Goal: Task Accomplishment & Management: Manage account settings

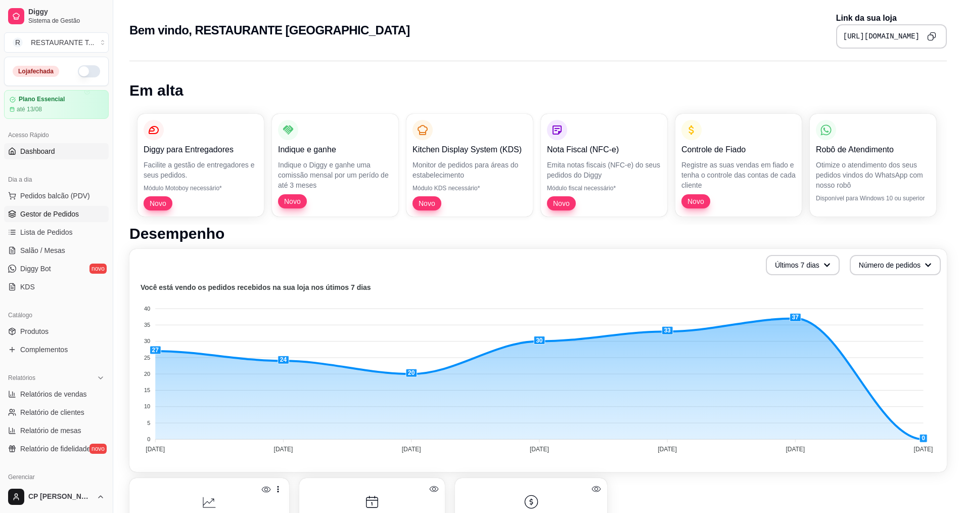
click at [51, 218] on span "Gestor de Pedidos" at bounding box center [49, 214] width 59 height 10
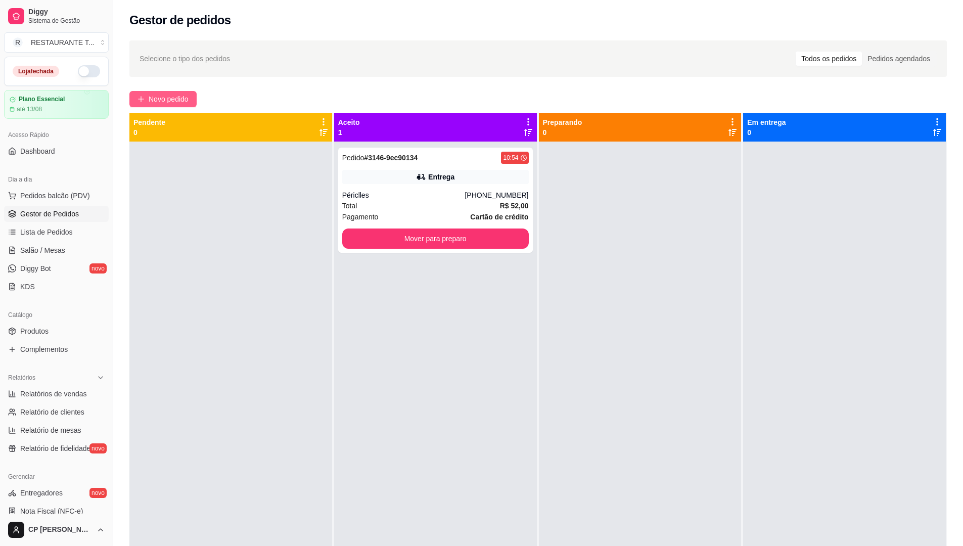
click at [184, 102] on span "Novo pedido" at bounding box center [169, 99] width 40 height 11
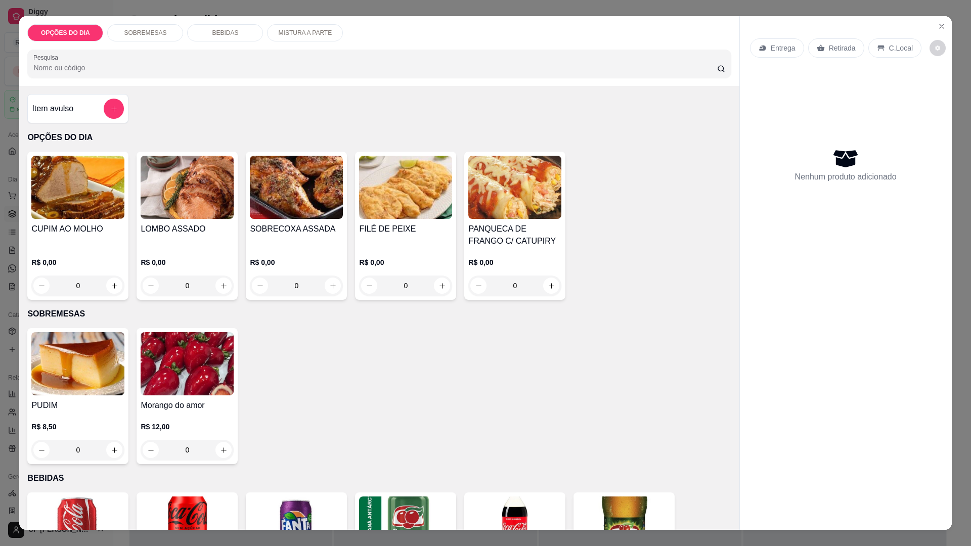
click at [107, 286] on div "0" at bounding box center [77, 286] width 93 height 20
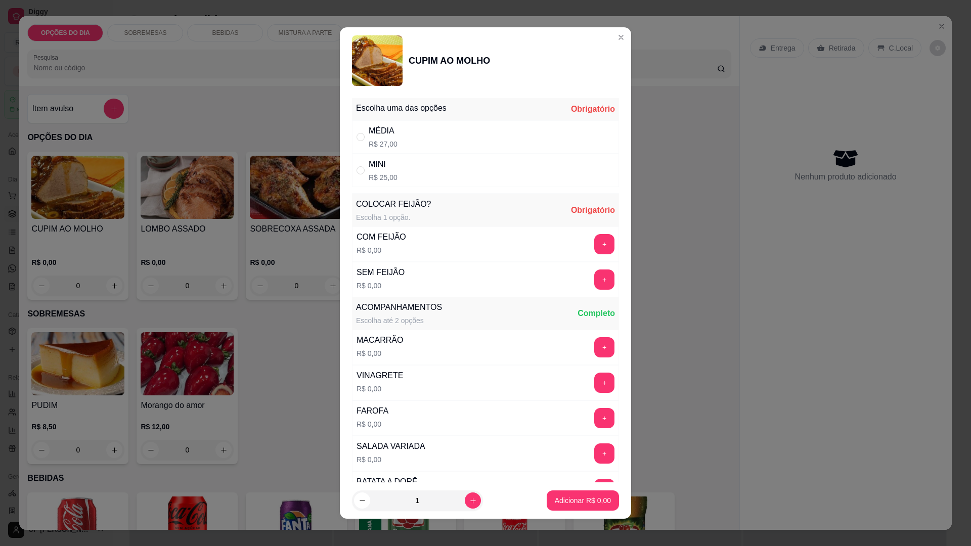
click at [377, 128] on div "MÉDIA" at bounding box center [383, 131] width 29 height 12
radio input "true"
click at [595, 242] on button "+" at bounding box center [605, 245] width 20 height 20
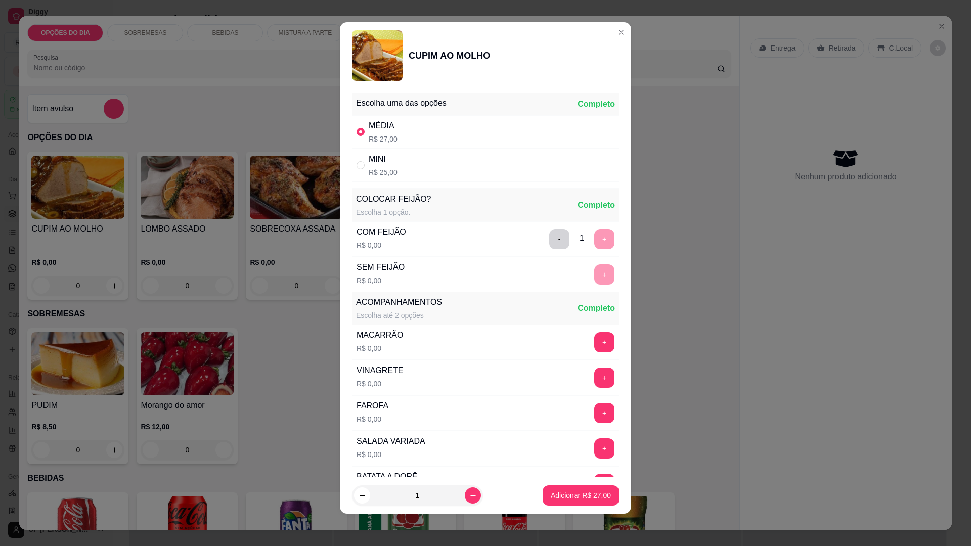
scroll to position [203, 0]
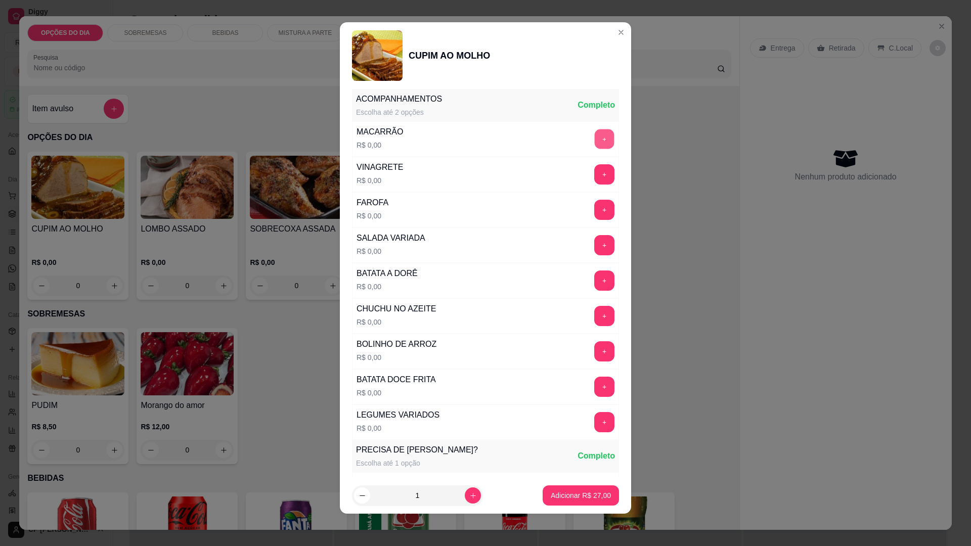
click at [595, 139] on button "+" at bounding box center [605, 139] width 20 height 20
click at [594, 285] on button "+" at bounding box center [604, 281] width 20 height 20
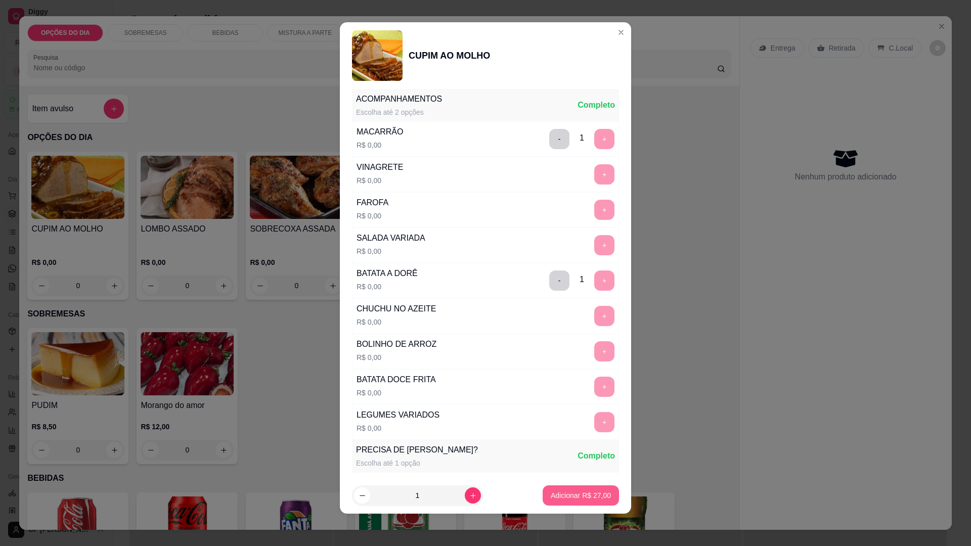
scroll to position [413, 0]
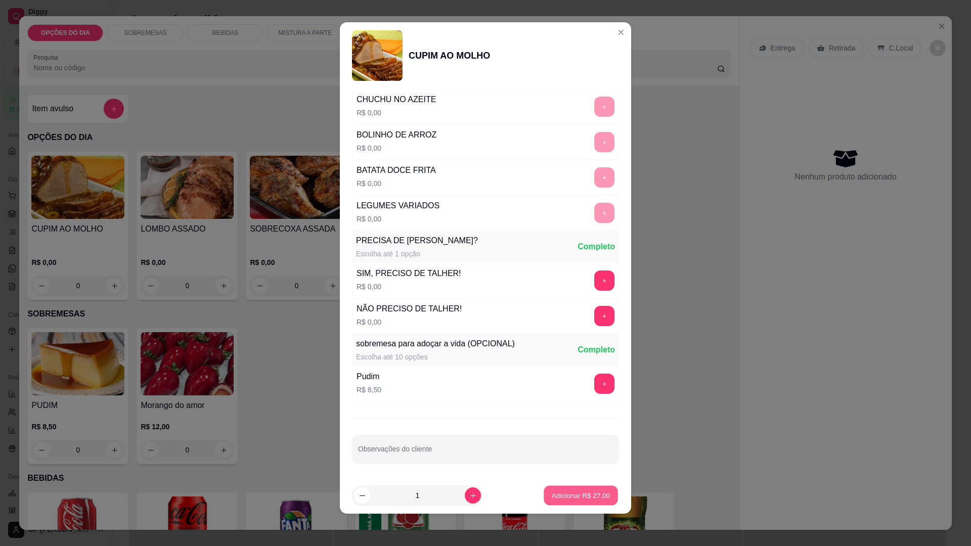
click at [578, 497] on p "Adicionar R$ 27,00" at bounding box center [581, 496] width 59 height 10
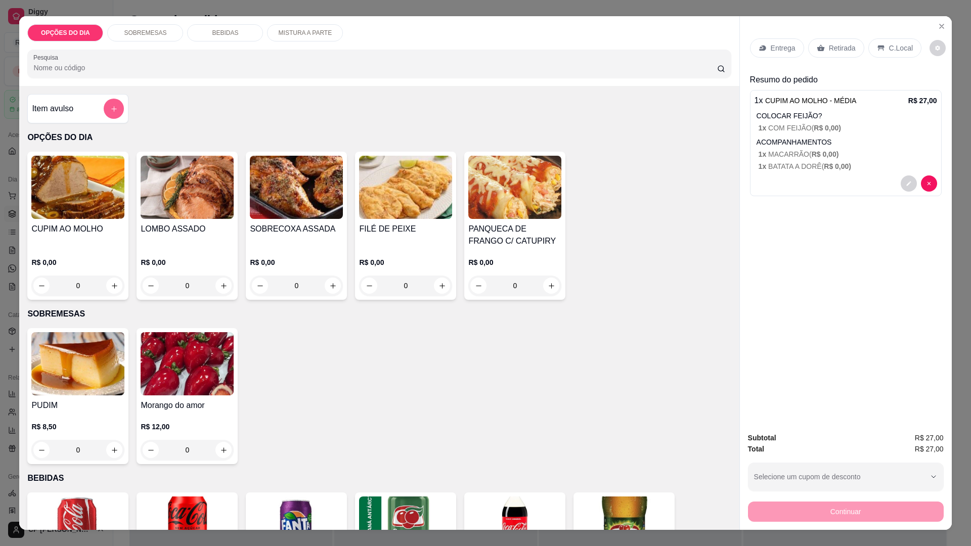
click at [106, 105] on button "add-separate-item" at bounding box center [114, 109] width 20 height 20
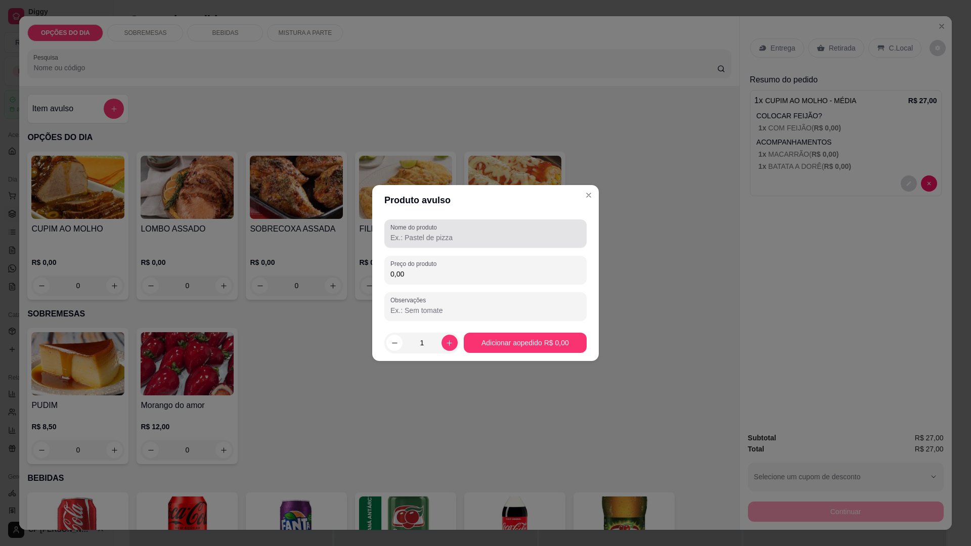
click at [520, 237] on input "Nome do produto" at bounding box center [485, 238] width 190 height 10
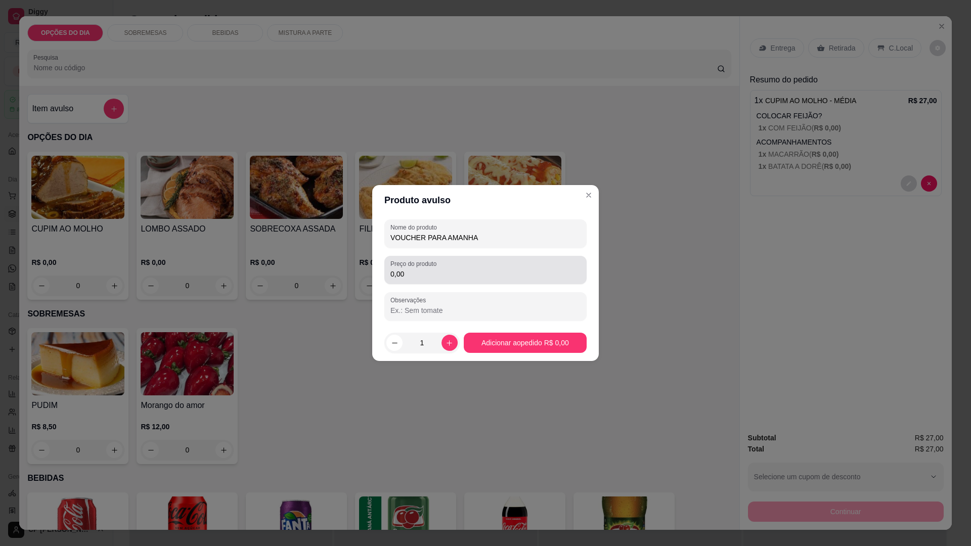
type input "VOUCHER PARA AMANHA"
click at [485, 277] on input "0,00" at bounding box center [485, 274] width 190 height 10
type input "27,00"
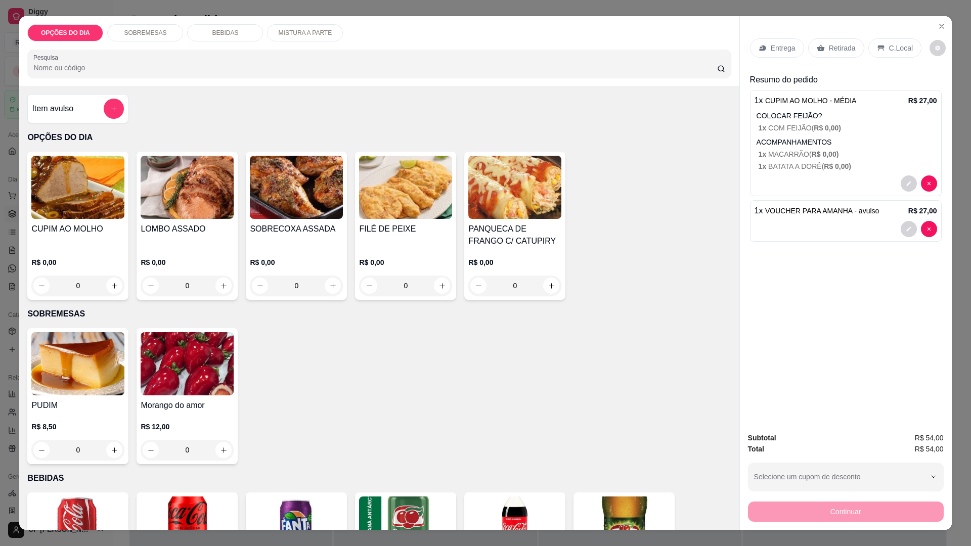
click at [778, 49] on p "Entrega" at bounding box center [783, 48] width 25 height 10
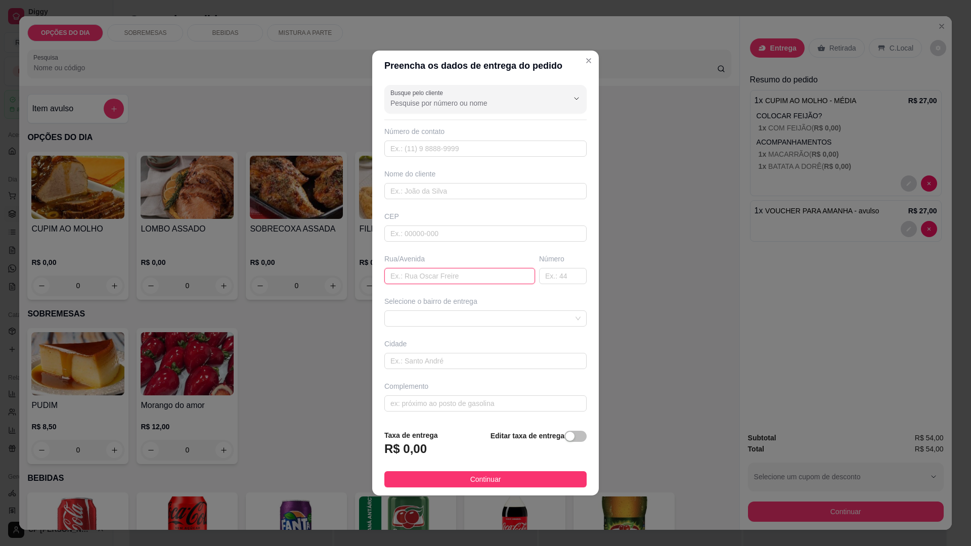
click at [437, 280] on input "text" at bounding box center [459, 276] width 151 height 16
type input "[PERSON_NAME]"
click at [528, 319] on span at bounding box center [485, 318] width 190 height 15
type input "1071"
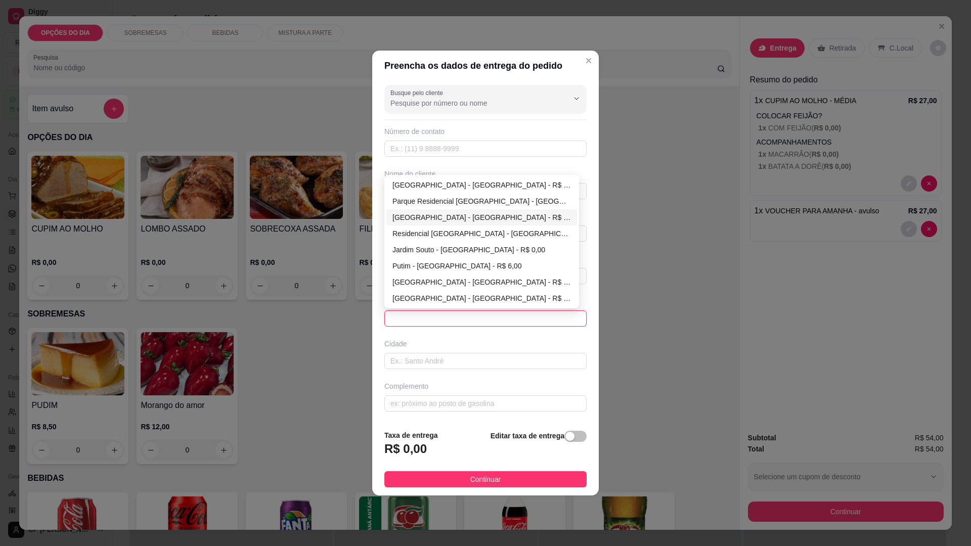
click at [447, 218] on div "[GEOGRAPHIC_DATA] - [GEOGRAPHIC_DATA] - R$ 0,00" at bounding box center [481, 217] width 179 height 11
type input "[GEOGRAPHIC_DATA]"
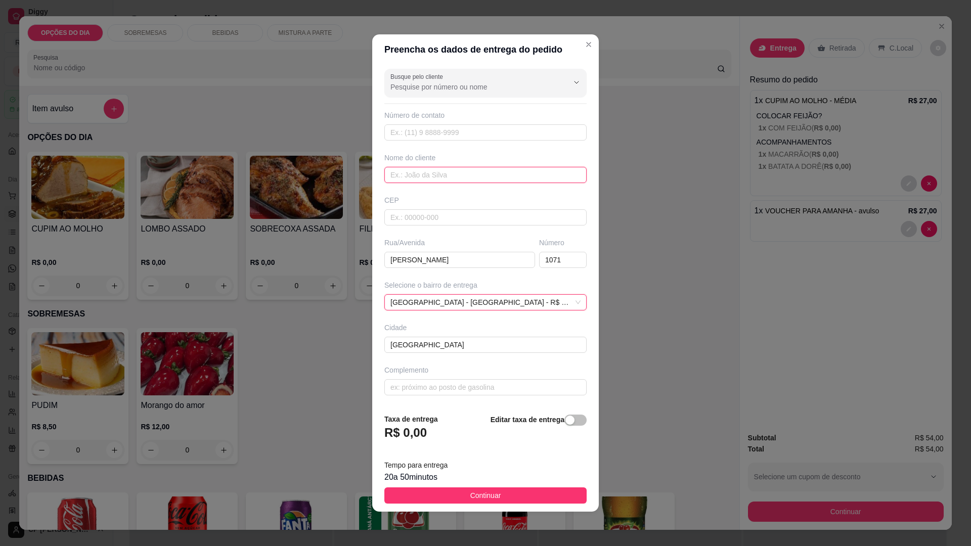
click at [442, 176] on input "text" at bounding box center [485, 175] width 202 height 16
type input "VALDIR"
click at [496, 494] on span "Continuar" at bounding box center [485, 495] width 31 height 11
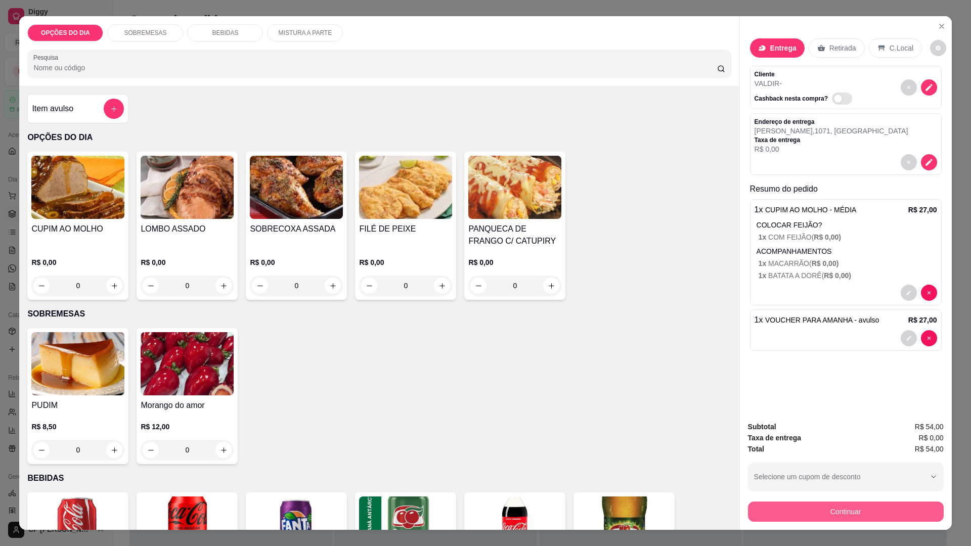
click at [850, 511] on button "Continuar" at bounding box center [846, 512] width 196 height 20
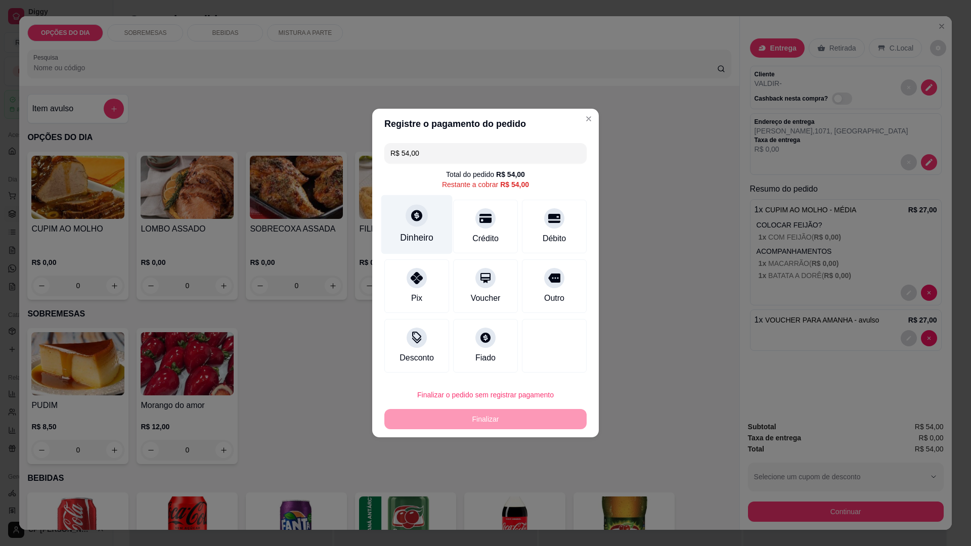
click at [414, 221] on icon at bounding box center [416, 215] width 11 height 11
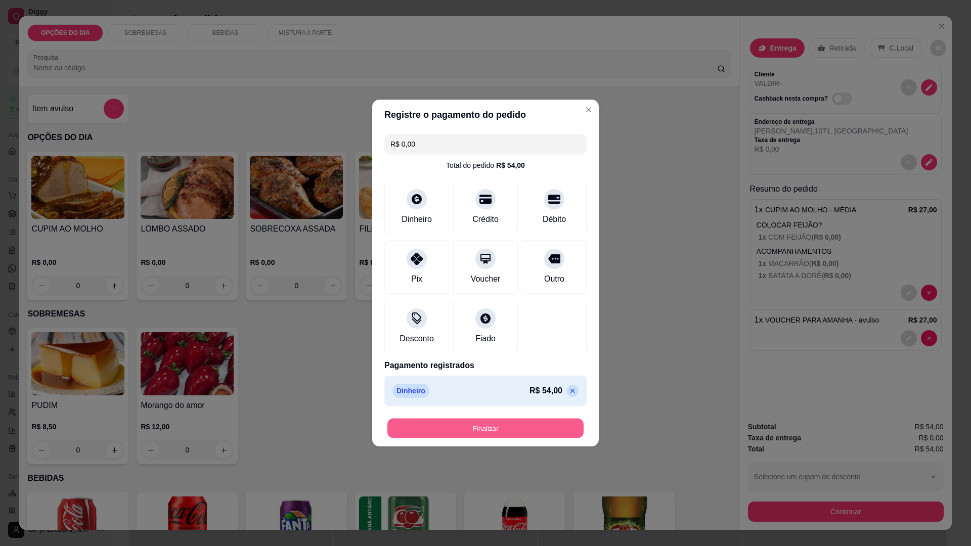
click at [518, 424] on button "Finalizar" at bounding box center [485, 429] width 196 height 20
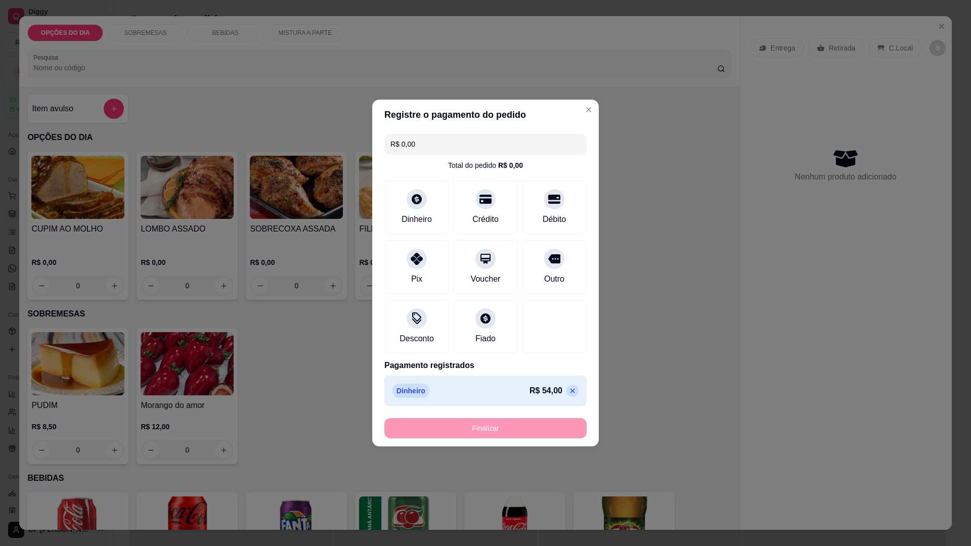
type input "-R$ 54,00"
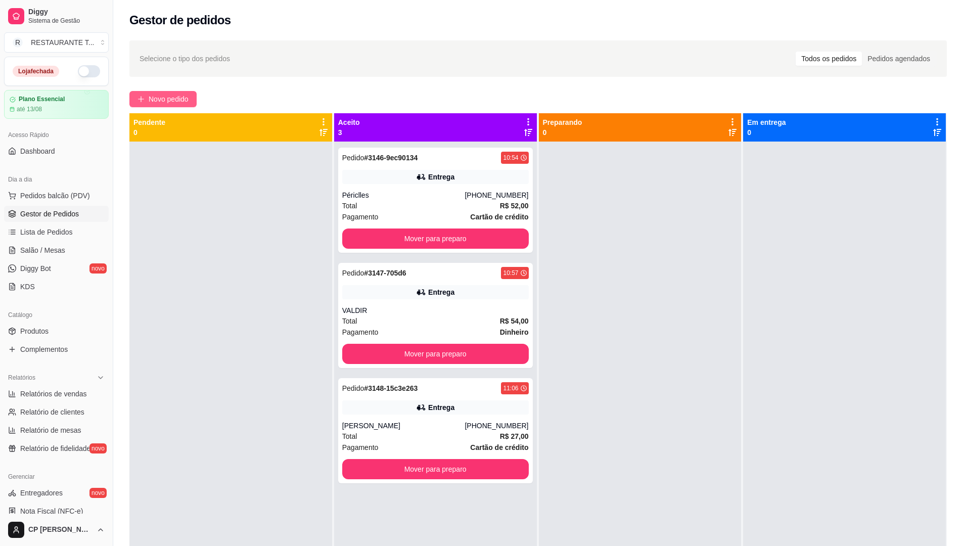
click at [179, 102] on span "Novo pedido" at bounding box center [169, 99] width 40 height 11
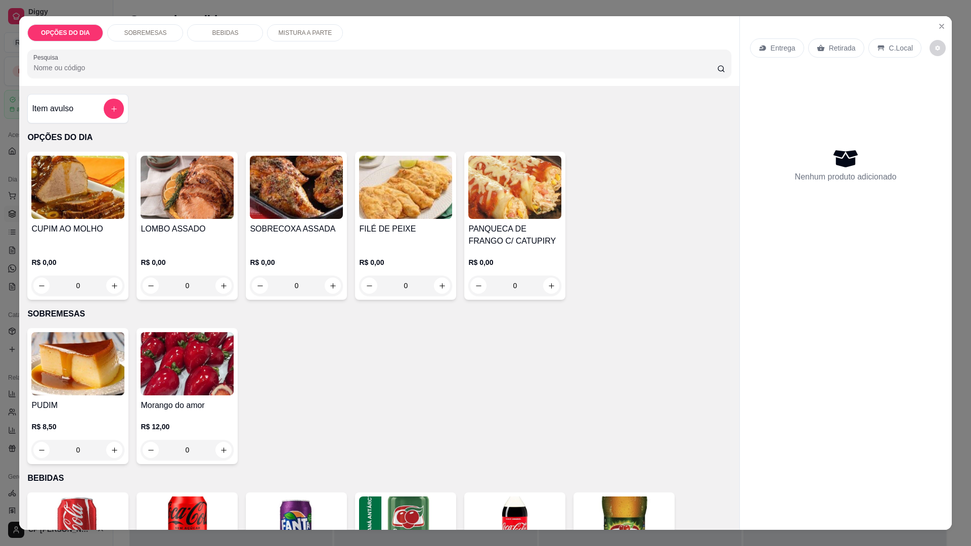
click at [101, 274] on div "R$ 0,00 0" at bounding box center [77, 276] width 93 height 38
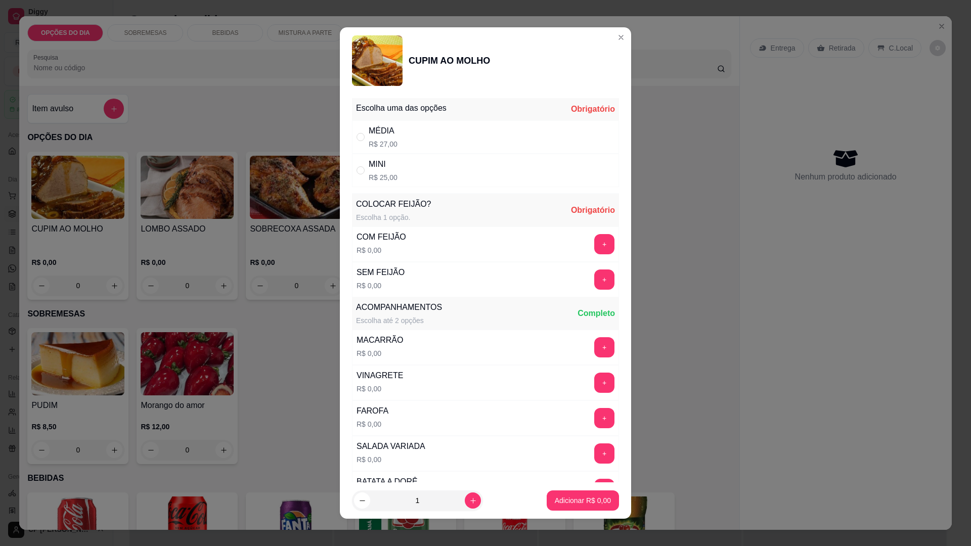
click at [376, 134] on div "MÉDIA" at bounding box center [383, 131] width 29 height 12
radio input "true"
click at [594, 238] on button "+" at bounding box center [604, 244] width 20 height 20
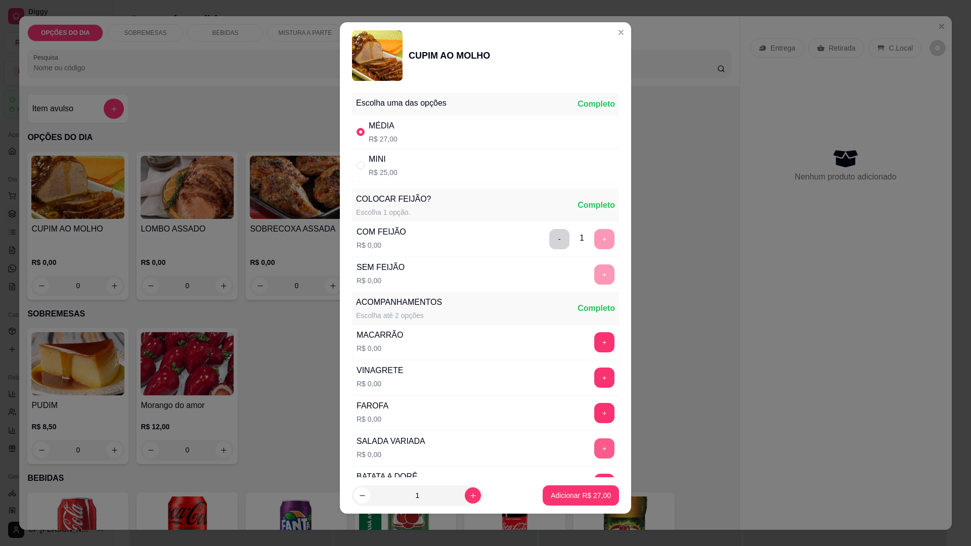
scroll to position [203, 0]
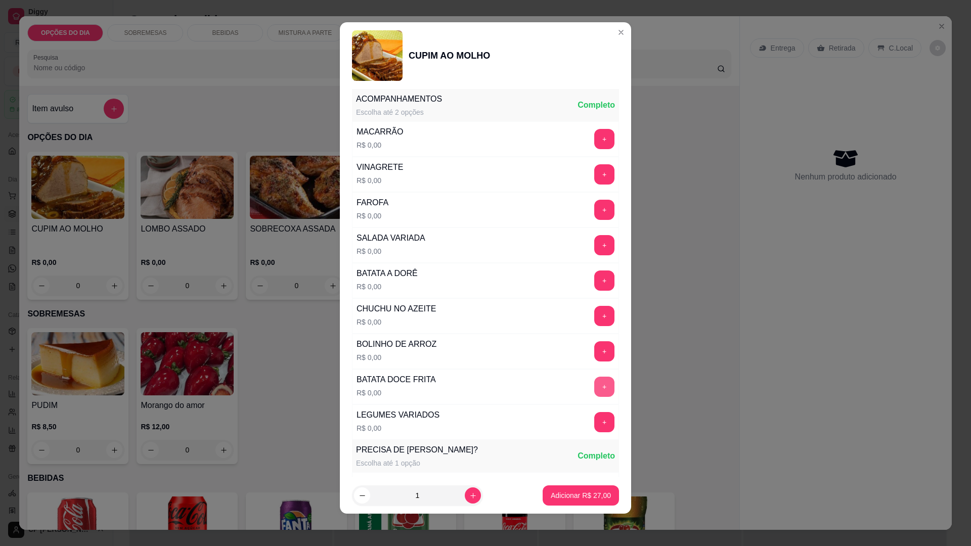
click at [594, 386] on button "+" at bounding box center [604, 387] width 20 height 20
click at [594, 421] on button "+" at bounding box center [604, 422] width 20 height 20
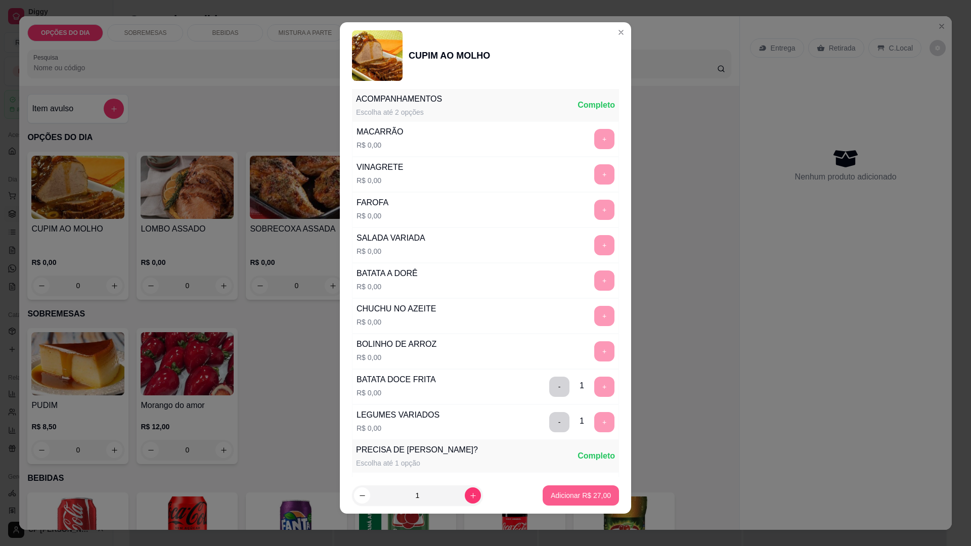
scroll to position [413, 0]
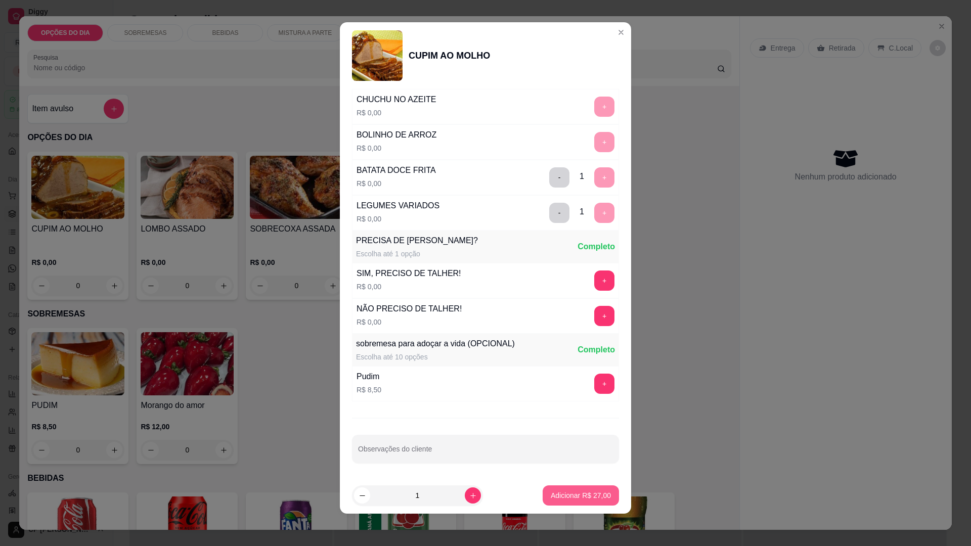
click at [572, 498] on p "Adicionar R$ 27,00" at bounding box center [581, 496] width 60 height 10
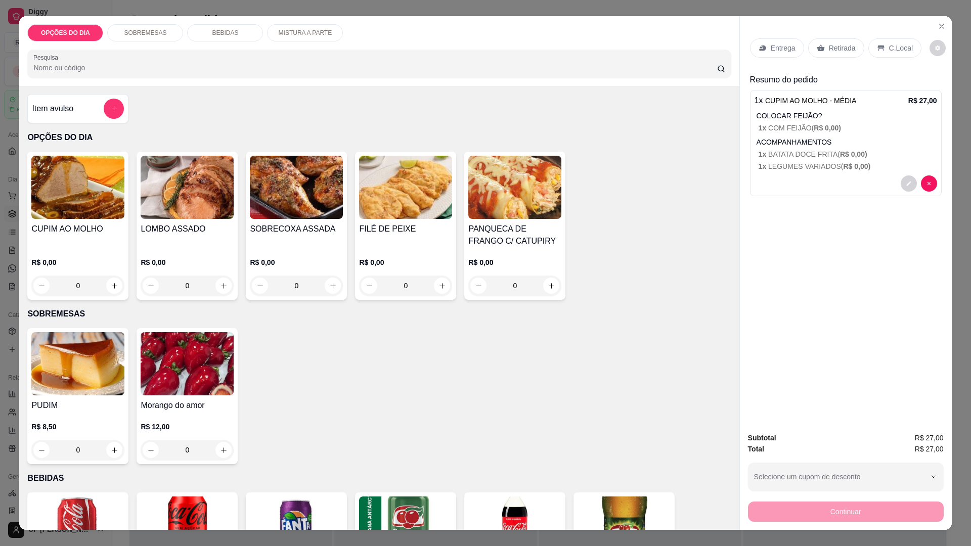
click at [775, 47] on p "Entrega" at bounding box center [783, 48] width 25 height 10
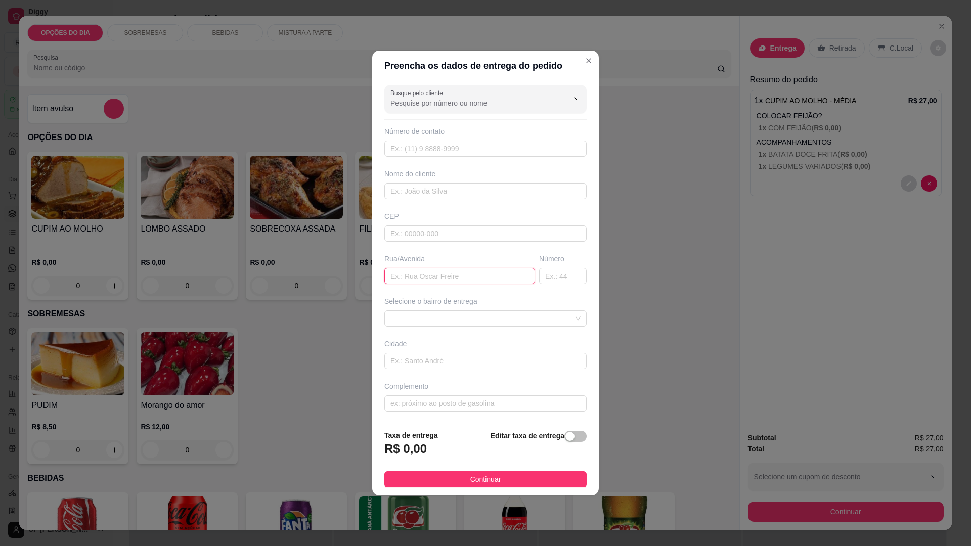
click at [426, 273] on input "text" at bounding box center [459, 276] width 151 height 16
type input "MUTUNS"
click at [536, 324] on span at bounding box center [485, 318] width 190 height 15
type input "192"
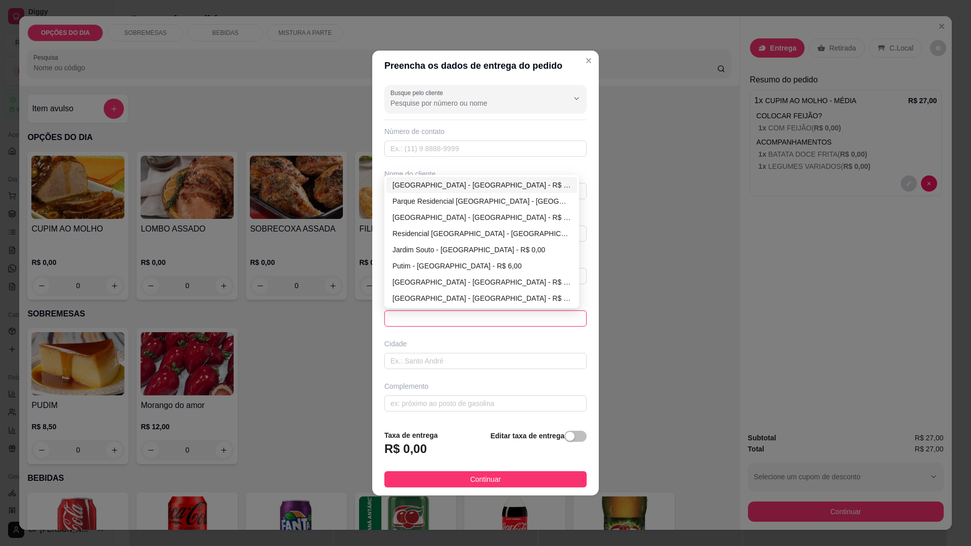
click at [425, 182] on div "[GEOGRAPHIC_DATA] - [GEOGRAPHIC_DATA] - R$ 0,00" at bounding box center [481, 185] width 179 height 11
type input "[GEOGRAPHIC_DATA]"
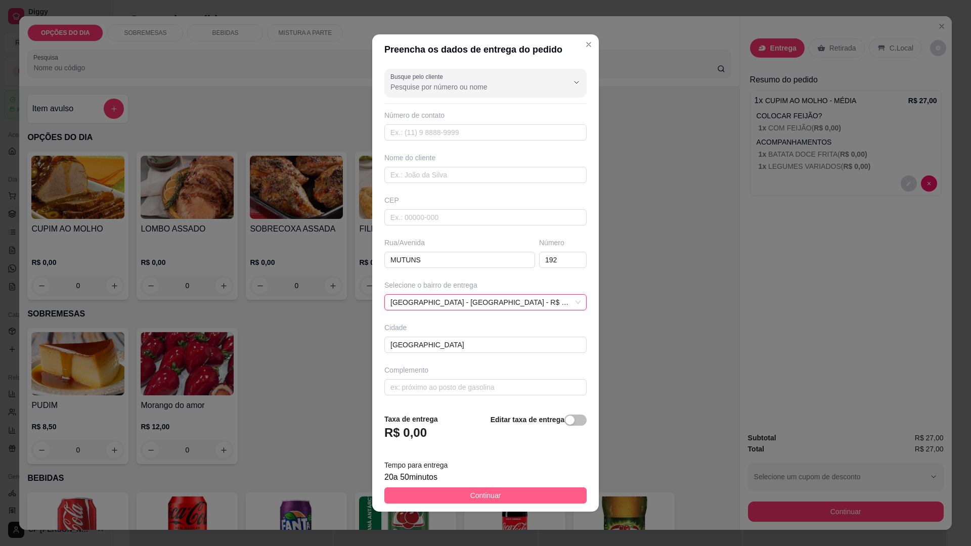
click at [498, 495] on button "Continuar" at bounding box center [485, 496] width 202 height 16
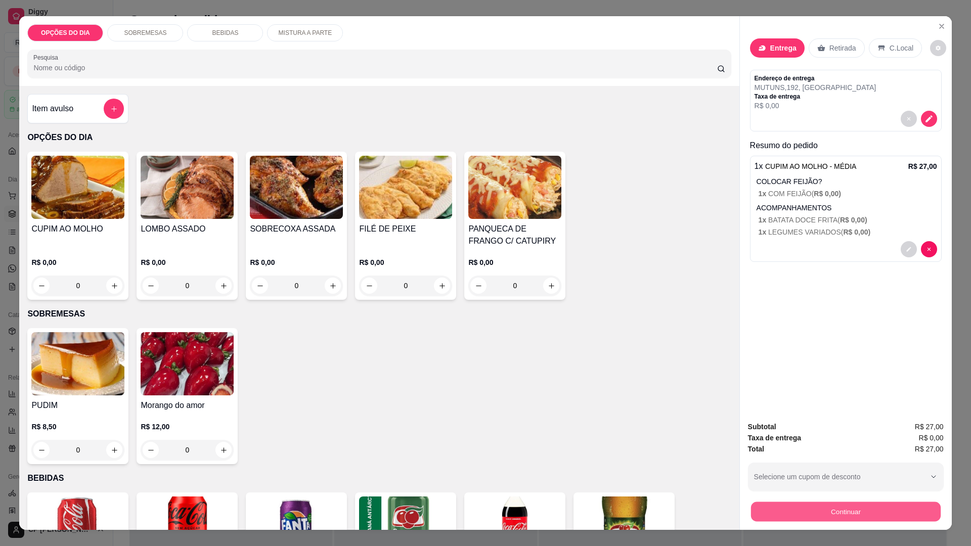
click at [827, 512] on button "Continuar" at bounding box center [846, 512] width 190 height 20
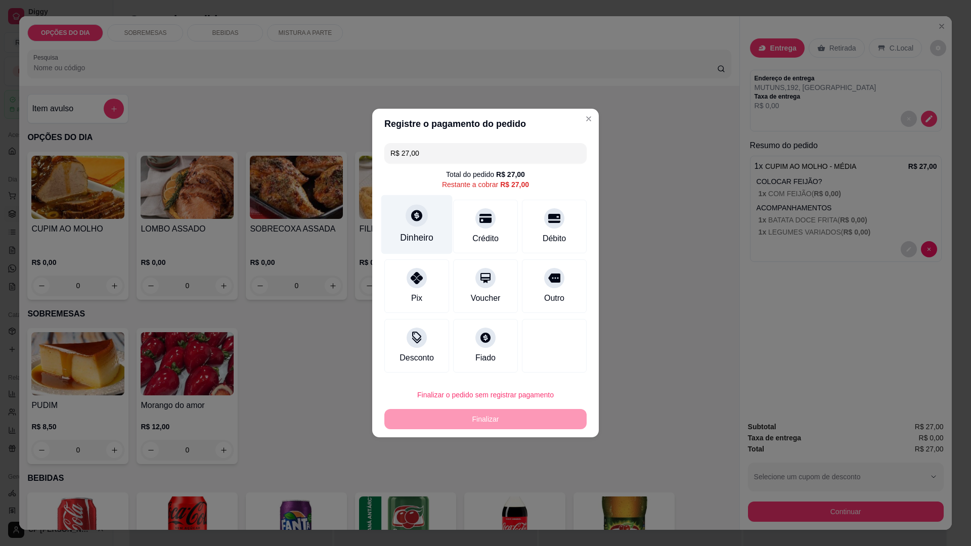
click at [411, 229] on div "Dinheiro" at bounding box center [416, 224] width 71 height 59
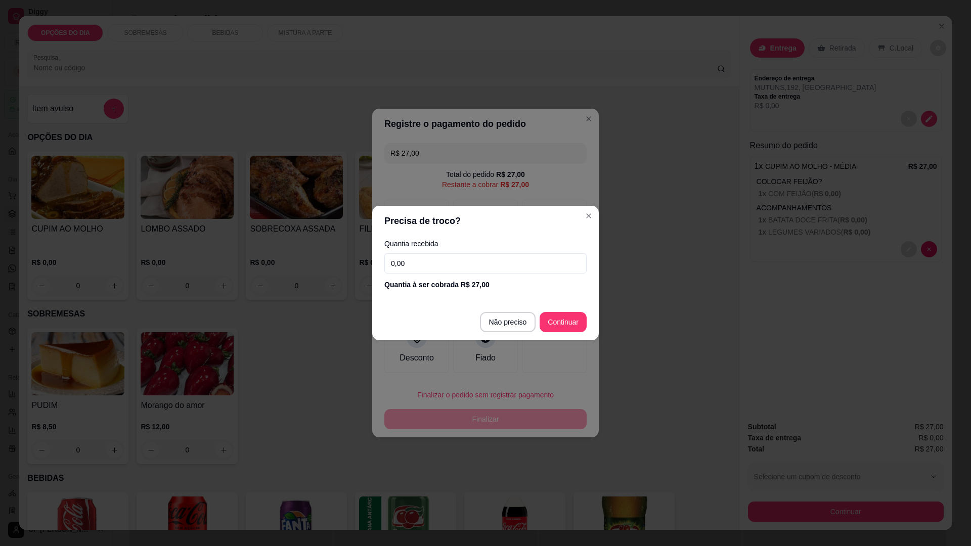
click at [468, 255] on input "0,00" at bounding box center [485, 263] width 202 height 20
type input "50,00"
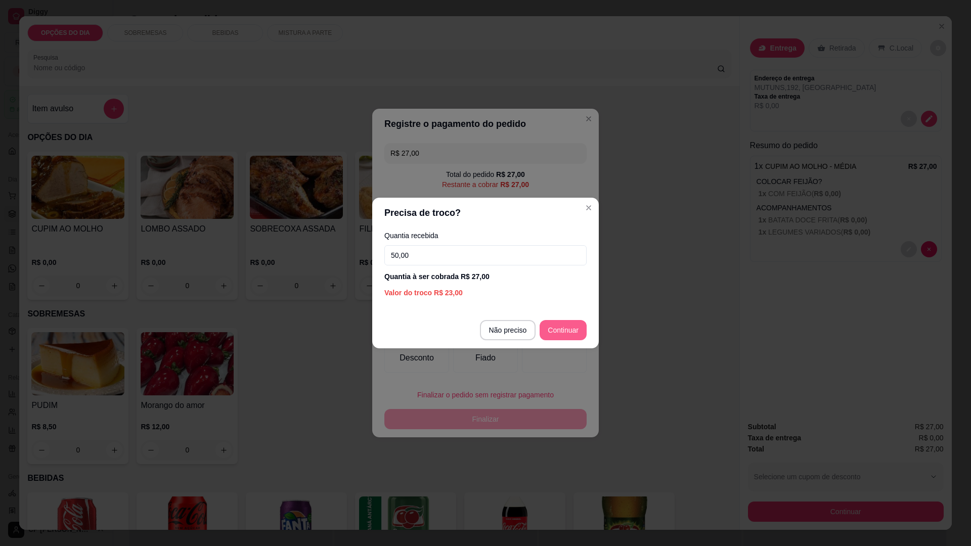
type input "R$ 0,00"
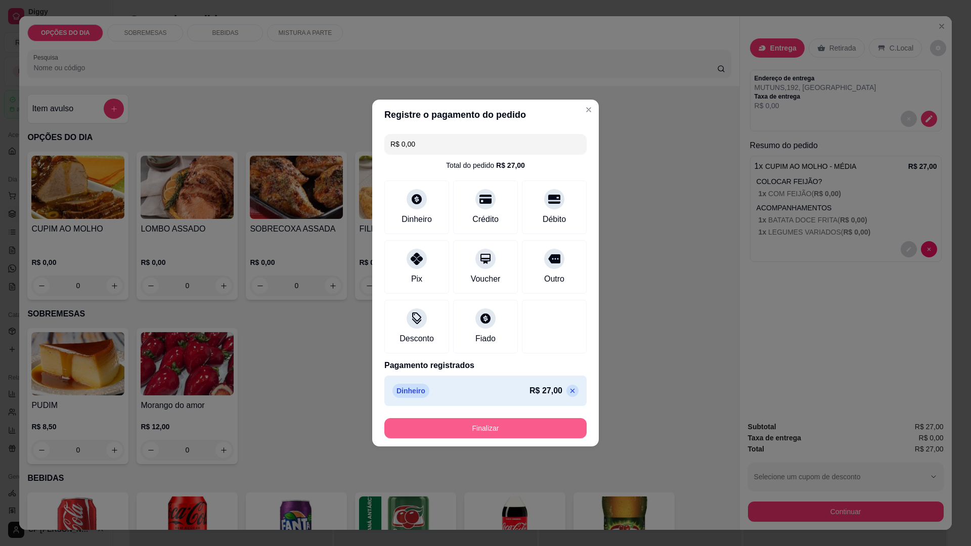
click at [503, 425] on button "Finalizar" at bounding box center [485, 428] width 202 height 20
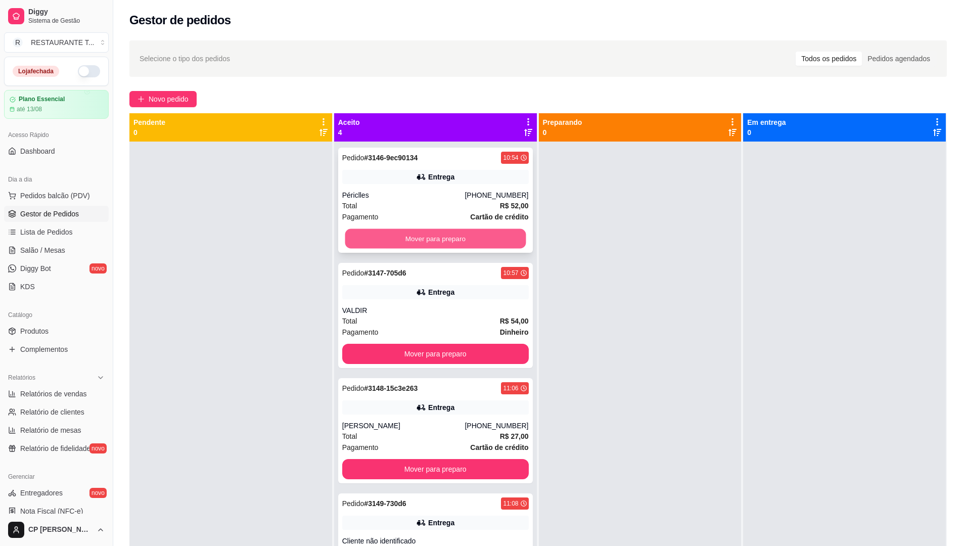
click at [424, 234] on button "Mover para preparo" at bounding box center [435, 239] width 181 height 20
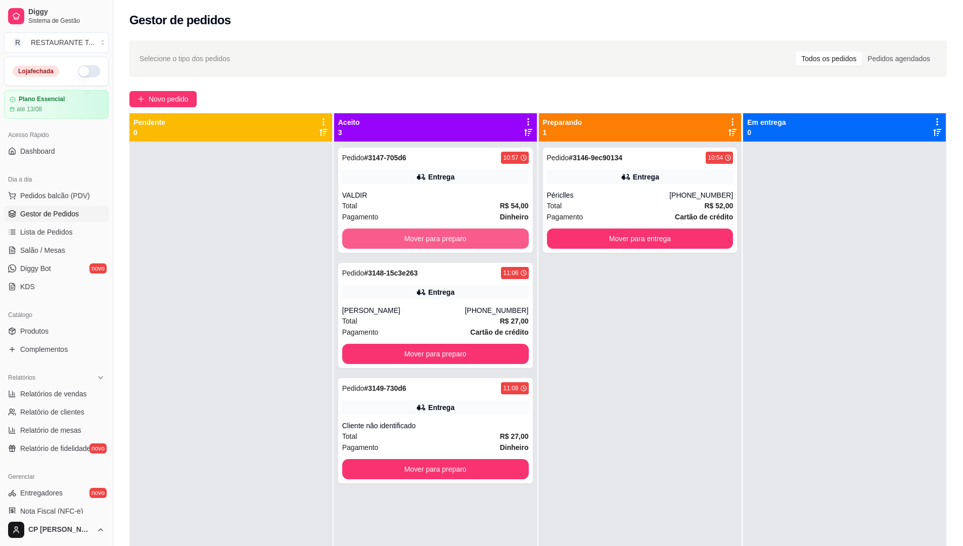
click at [424, 234] on button "Mover para preparo" at bounding box center [435, 239] width 187 height 20
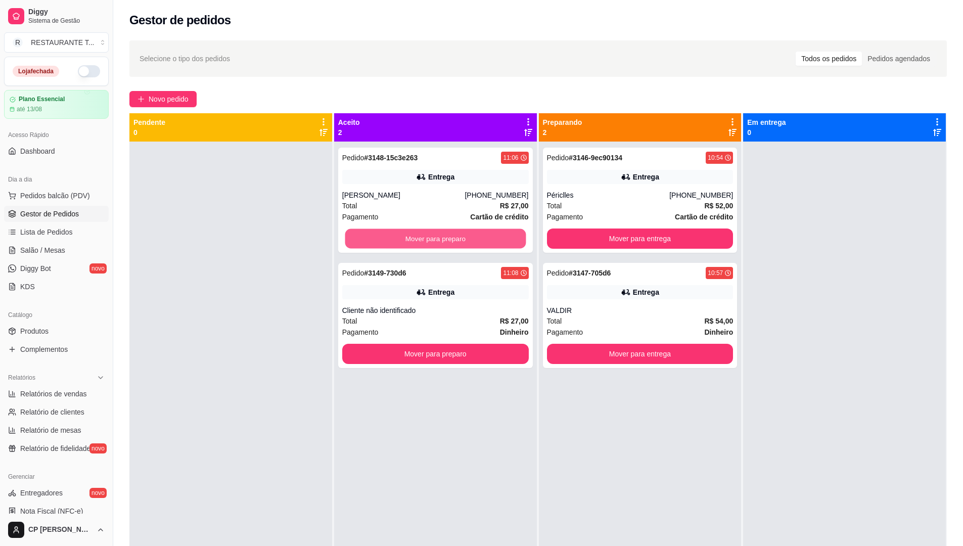
click at [424, 234] on button "Mover para preparo" at bounding box center [435, 239] width 181 height 20
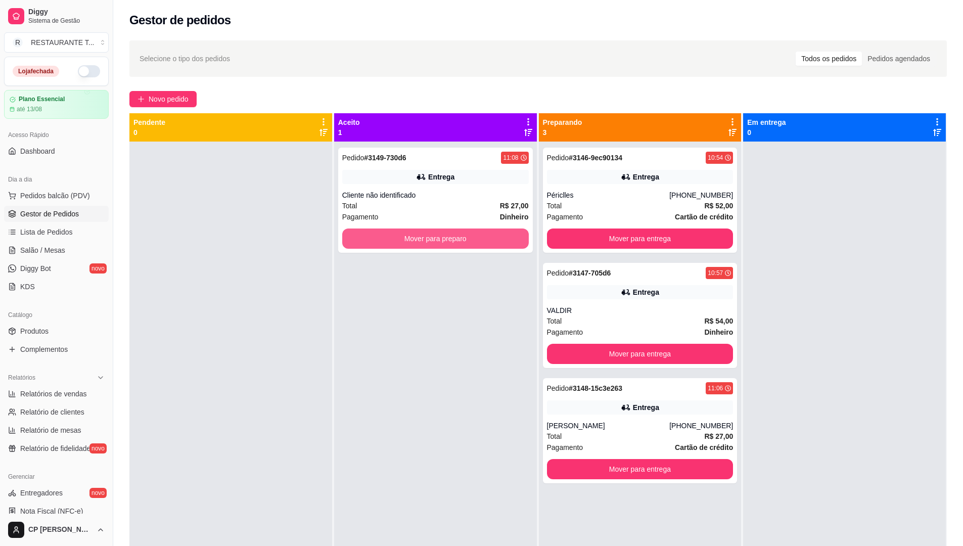
click at [424, 234] on button "Mover para preparo" at bounding box center [435, 239] width 187 height 20
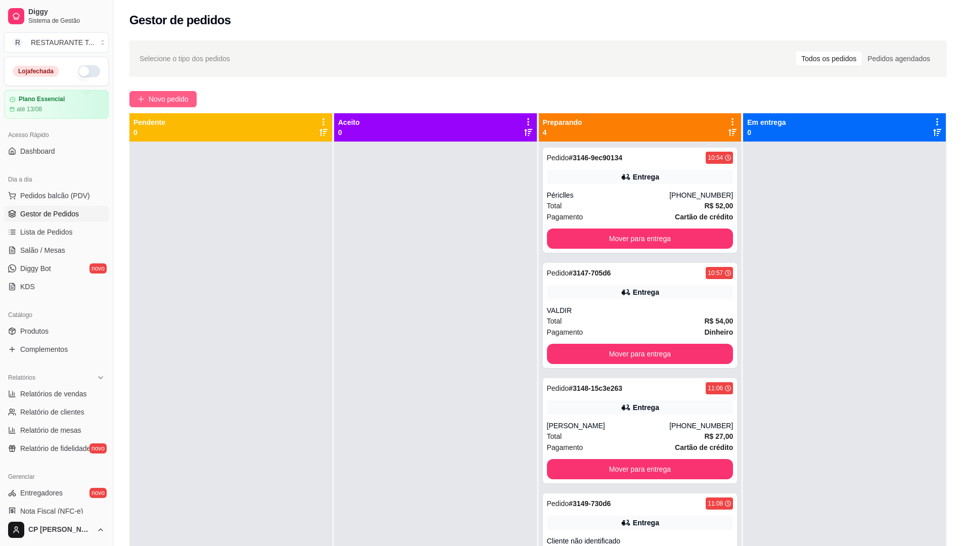
click at [187, 97] on span "Novo pedido" at bounding box center [169, 99] width 40 height 11
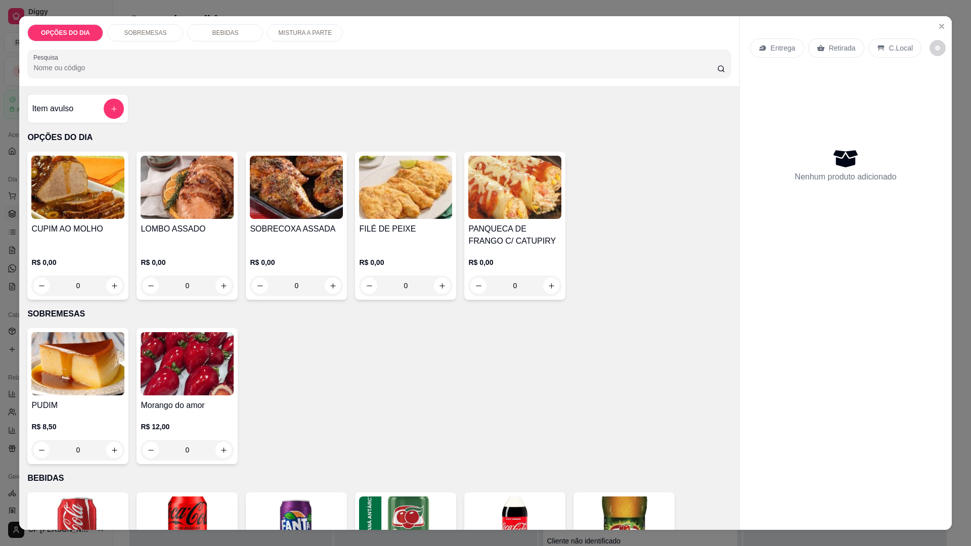
click at [330, 281] on div "0" at bounding box center [296, 286] width 93 height 20
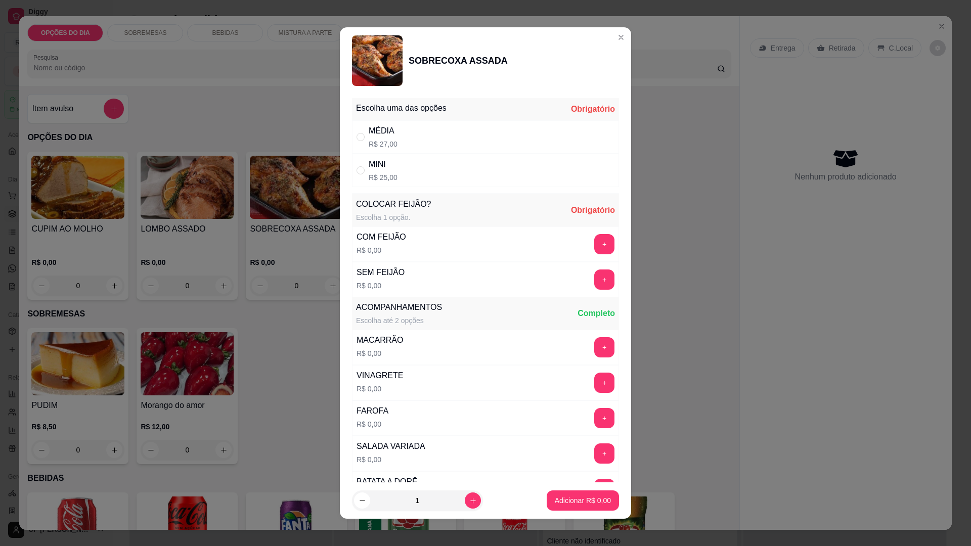
click at [386, 133] on div "MÉDIA" at bounding box center [383, 131] width 29 height 12
radio input "true"
click at [595, 243] on button "+" at bounding box center [605, 245] width 20 height 20
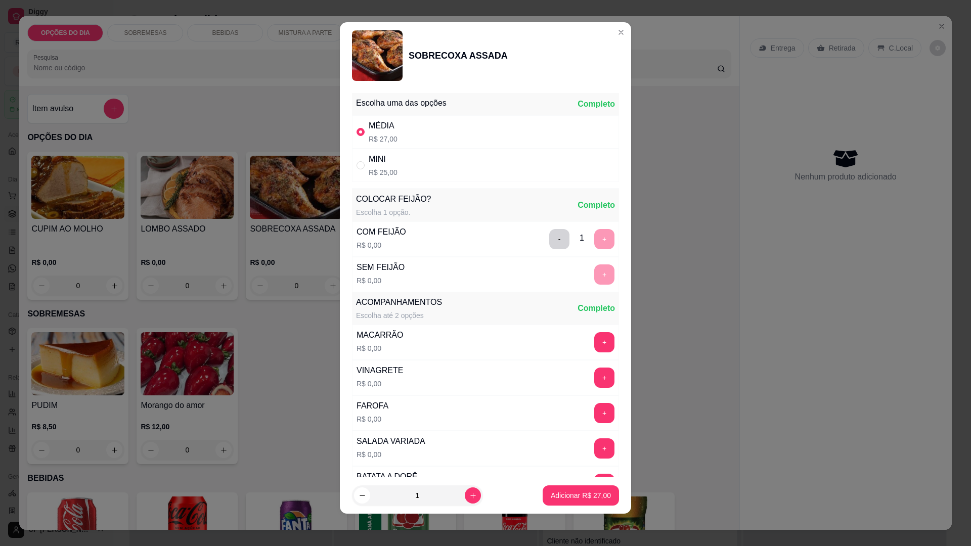
scroll to position [203, 0]
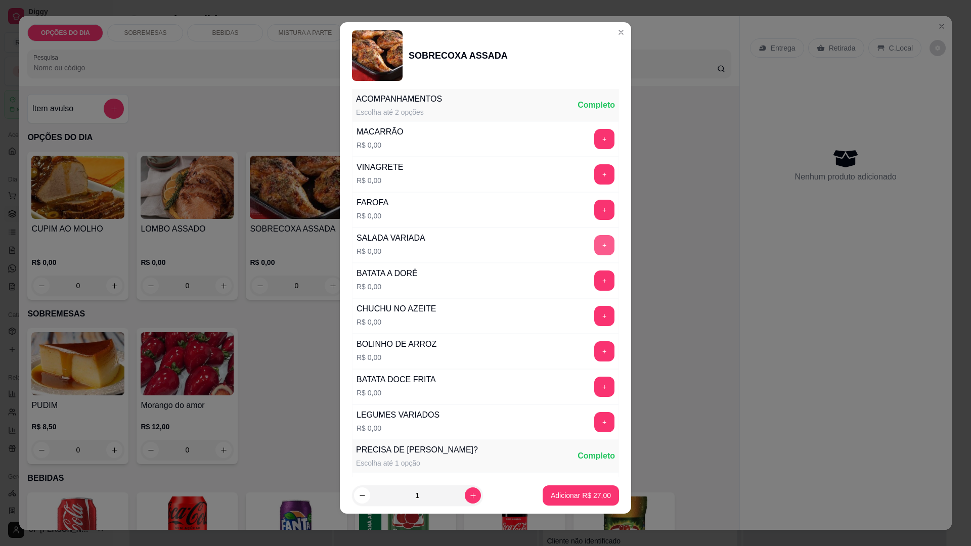
click at [594, 239] on button "+" at bounding box center [604, 245] width 20 height 20
click at [594, 350] on button "+" at bounding box center [604, 351] width 20 height 20
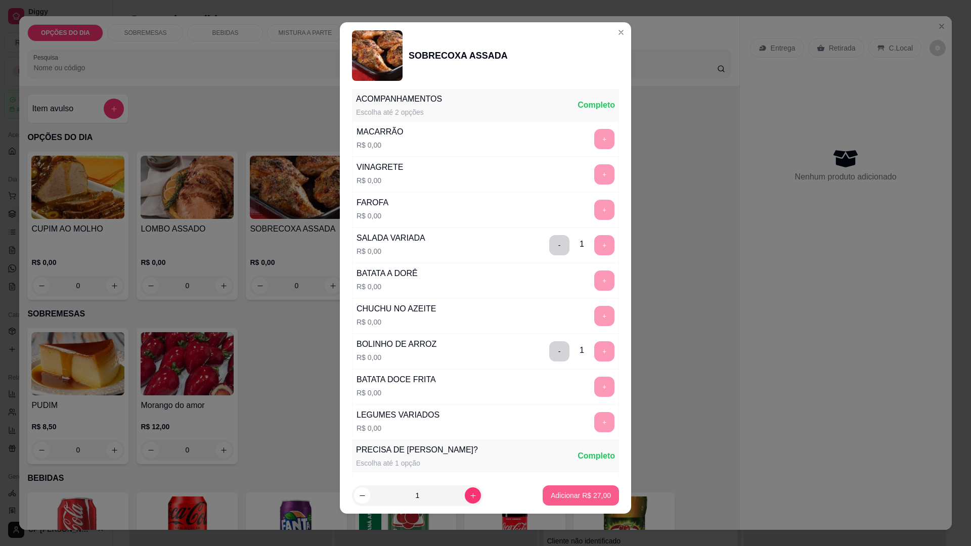
scroll to position [413, 0]
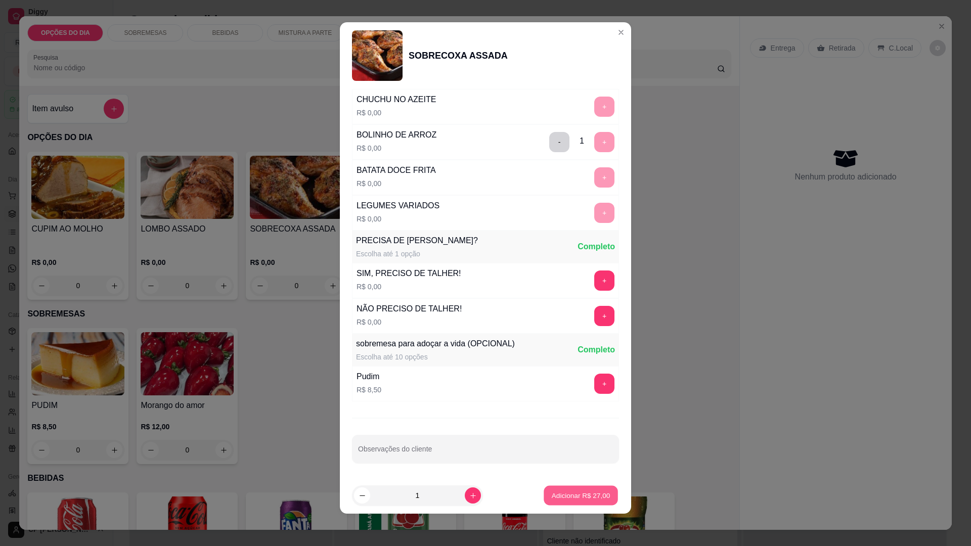
click at [581, 493] on p "Adicionar R$ 27,00" at bounding box center [581, 496] width 59 height 10
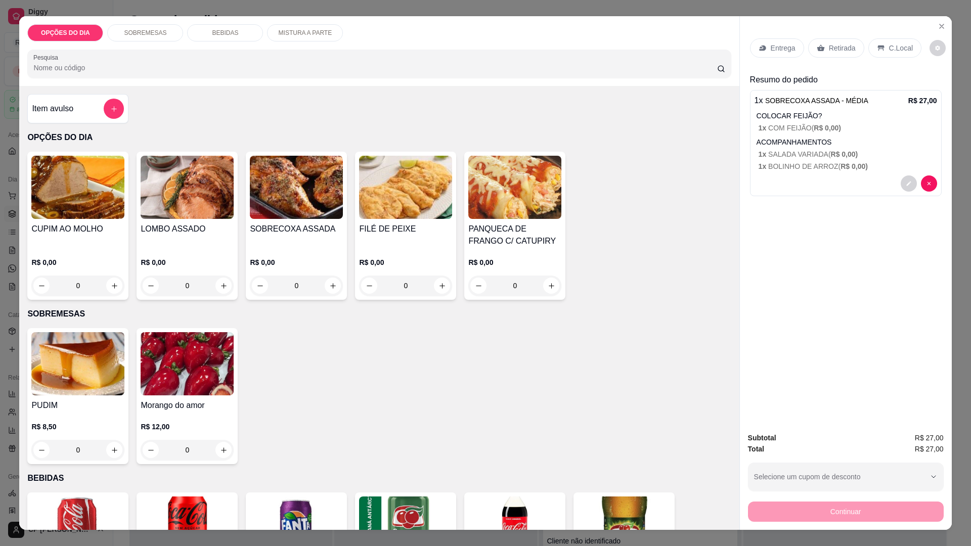
click at [779, 40] on div "Entrega" at bounding box center [777, 47] width 54 height 19
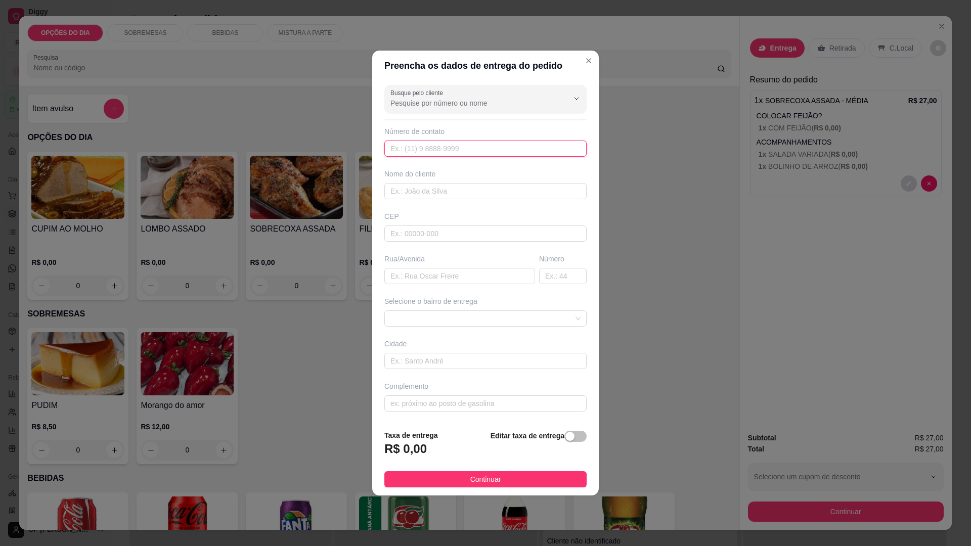
click at [416, 146] on input "text" at bounding box center [485, 149] width 202 height 16
type input "[PHONE_NUMBER]"
click at [429, 195] on input "text" at bounding box center [485, 191] width 202 height 16
type input "[PERSON_NAME]"
click at [431, 281] on input "text" at bounding box center [459, 276] width 151 height 16
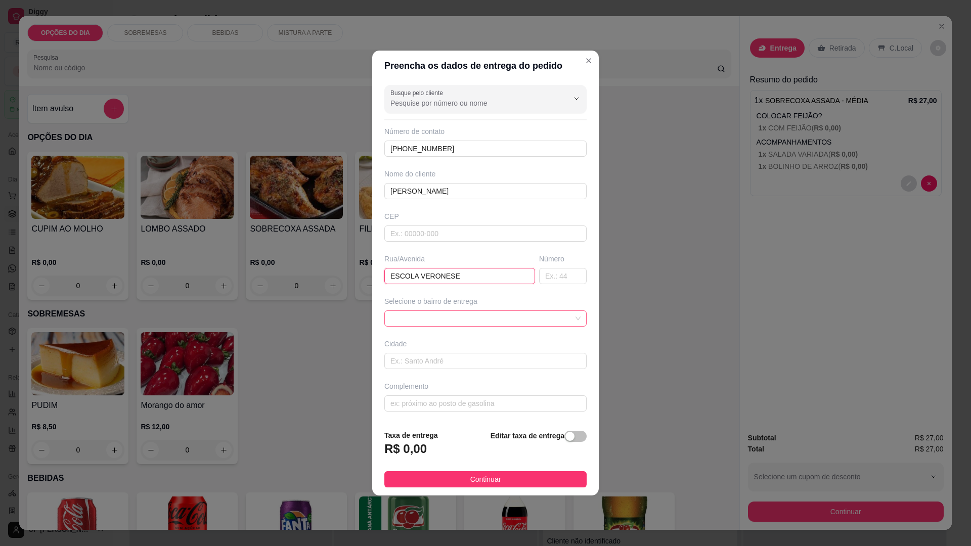
click at [429, 315] on span at bounding box center [485, 318] width 190 height 15
type input "ESCOLA VERONESE"
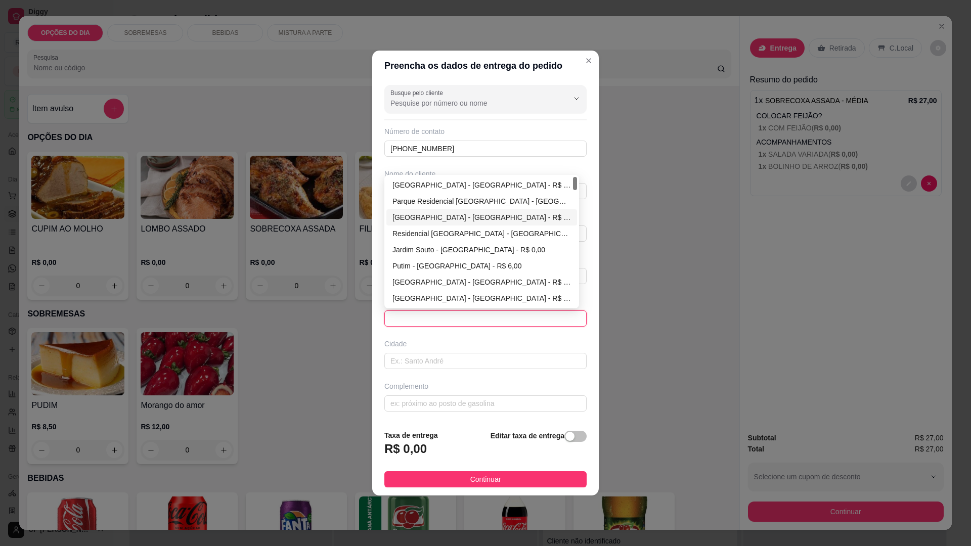
click at [456, 183] on div "[GEOGRAPHIC_DATA] - [GEOGRAPHIC_DATA] - R$ 0,00" at bounding box center [481, 185] width 179 height 11
type input "[GEOGRAPHIC_DATA]"
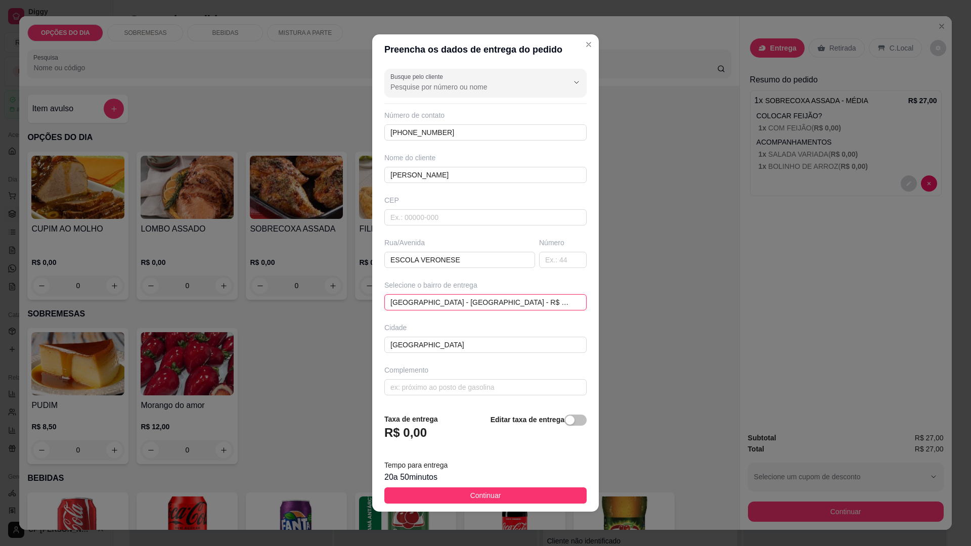
click at [463, 305] on span "[GEOGRAPHIC_DATA] - [GEOGRAPHIC_DATA] - R$ 0,00" at bounding box center [485, 302] width 190 height 15
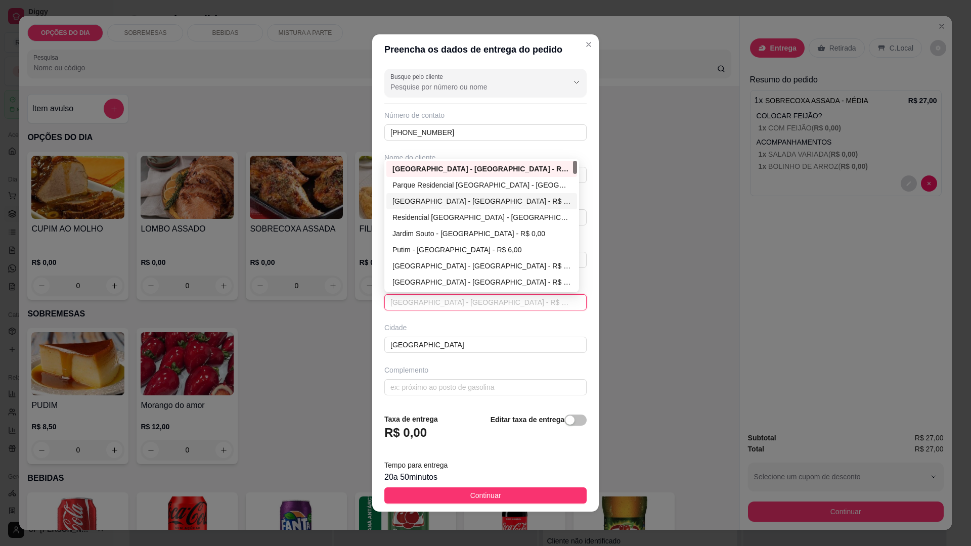
click at [439, 200] on div "[GEOGRAPHIC_DATA] - [GEOGRAPHIC_DATA] - R$ 0,00" at bounding box center [481, 201] width 179 height 11
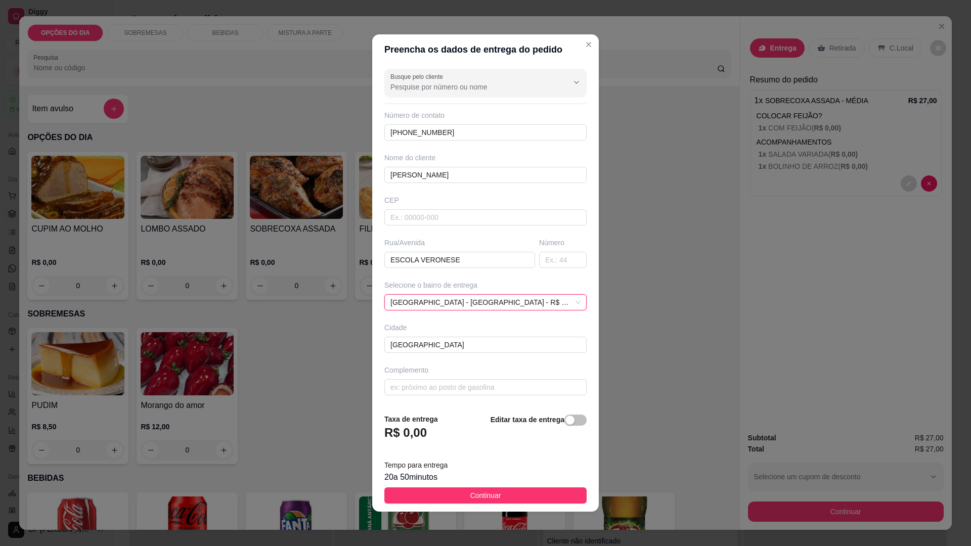
click at [487, 496] on span "Continuar" at bounding box center [485, 495] width 31 height 11
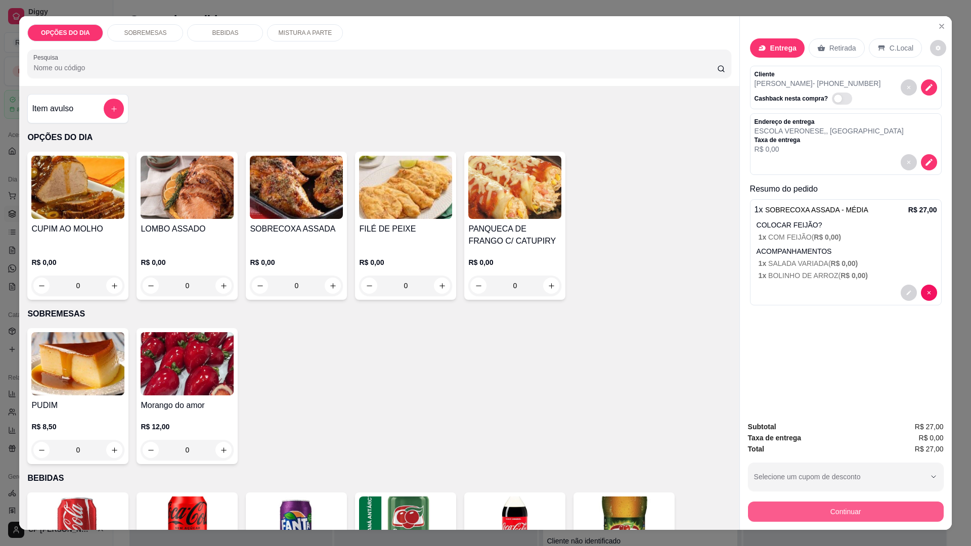
click at [792, 512] on button "Continuar" at bounding box center [846, 512] width 196 height 20
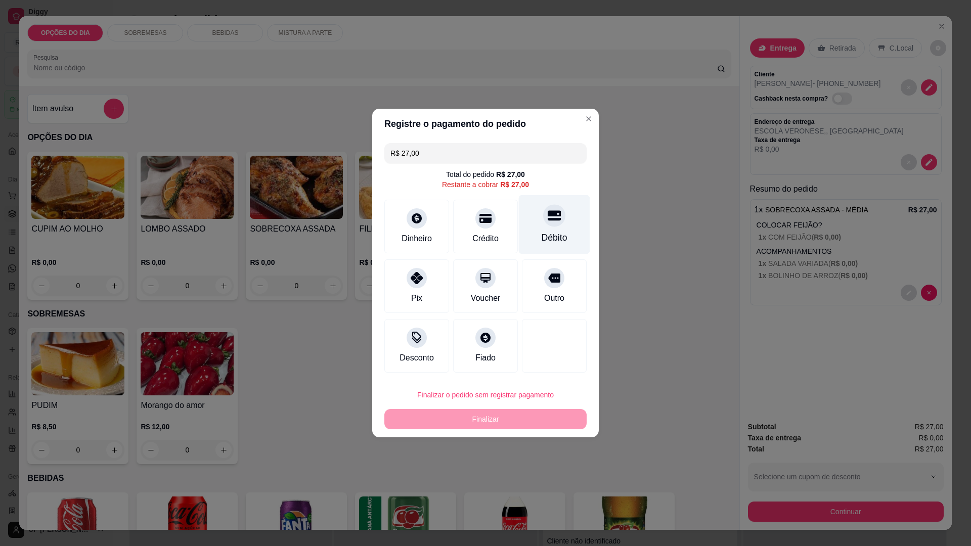
click at [544, 231] on div "Débito" at bounding box center [554, 224] width 71 height 59
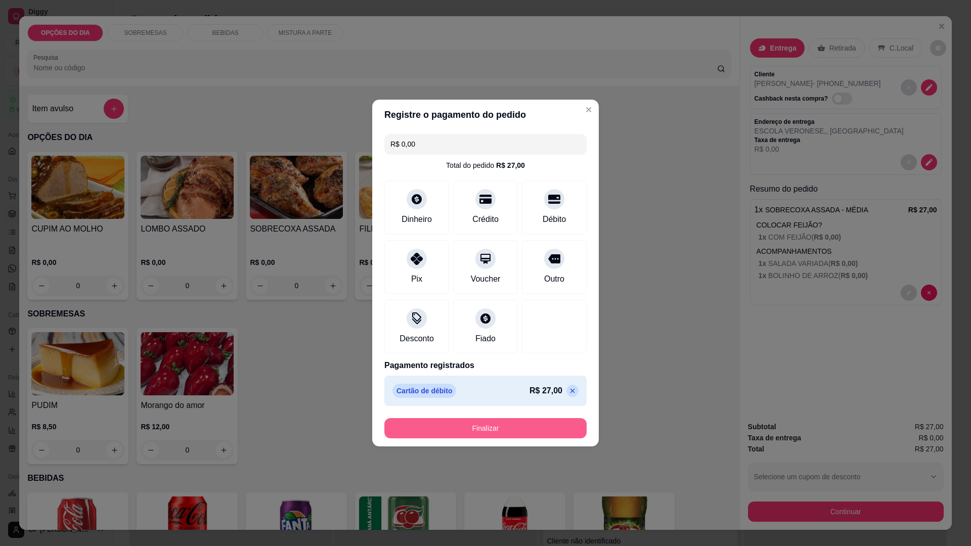
click at [503, 423] on button "Finalizar" at bounding box center [485, 428] width 202 height 20
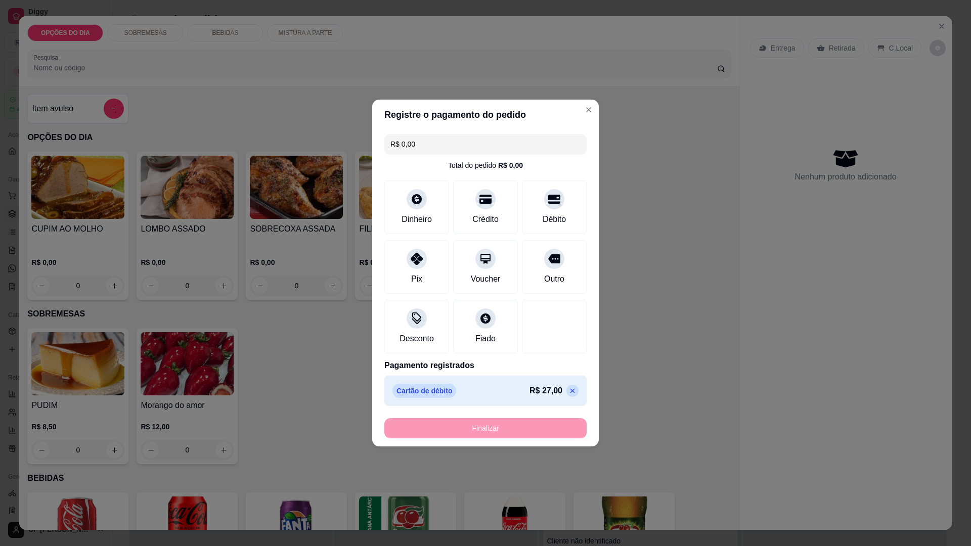
type input "-R$ 27,00"
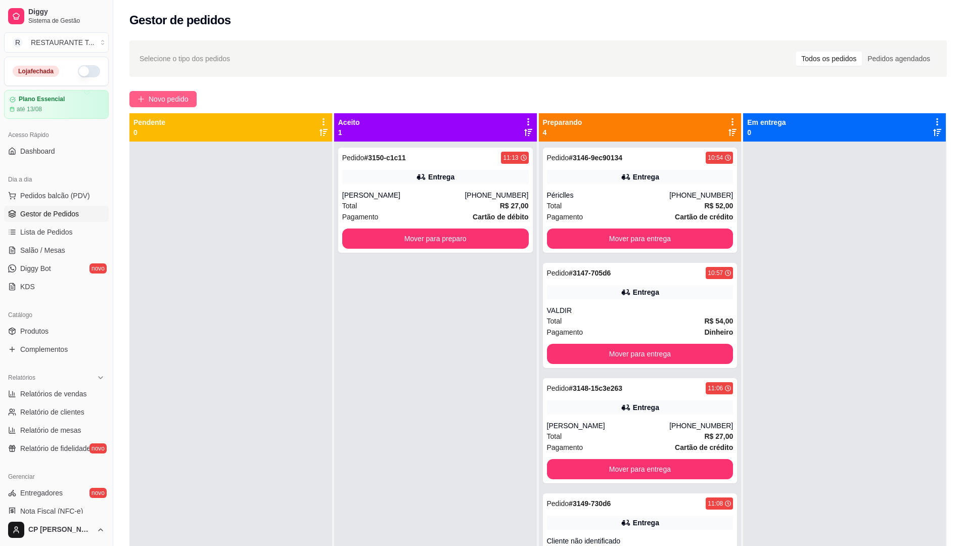
click at [188, 98] on span "Novo pedido" at bounding box center [169, 99] width 40 height 11
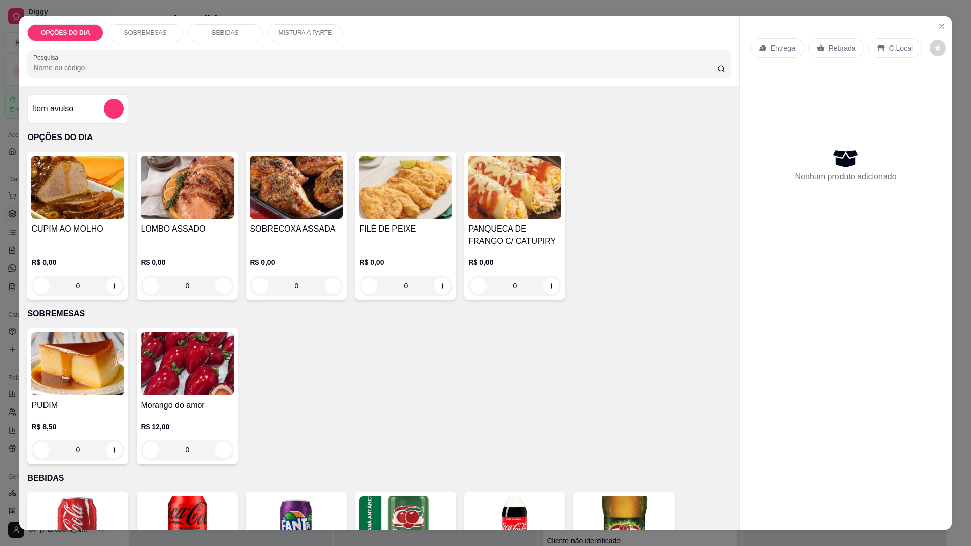
click at [105, 281] on div "0" at bounding box center [77, 286] width 93 height 20
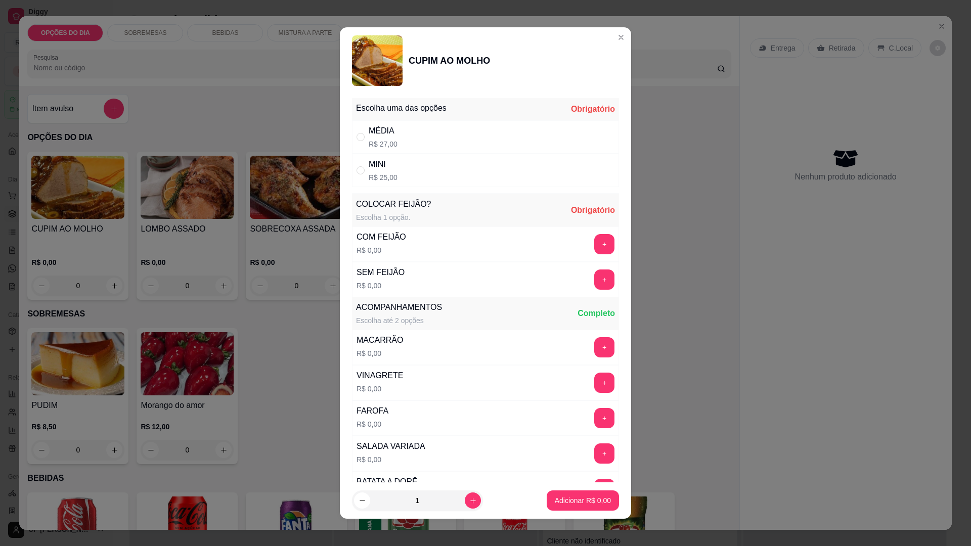
click at [383, 138] on div "MÉDIA R$ 27,00" at bounding box center [383, 137] width 29 height 24
radio input "true"
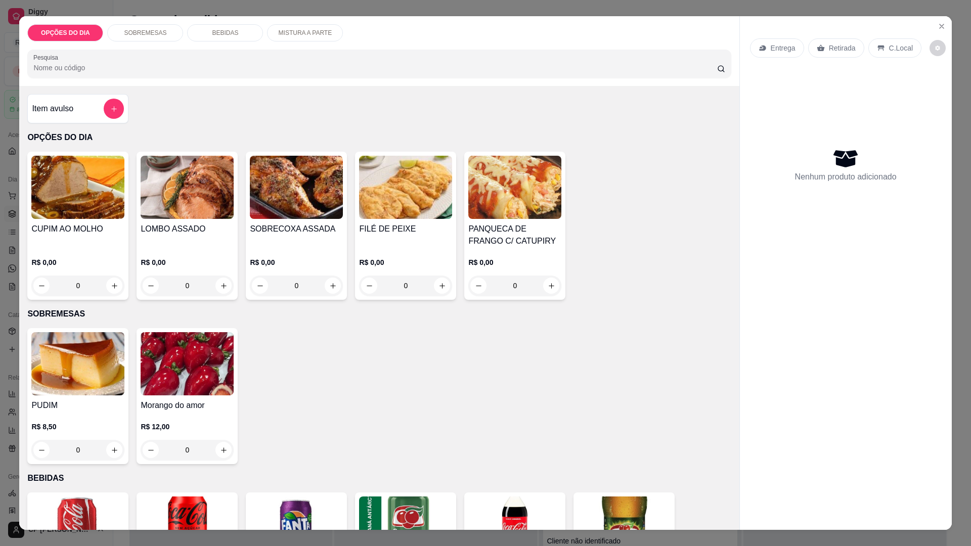
click at [764, 49] on div "Entrega" at bounding box center [777, 47] width 54 height 19
click at [443, 285] on div "0" at bounding box center [405, 286] width 93 height 20
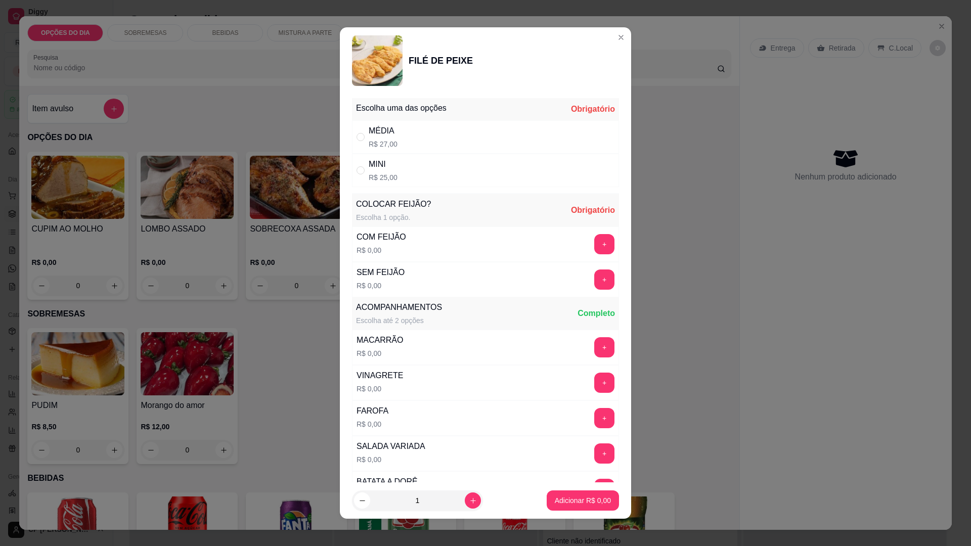
click at [383, 137] on div "MÉDIA" at bounding box center [383, 131] width 29 height 12
radio input "true"
click at [595, 243] on button "+" at bounding box center [605, 245] width 20 height 20
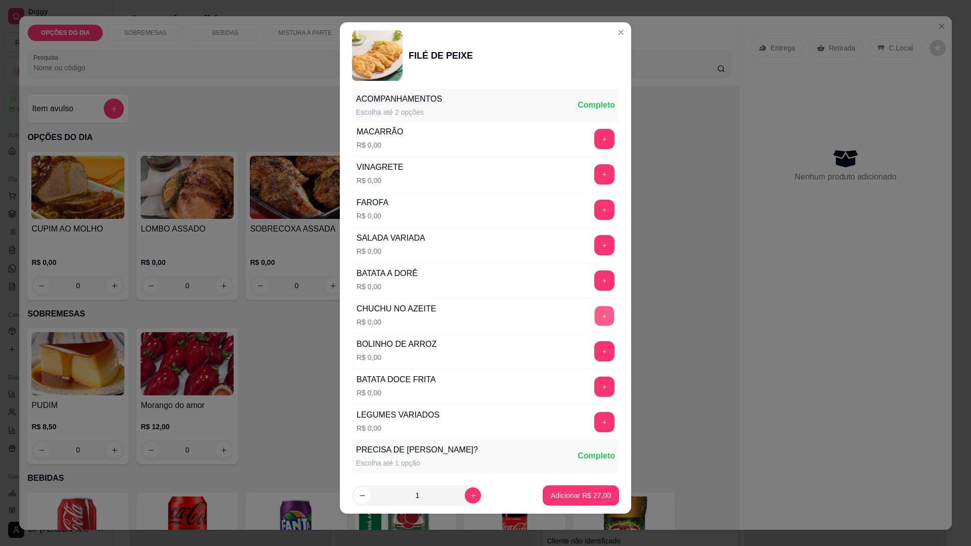
click at [595, 313] on button "+" at bounding box center [605, 316] width 20 height 20
click at [594, 387] on button "+" at bounding box center [604, 387] width 20 height 20
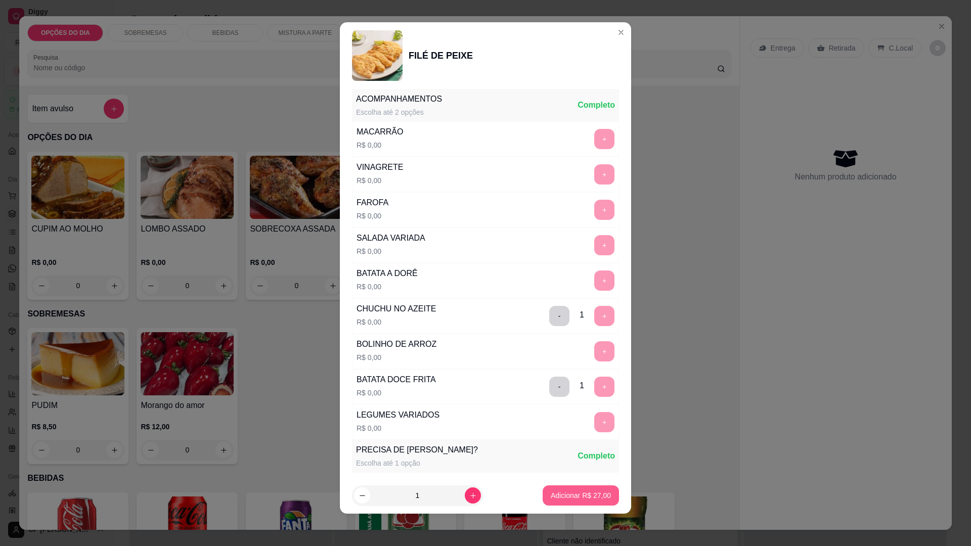
click at [584, 497] on p "Adicionar R$ 27,00" at bounding box center [581, 496] width 60 height 10
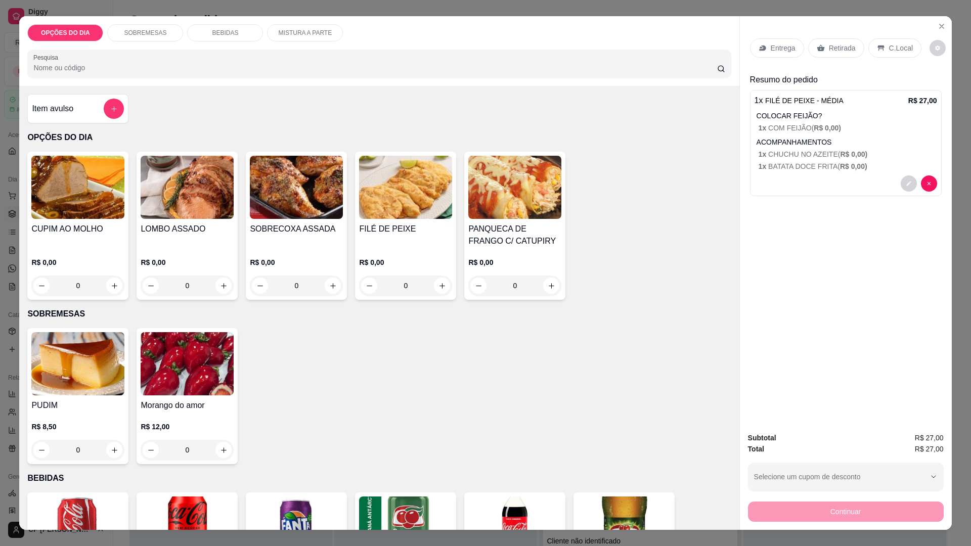
click at [217, 285] on div "0" at bounding box center [187, 286] width 93 height 20
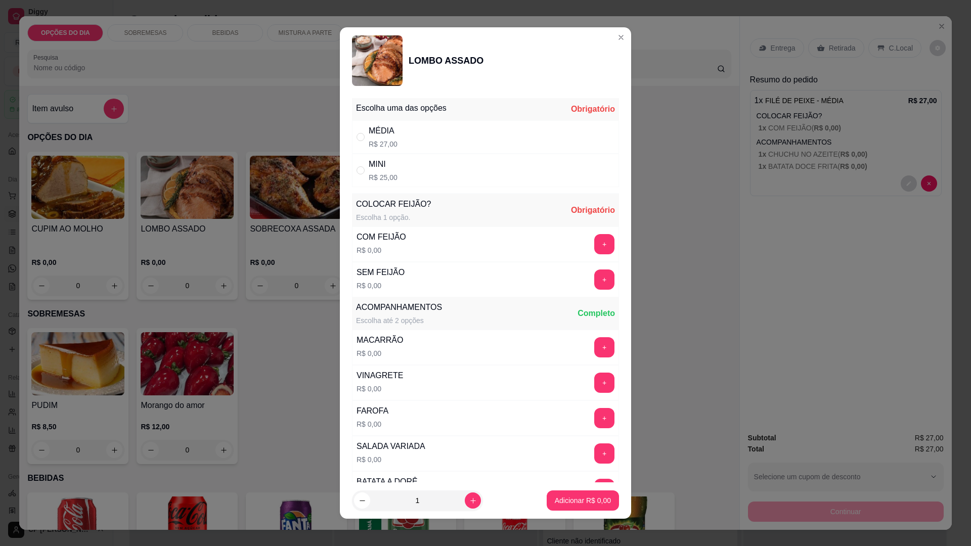
click at [391, 168] on div "MINI" at bounding box center [383, 164] width 29 height 12
radio input "true"
click at [594, 242] on button "+" at bounding box center [604, 244] width 20 height 20
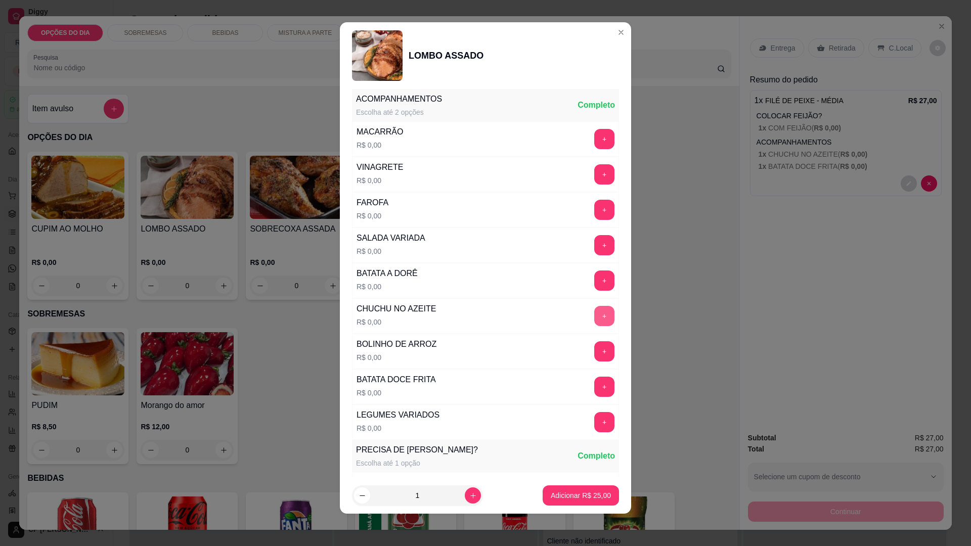
click at [594, 314] on button "+" at bounding box center [604, 316] width 20 height 20
click at [594, 386] on button "+" at bounding box center [604, 387] width 20 height 20
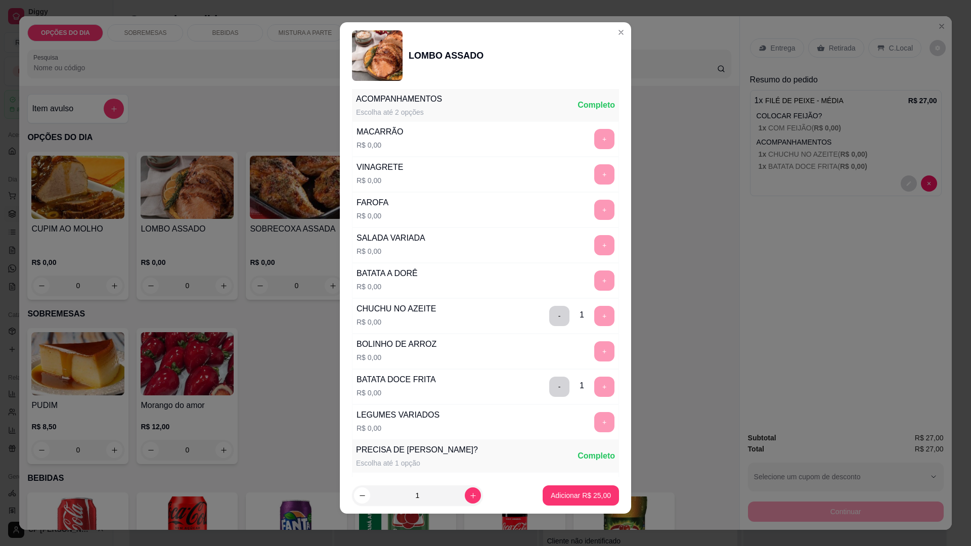
scroll to position [413, 0]
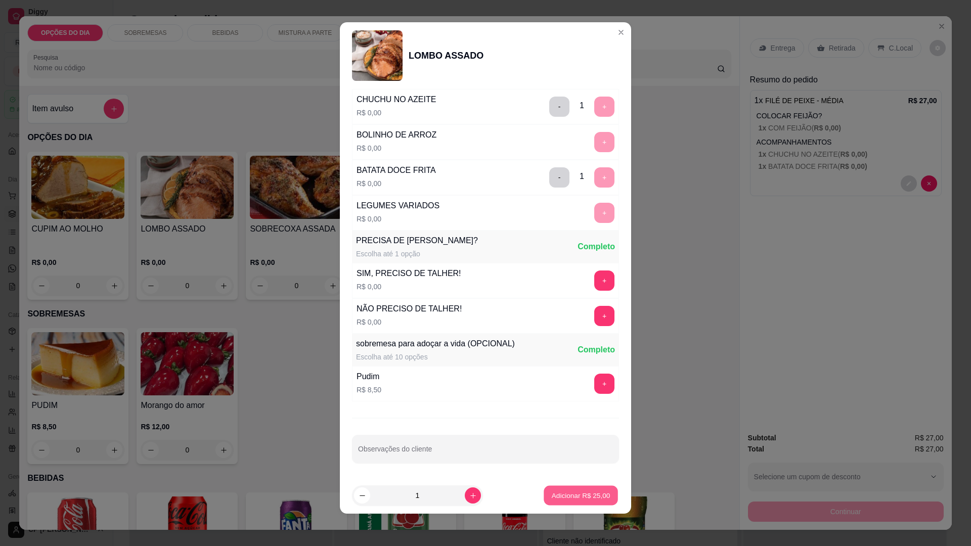
click at [564, 494] on p "Adicionar R$ 25,00" at bounding box center [581, 496] width 59 height 10
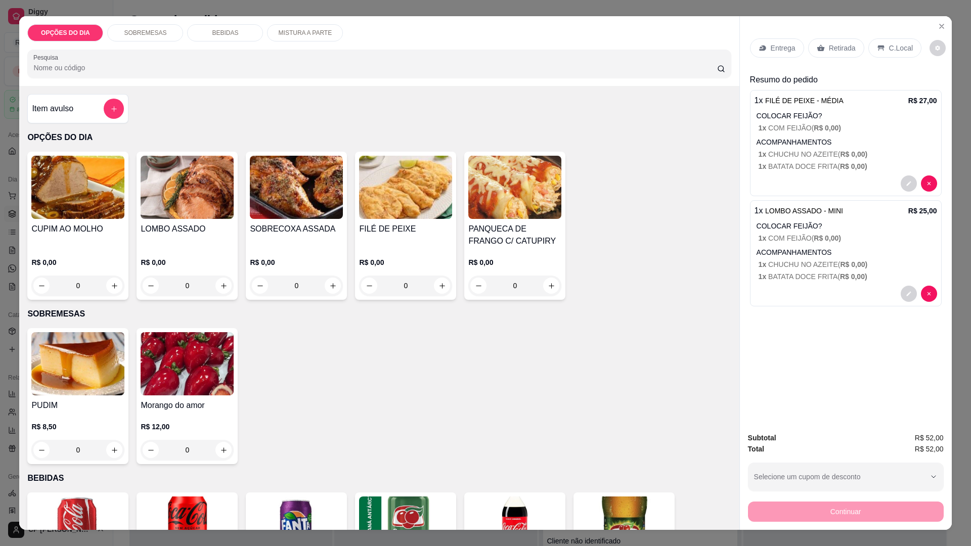
click at [551, 285] on div "0" at bounding box center [514, 286] width 93 height 20
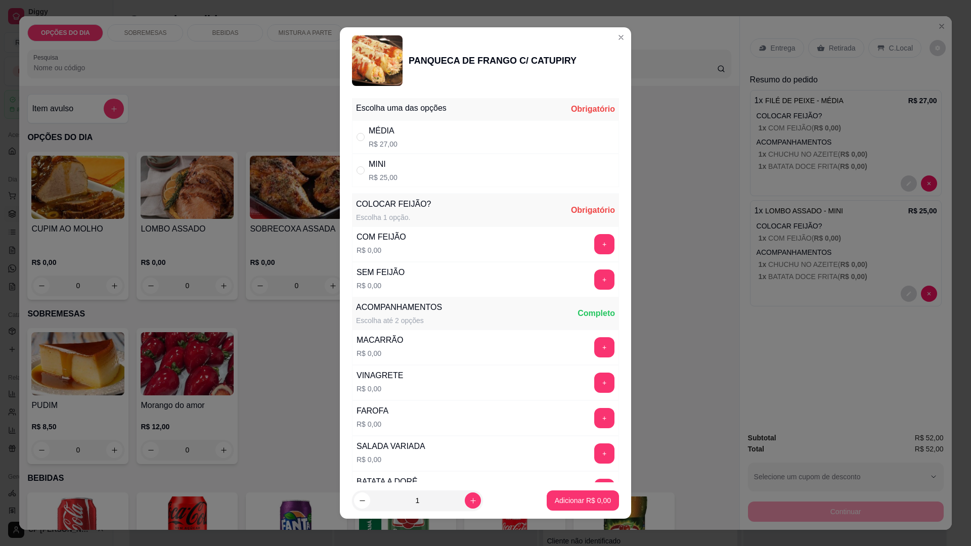
click at [380, 135] on div "MÉDIA" at bounding box center [383, 131] width 29 height 12
radio input "true"
click at [595, 243] on button "+" at bounding box center [605, 245] width 20 height 20
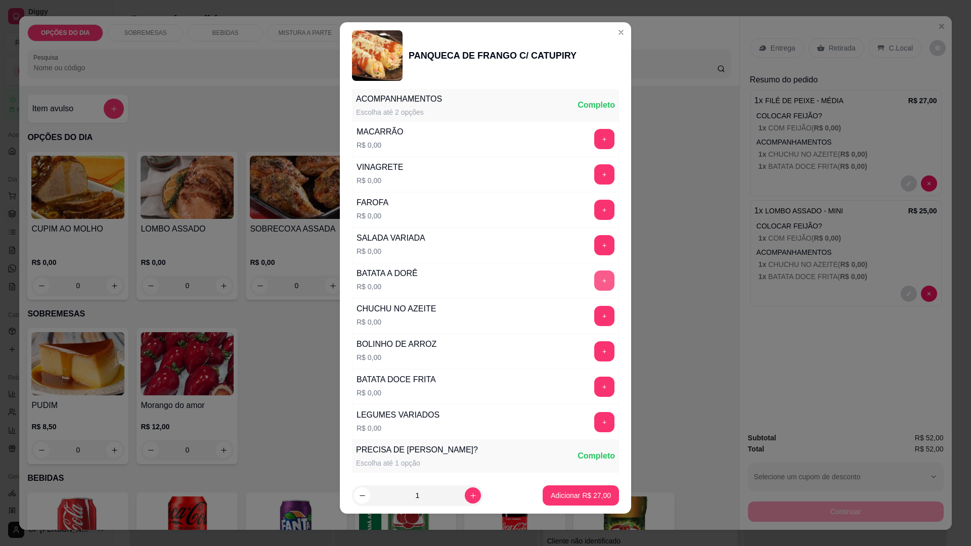
click at [594, 281] on button "+" at bounding box center [604, 281] width 20 height 20
click at [594, 207] on button "+" at bounding box center [604, 210] width 20 height 20
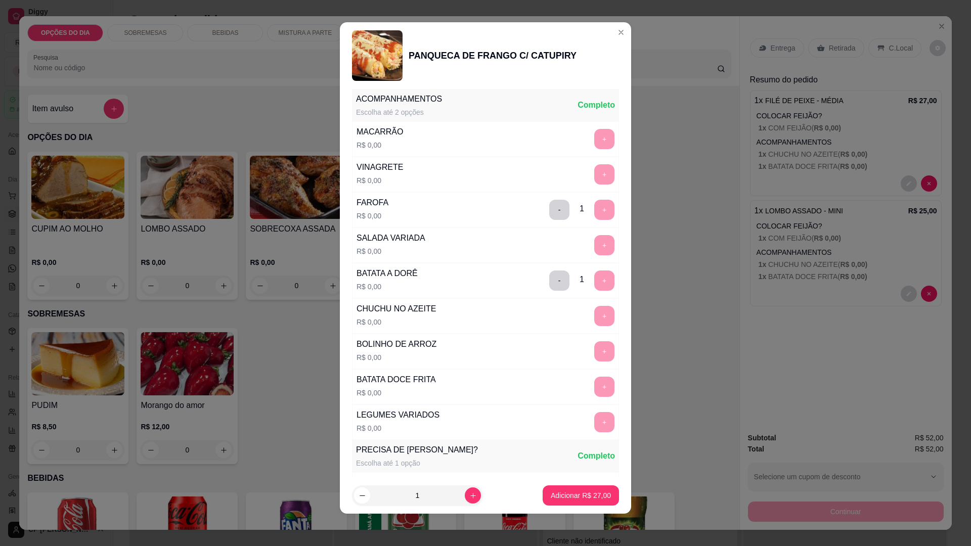
scroll to position [413, 0]
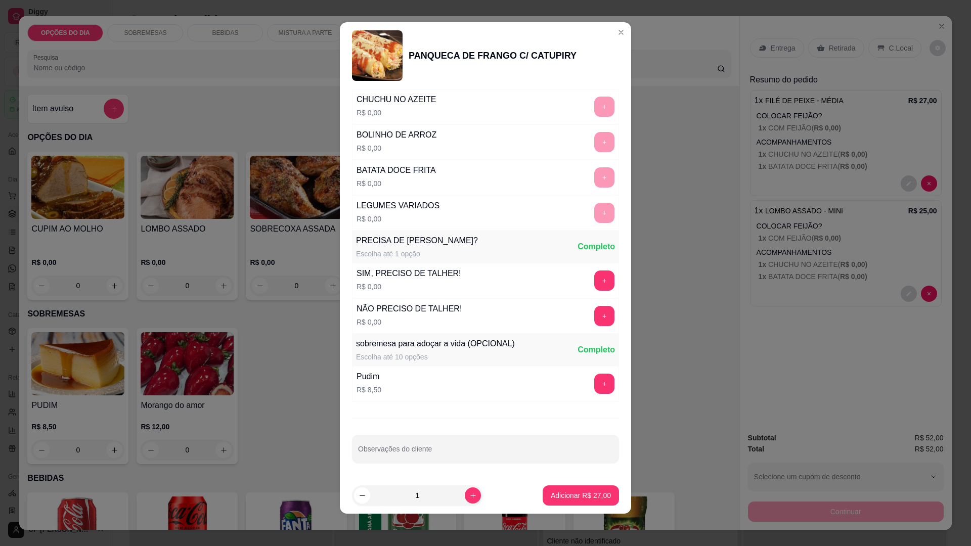
click at [577, 495] on p "Adicionar R$ 27,00" at bounding box center [581, 496] width 60 height 10
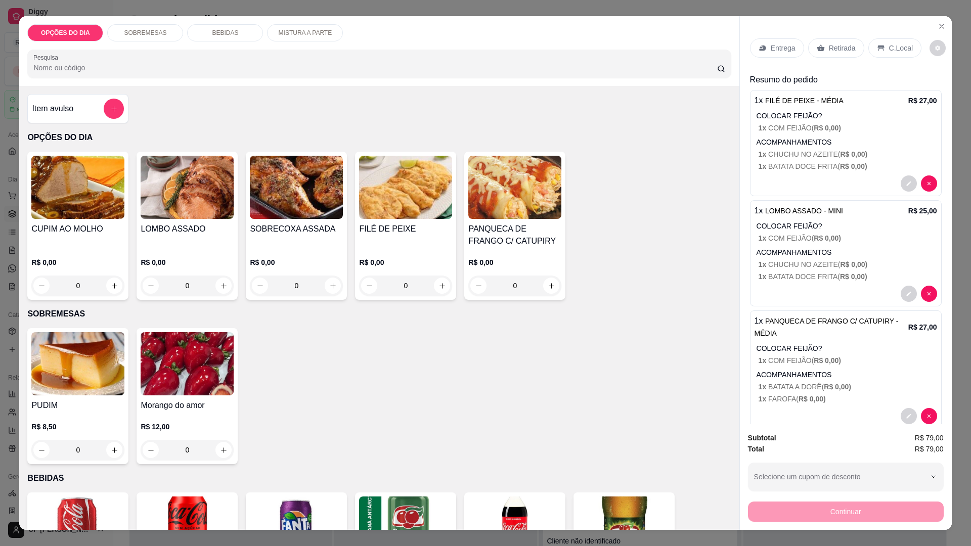
click at [113, 281] on div "0" at bounding box center [77, 286] width 93 height 20
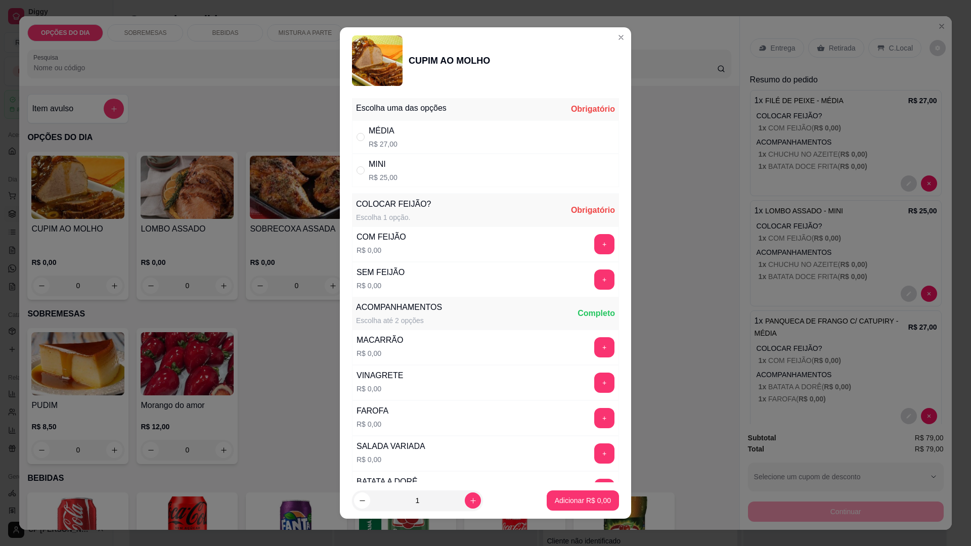
click at [384, 133] on div "MÉDIA" at bounding box center [383, 131] width 29 height 12
radio input "true"
click at [595, 241] on button "+" at bounding box center [605, 245] width 20 height 20
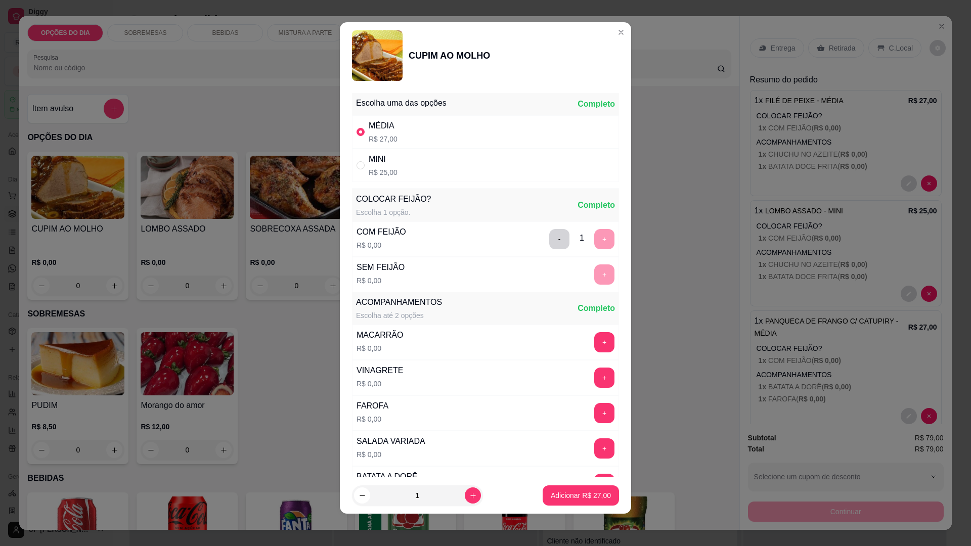
scroll to position [203, 0]
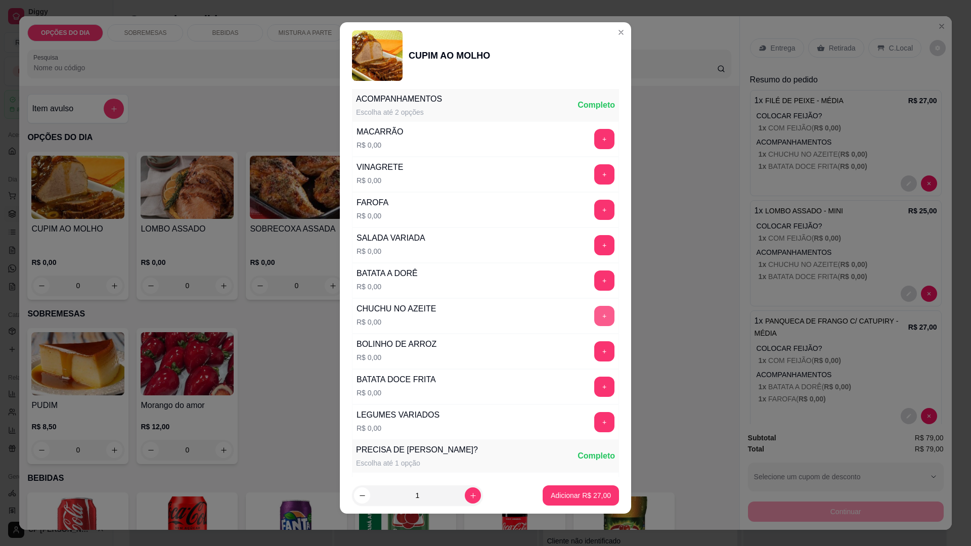
click at [594, 317] on button "+" at bounding box center [604, 316] width 20 height 20
click at [594, 347] on button "+" at bounding box center [604, 351] width 20 height 20
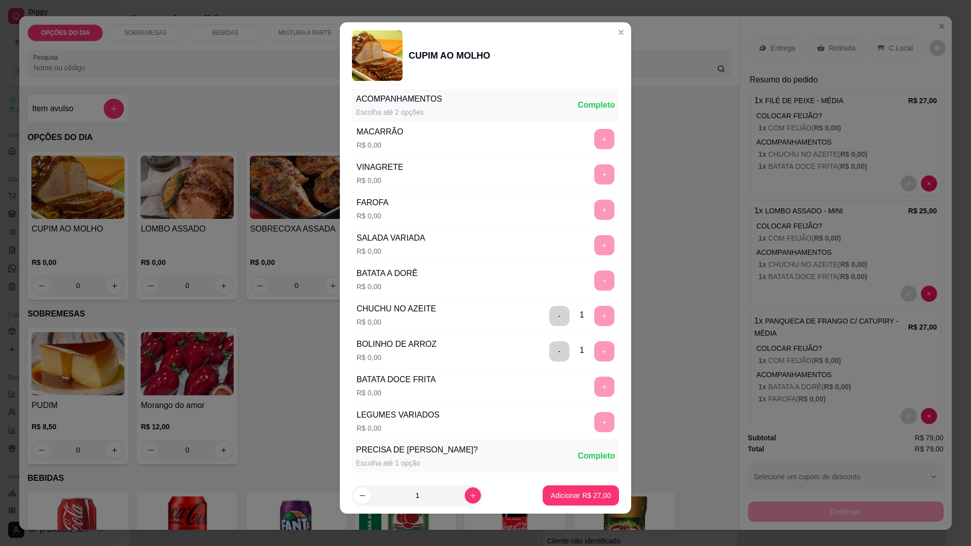
scroll to position [413, 0]
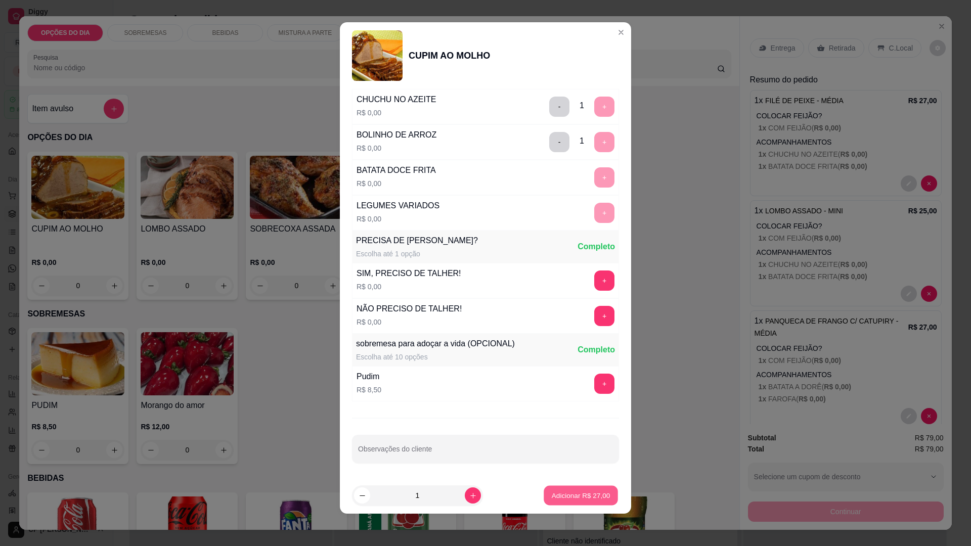
click at [581, 497] on p "Adicionar R$ 27,00" at bounding box center [581, 496] width 59 height 10
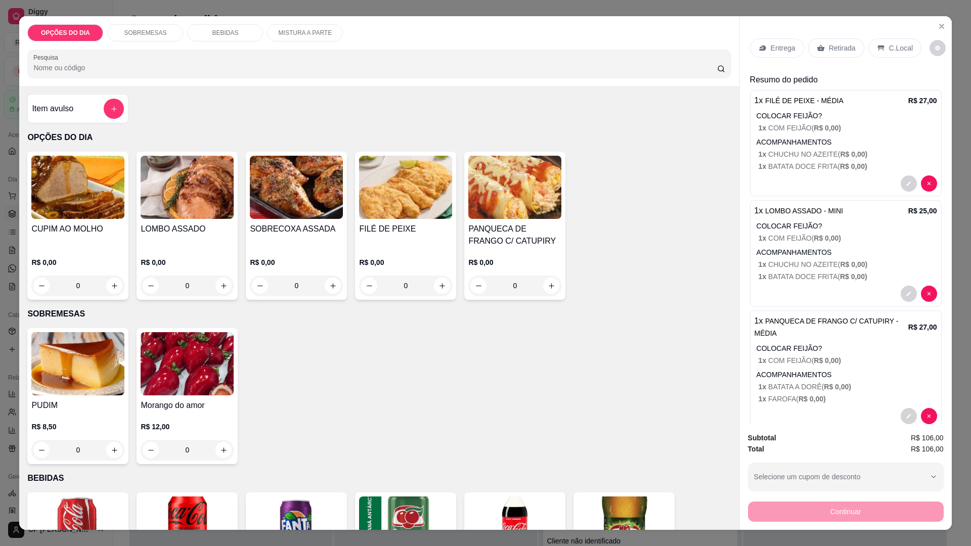
click at [777, 47] on p "Entrega" at bounding box center [783, 48] width 25 height 10
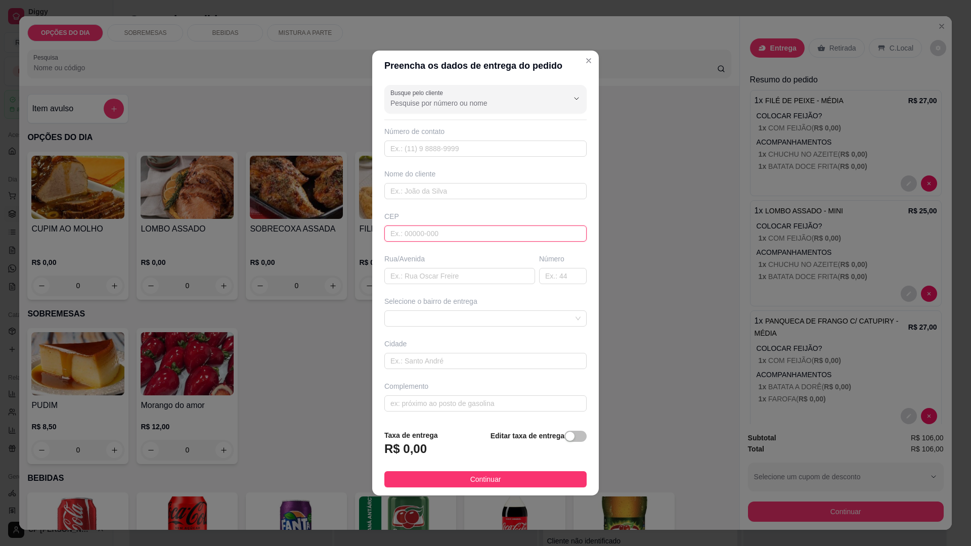
click at [437, 233] on input "text" at bounding box center [485, 234] width 202 height 16
type input "12228350"
type input "[GEOGRAPHIC_DATA]"
type input "12228350"
click at [559, 276] on input "text" at bounding box center [563, 276] width 48 height 16
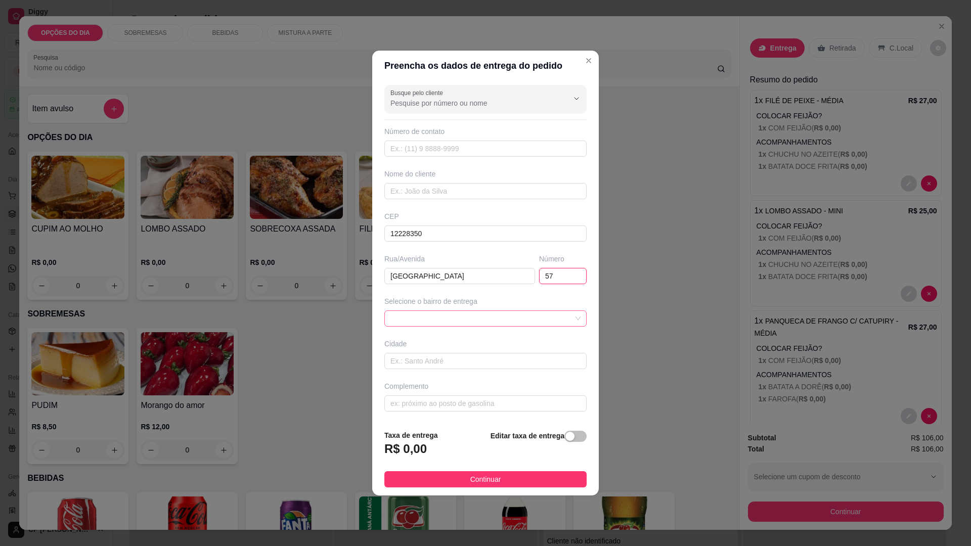
click at [455, 320] on span at bounding box center [485, 318] width 190 height 15
type input "57"
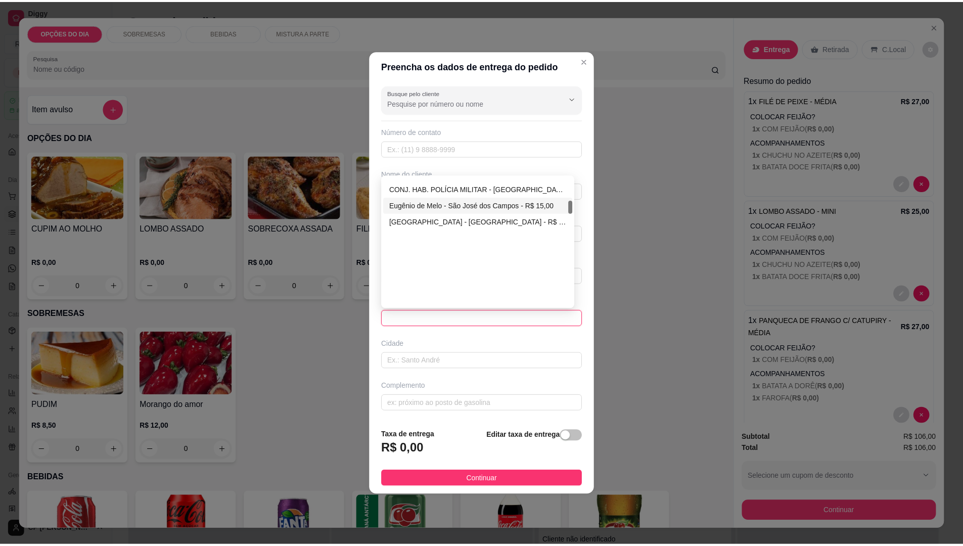
scroll to position [218, 0]
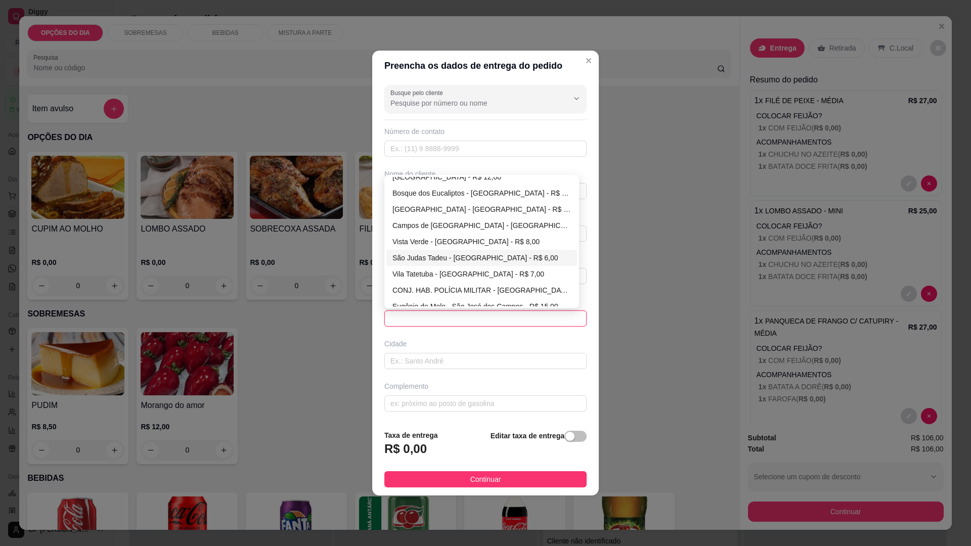
click at [407, 257] on div "São Judas Tadeu - [GEOGRAPHIC_DATA] - R$ 6,00" at bounding box center [481, 257] width 179 height 11
type input "[GEOGRAPHIC_DATA]"
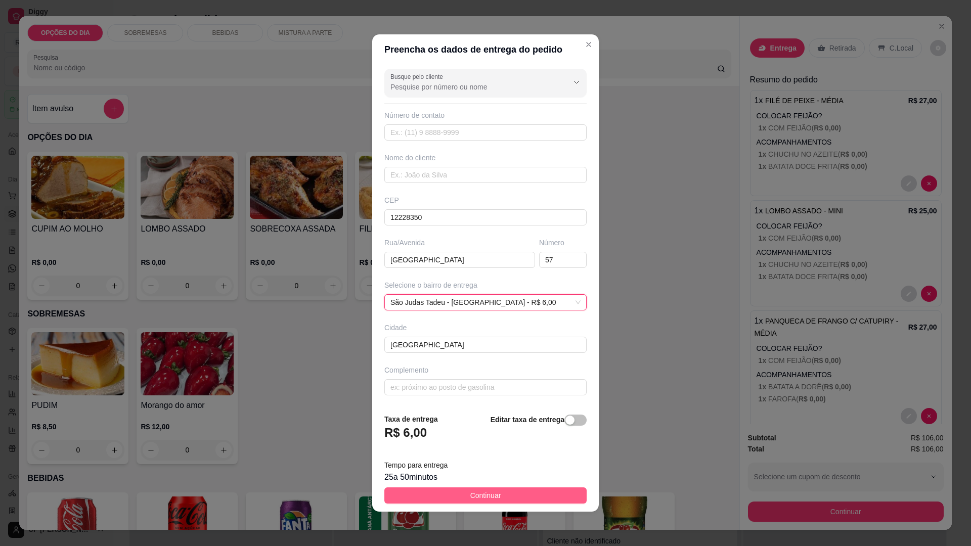
click at [481, 491] on span "Continuar" at bounding box center [485, 495] width 31 height 11
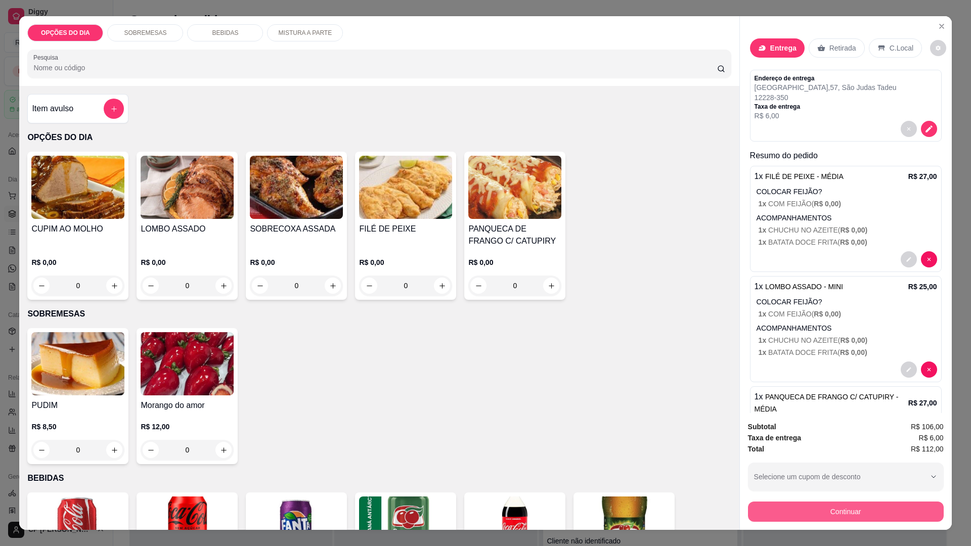
click at [883, 512] on button "Continuar" at bounding box center [846, 512] width 196 height 20
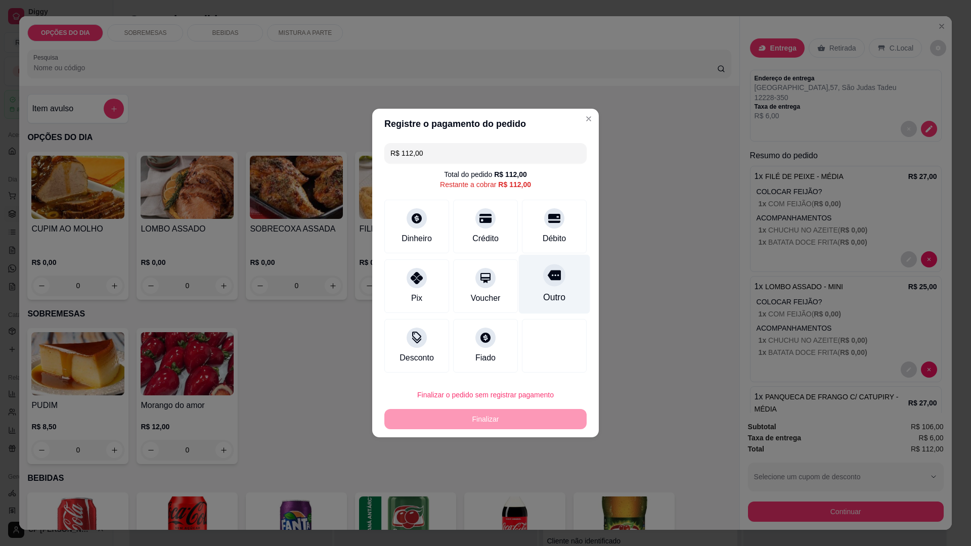
click at [559, 288] on div "Outro" at bounding box center [554, 284] width 71 height 59
type input "R$ 0,00"
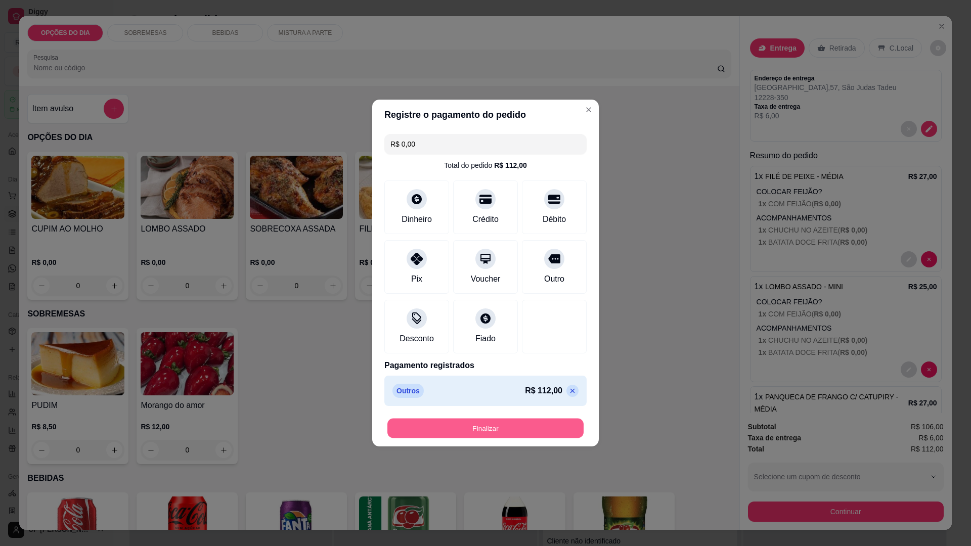
click at [492, 429] on button "Finalizar" at bounding box center [485, 429] width 196 height 20
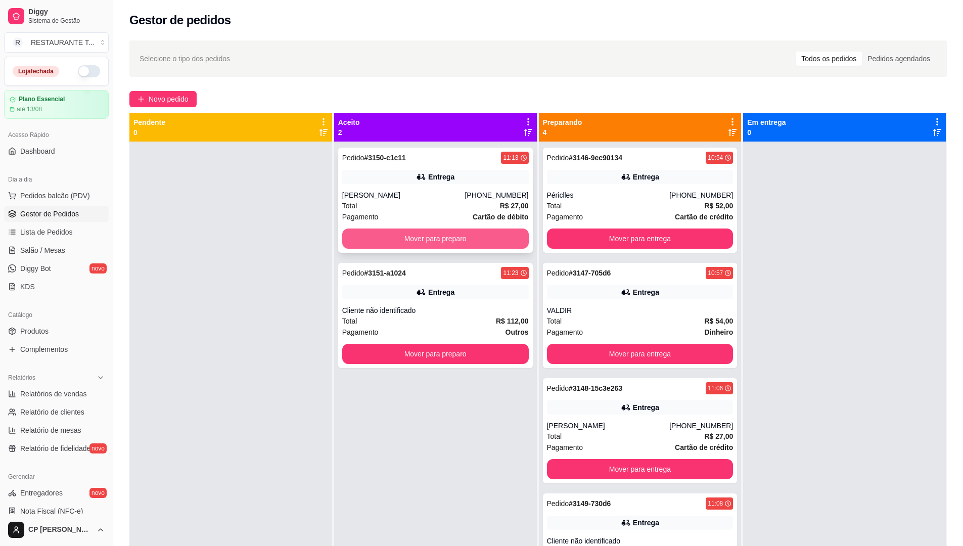
click at [453, 237] on button "Mover para preparo" at bounding box center [435, 239] width 187 height 20
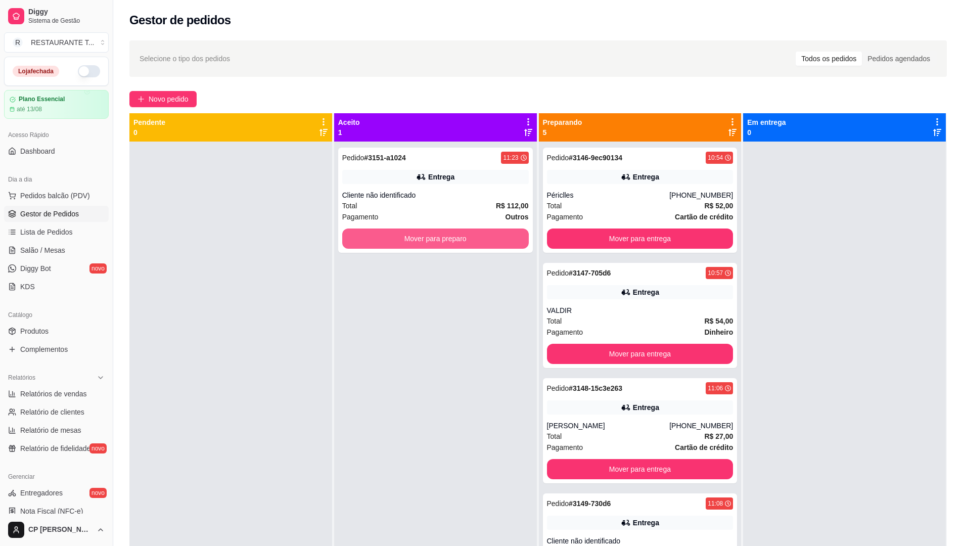
click at [452, 237] on button "Mover para preparo" at bounding box center [435, 239] width 187 height 20
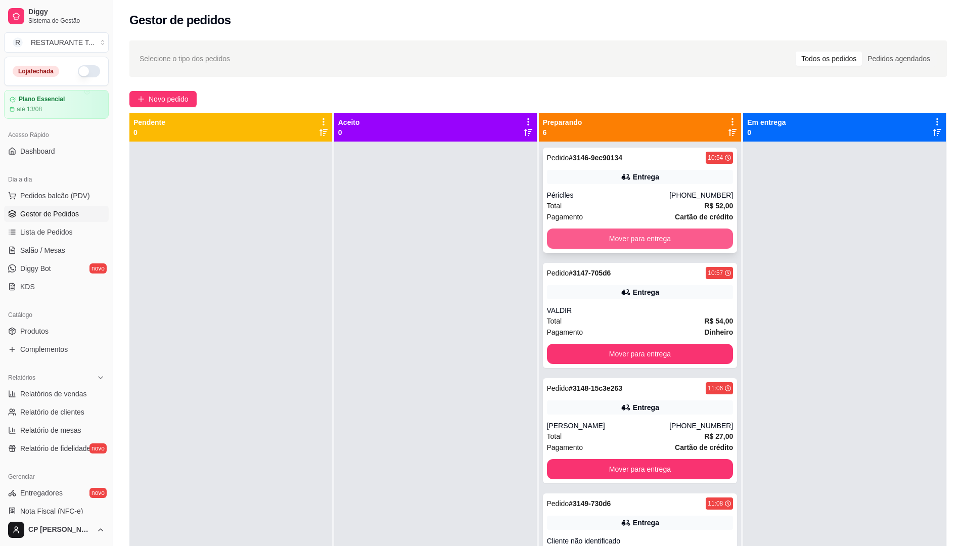
click at [621, 238] on button "Mover para entrega" at bounding box center [640, 239] width 187 height 20
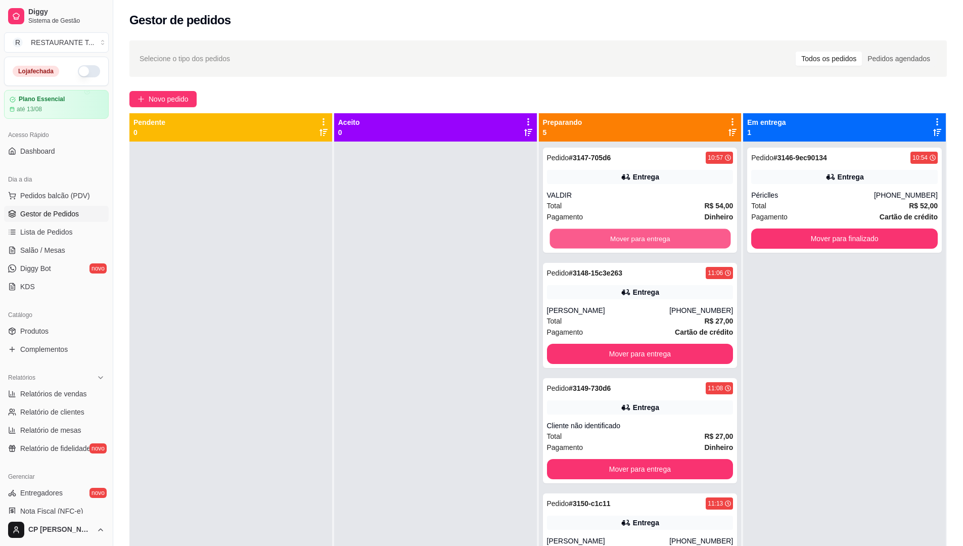
click at [621, 238] on button "Mover para entrega" at bounding box center [640, 239] width 181 height 20
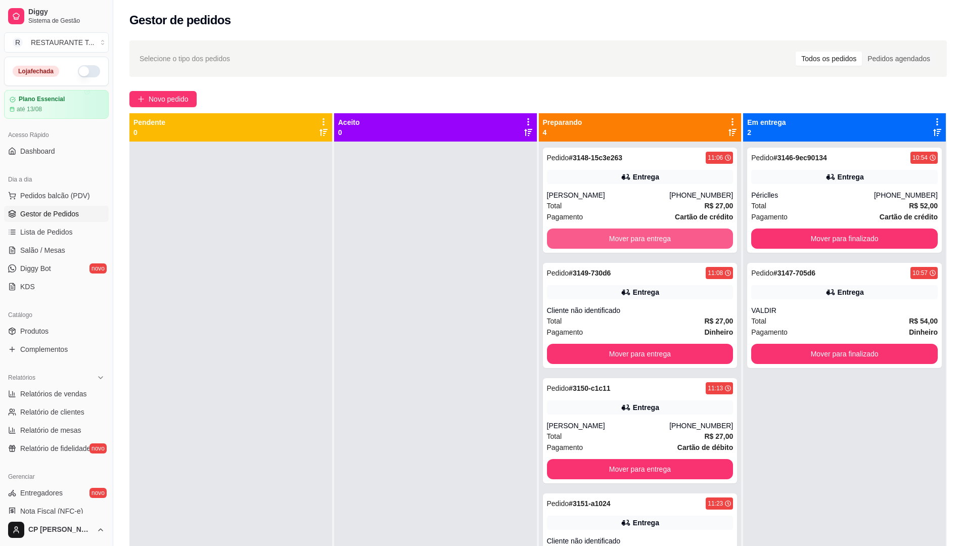
click at [621, 238] on button "Mover para entrega" at bounding box center [640, 239] width 187 height 20
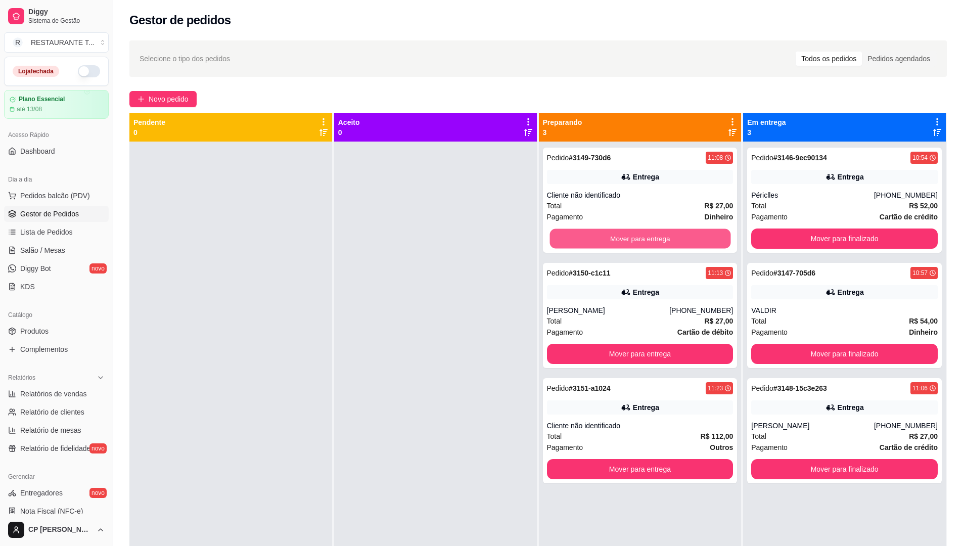
click at [621, 238] on button "Mover para entrega" at bounding box center [640, 239] width 181 height 20
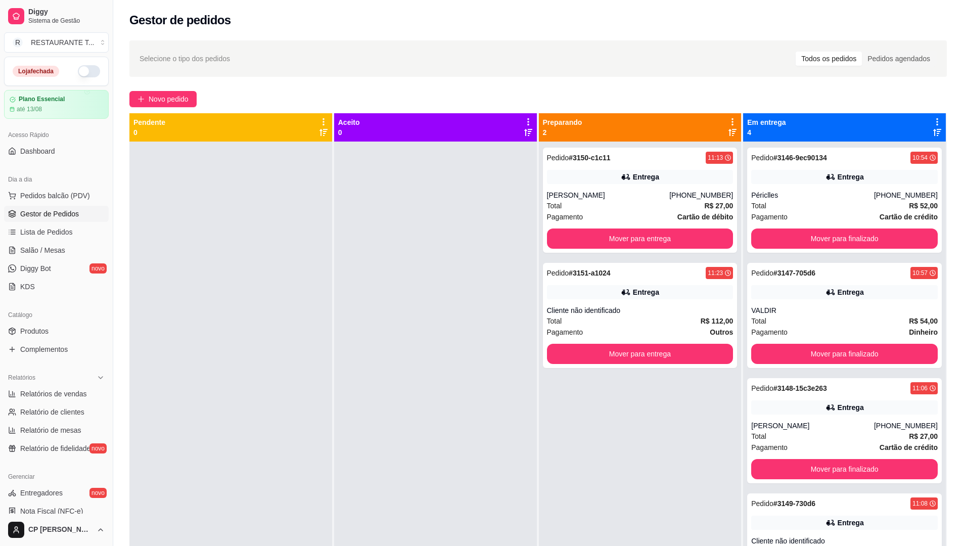
click at [81, 71] on button "button" at bounding box center [89, 71] width 22 height 12
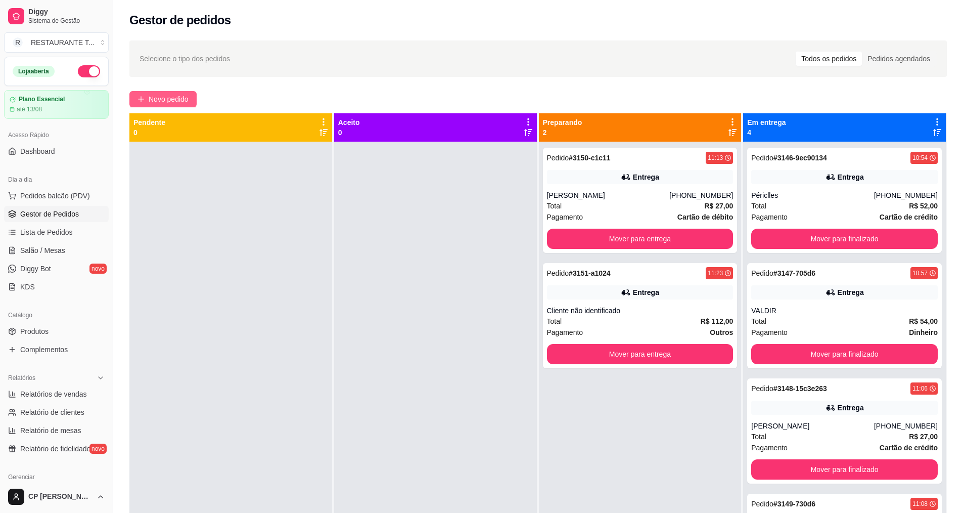
click at [166, 93] on button "Novo pedido" at bounding box center [162, 99] width 67 height 16
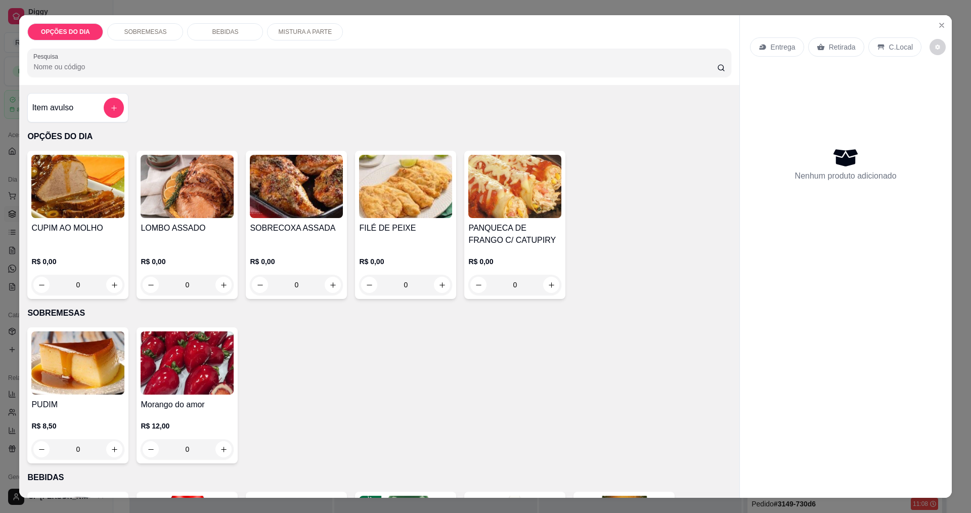
click at [327, 286] on div "0" at bounding box center [296, 285] width 93 height 20
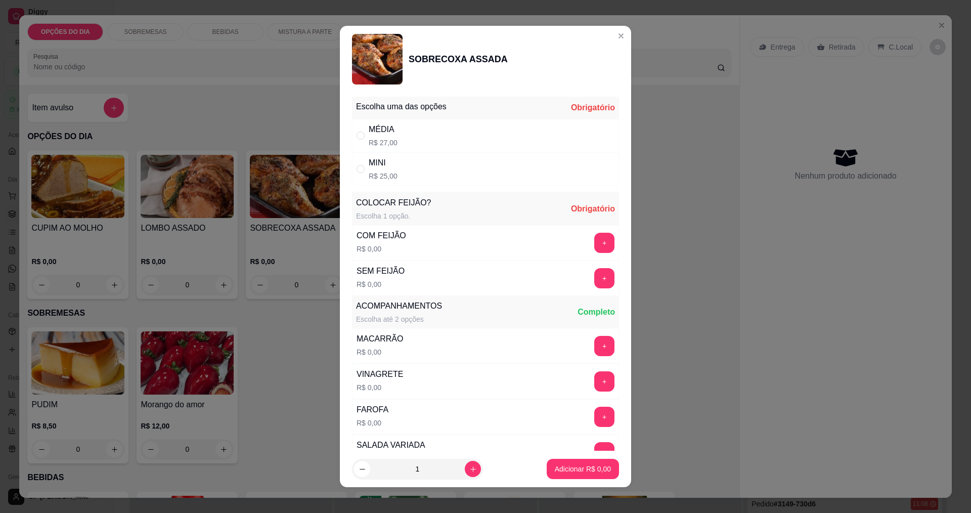
click at [391, 128] on div "MÉDIA" at bounding box center [383, 129] width 29 height 12
radio input "true"
click at [594, 247] on button "+" at bounding box center [604, 243] width 20 height 20
click at [595, 344] on button "+" at bounding box center [605, 346] width 20 height 20
click at [594, 423] on button "+" at bounding box center [604, 417] width 20 height 20
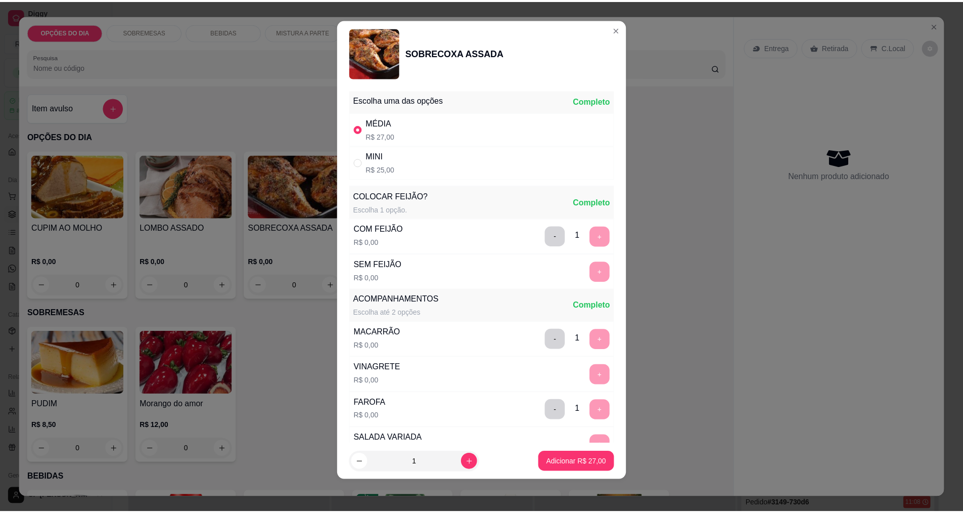
scroll to position [443, 0]
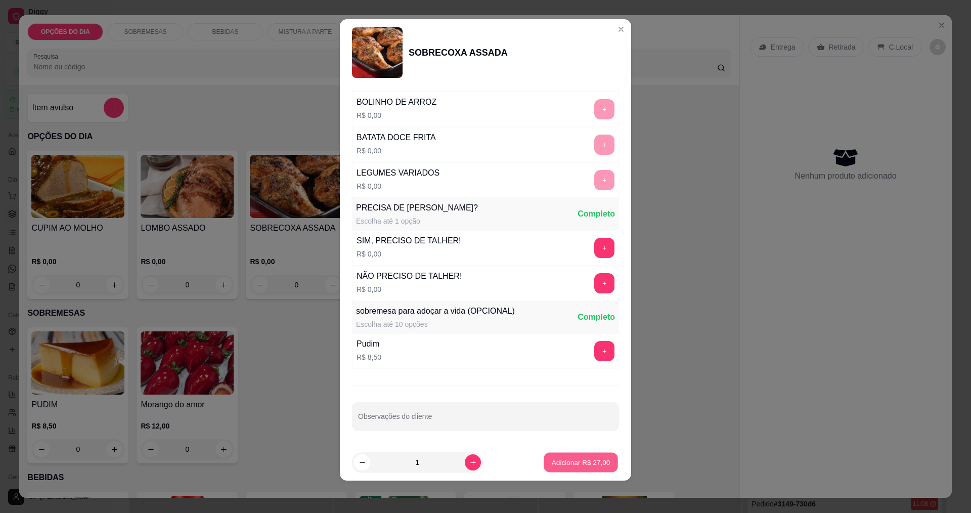
click at [582, 466] on p "Adicionar R$ 27,00" at bounding box center [581, 463] width 59 height 10
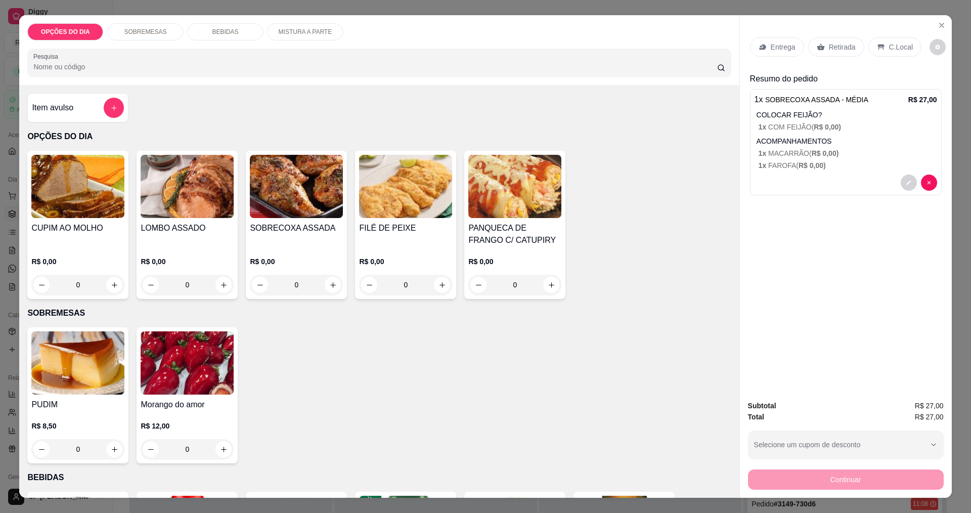
click at [759, 45] on icon at bounding box center [763, 47] width 8 height 8
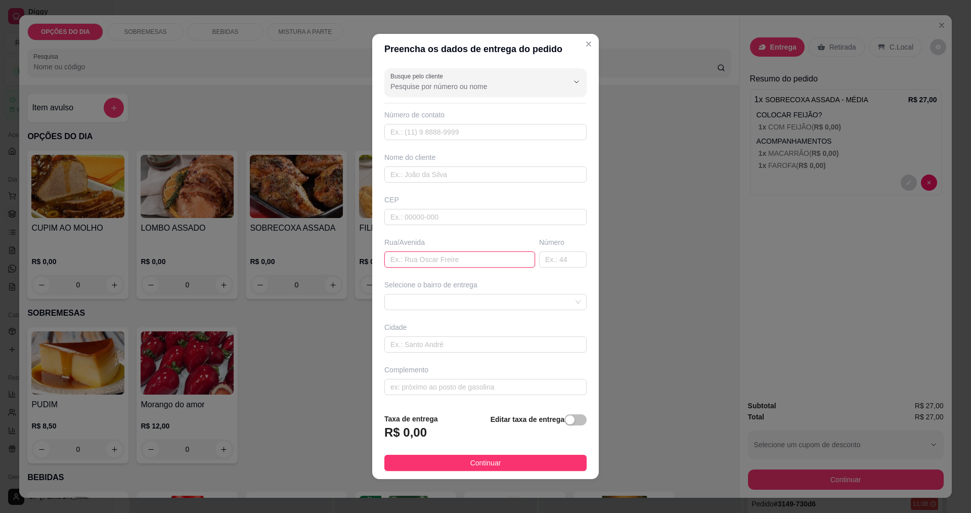
click at [402, 260] on input "text" at bounding box center [459, 259] width 151 height 16
type input "CXKMVCK"
click at [433, 302] on span at bounding box center [485, 301] width 190 height 15
type input "5151"
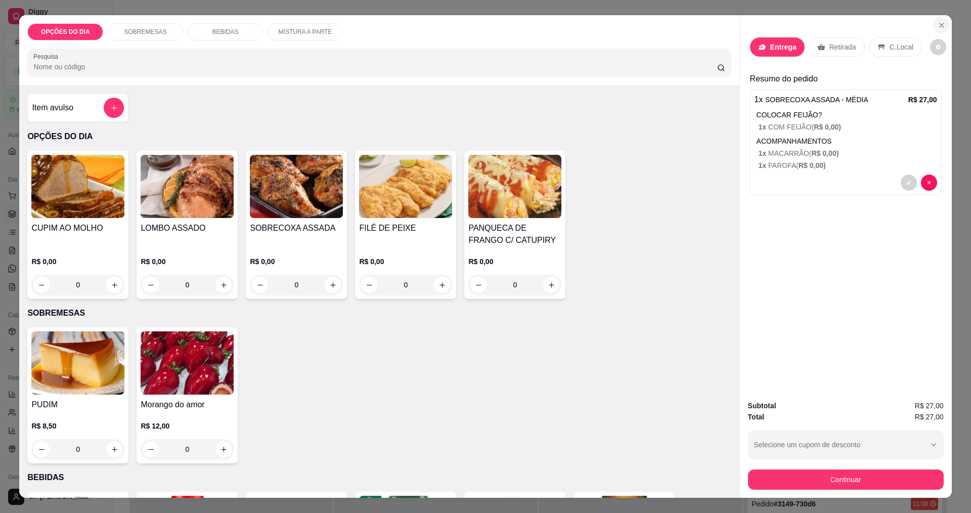
click at [938, 29] on icon "Close" at bounding box center [942, 25] width 8 height 8
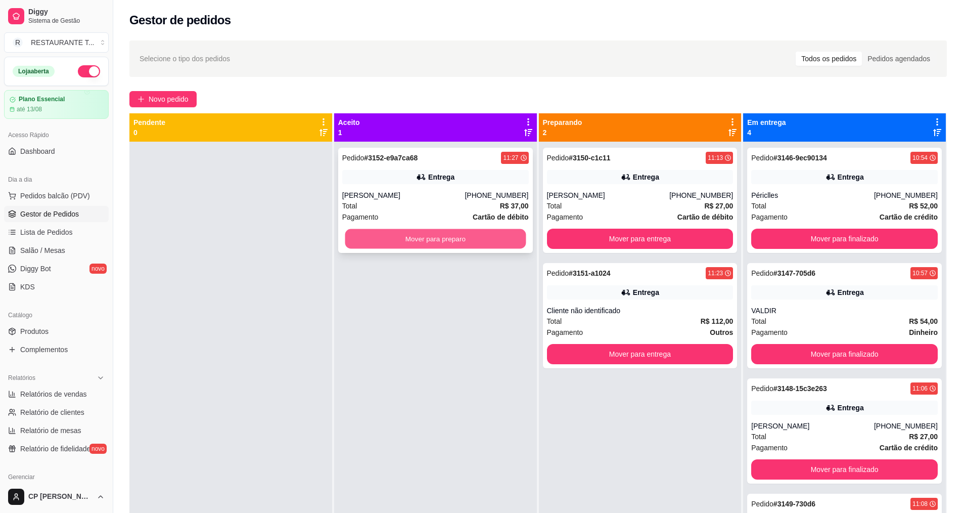
click at [461, 240] on button "Mover para preparo" at bounding box center [435, 239] width 181 height 20
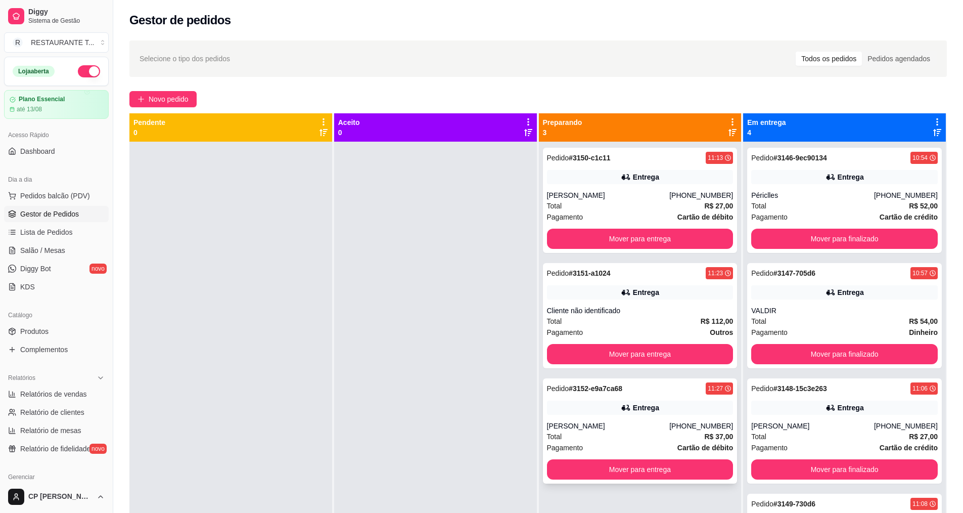
click at [590, 427] on div "[PERSON_NAME]" at bounding box center [608, 426] width 123 height 10
click at [150, 97] on span "Novo pedido" at bounding box center [169, 99] width 40 height 11
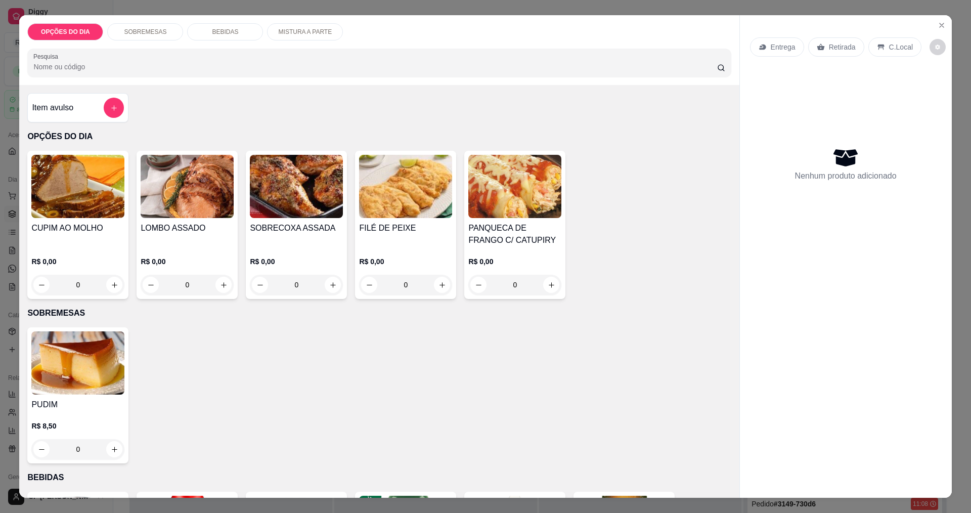
click at [434, 286] on div "0" at bounding box center [405, 285] width 93 height 20
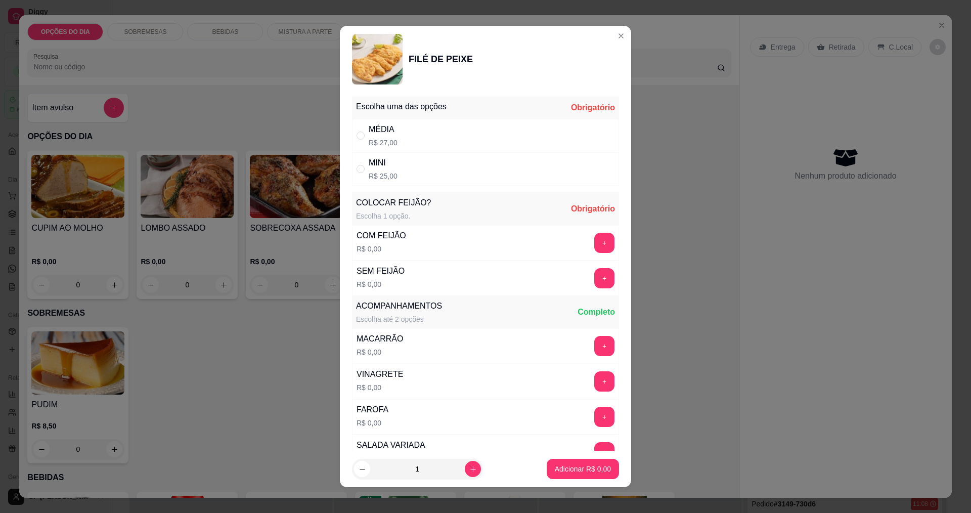
click at [373, 126] on div "MÉDIA" at bounding box center [383, 129] width 29 height 12
radio input "true"
click at [594, 237] on button "+" at bounding box center [604, 243] width 20 height 20
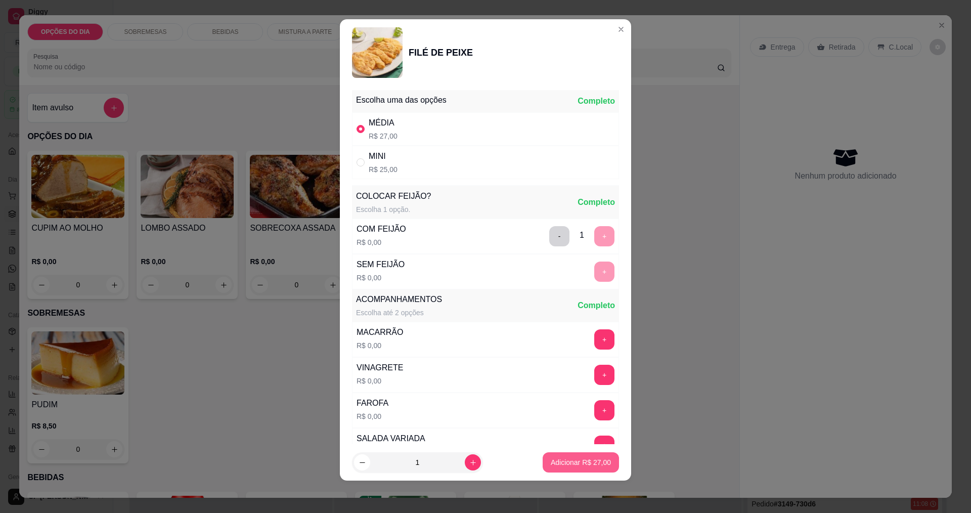
scroll to position [203, 0]
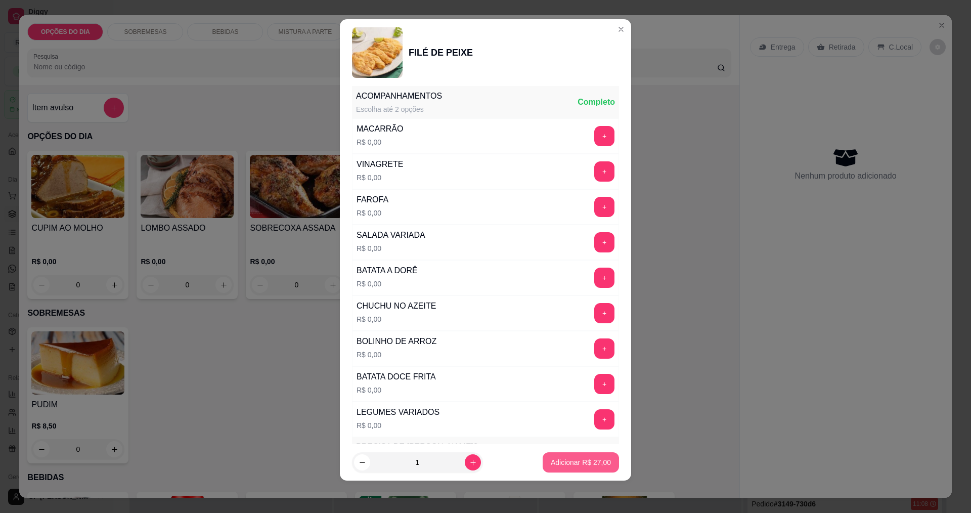
click at [576, 468] on button "Adicionar R$ 27,00" at bounding box center [581, 462] width 76 height 20
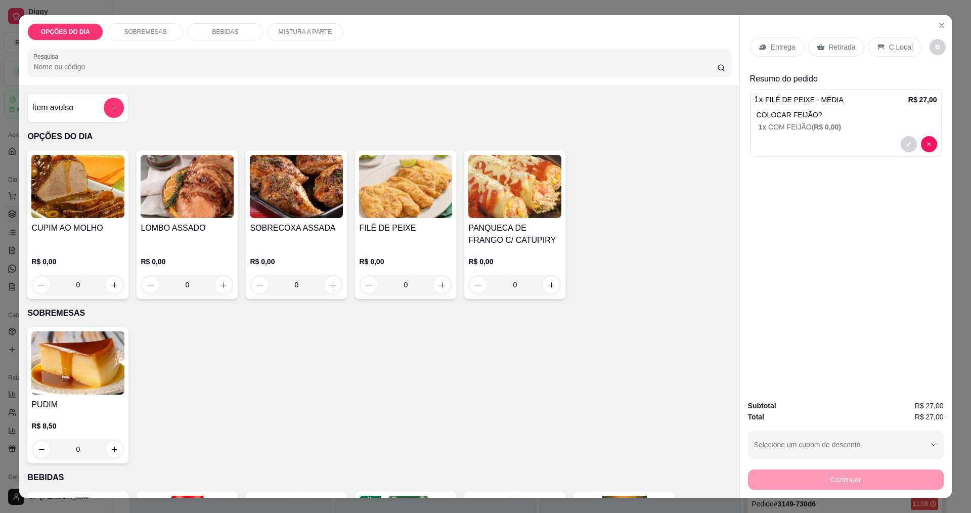
click at [773, 48] on p "Entrega" at bounding box center [783, 47] width 25 height 10
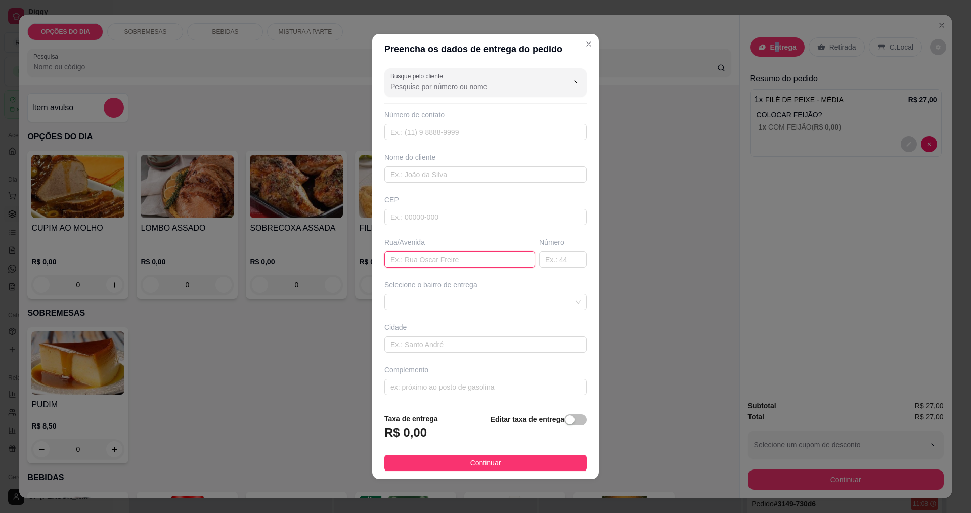
click at [465, 258] on input "text" at bounding box center [459, 259] width 151 height 16
type input "PONCAS"
type input "265"
click at [423, 387] on input "text" at bounding box center [485, 387] width 202 height 16
type input "CASA 34"
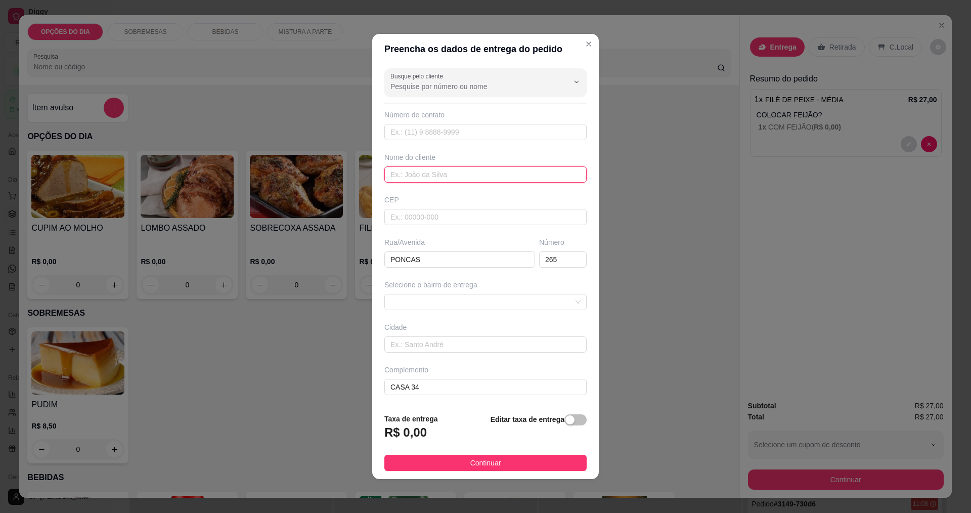
click at [445, 175] on input "text" at bounding box center [485, 174] width 202 height 16
click at [478, 300] on span at bounding box center [485, 301] width 190 height 15
type input "PRISCILA"
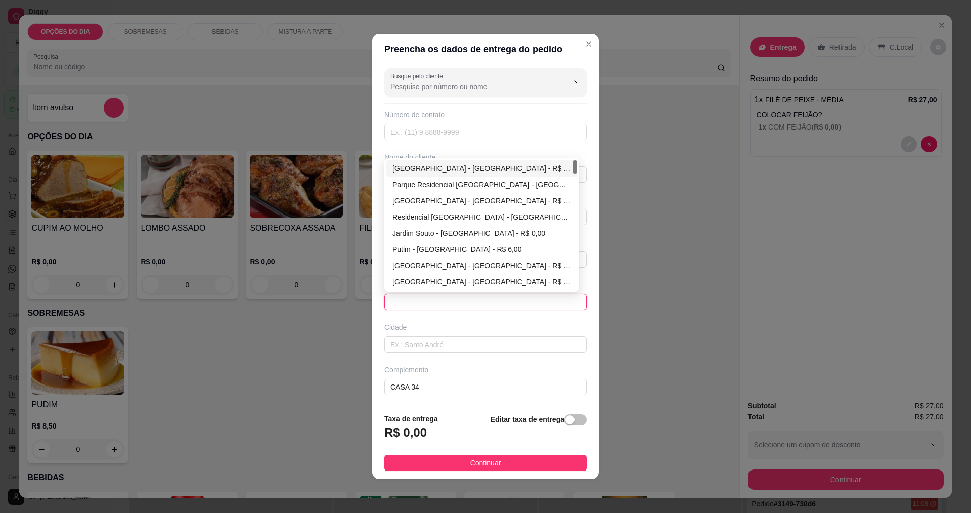
click at [452, 165] on div "[GEOGRAPHIC_DATA] - [GEOGRAPHIC_DATA] - R$ 0,00" at bounding box center [481, 168] width 179 height 11
type input "[GEOGRAPHIC_DATA]"
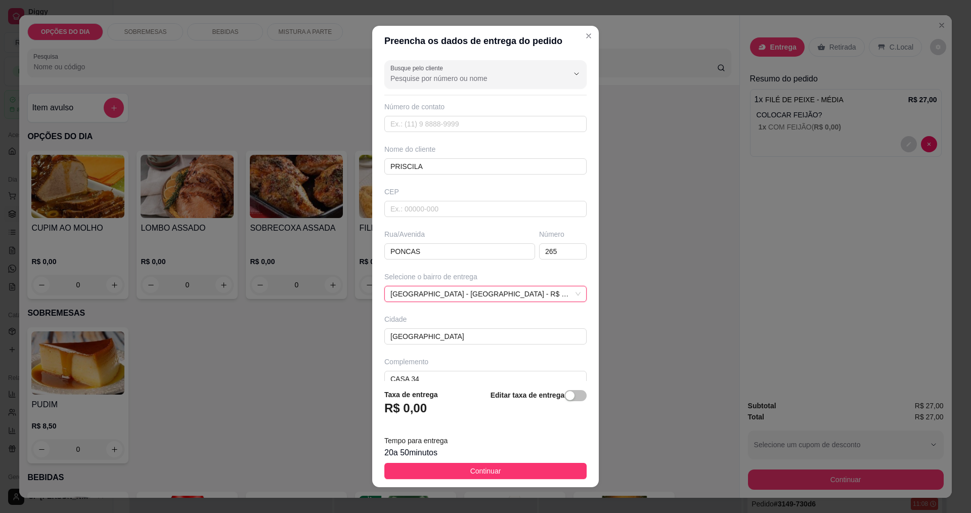
click at [470, 472] on span "Continuar" at bounding box center [485, 470] width 31 height 11
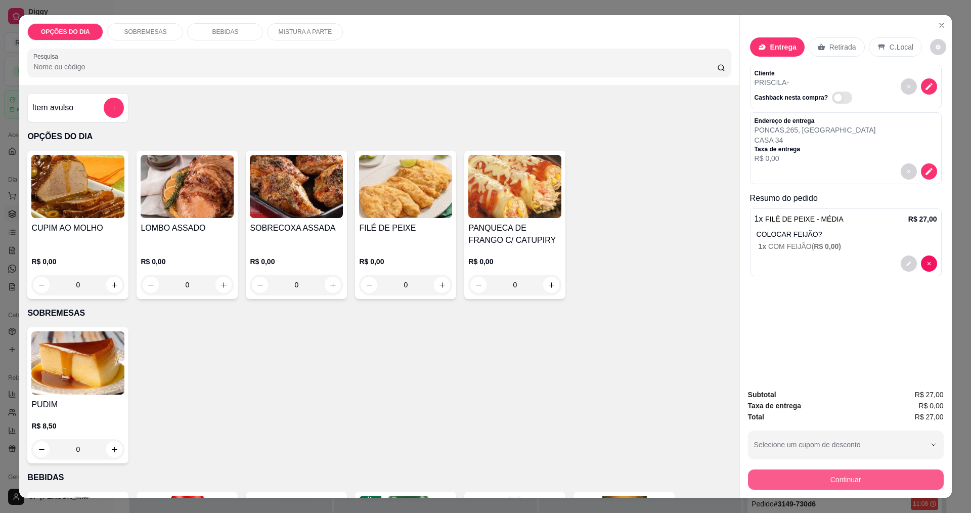
click at [867, 479] on button "Continuar" at bounding box center [846, 479] width 196 height 20
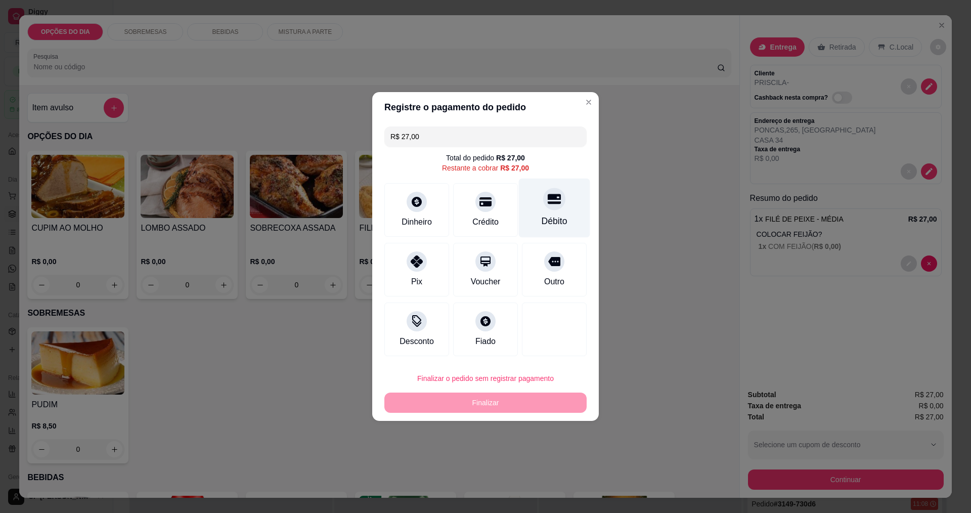
click at [552, 212] on div "Débito" at bounding box center [554, 208] width 71 height 59
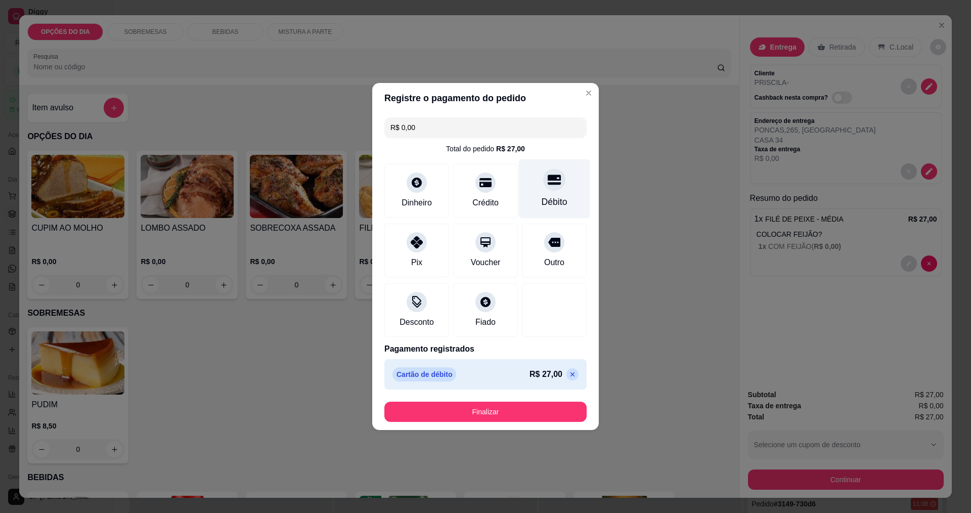
type input "R$ 0,00"
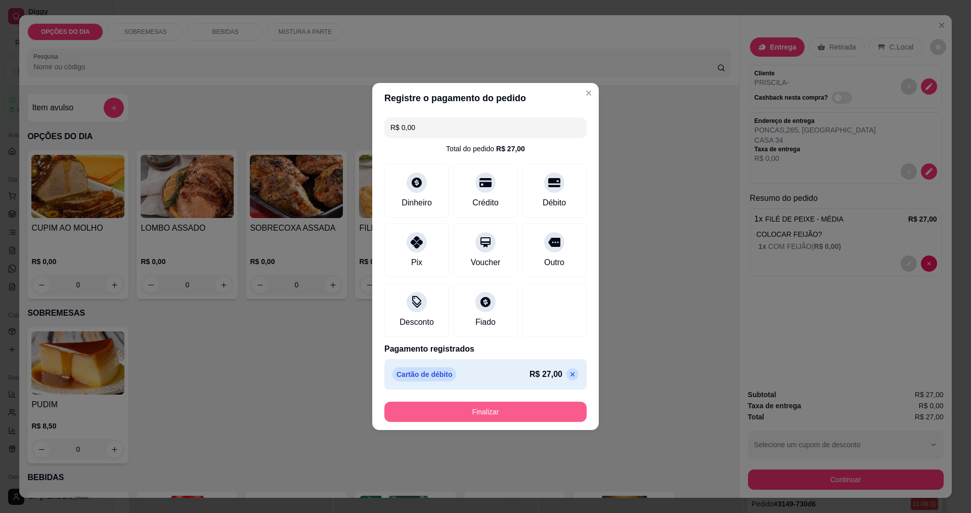
click at [493, 413] on button "Finalizar" at bounding box center [485, 412] width 202 height 20
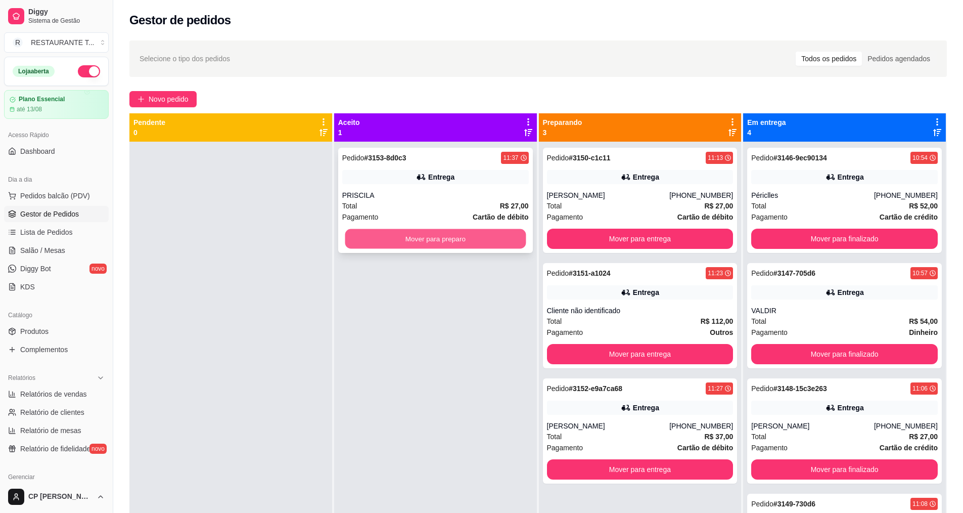
click at [443, 244] on button "Mover para preparo" at bounding box center [435, 239] width 181 height 20
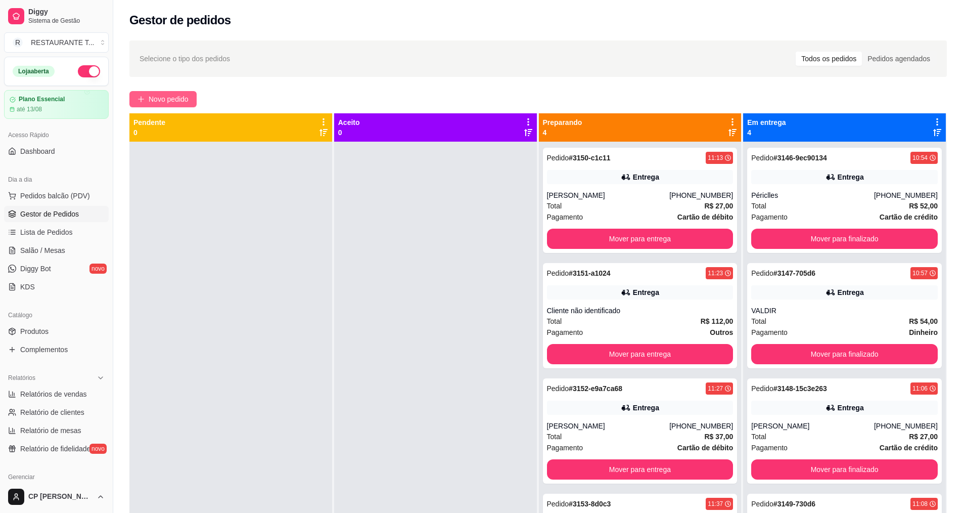
click at [178, 95] on span "Novo pedido" at bounding box center [169, 99] width 40 height 11
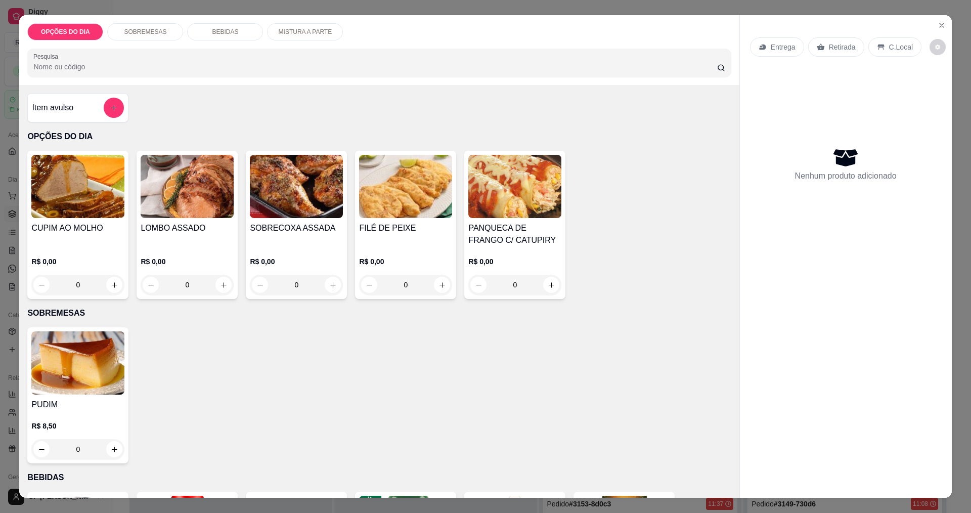
click at [326, 280] on div "0" at bounding box center [296, 285] width 93 height 20
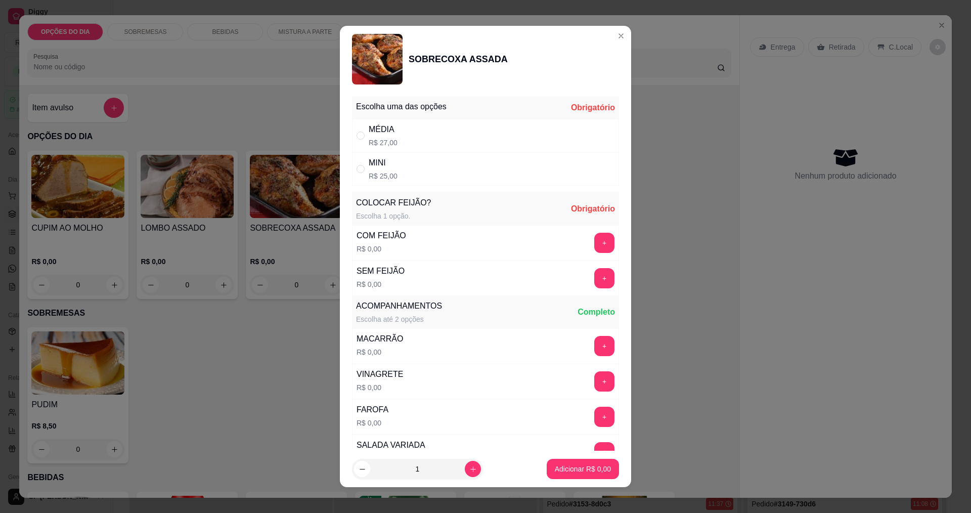
click at [383, 136] on div "MÉDIA R$ 27,00" at bounding box center [383, 135] width 29 height 24
radio input "true"
click at [594, 239] on button "+" at bounding box center [604, 243] width 20 height 20
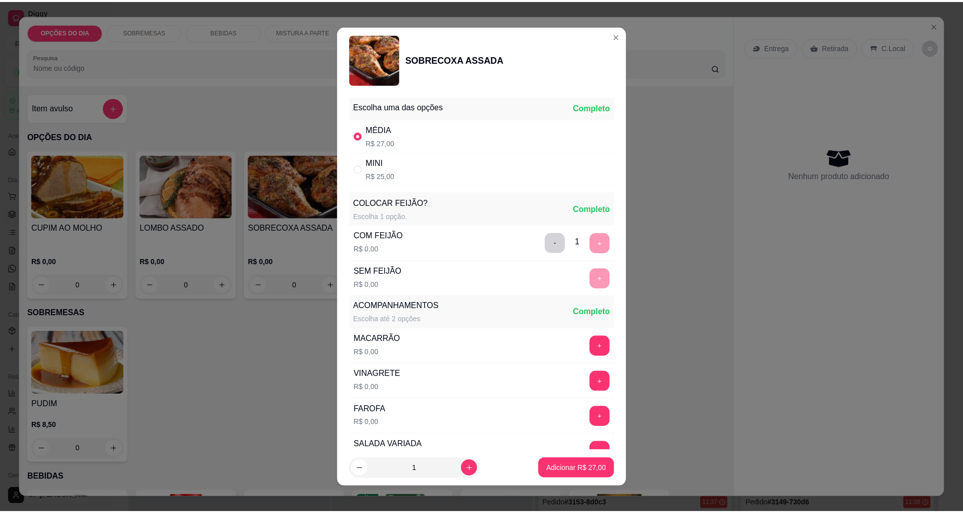
scroll to position [203, 0]
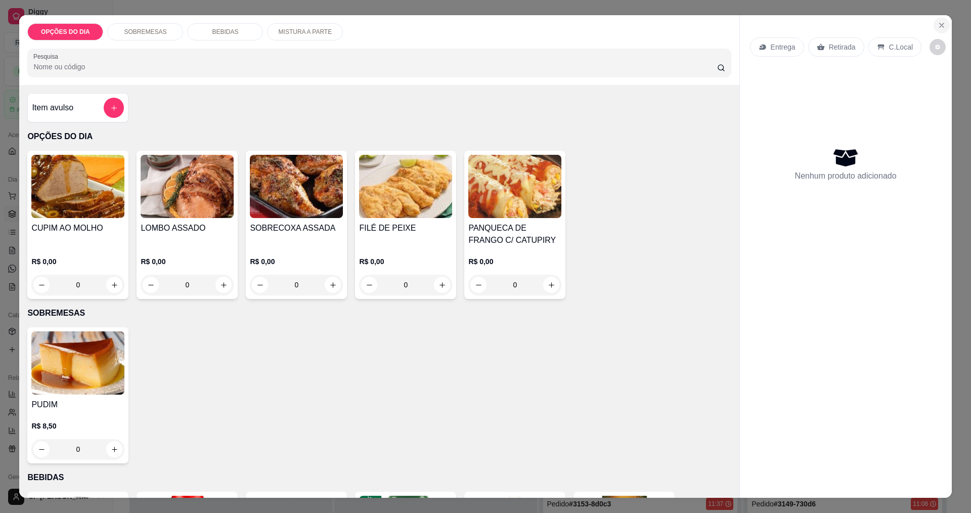
click at [938, 26] on icon "Close" at bounding box center [942, 25] width 8 height 8
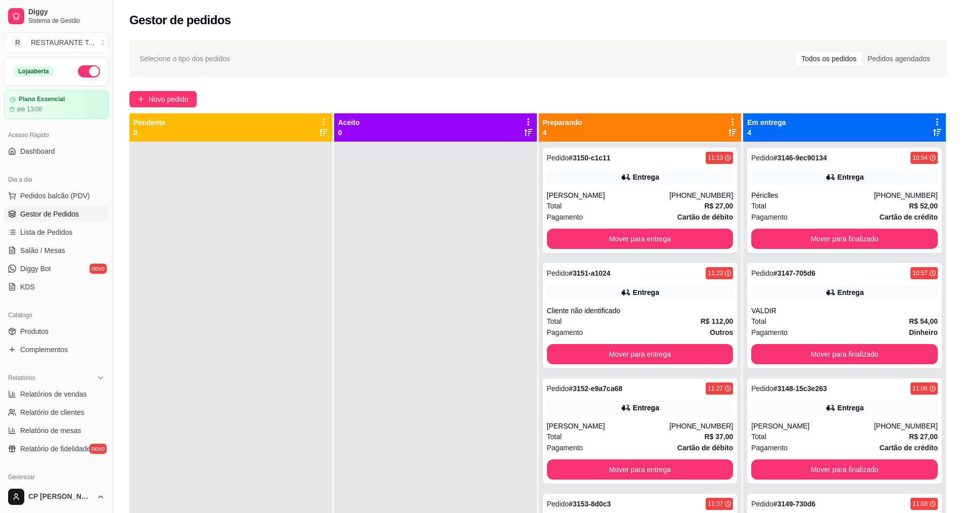
click at [355, 299] on div at bounding box center [435, 398] width 203 height 513
click at [628, 352] on button "Mover para entrega" at bounding box center [640, 354] width 187 height 20
click at [635, 313] on div "[PERSON_NAME]" at bounding box center [608, 310] width 123 height 10
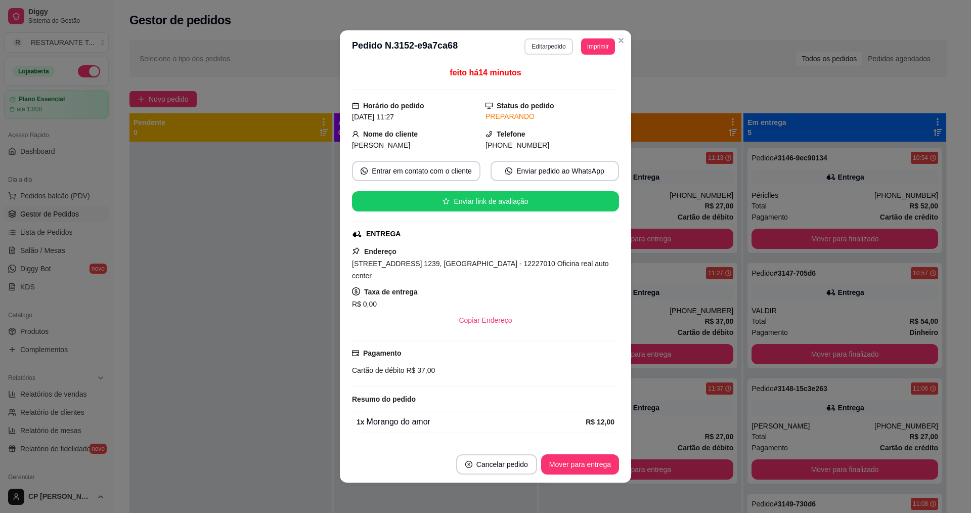
click at [538, 44] on button "Editar pedido" at bounding box center [548, 46] width 48 height 16
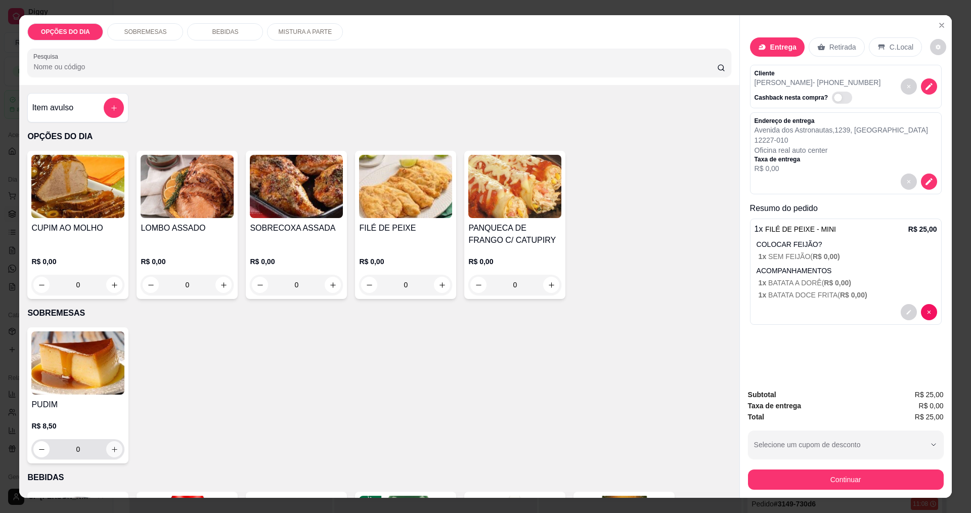
click at [111, 448] on icon "increase-product-quantity" at bounding box center [115, 450] width 8 height 8
type input "1"
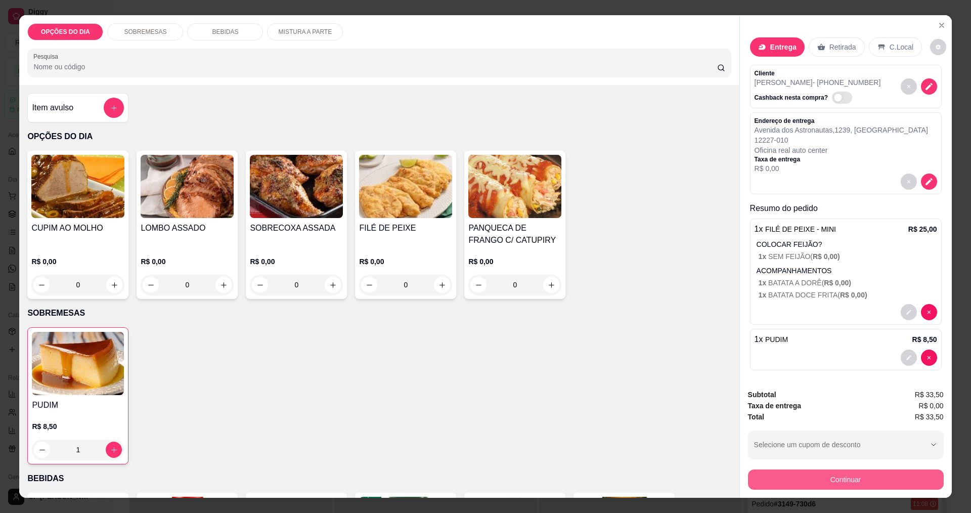
click at [869, 477] on button "Continuar" at bounding box center [846, 479] width 196 height 20
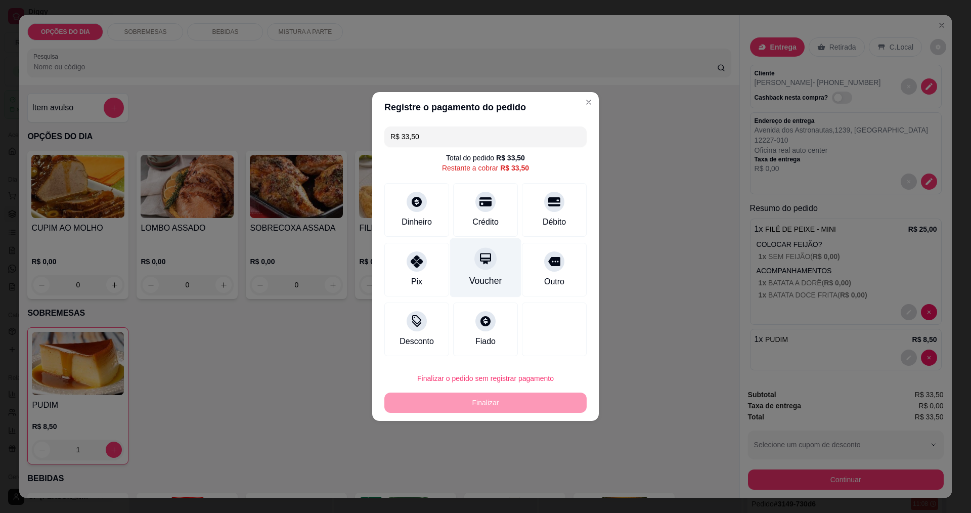
click at [492, 271] on div "Voucher" at bounding box center [485, 267] width 71 height 59
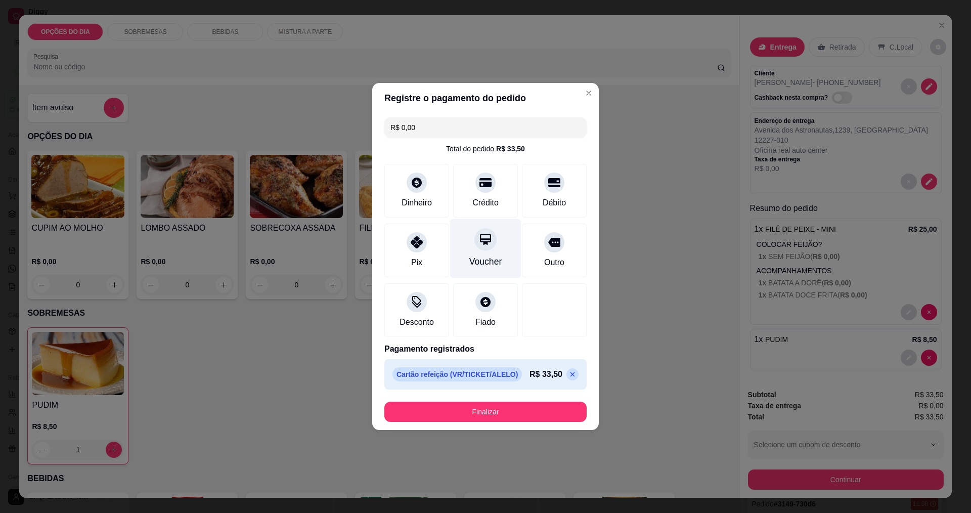
type input "R$ 0,00"
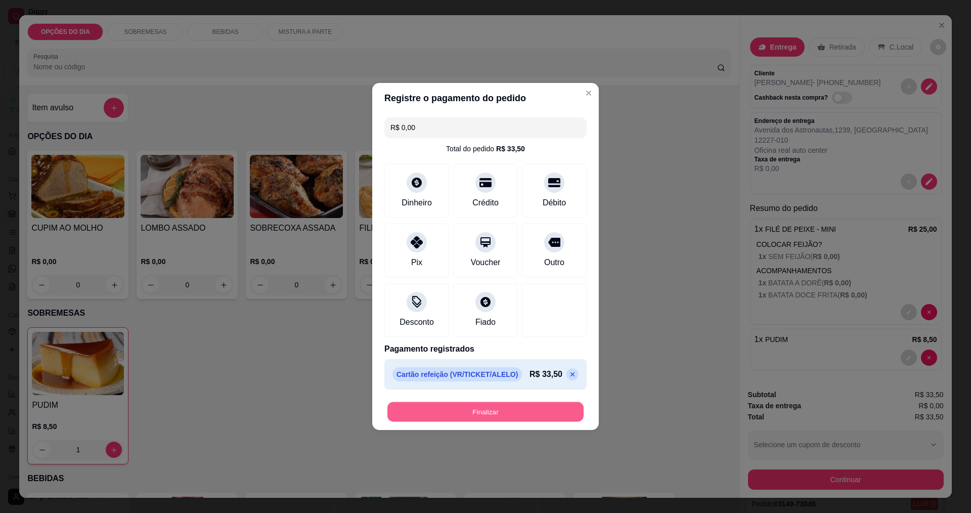
click at [516, 411] on button "Finalizar" at bounding box center [485, 412] width 196 height 20
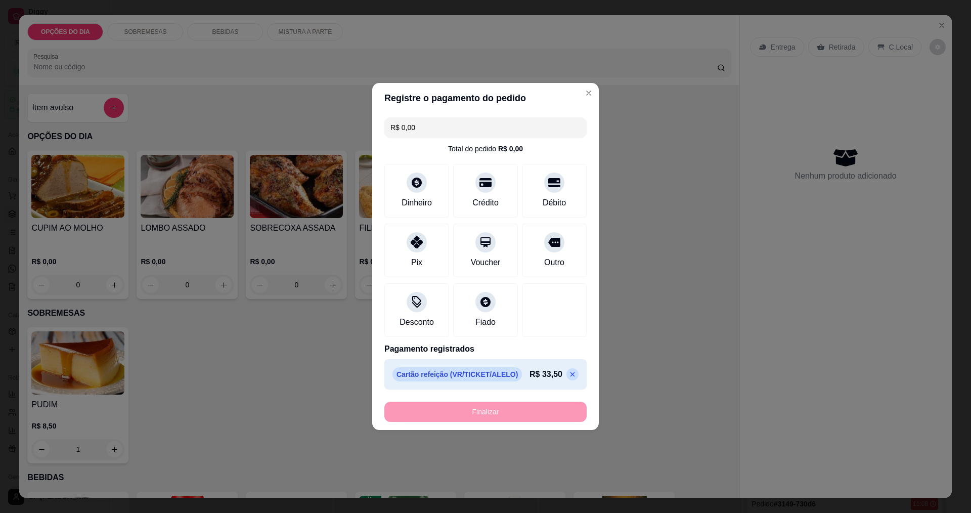
type input "0"
type input "-R$ 33,50"
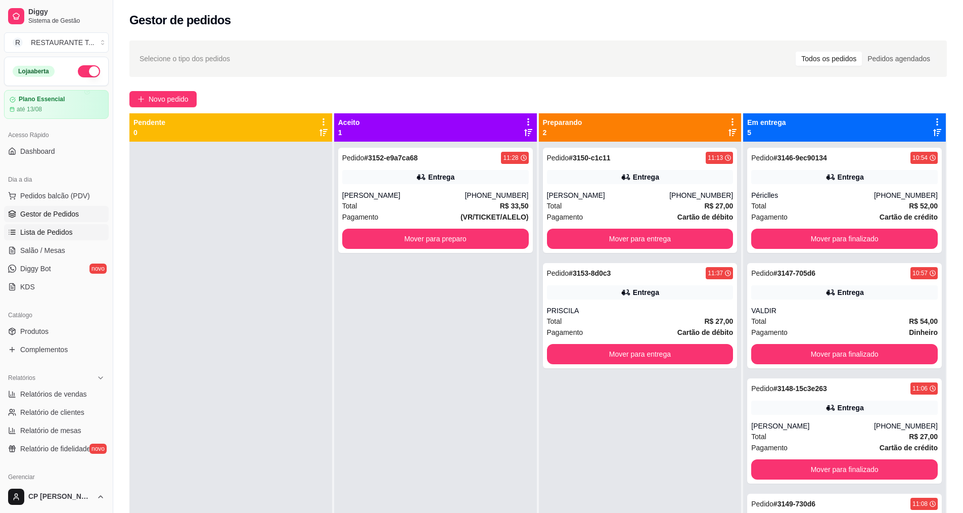
click at [68, 228] on span "Lista de Pedidos" at bounding box center [46, 232] width 53 height 10
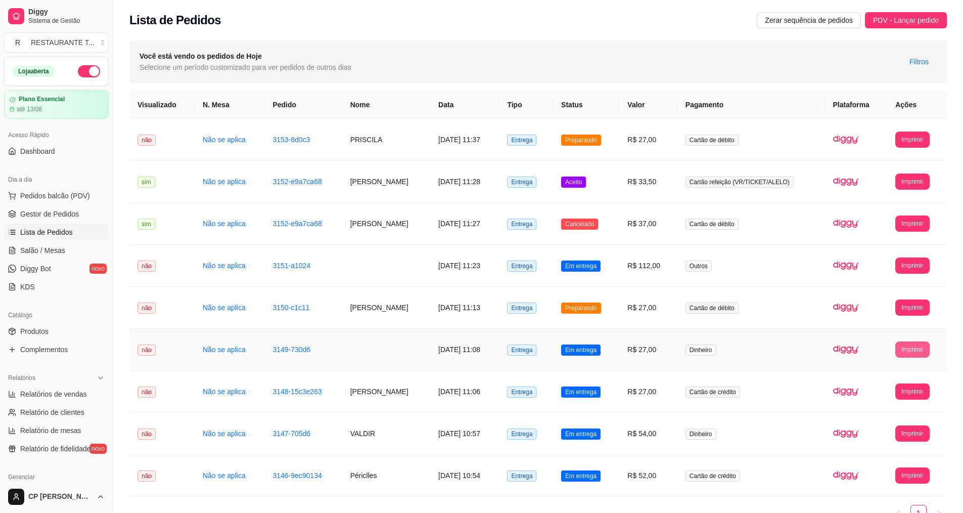
click at [911, 349] on button "Imprimir" at bounding box center [913, 349] width 34 height 16
click at [897, 382] on button "IMPRESSORA" at bounding box center [894, 385] width 71 height 16
click at [908, 433] on button "Imprimir" at bounding box center [913, 433] width 34 height 16
click at [892, 467] on button "IMPRESSORA" at bounding box center [894, 469] width 73 height 16
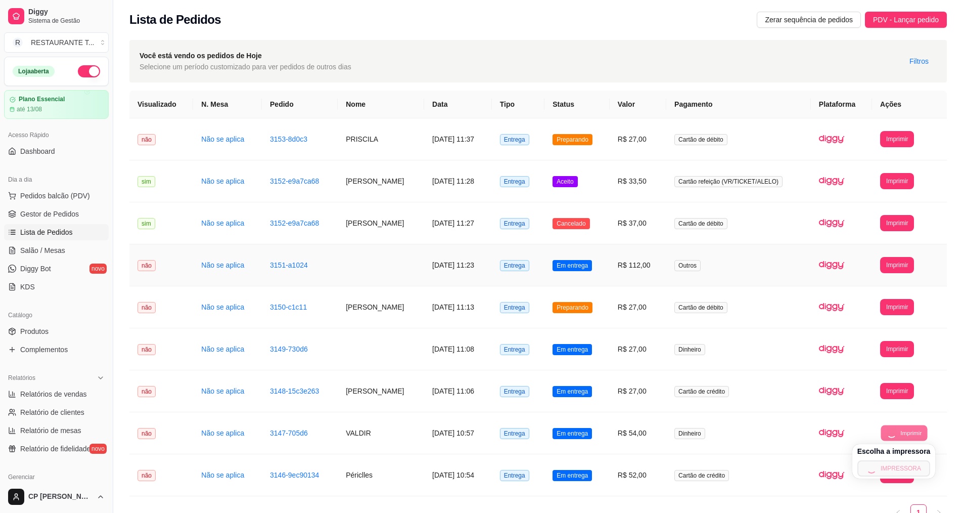
scroll to position [57, 0]
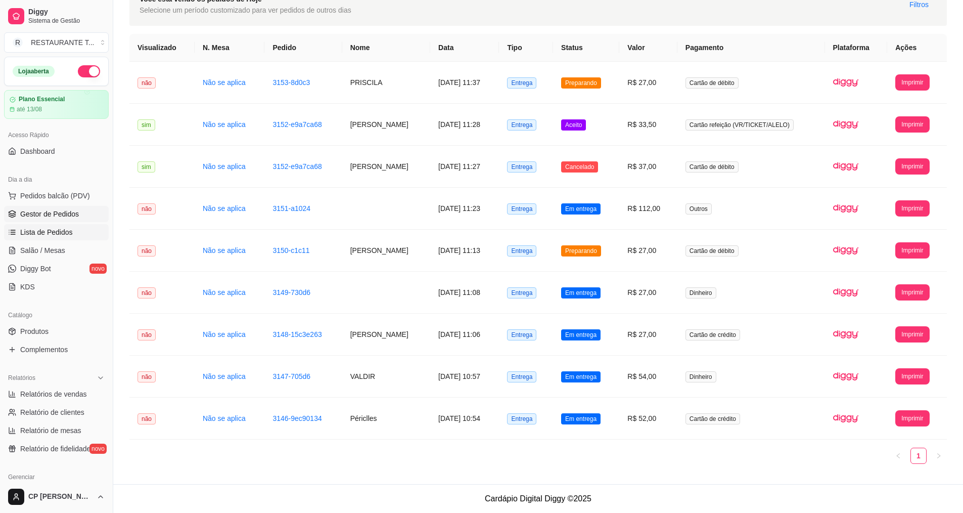
click at [60, 211] on span "Gestor de Pedidos" at bounding box center [49, 214] width 59 height 10
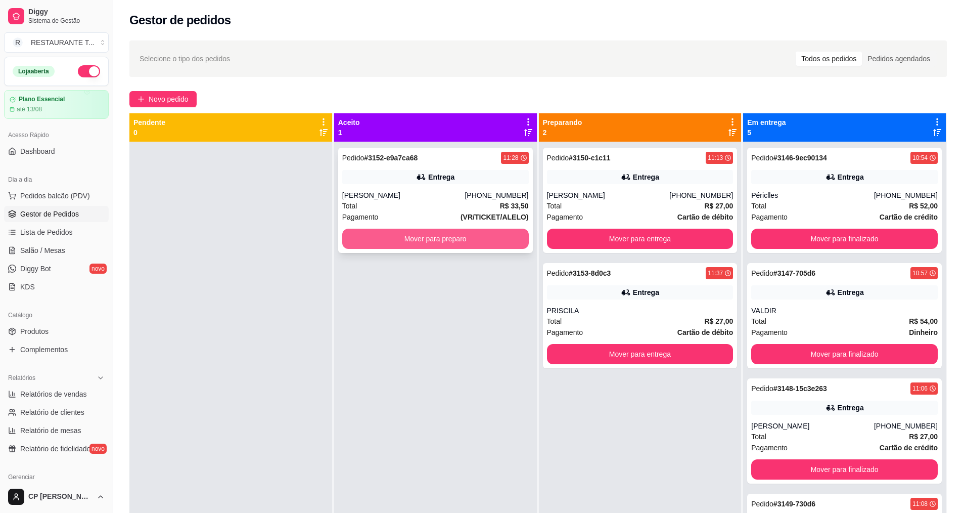
click at [437, 240] on button "Mover para preparo" at bounding box center [435, 239] width 187 height 20
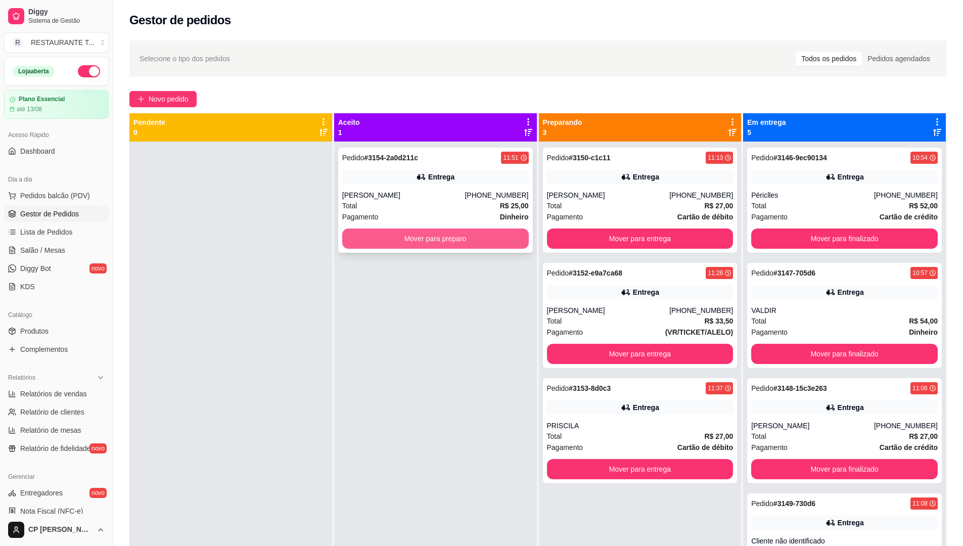
click at [461, 241] on button "Mover para preparo" at bounding box center [435, 239] width 187 height 20
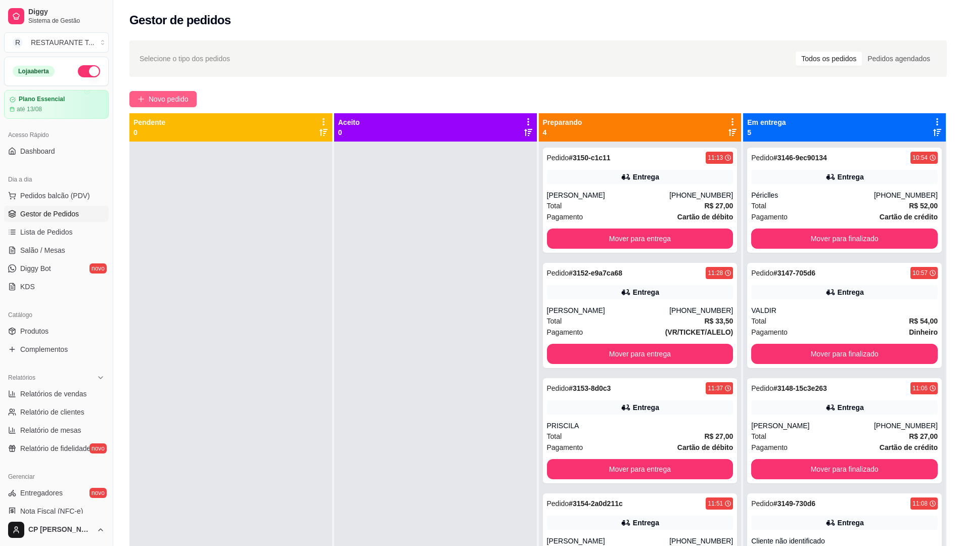
click at [161, 98] on span "Novo pedido" at bounding box center [169, 99] width 40 height 11
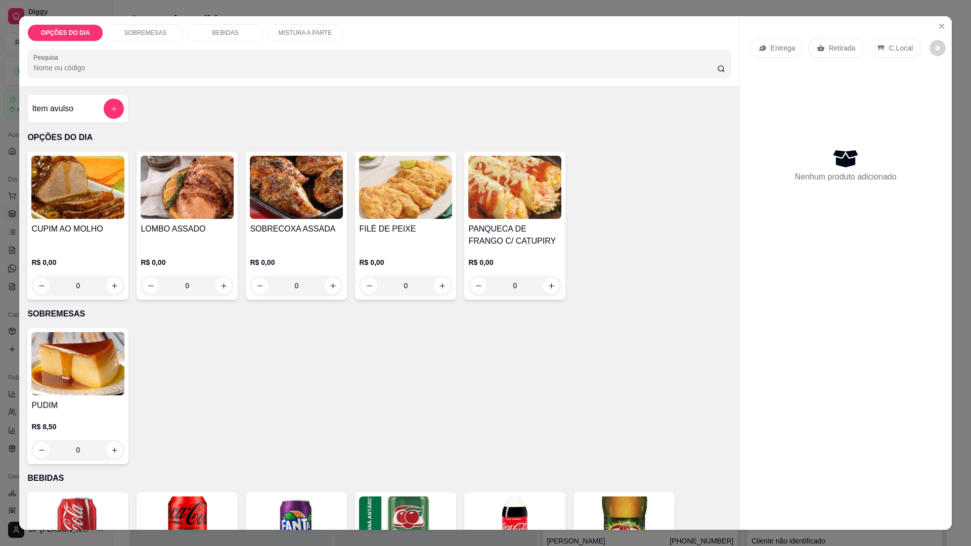
click at [114, 284] on div "0" at bounding box center [77, 286] width 93 height 20
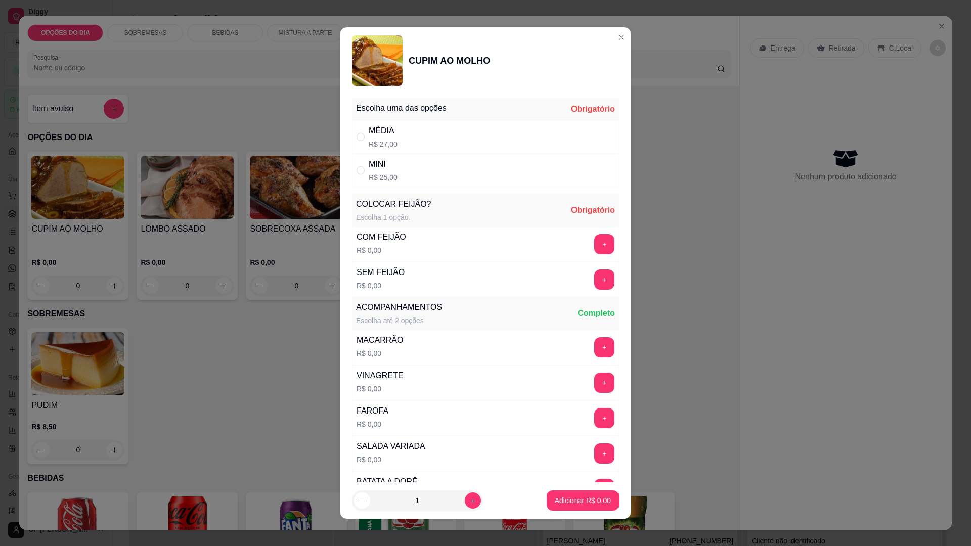
click at [402, 135] on div "MÉDIA R$ 27,00" at bounding box center [485, 136] width 267 height 33
radio input "true"
click at [595, 243] on button "+" at bounding box center [605, 245] width 20 height 20
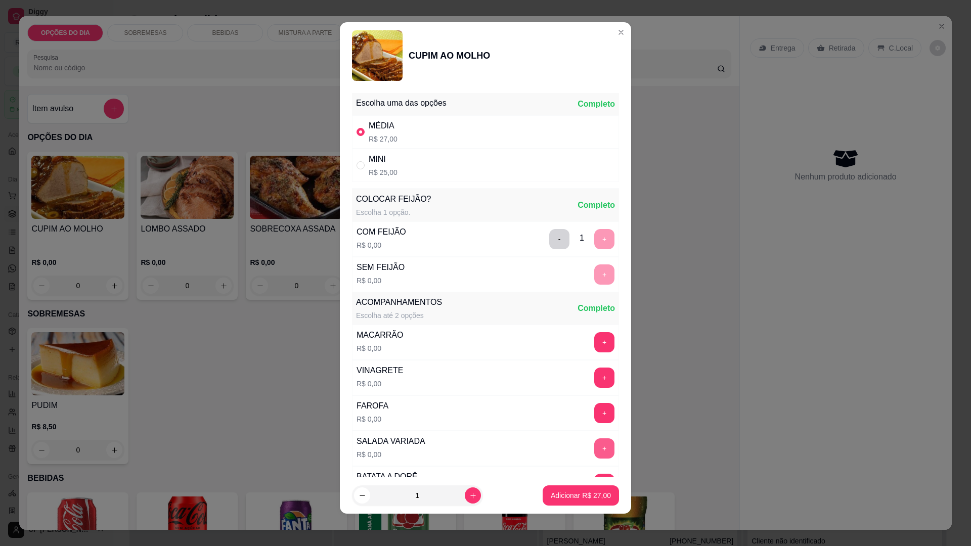
scroll to position [203, 0]
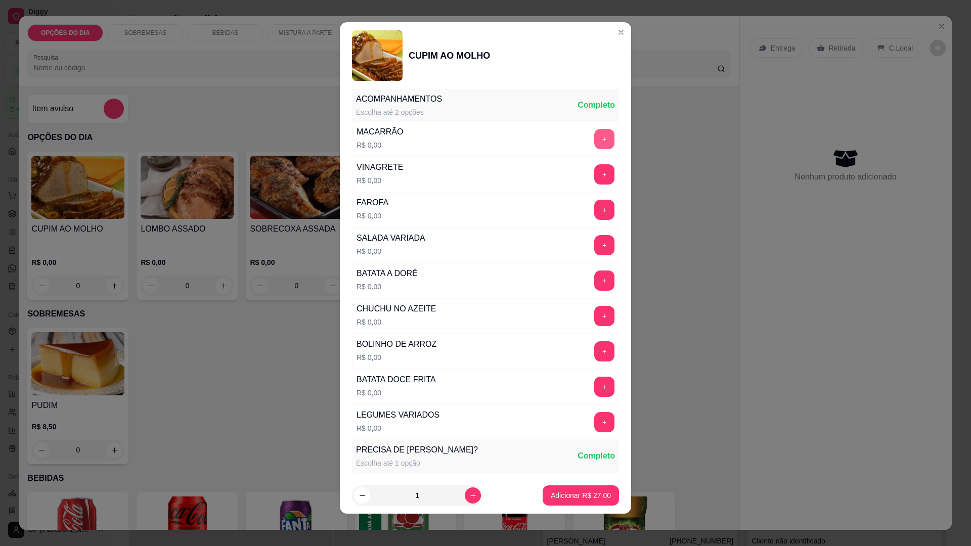
click at [594, 137] on button "+" at bounding box center [604, 139] width 20 height 20
click at [595, 385] on button "+" at bounding box center [605, 387] width 20 height 20
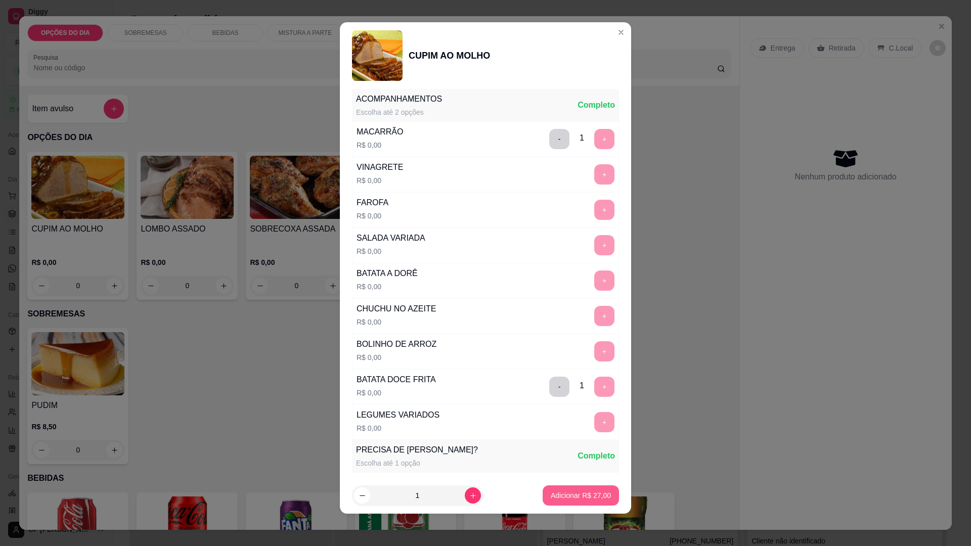
click at [583, 494] on p "Adicionar R$ 27,00" at bounding box center [581, 496] width 60 height 10
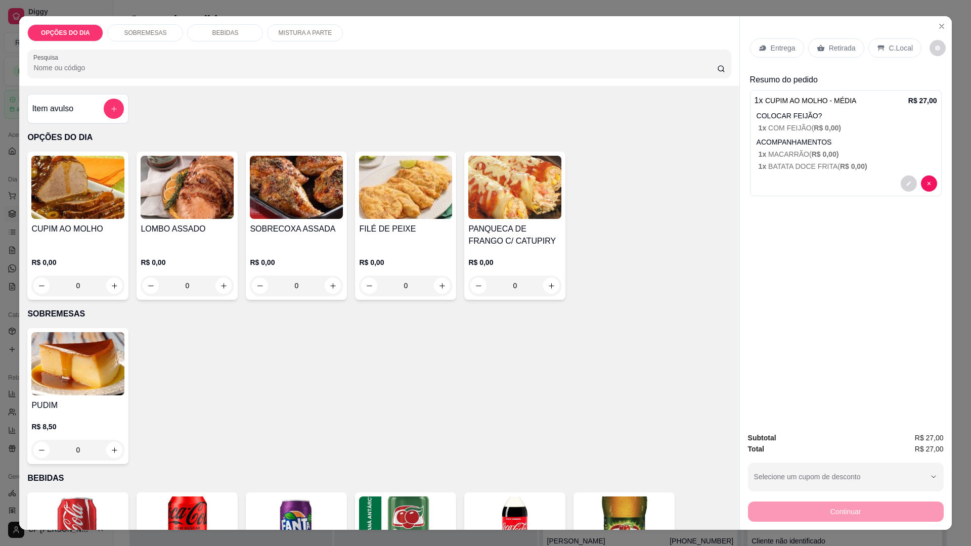
click at [776, 52] on p "Entrega" at bounding box center [783, 48] width 25 height 10
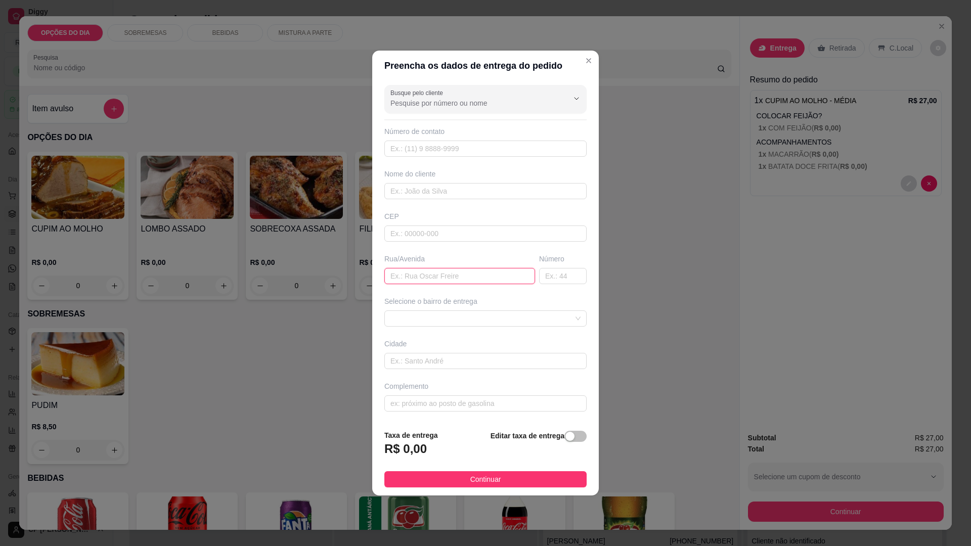
click at [416, 277] on input "text" at bounding box center [459, 276] width 151 height 16
type input "ASTRONAUTAS"
click at [476, 317] on span at bounding box center [485, 318] width 190 height 15
type input "1213"
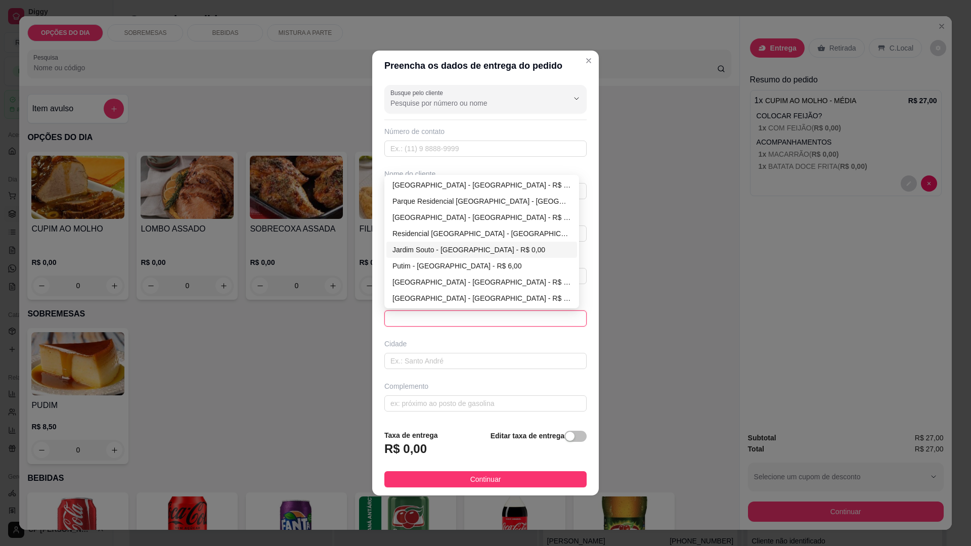
click at [425, 251] on div "Jardim Souto - [GEOGRAPHIC_DATA] - R$ 0,00" at bounding box center [481, 249] width 179 height 11
type input "[GEOGRAPHIC_DATA]"
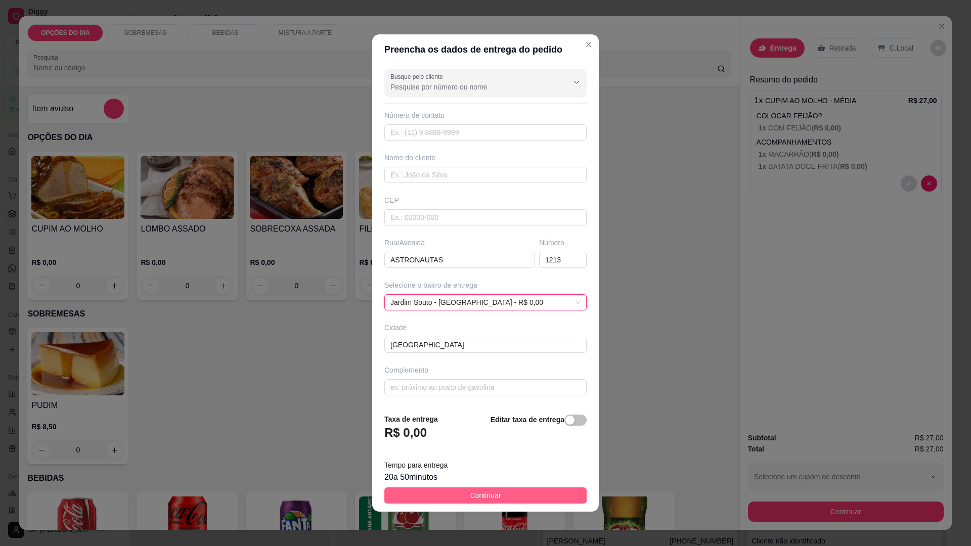
click at [515, 491] on button "Continuar" at bounding box center [485, 496] width 202 height 16
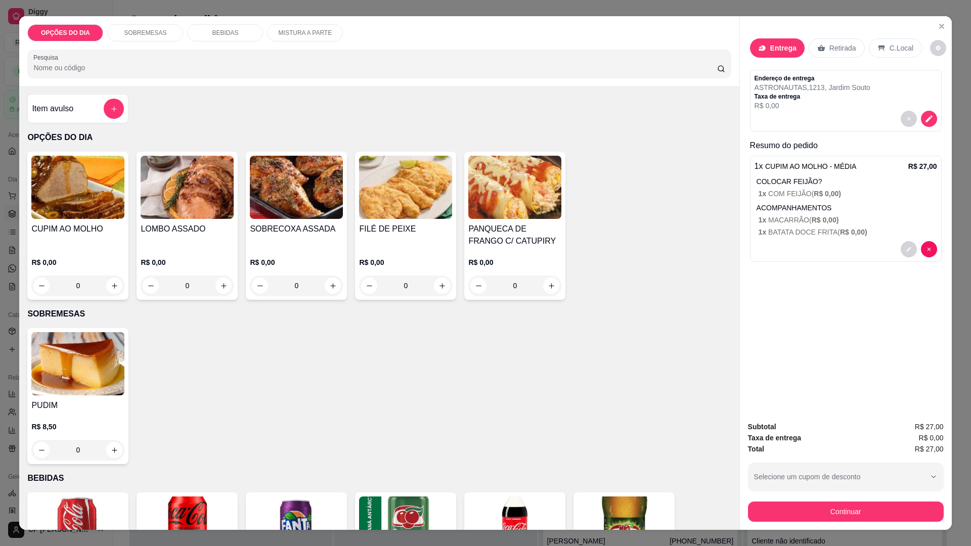
click at [110, 283] on div "0" at bounding box center [77, 286] width 93 height 20
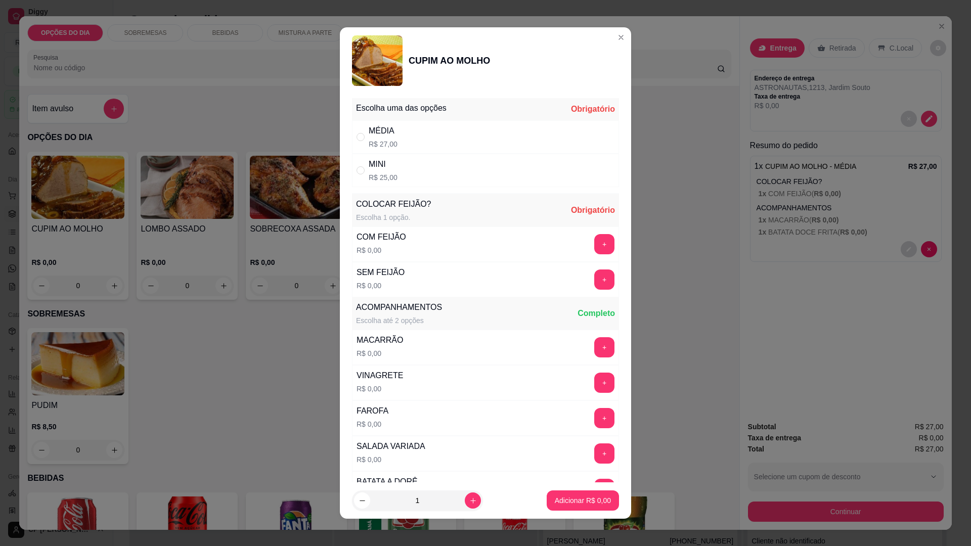
click at [372, 170] on div "MINI R$ 25,00" at bounding box center [383, 170] width 29 height 24
radio input "true"
click at [595, 278] on button "+" at bounding box center [605, 280] width 20 height 20
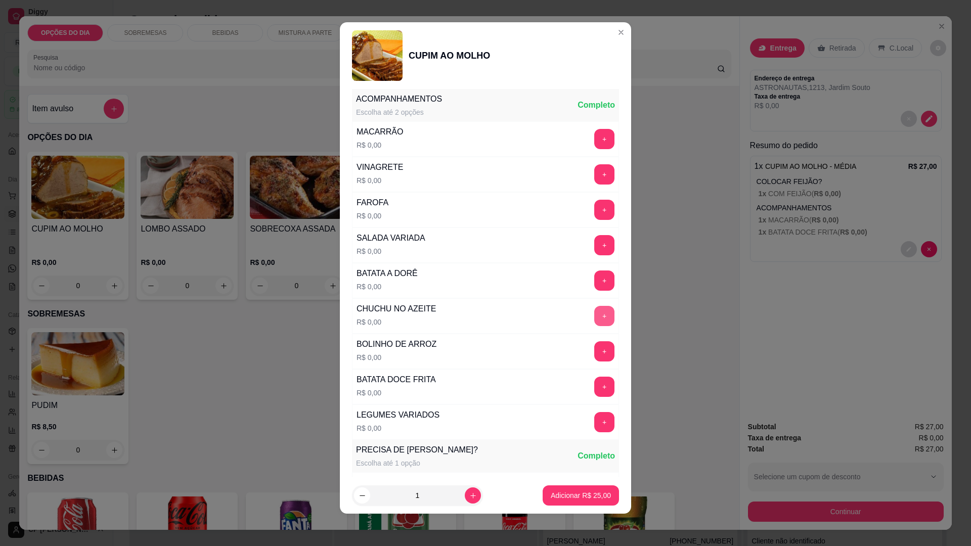
click at [594, 314] on button "+" at bounding box center [604, 316] width 20 height 20
click at [594, 242] on button "+" at bounding box center [604, 245] width 20 height 20
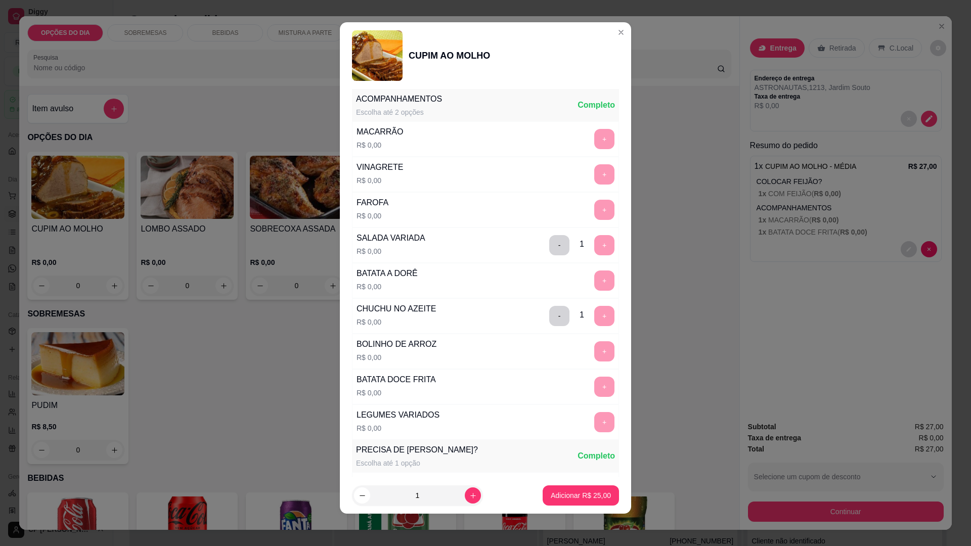
scroll to position [413, 0]
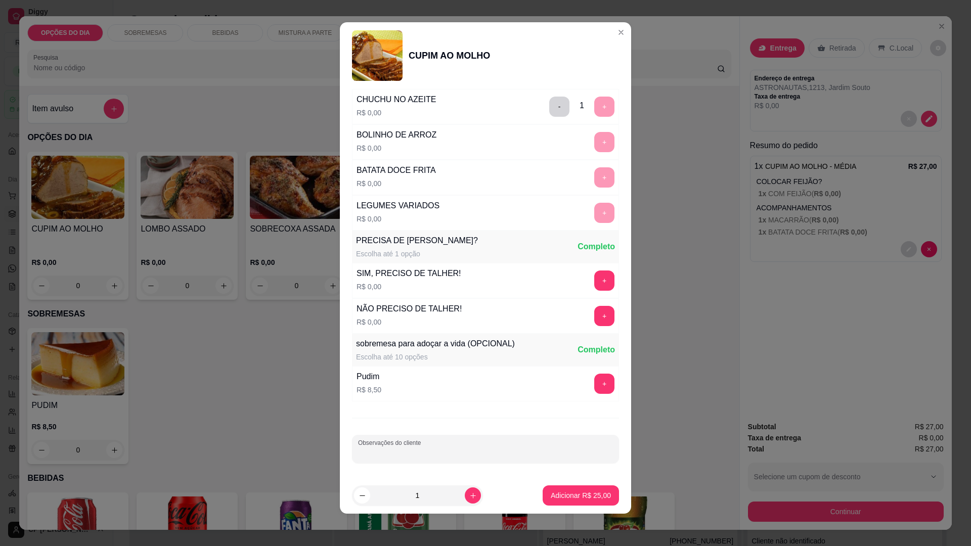
click at [426, 448] on div "Observações do cliente" at bounding box center [485, 449] width 267 height 28
type input "T"
type input "SEM ARROZ E SEM FEIJAO"
click at [562, 490] on button "Adicionar R$ 25,00" at bounding box center [581, 496] width 76 height 20
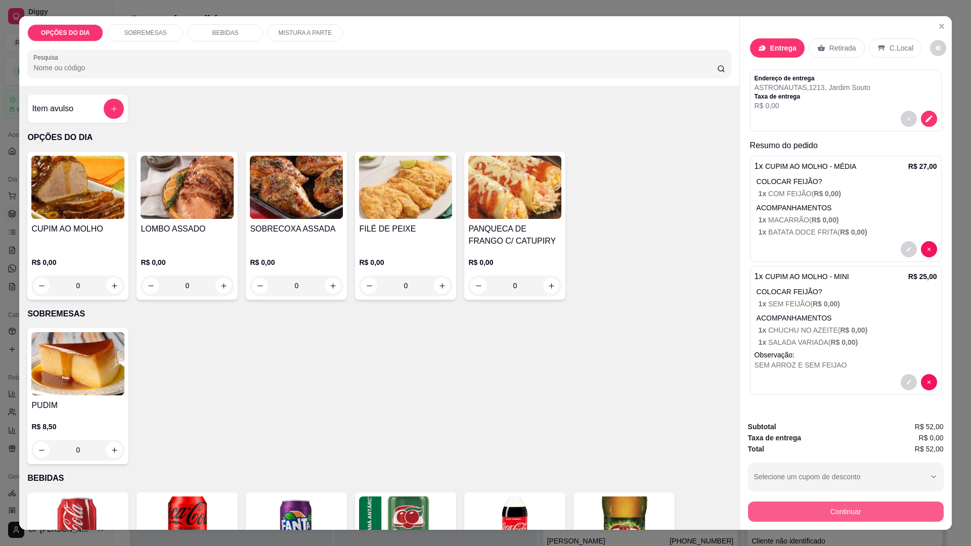
click at [830, 512] on button "Continuar" at bounding box center [846, 512] width 196 height 20
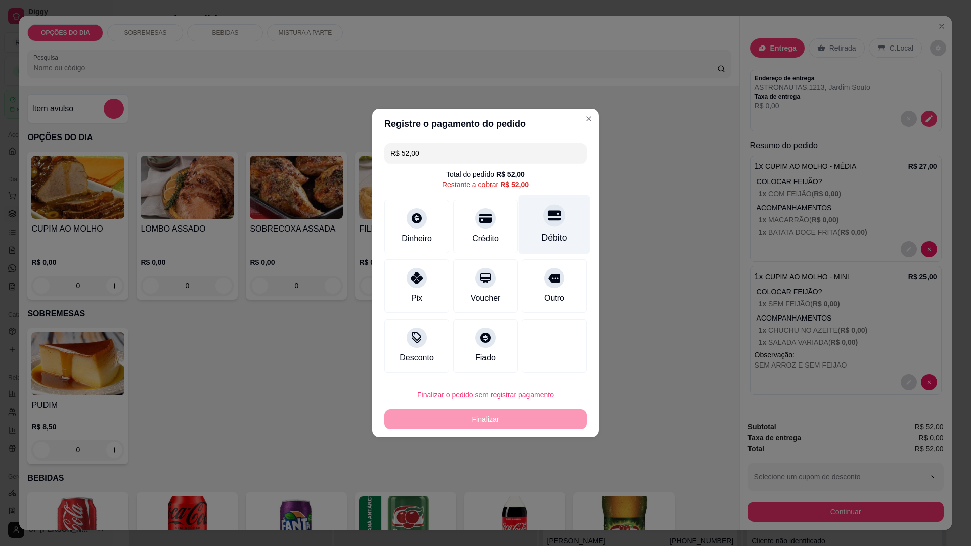
click at [552, 229] on div "Débito" at bounding box center [554, 224] width 71 height 59
type input "R$ 0,00"
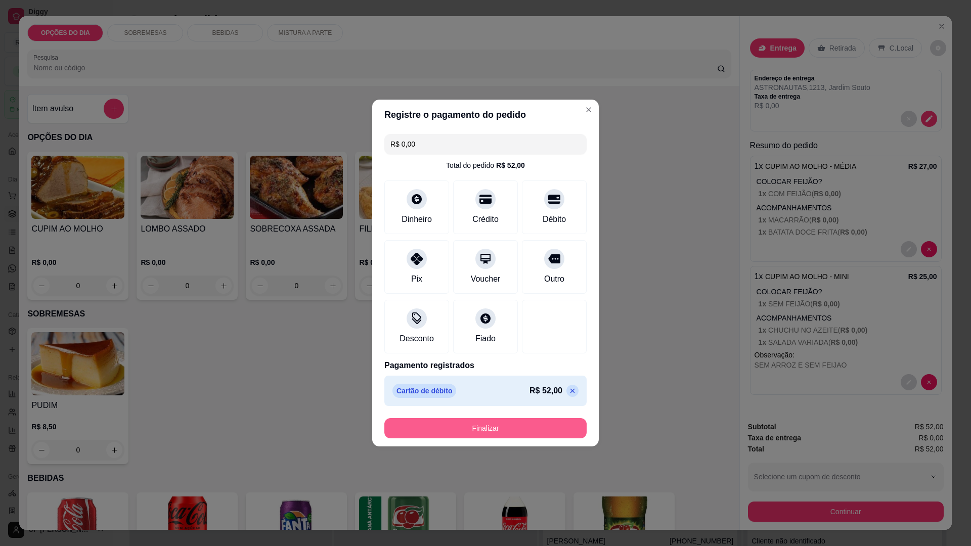
click at [494, 428] on button "Finalizar" at bounding box center [485, 428] width 202 height 20
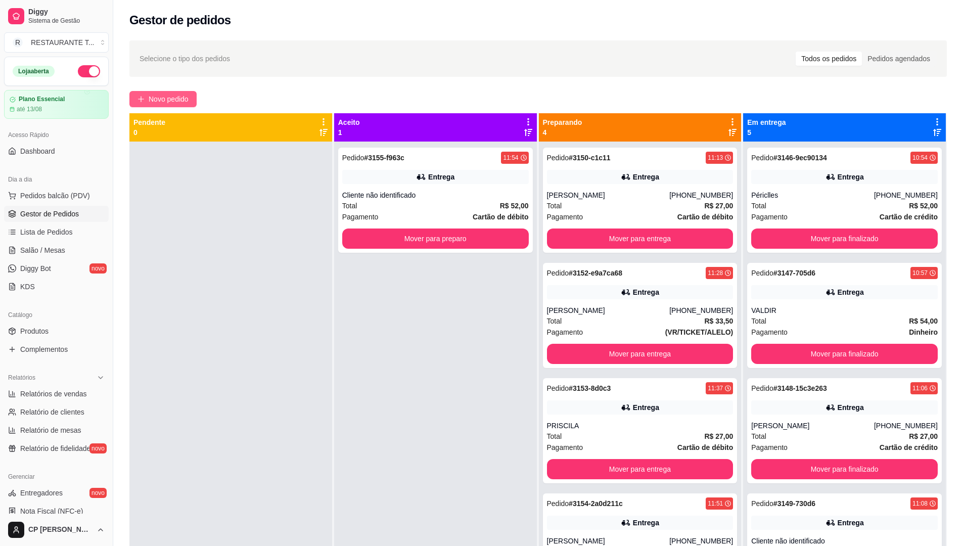
click at [169, 103] on span "Novo pedido" at bounding box center [169, 99] width 40 height 11
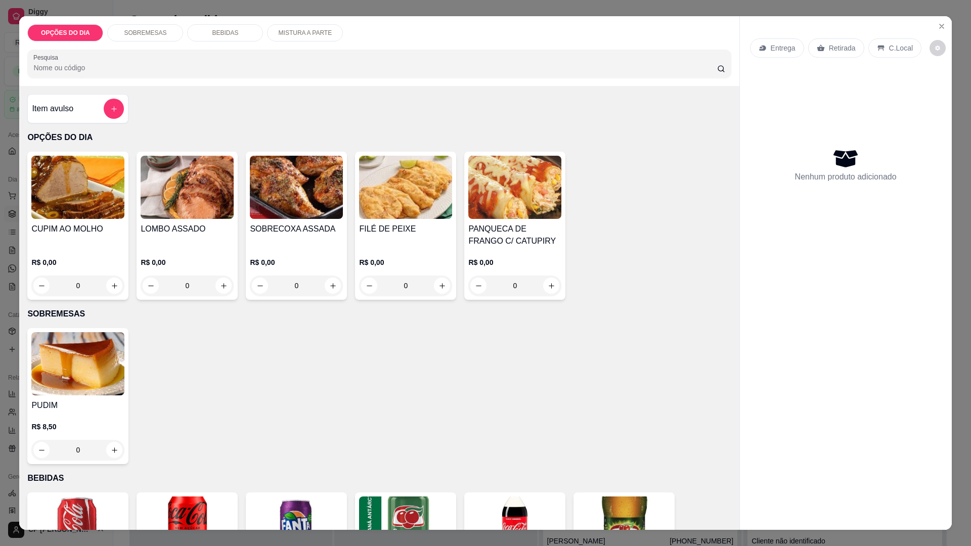
click at [436, 281] on div "0" at bounding box center [405, 286] width 93 height 20
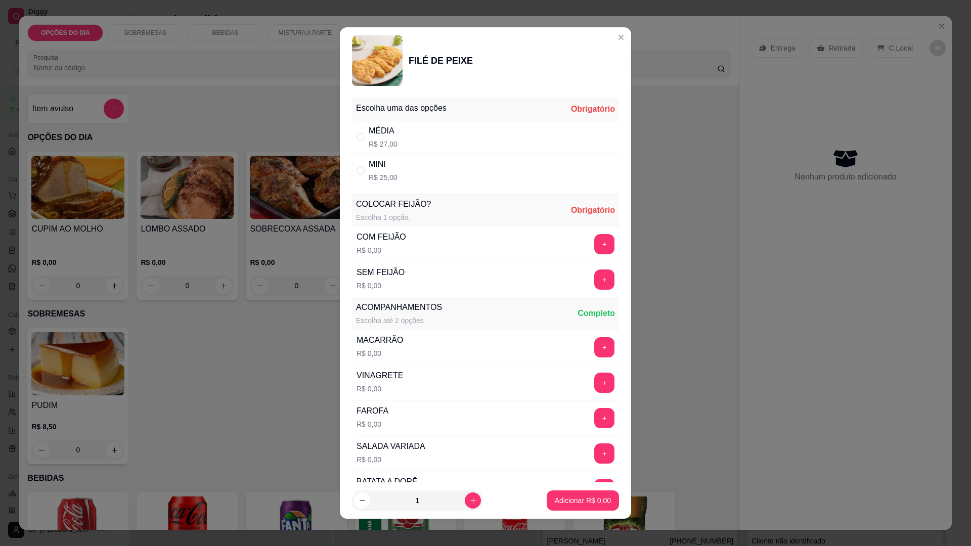
click at [397, 173] on div "MINI R$ 25,00" at bounding box center [485, 170] width 267 height 33
radio input "true"
click at [595, 243] on button "+" at bounding box center [605, 245] width 20 height 20
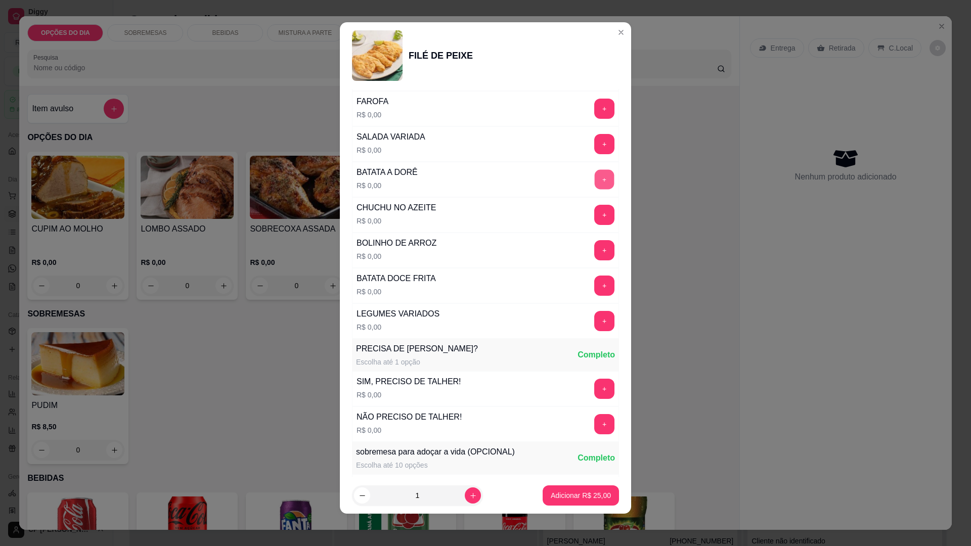
click at [595, 175] on button "+" at bounding box center [605, 180] width 20 height 20
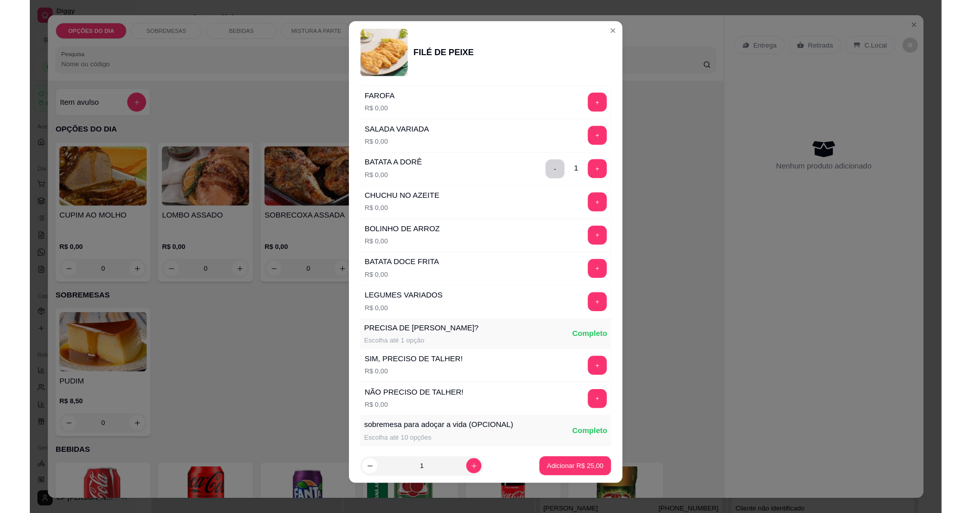
scroll to position [0, 0]
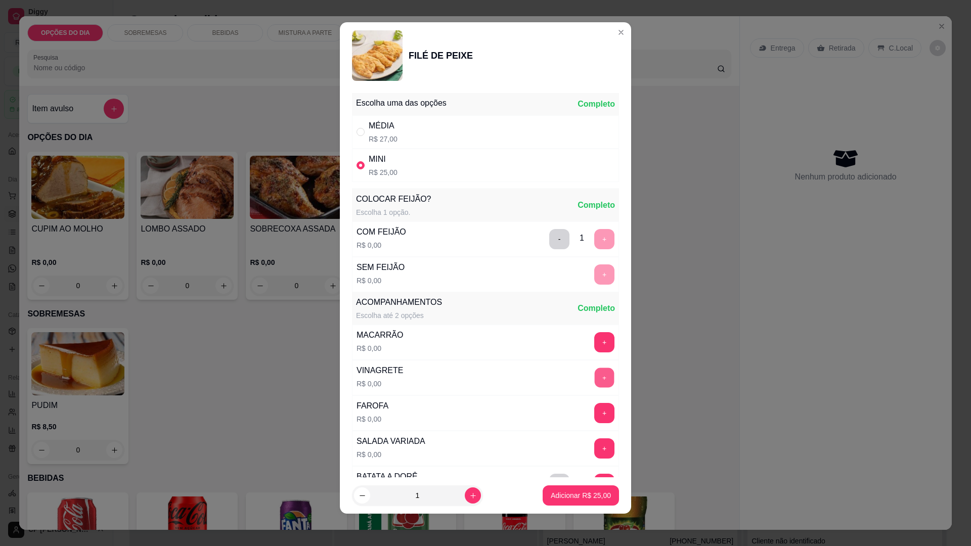
click at [595, 377] on button "+" at bounding box center [605, 378] width 20 height 20
click at [581, 496] on p "Adicionar R$ 25,00" at bounding box center [581, 496] width 60 height 10
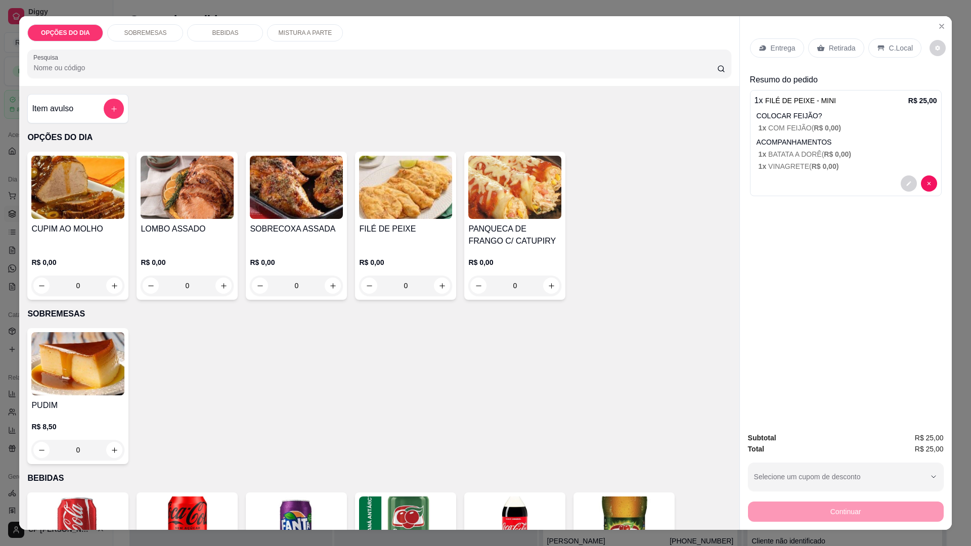
click at [766, 50] on div "Entrega" at bounding box center [777, 47] width 54 height 19
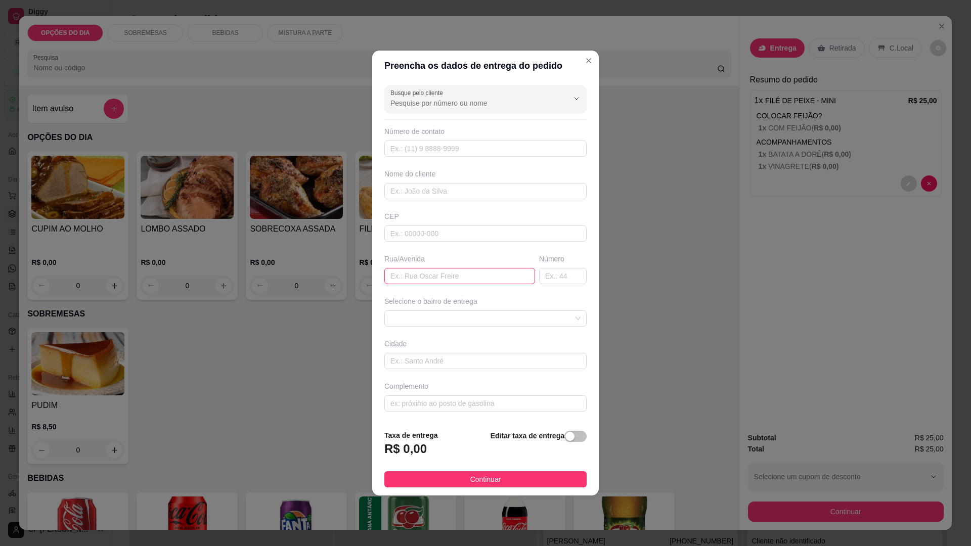
click at [439, 275] on input "text" at bounding box center [459, 276] width 151 height 16
type input "PARAIBUNA"
click at [462, 407] on input "text" at bounding box center [485, 403] width 202 height 16
type input "GOLD PISCINAS - CENTRO"
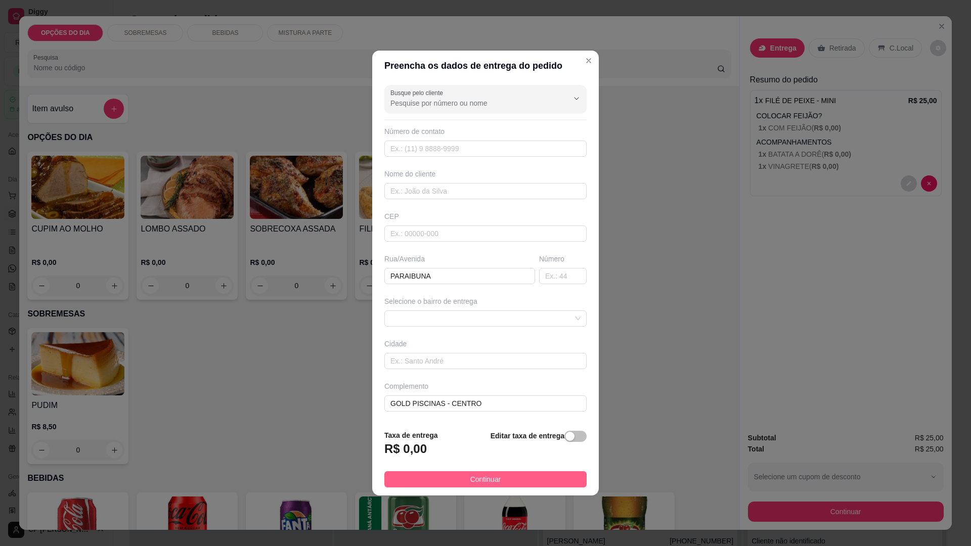
click at [482, 478] on span "Continuar" at bounding box center [485, 479] width 31 height 11
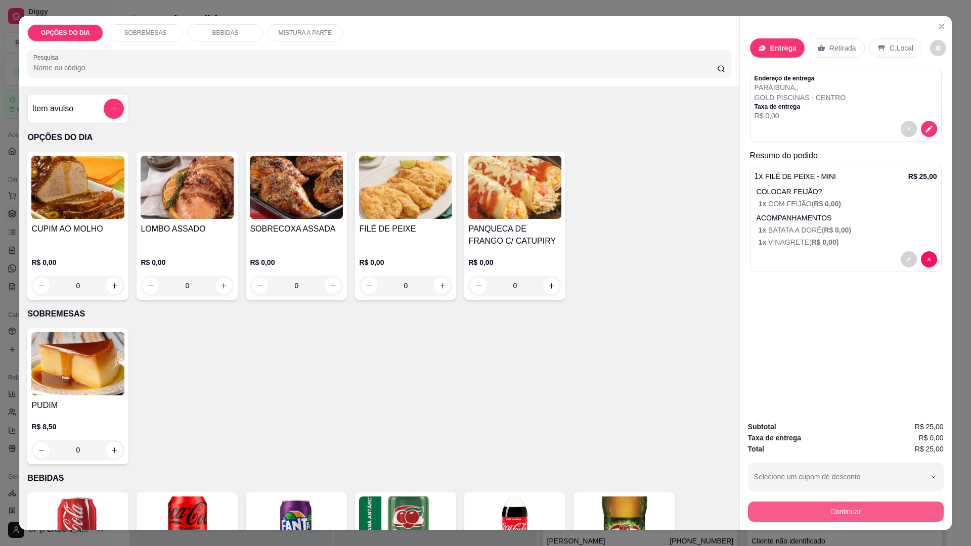
click at [839, 508] on button "Continuar" at bounding box center [846, 512] width 196 height 20
click at [825, 510] on button "Continuar" at bounding box center [846, 512] width 196 height 20
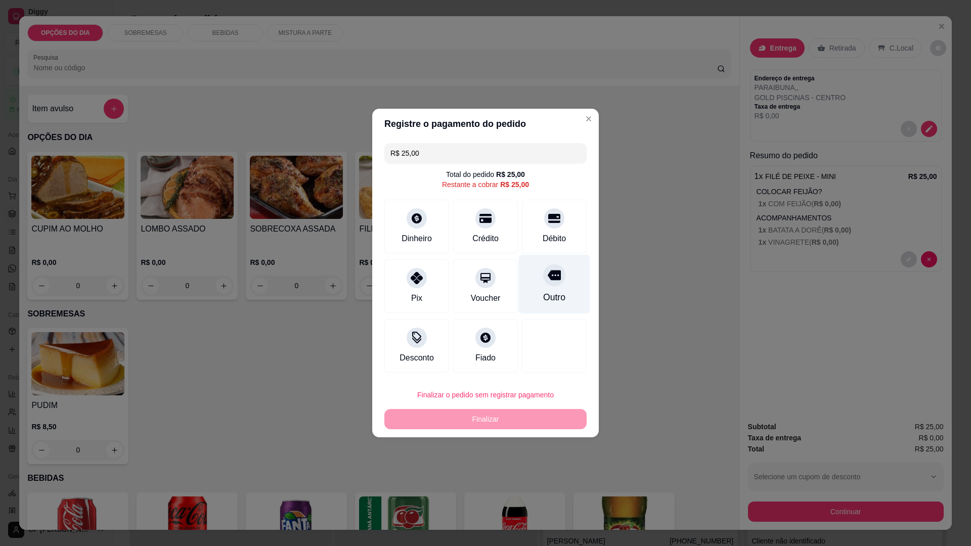
click at [553, 287] on div "Outro" at bounding box center [554, 284] width 71 height 59
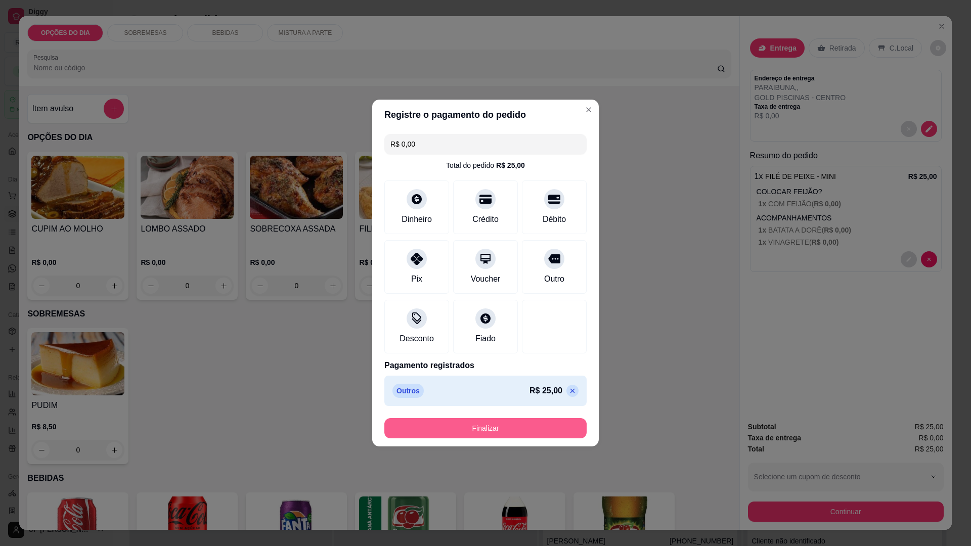
click at [519, 426] on button "Finalizar" at bounding box center [485, 428] width 202 height 20
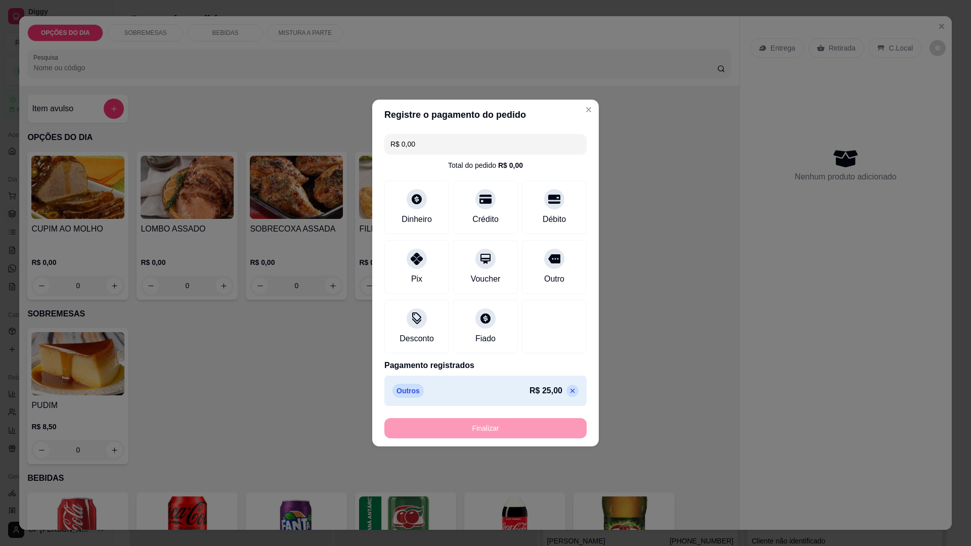
type input "-R$ 25,00"
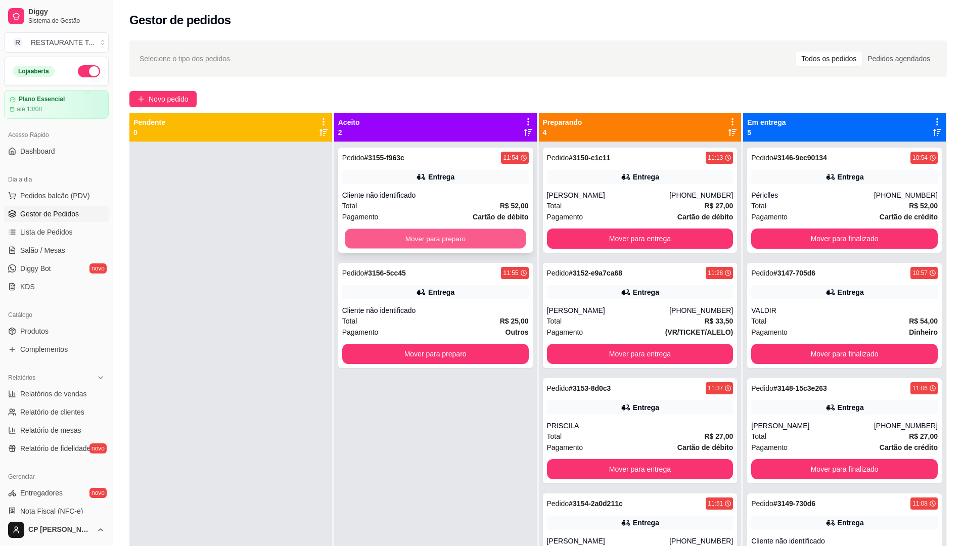
click at [445, 235] on button "Mover para preparo" at bounding box center [435, 239] width 181 height 20
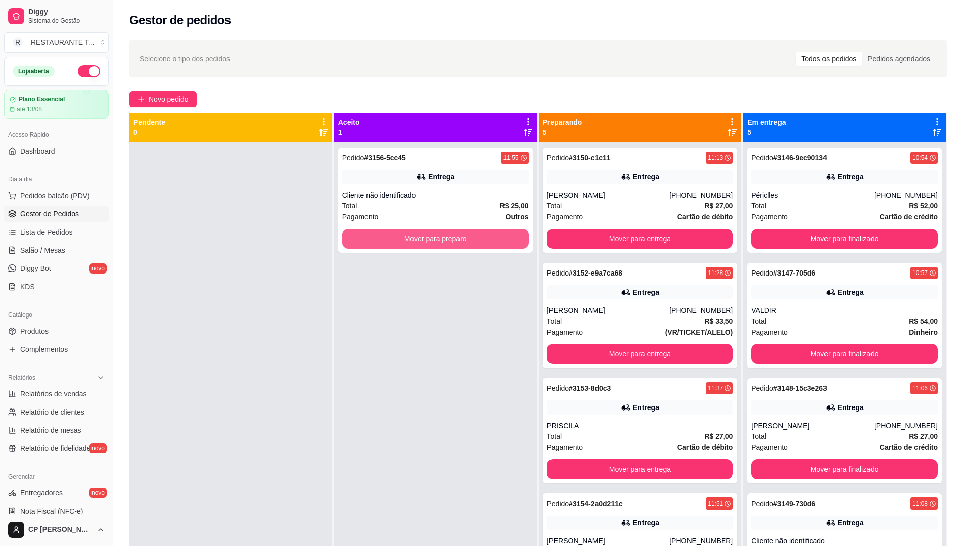
click at [445, 235] on button "Mover para preparo" at bounding box center [435, 239] width 187 height 20
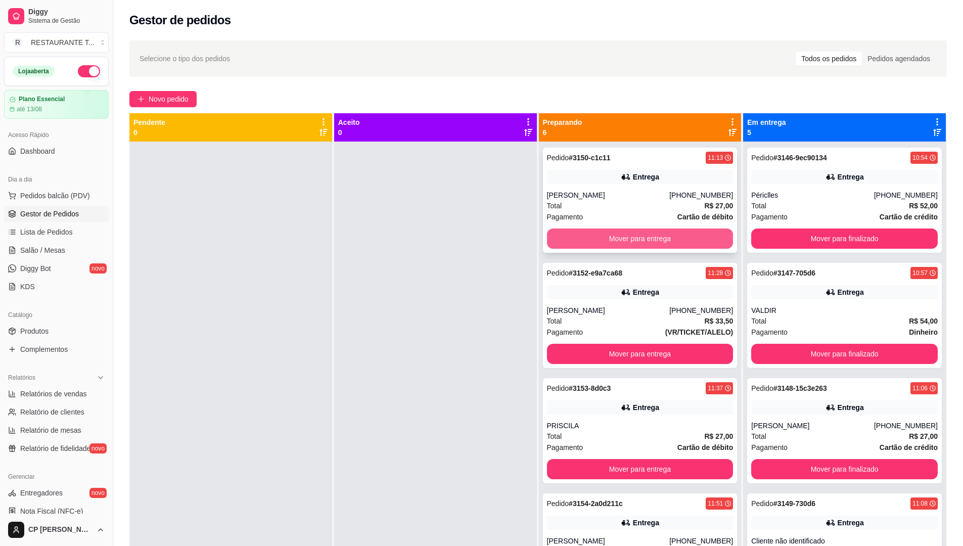
click at [629, 239] on button "Mover para entrega" at bounding box center [640, 239] width 187 height 20
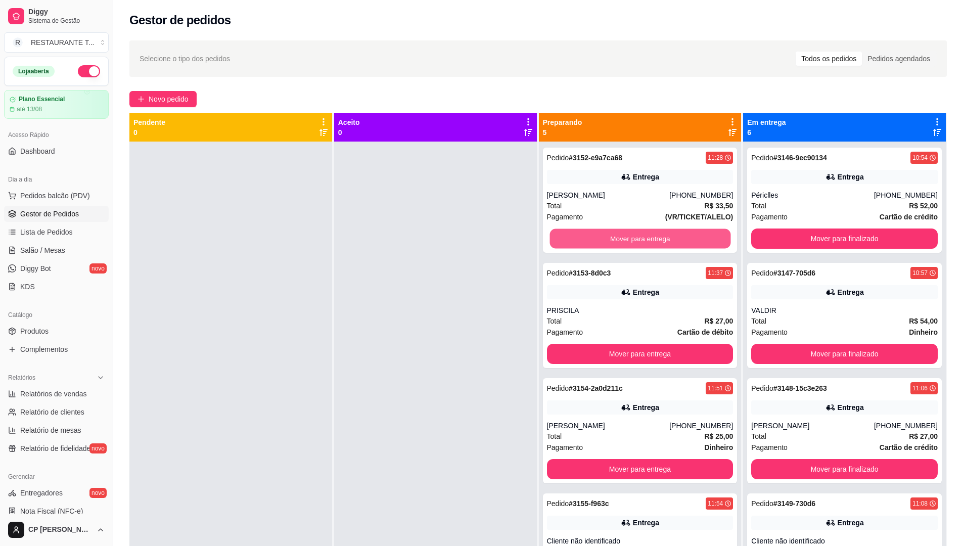
click at [629, 239] on button "Mover para entrega" at bounding box center [640, 239] width 181 height 20
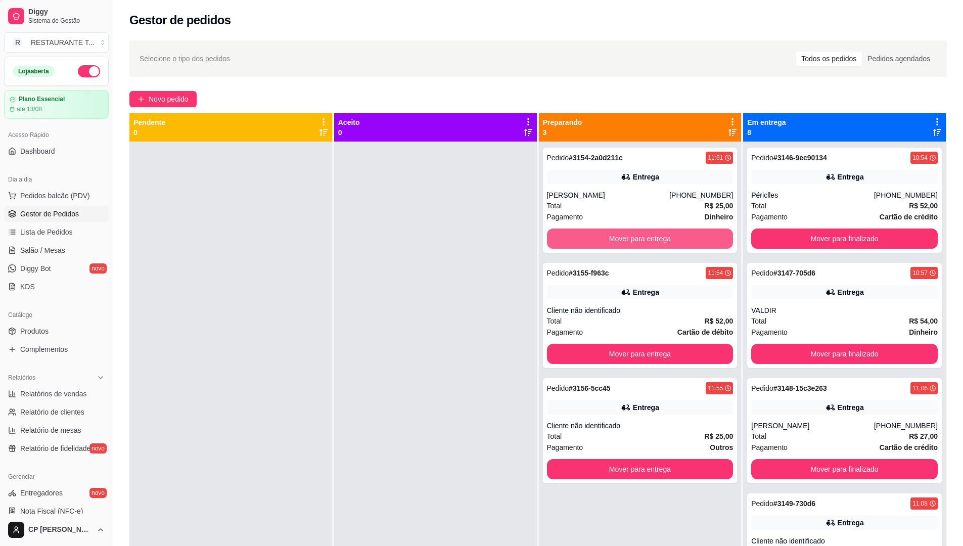
click at [629, 239] on button "Mover para entrega" at bounding box center [640, 239] width 187 height 20
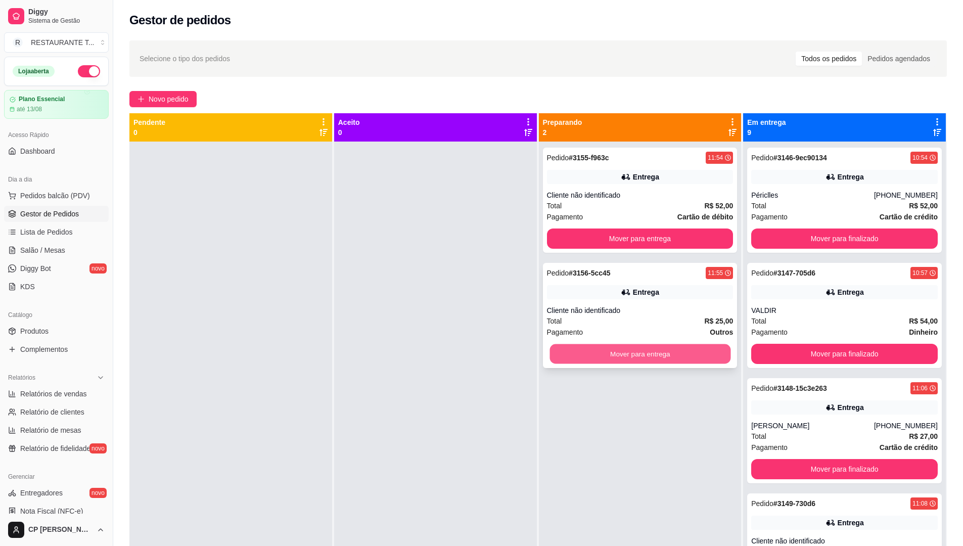
click at [619, 351] on button "Mover para entrega" at bounding box center [640, 354] width 181 height 20
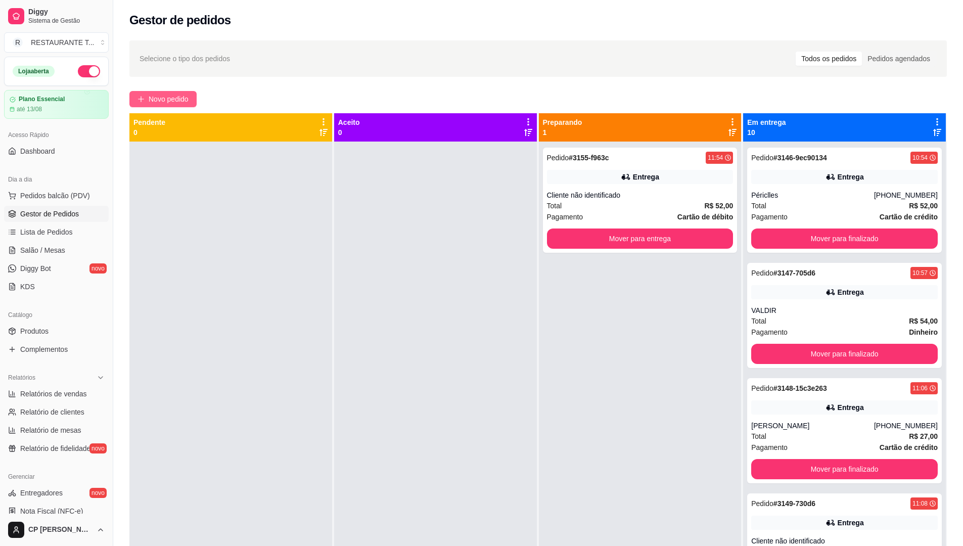
click at [173, 103] on span "Novo pedido" at bounding box center [169, 99] width 40 height 11
click at [55, 234] on span "Lista de Pedidos" at bounding box center [46, 232] width 53 height 10
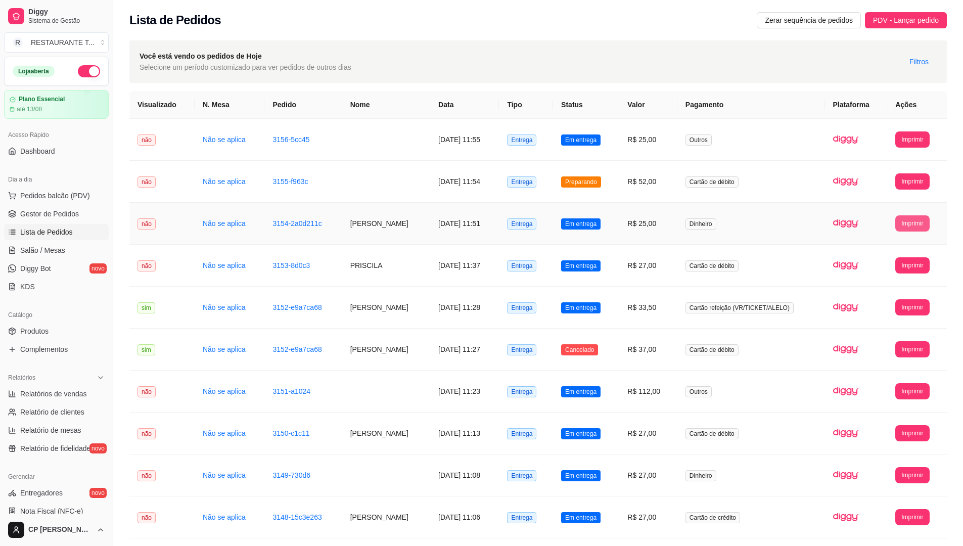
click at [903, 226] on button "Imprimir" at bounding box center [913, 223] width 34 height 16
click at [895, 258] on button "IMPRESSORA" at bounding box center [894, 259] width 73 height 16
click at [40, 215] on span "Gestor de Pedidos" at bounding box center [49, 214] width 59 height 10
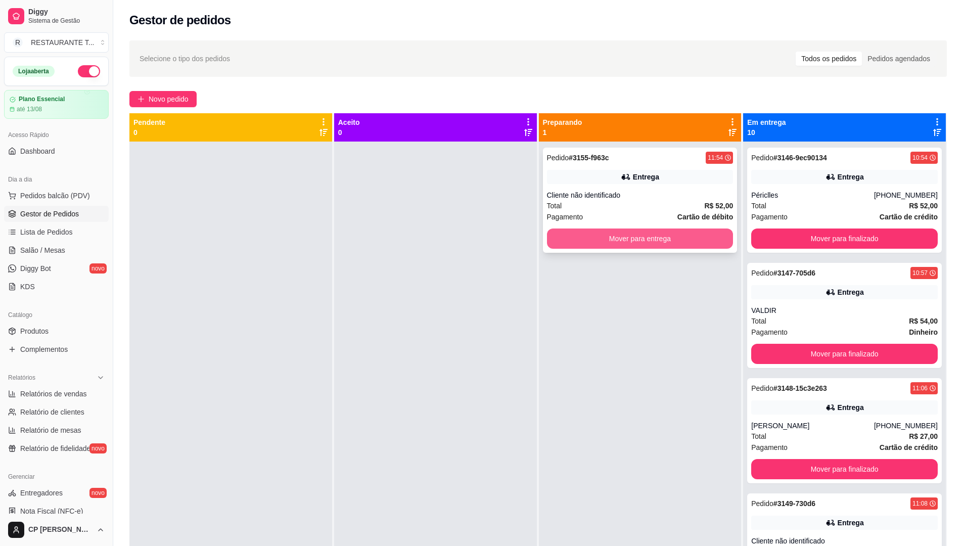
click at [637, 240] on button "Mover para entrega" at bounding box center [640, 239] width 187 height 20
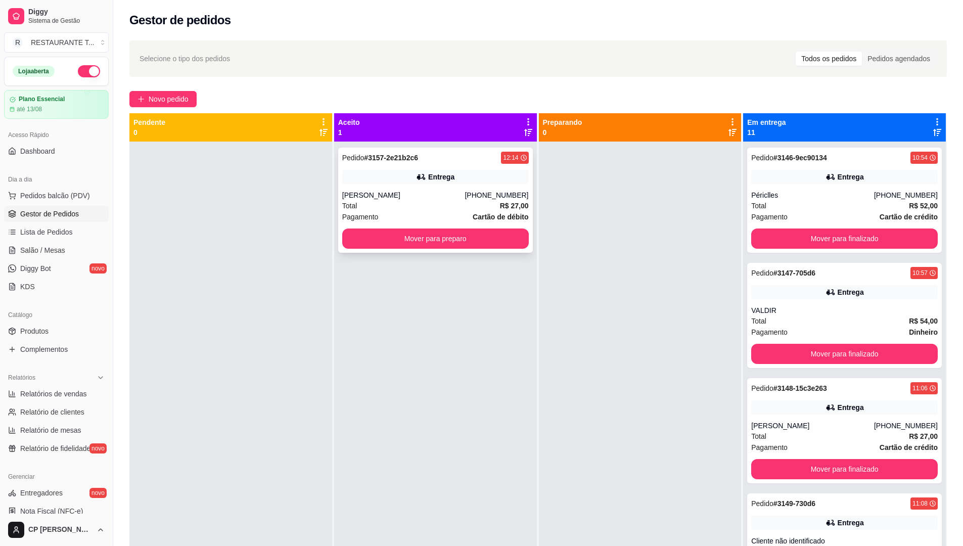
click at [417, 226] on div "Pedido # 3157-2e21b2c6 12:14 Entrega Paola [PHONE_NUMBER] Total R$ 27,00 Pagame…" at bounding box center [435, 200] width 195 height 105
click at [414, 233] on button "Mover para preparo" at bounding box center [435, 239] width 187 height 20
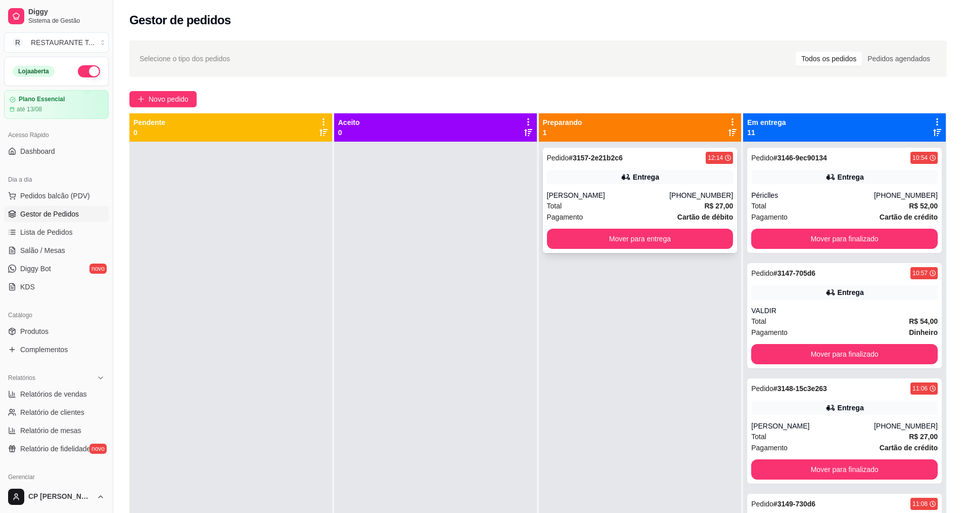
click at [687, 210] on div "Total R$ 27,00" at bounding box center [640, 205] width 187 height 11
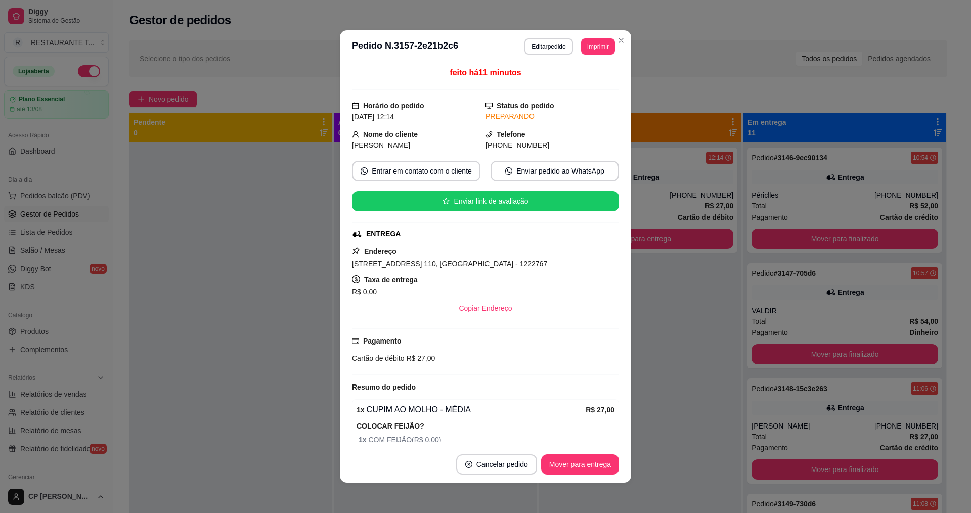
scroll to position [90, 0]
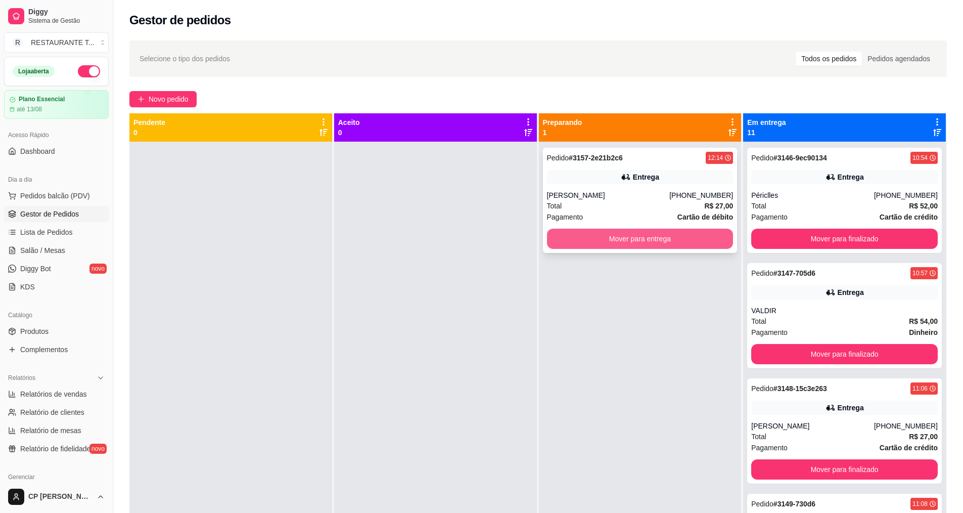
click at [620, 245] on button "Mover para entrega" at bounding box center [640, 239] width 187 height 20
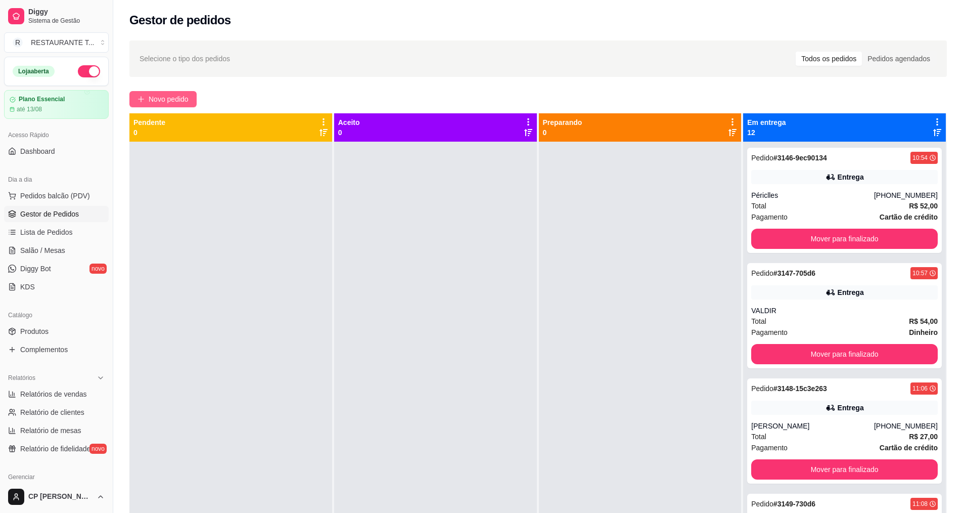
click at [146, 99] on button "Novo pedido" at bounding box center [162, 99] width 67 height 16
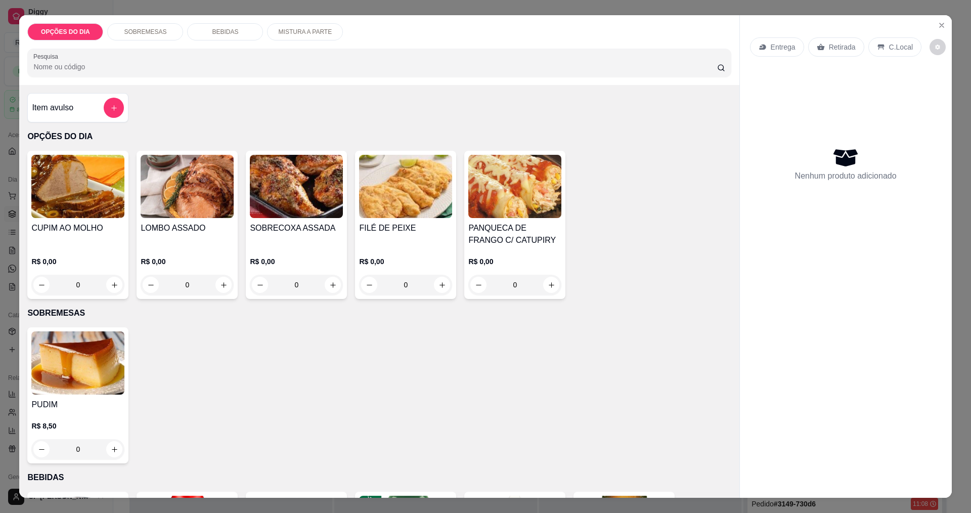
click at [108, 285] on div "0" at bounding box center [77, 285] width 93 height 20
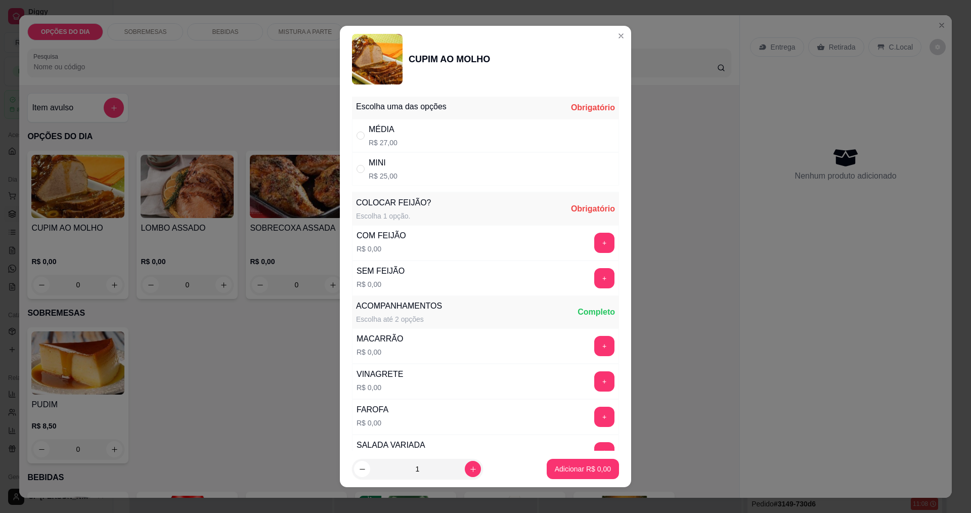
click at [379, 133] on div "MÉDIA" at bounding box center [383, 129] width 29 height 12
radio input "true"
click at [594, 238] on button "+" at bounding box center [604, 243] width 20 height 20
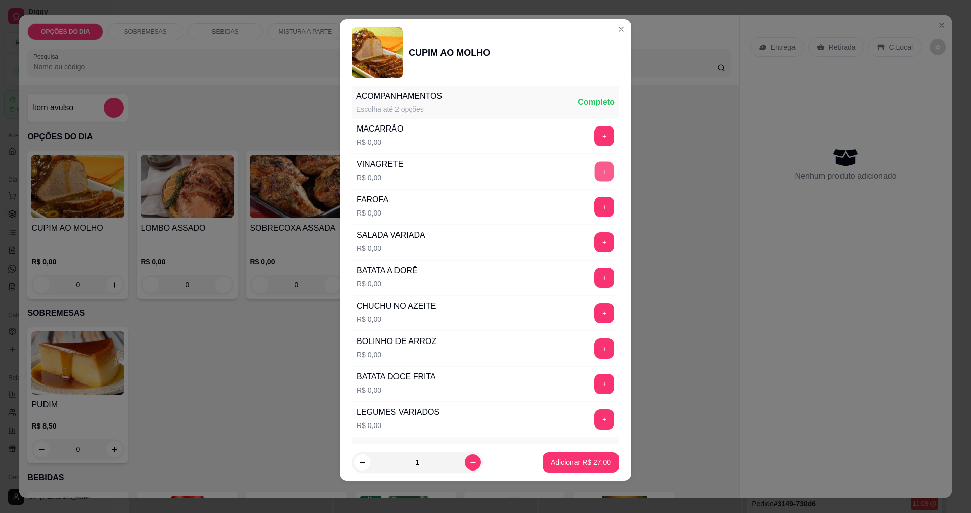
click at [595, 169] on button "+" at bounding box center [605, 171] width 20 height 20
click at [595, 206] on button "+" at bounding box center [605, 207] width 20 height 20
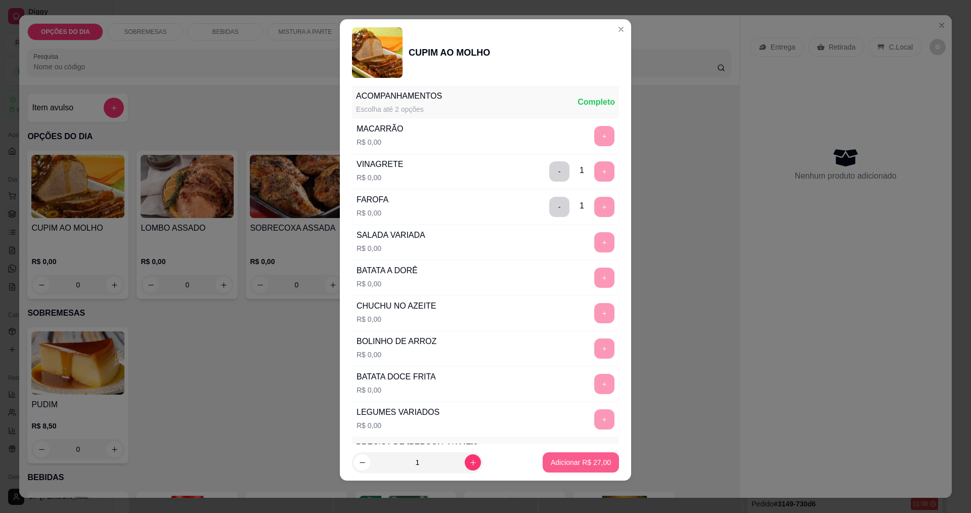
click at [576, 459] on p "Adicionar R$ 27,00" at bounding box center [581, 462] width 60 height 10
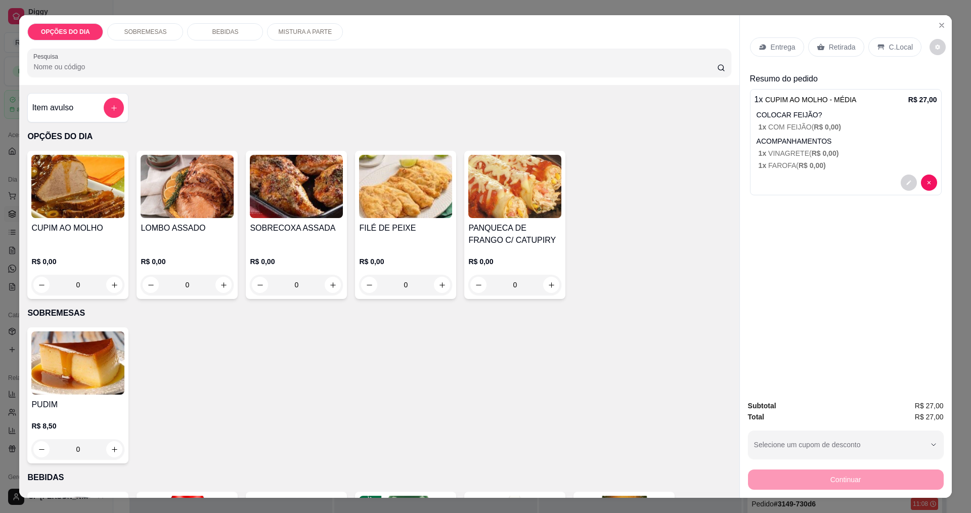
click at [777, 50] on p "Entrega" at bounding box center [783, 47] width 25 height 10
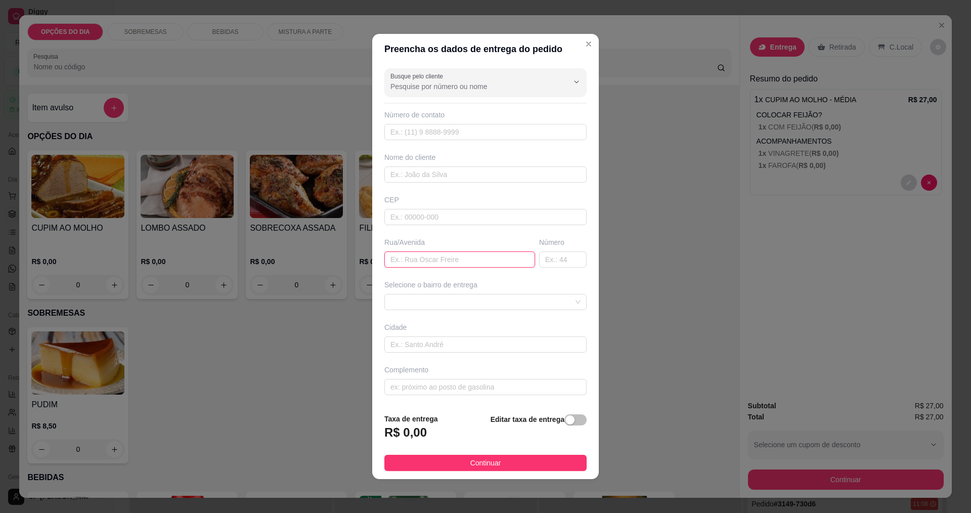
click at [445, 259] on input "text" at bounding box center [459, 259] width 151 height 16
type input "EMBAER PORTARIA F"
type input "101"
click at [480, 465] on span "Continuar" at bounding box center [485, 462] width 31 height 11
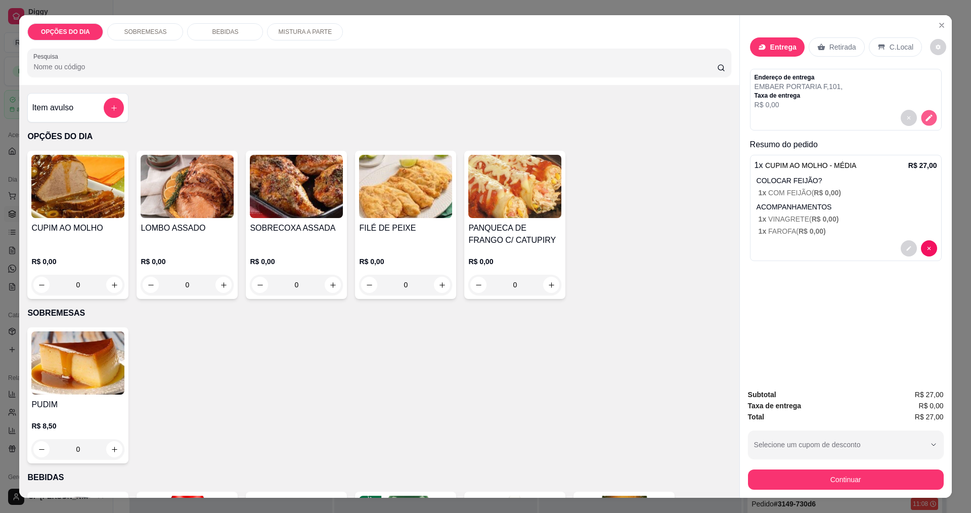
click at [925, 116] on icon "decrease-product-quantity" at bounding box center [929, 118] width 9 height 9
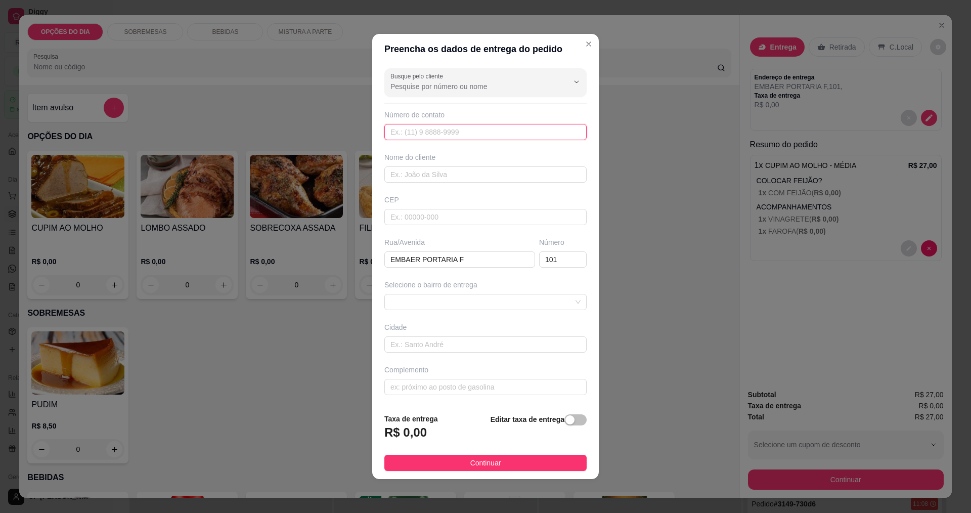
click at [480, 127] on input "text" at bounding box center [485, 132] width 202 height 16
type input "[PHONE_NUMBER]"
type input "CACILDO"
click at [502, 465] on button "Continuar" at bounding box center [485, 463] width 202 height 16
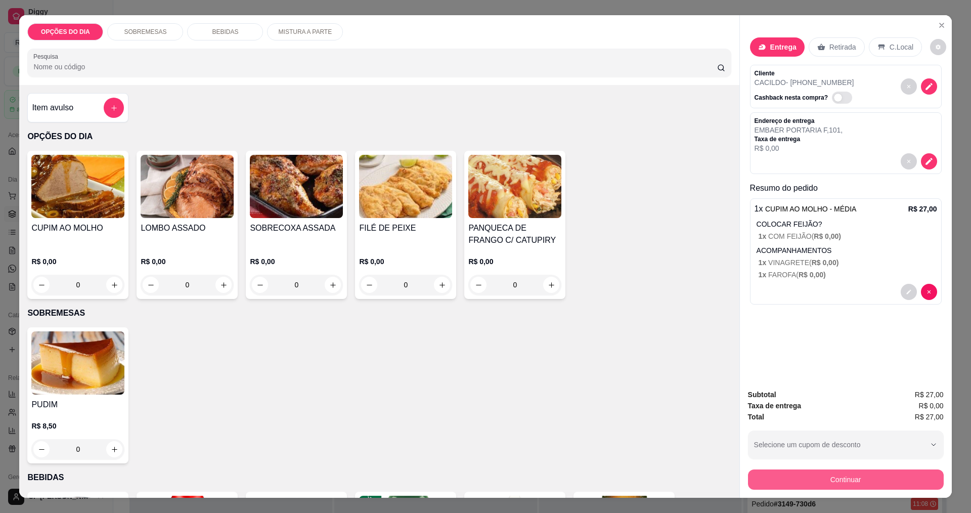
click at [847, 481] on button "Continuar" at bounding box center [846, 479] width 196 height 20
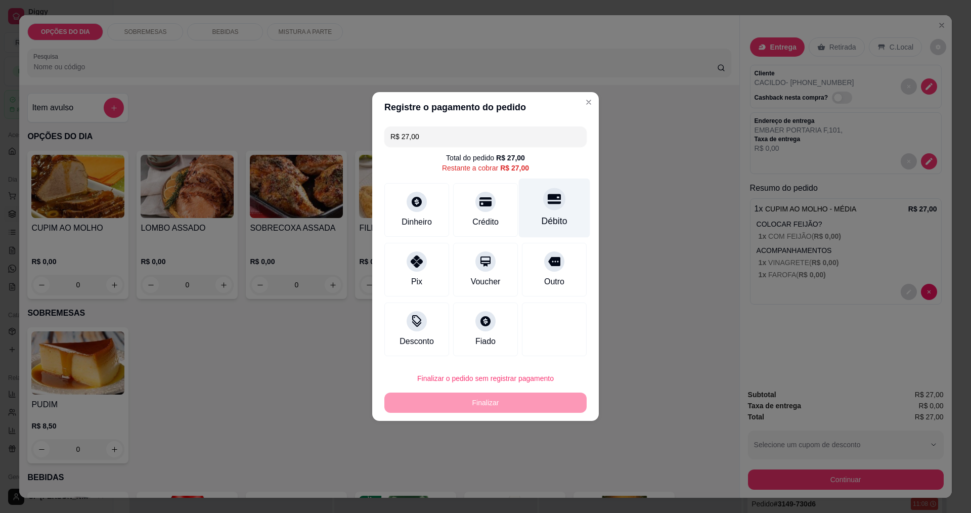
click at [538, 206] on div "Débito" at bounding box center [554, 208] width 71 height 59
type input "R$ 0,00"
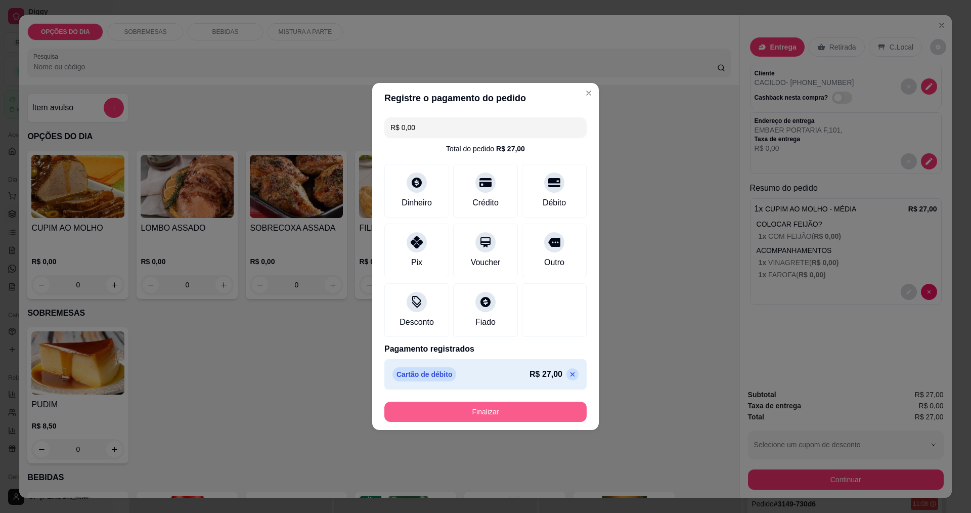
click at [482, 413] on button "Finalizar" at bounding box center [485, 412] width 202 height 20
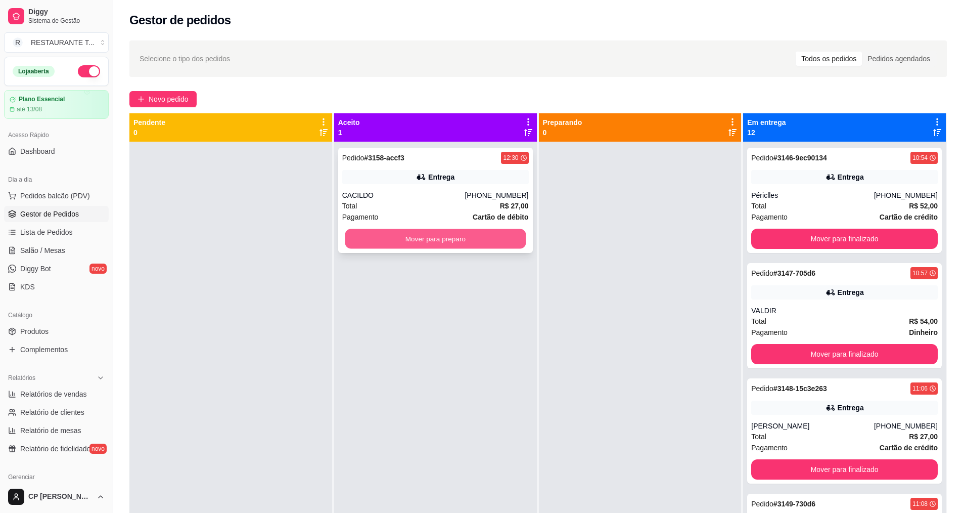
click at [428, 237] on button "Mover para preparo" at bounding box center [435, 239] width 181 height 20
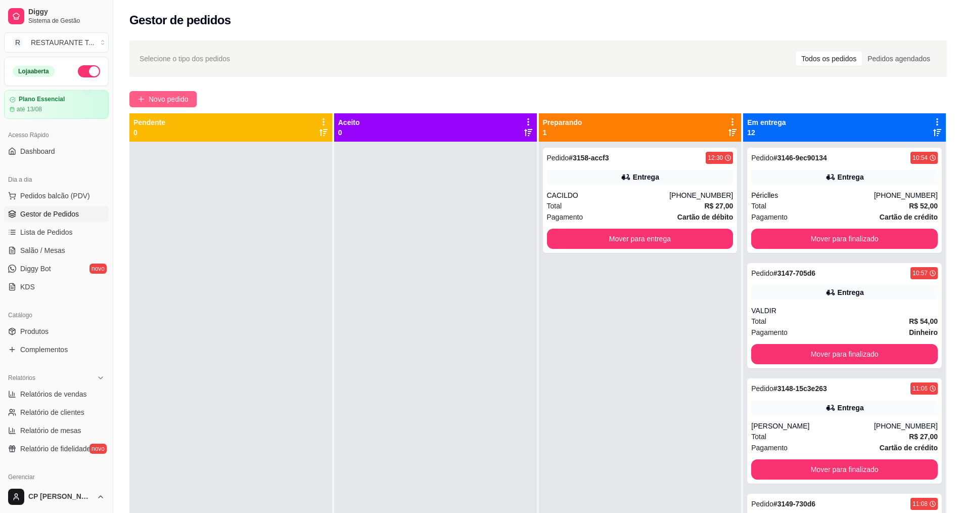
click at [170, 99] on span "Novo pedido" at bounding box center [169, 99] width 40 height 11
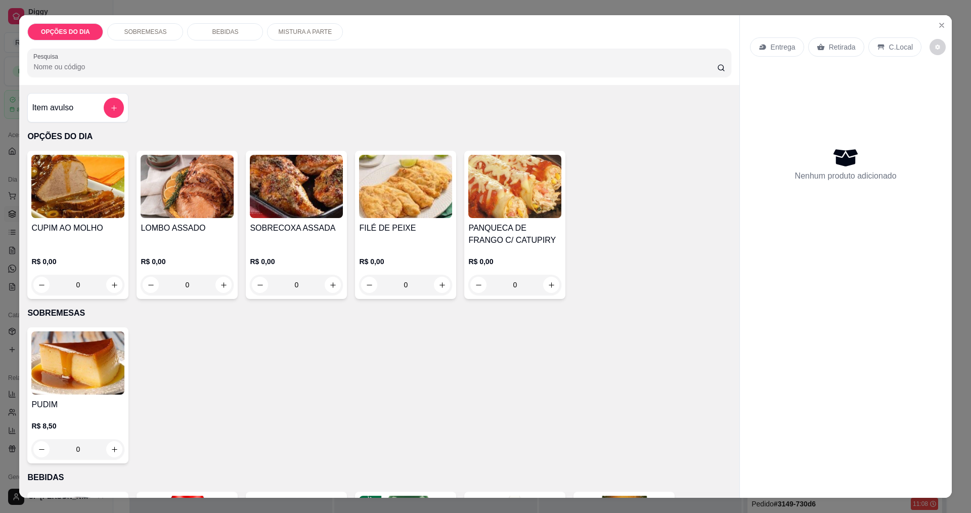
click at [118, 282] on div "0" at bounding box center [77, 285] width 93 height 20
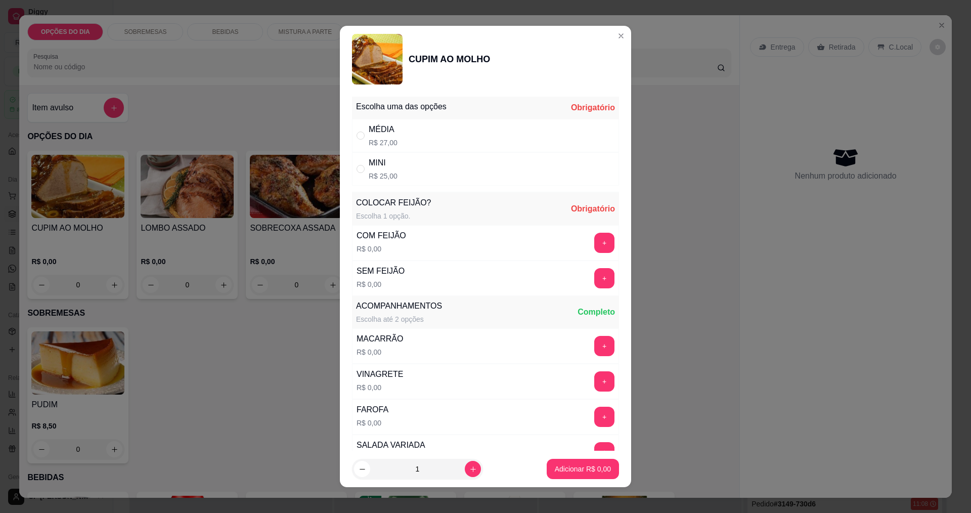
click at [378, 168] on div "MINI" at bounding box center [383, 163] width 29 height 12
radio input "true"
click at [594, 280] on button "+" at bounding box center [604, 278] width 20 height 20
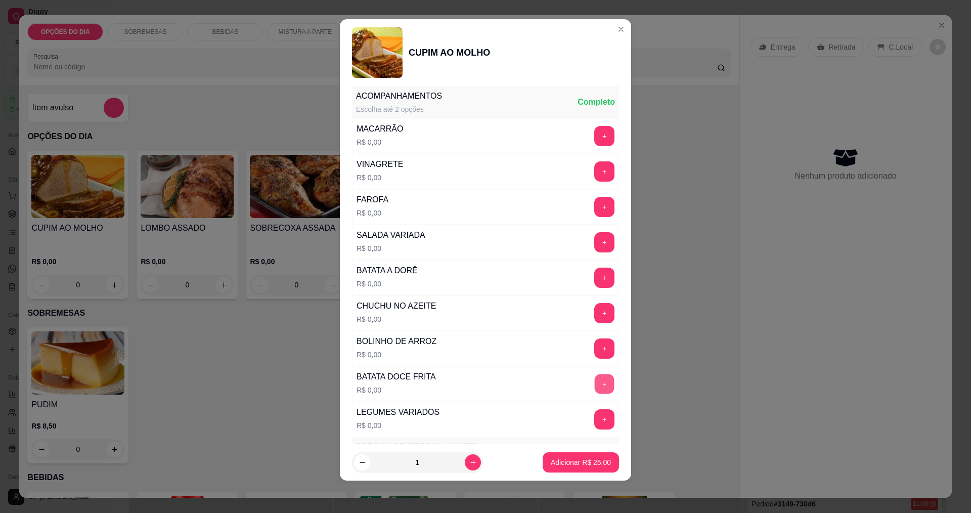
click at [595, 383] on button "+" at bounding box center [605, 384] width 20 height 20
click at [594, 345] on button "+" at bounding box center [604, 348] width 20 height 20
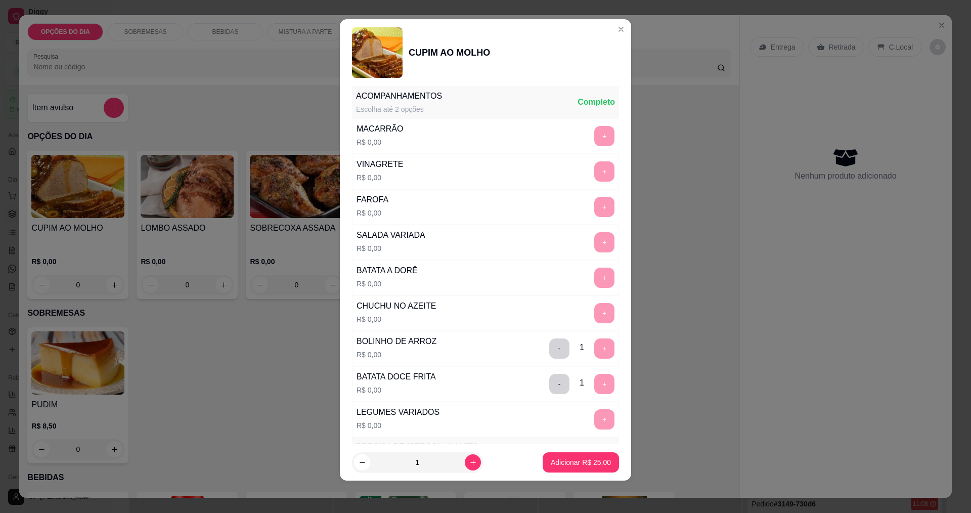
scroll to position [443, 0]
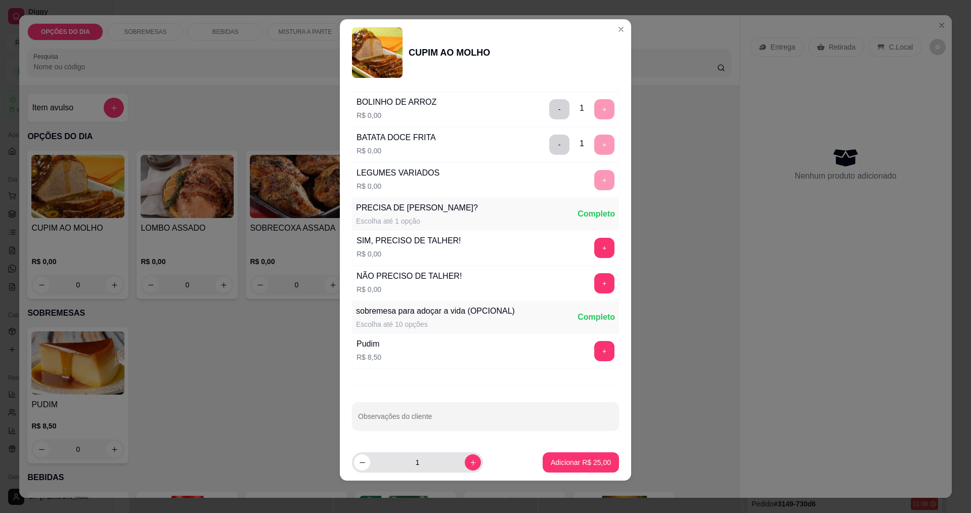
click at [424, 419] on div "Observações do cliente" at bounding box center [485, 416] width 267 height 28
click at [504, 421] on input "SEM ARROZ E SEM FEIJAO - TROCAR POR LEGU,ES" at bounding box center [485, 420] width 255 height 10
type input "SEM ARROZ E SEM FEIJAO - TROCAR POR LEGUMES"
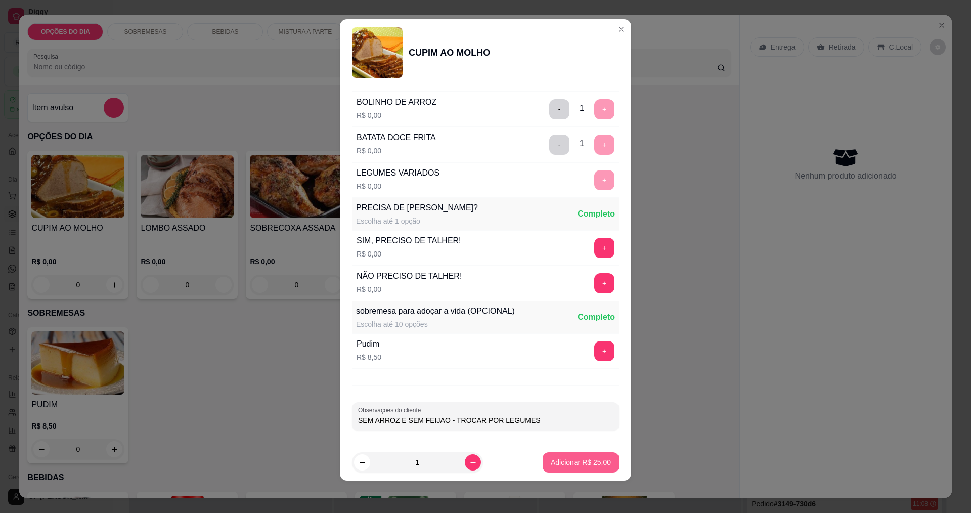
click at [557, 462] on p "Adicionar R$ 25,00" at bounding box center [581, 462] width 60 height 10
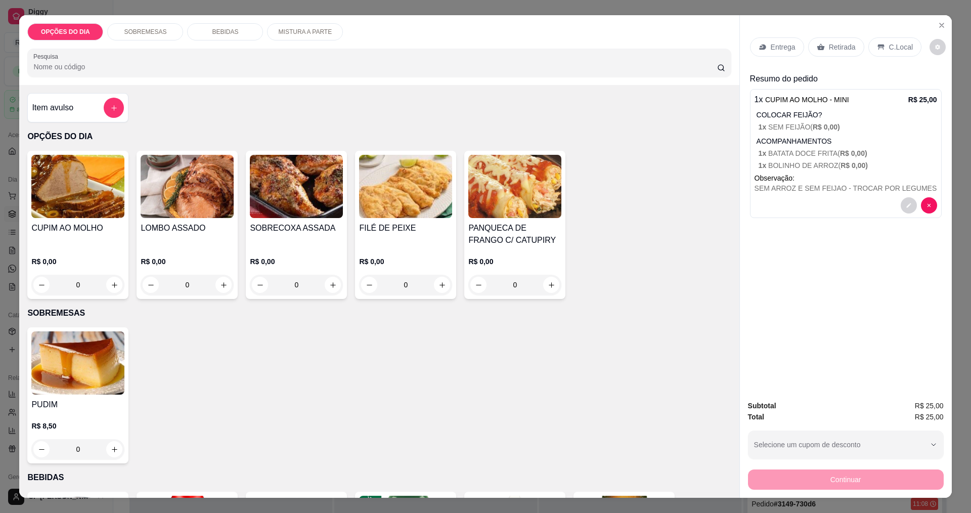
click at [778, 46] on p "Entrega" at bounding box center [783, 47] width 25 height 10
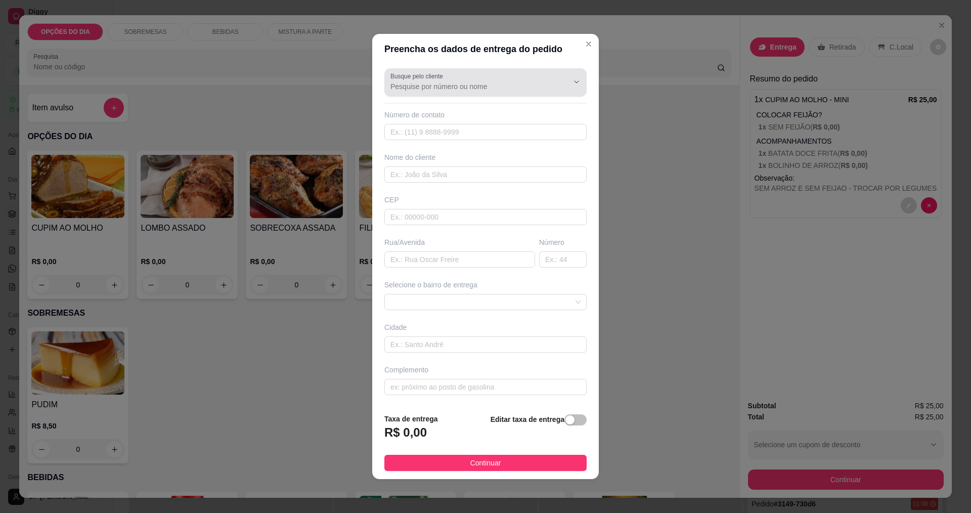
click at [480, 78] on div at bounding box center [485, 82] width 190 height 20
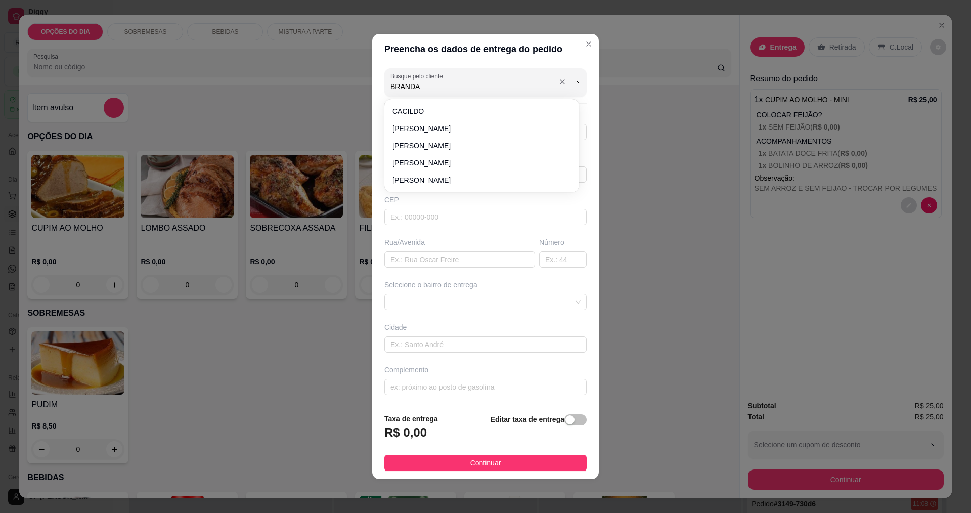
type input "BRANDAO"
click at [441, 131] on span "BRANDAO" at bounding box center [476, 128] width 168 height 10
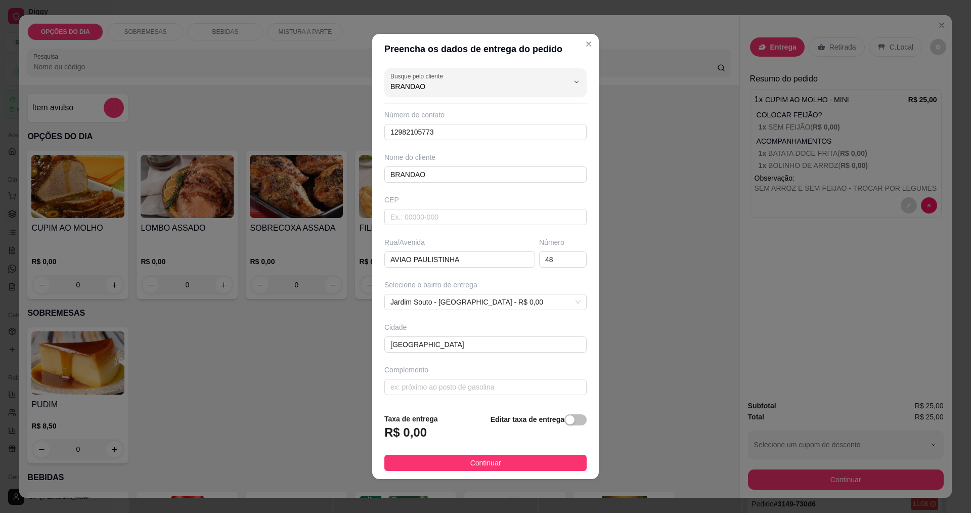
type input "12982105773"
type input "BRANDAO"
type input "AVIAO PAULISTINHA"
type input "48"
type input "[GEOGRAPHIC_DATA]"
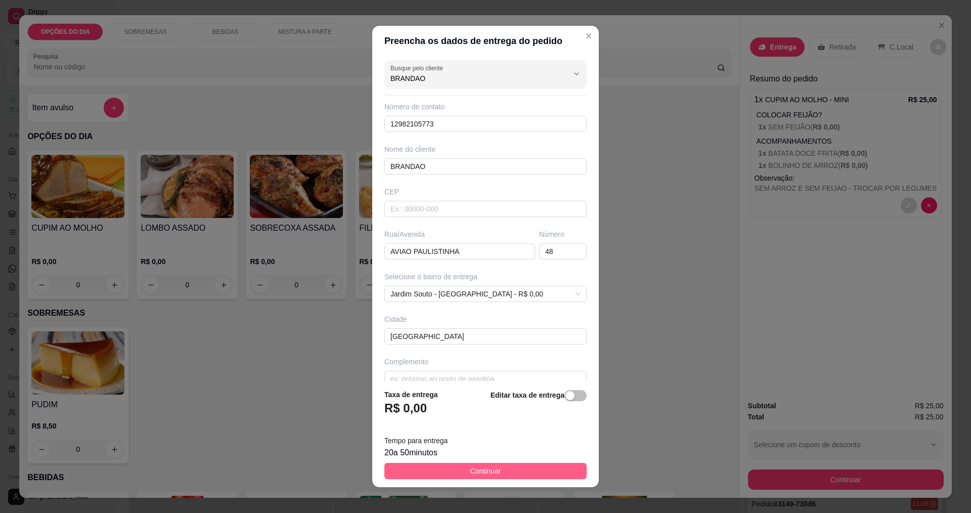
type input "BRANDAO"
click at [491, 472] on span "Continuar" at bounding box center [485, 470] width 31 height 11
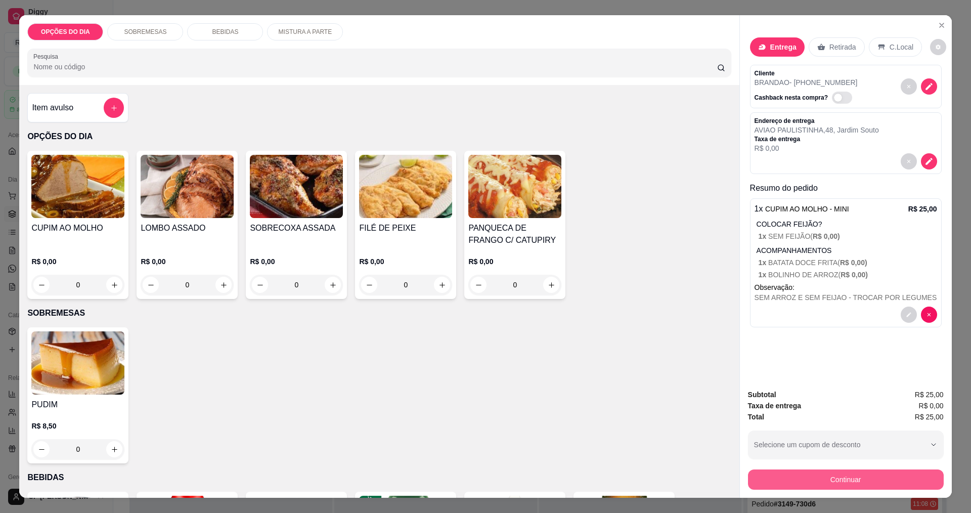
click at [832, 479] on button "Continuar" at bounding box center [846, 479] width 196 height 20
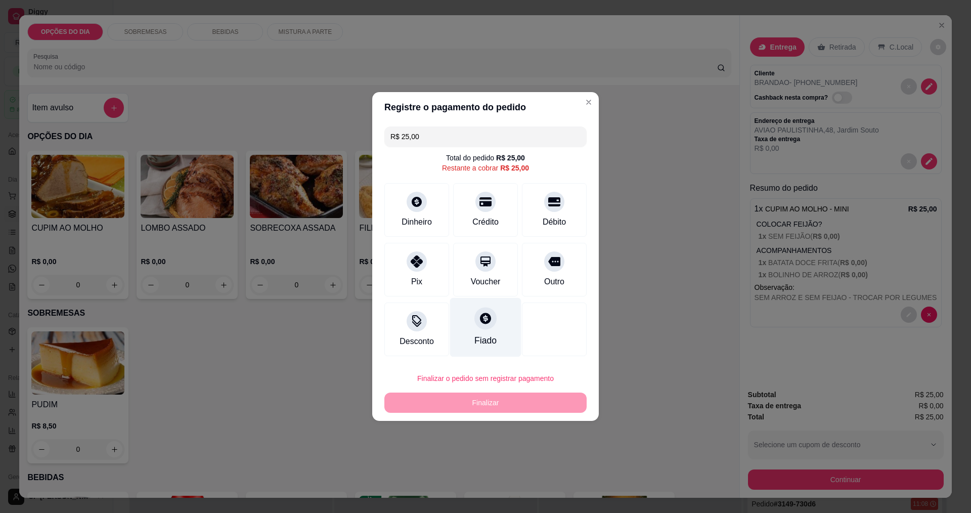
click at [497, 331] on div "Fiado" at bounding box center [485, 327] width 71 height 59
type input "R$ 0,00"
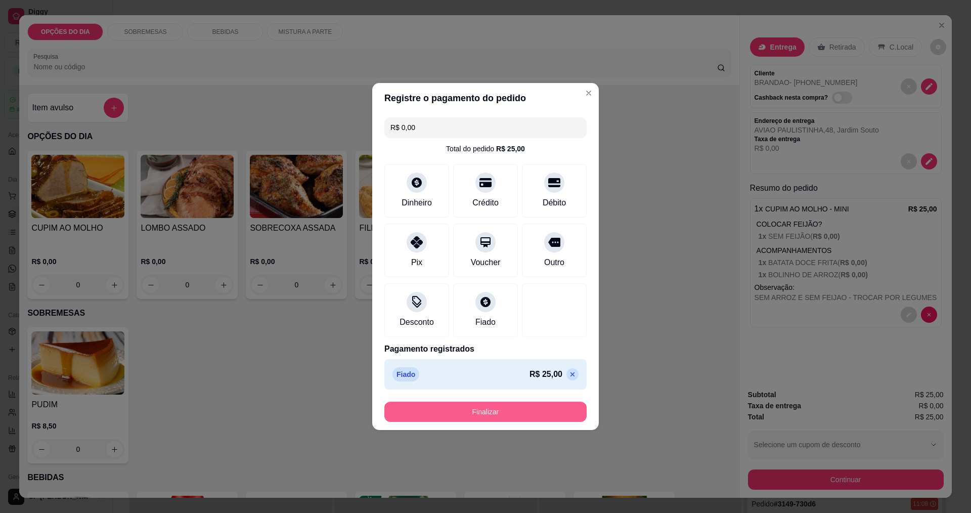
click at [497, 410] on button "Finalizar" at bounding box center [485, 412] width 202 height 20
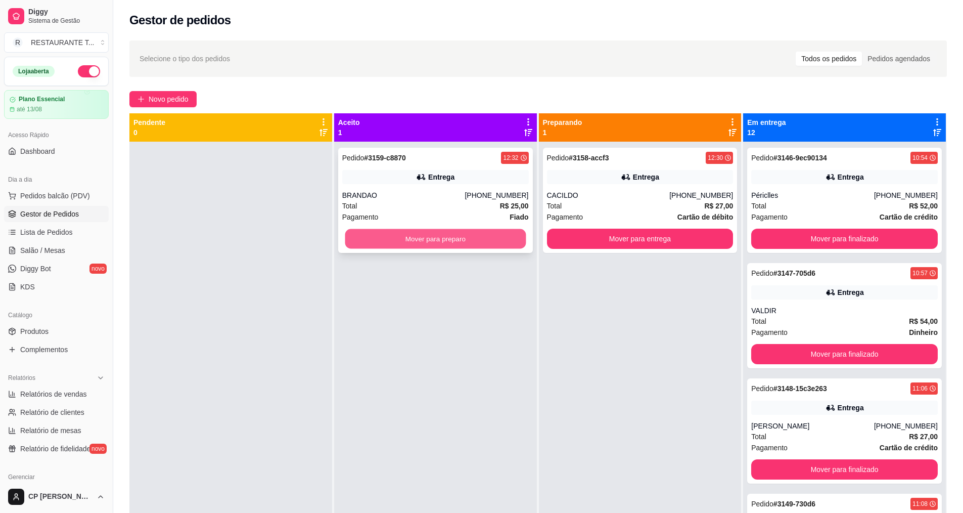
click at [468, 236] on button "Mover para preparo" at bounding box center [435, 239] width 181 height 20
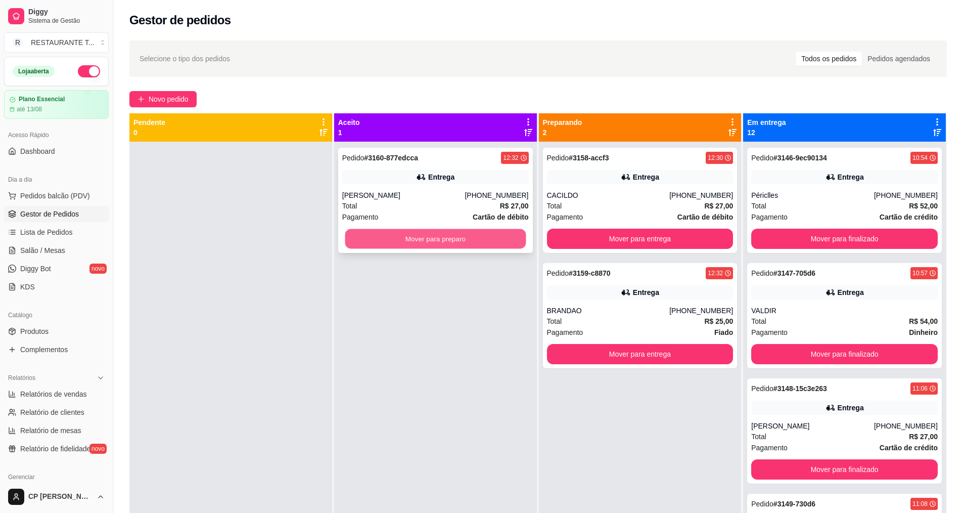
click at [434, 237] on button "Mover para preparo" at bounding box center [435, 239] width 181 height 20
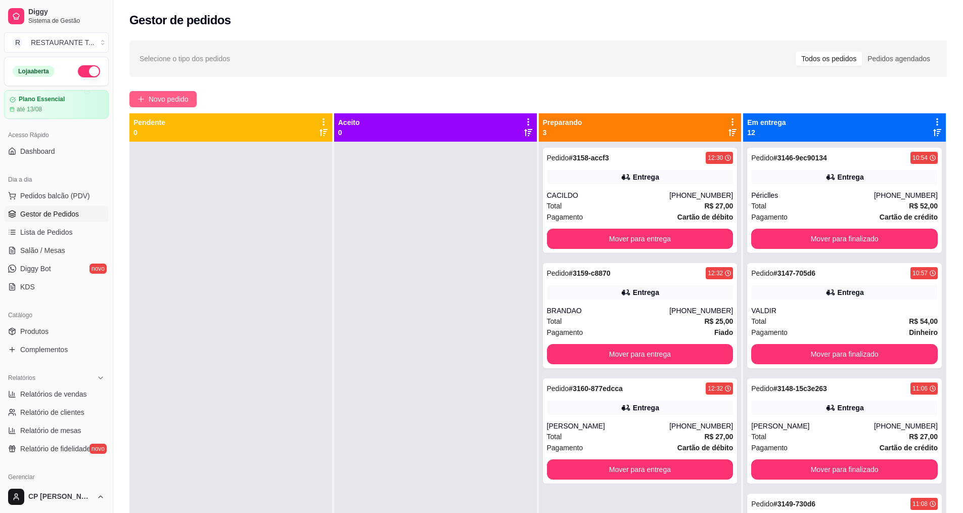
click at [159, 98] on span "Novo pedido" at bounding box center [169, 99] width 40 height 11
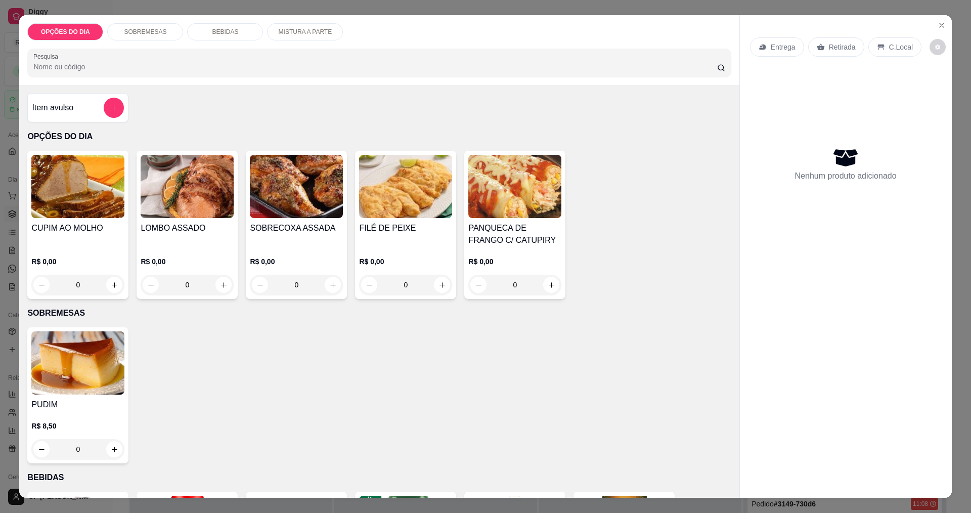
click at [431, 282] on div "0" at bounding box center [405, 285] width 93 height 20
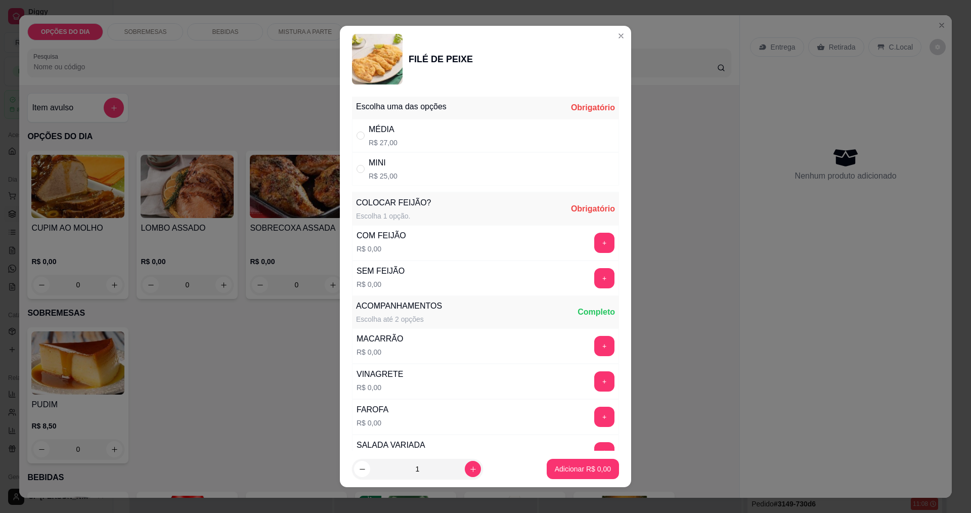
click at [406, 139] on div "MÉDIA R$ 27,00" at bounding box center [485, 135] width 267 height 33
radio input "true"
click at [594, 273] on button "+" at bounding box center [604, 278] width 20 height 20
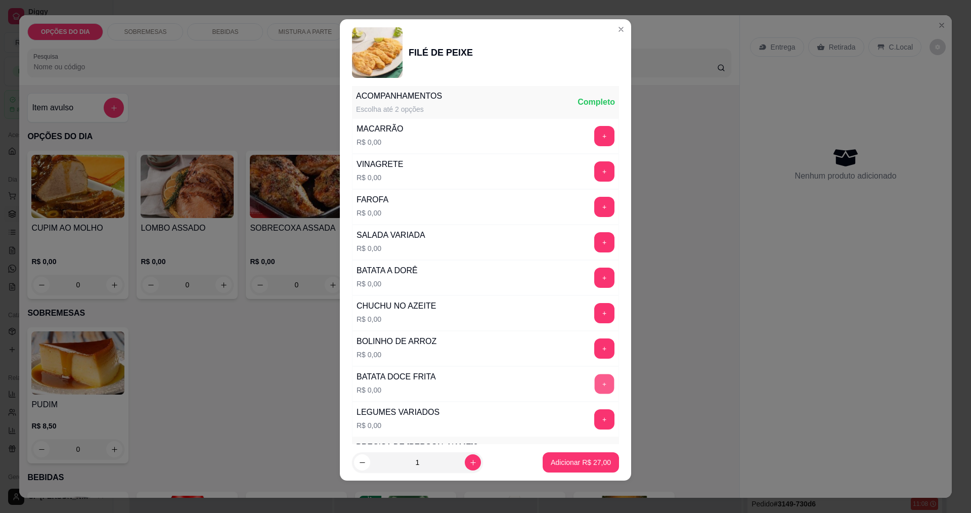
click at [595, 380] on button "+" at bounding box center [605, 384] width 20 height 20
click at [595, 277] on button "+" at bounding box center [605, 278] width 20 height 20
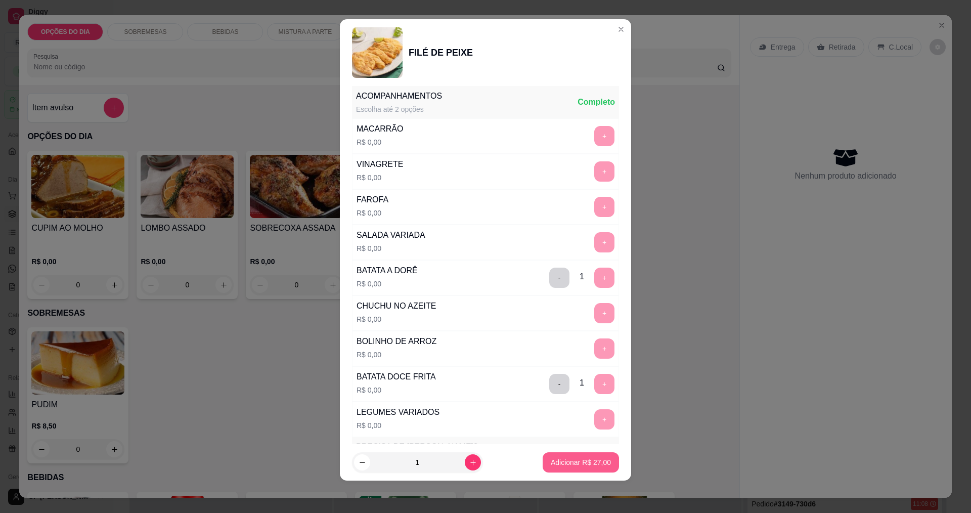
click at [585, 465] on p "Adicionar R$ 27,00" at bounding box center [581, 462] width 60 height 10
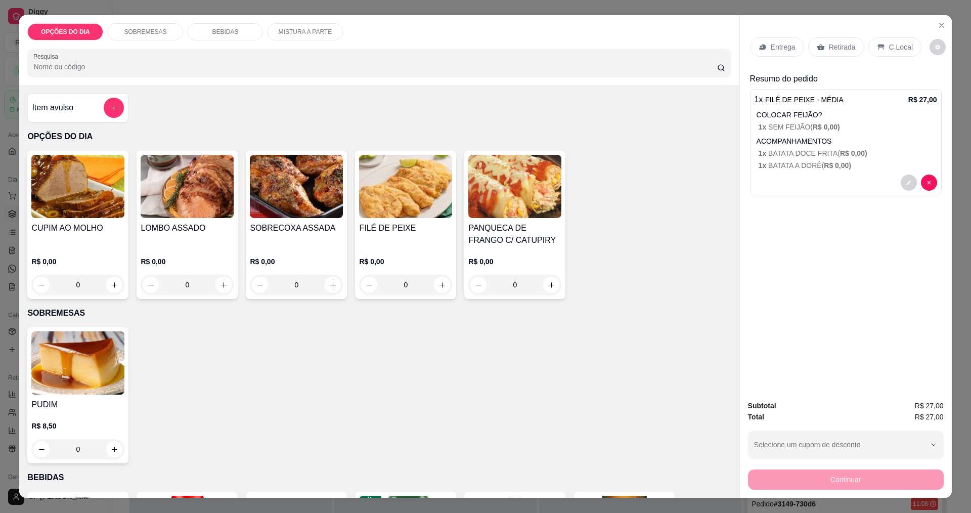
click at [777, 47] on p "Entrega" at bounding box center [783, 47] width 25 height 10
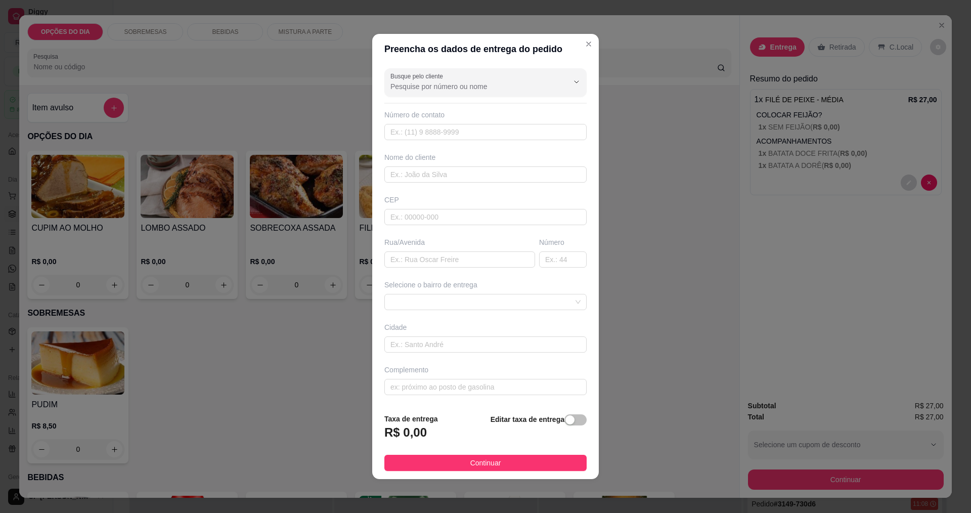
click at [485, 85] on input "Busque pelo cliente" at bounding box center [471, 86] width 162 height 10
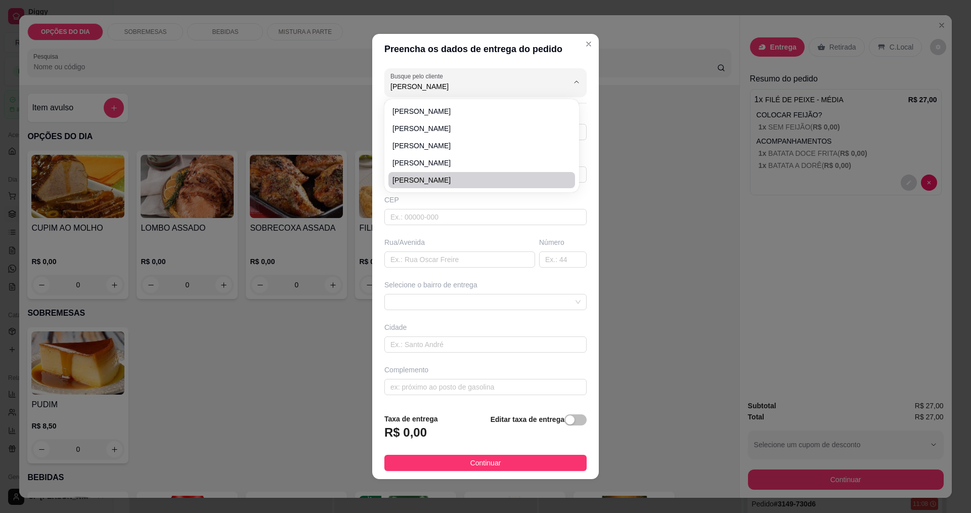
click at [419, 183] on span "[PERSON_NAME]" at bounding box center [476, 180] width 168 height 10
type input "[PERSON_NAME]"
type input "11957899015"
type input "[PERSON_NAME]"
type input "TRAVESSA BREJAUVEIRAS"
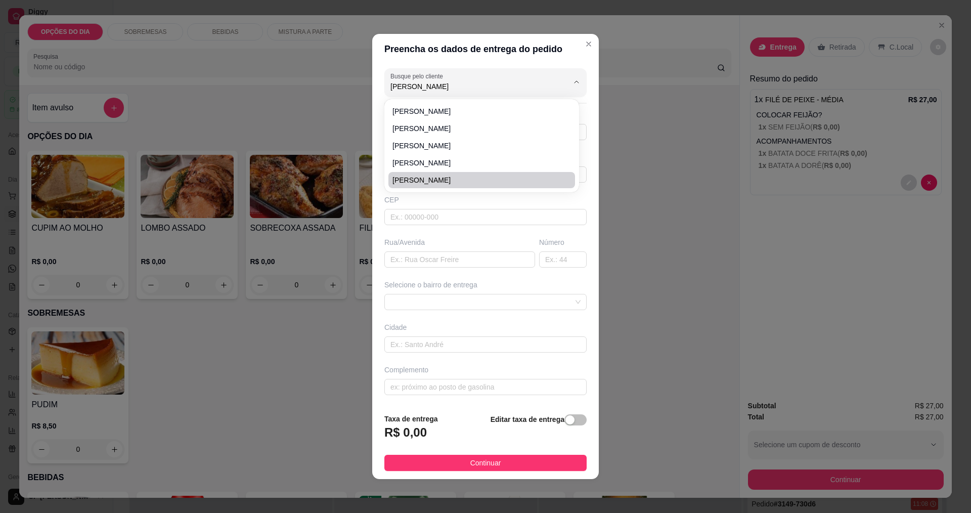
type input "101"
type input "[GEOGRAPHIC_DATA]"
type input "ao lado da chacara tres irmaos - [GEOGRAPHIC_DATA]"
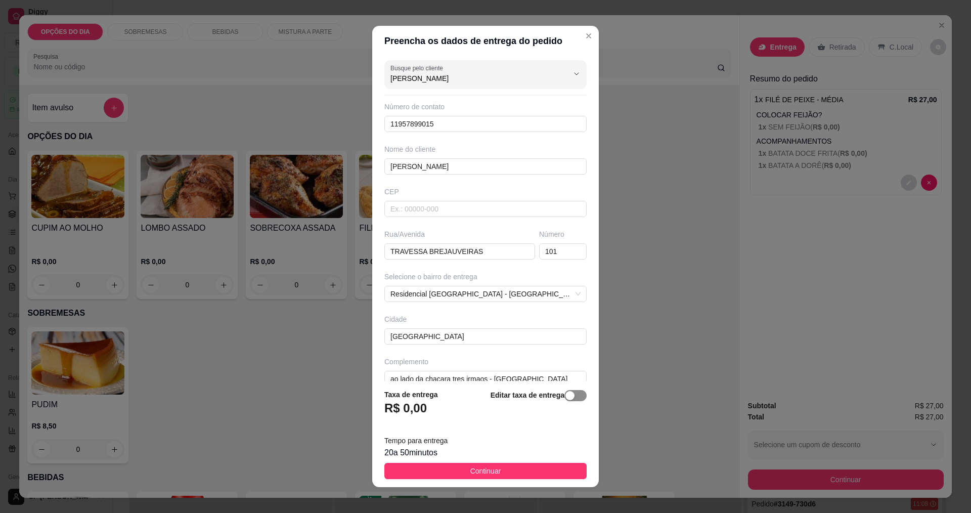
type input "[PERSON_NAME]"
click at [565, 394] on div "button" at bounding box center [569, 395] width 9 height 9
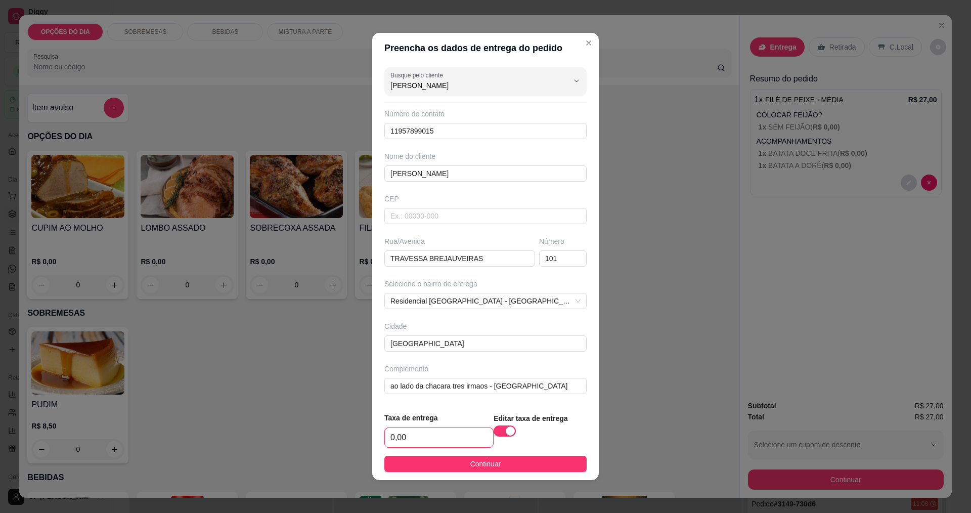
click at [428, 435] on input "0,00" at bounding box center [439, 437] width 108 height 19
type input "3,00"
click at [461, 459] on button "Continuar" at bounding box center [485, 464] width 202 height 16
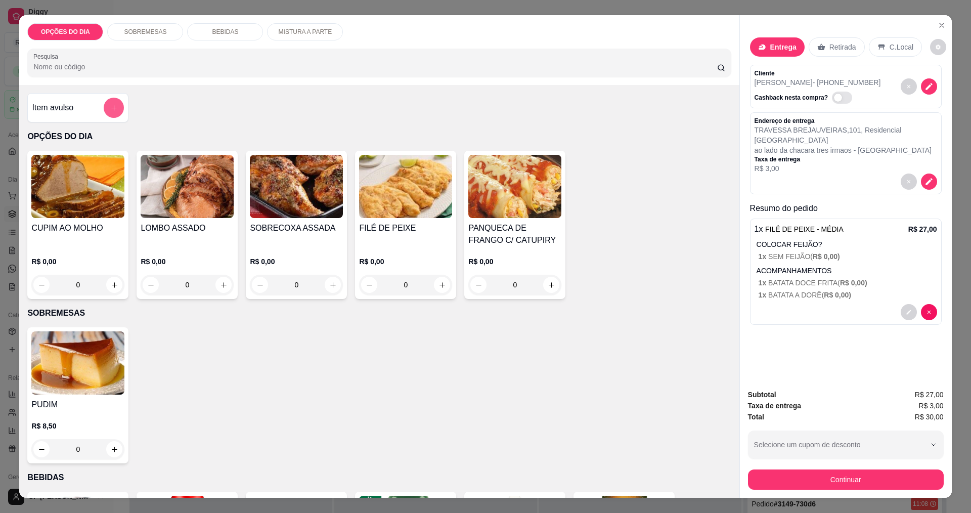
click at [108, 103] on button "add-separate-item" at bounding box center [114, 108] width 20 height 20
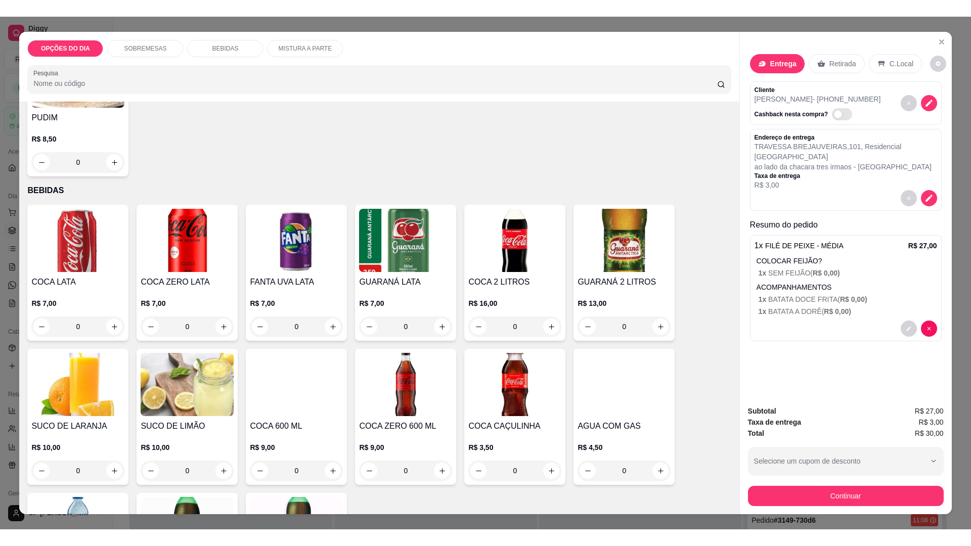
scroll to position [570, 0]
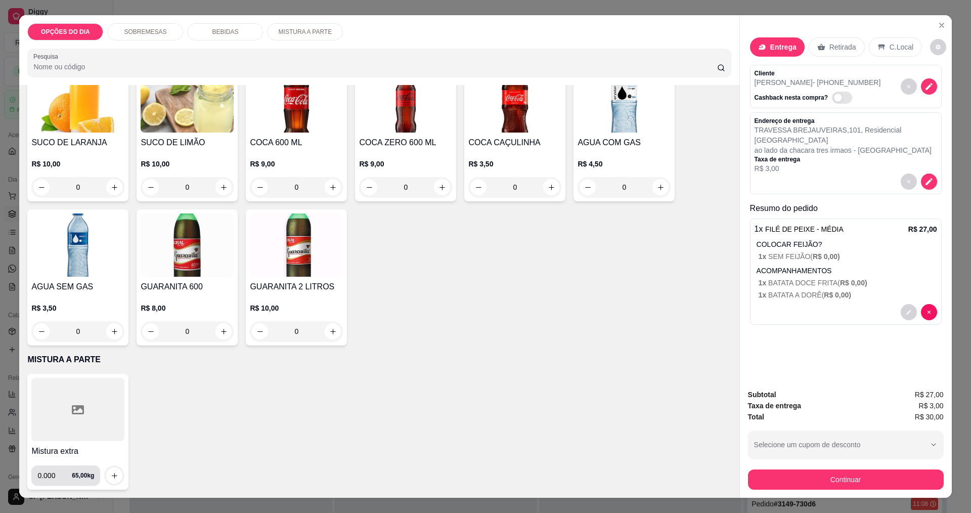
click at [55, 475] on input "0.000" at bounding box center [54, 475] width 34 height 20
type input "0.200"
click at [111, 476] on icon "increase-product-quantity" at bounding box center [115, 476] width 8 height 8
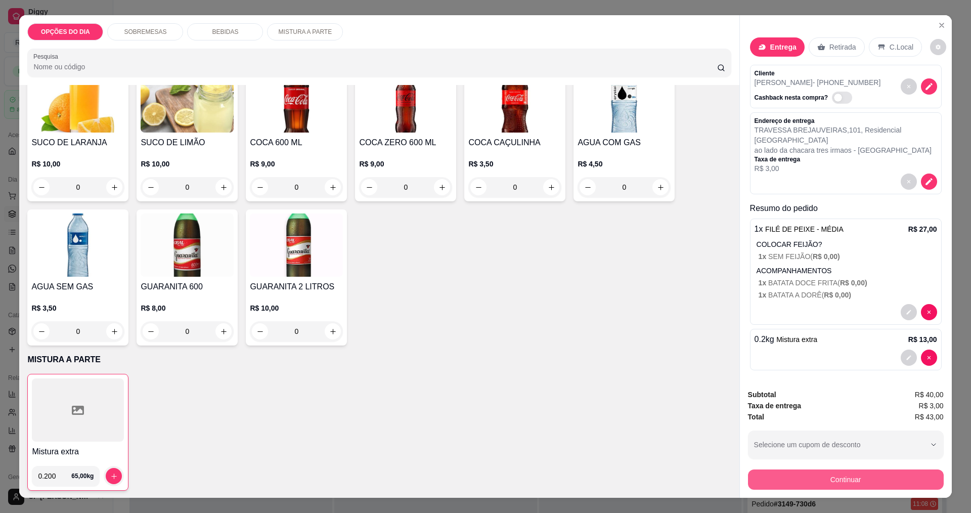
click at [814, 480] on button "Continuar" at bounding box center [846, 479] width 196 height 20
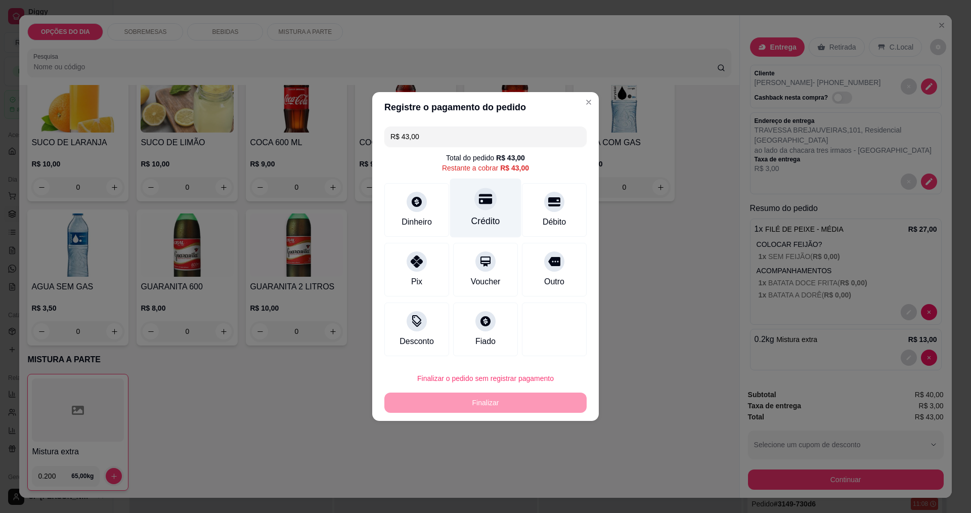
click at [479, 209] on div at bounding box center [485, 199] width 22 height 22
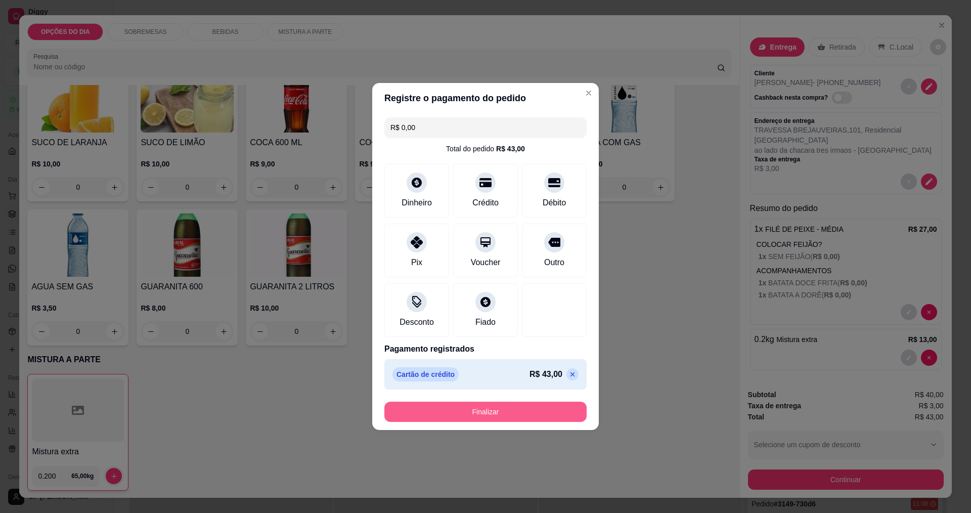
click at [496, 411] on button "Finalizar" at bounding box center [485, 412] width 202 height 20
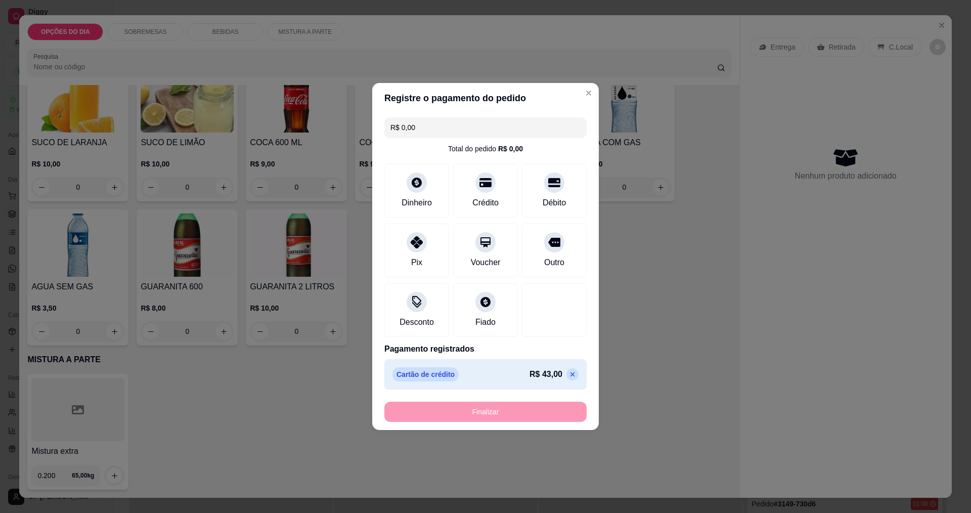
type input "-R$ 43,00"
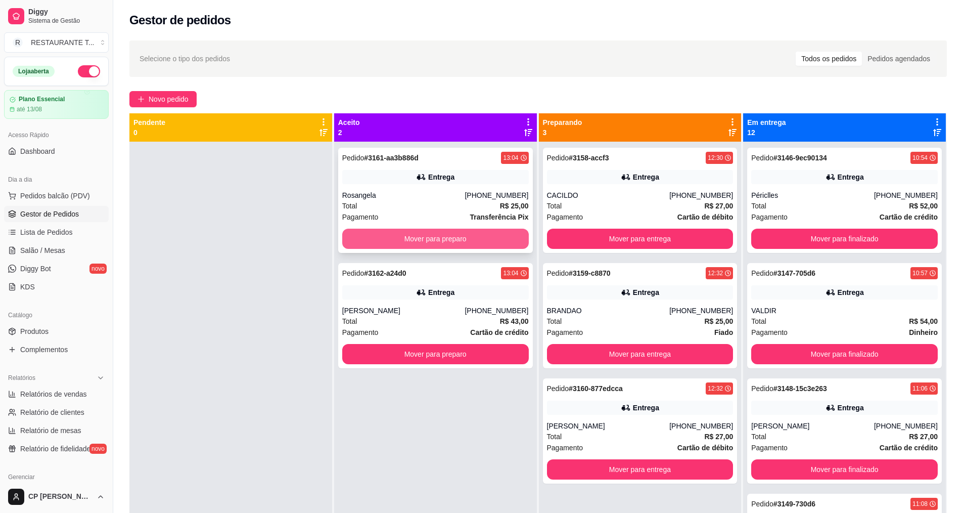
click at [439, 239] on button "Mover para preparo" at bounding box center [435, 239] width 187 height 20
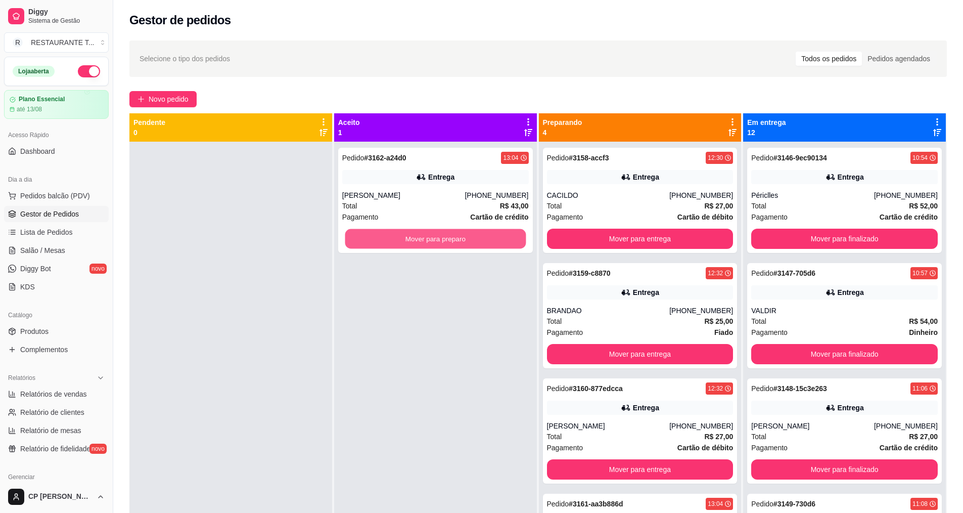
click at [439, 239] on button "Mover para preparo" at bounding box center [435, 239] width 181 height 20
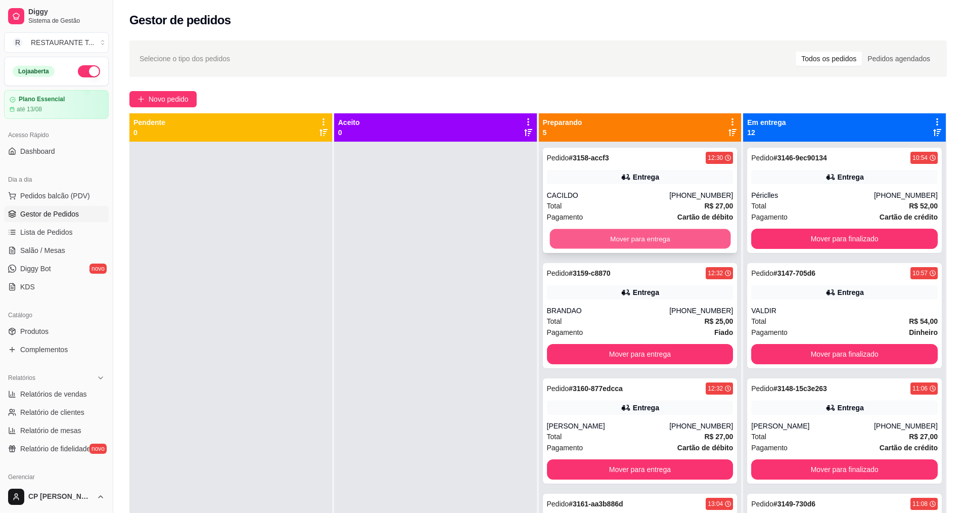
click at [644, 236] on button "Mover para entrega" at bounding box center [640, 239] width 181 height 20
click at [644, 236] on button "Mover para entrega" at bounding box center [640, 239] width 187 height 20
click at [644, 236] on button "Mover para entrega" at bounding box center [640, 239] width 181 height 20
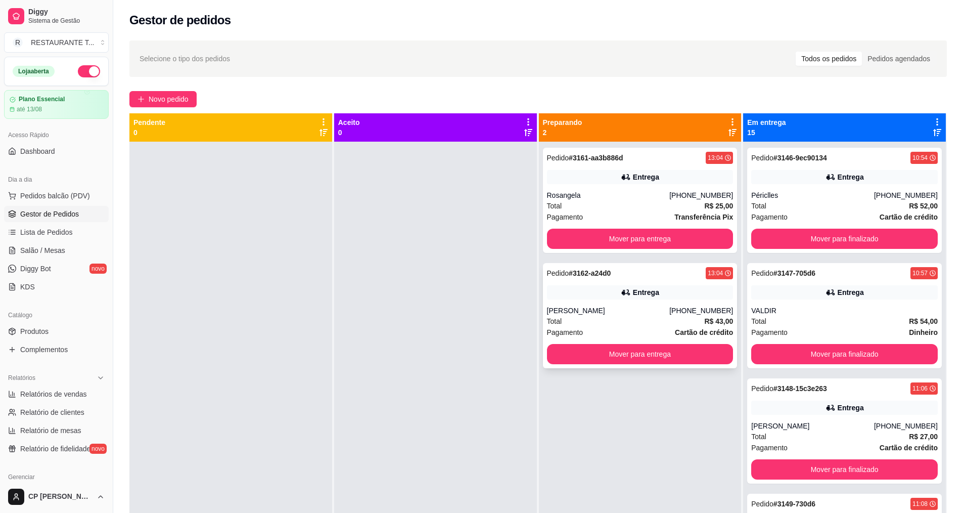
click at [602, 319] on div "Total R$ 43,00" at bounding box center [640, 321] width 187 height 11
click at [638, 241] on button "Mover para entrega" at bounding box center [640, 239] width 187 height 20
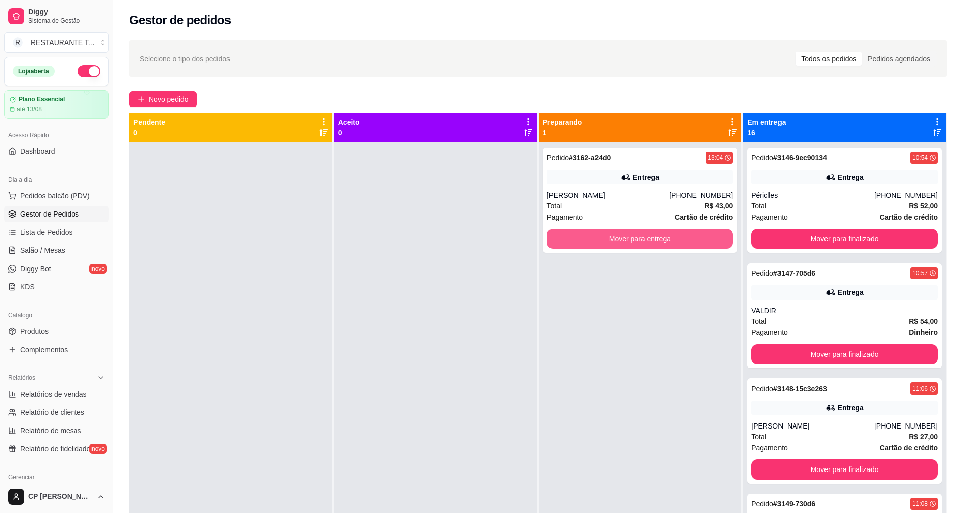
click at [638, 241] on button "Mover para entrega" at bounding box center [640, 239] width 187 height 20
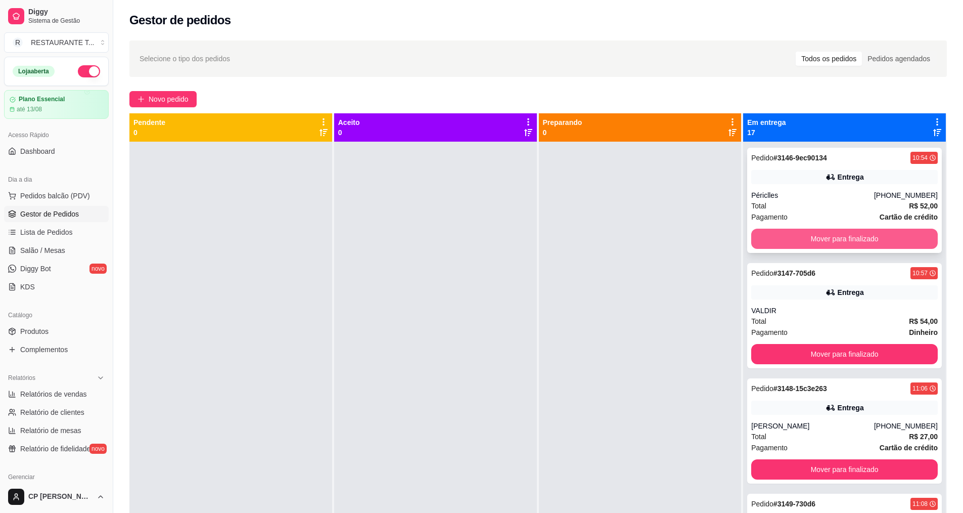
click at [800, 237] on button "Mover para finalizado" at bounding box center [845, 239] width 187 height 20
click at [800, 237] on button "Mover para finalizado" at bounding box center [845, 239] width 181 height 20
click at [800, 237] on button "Mover para finalizado" at bounding box center [845, 239] width 187 height 20
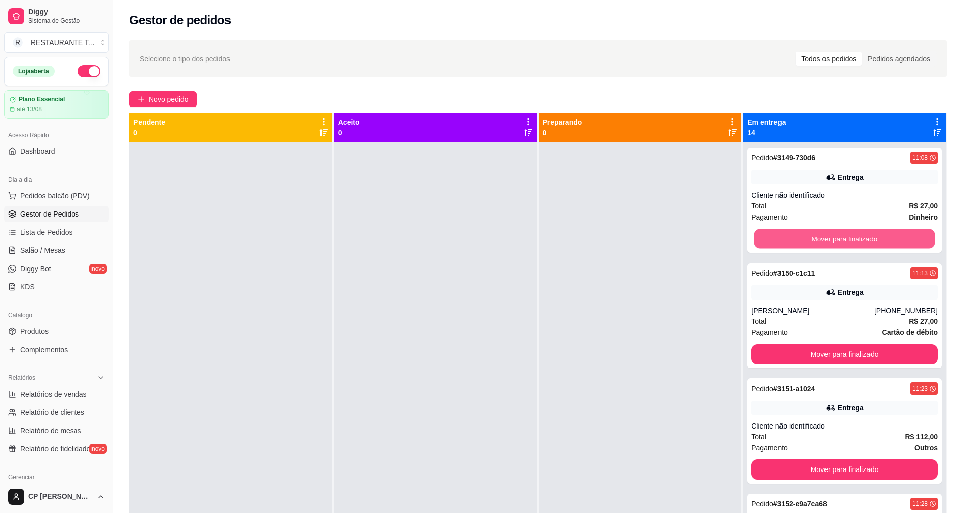
click at [800, 237] on button "Mover para finalizado" at bounding box center [845, 239] width 181 height 20
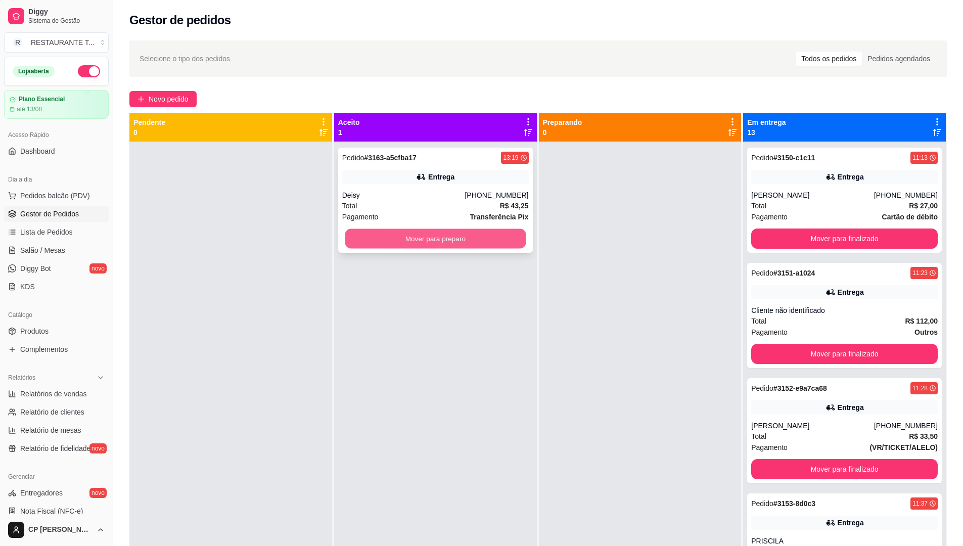
click at [435, 239] on button "Mover para preparo" at bounding box center [435, 239] width 181 height 20
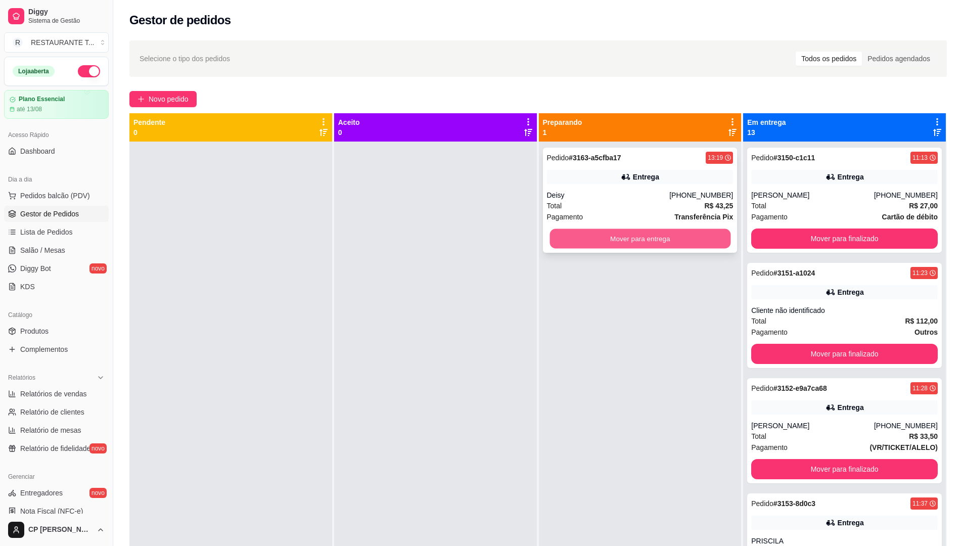
click at [607, 236] on button "Mover para entrega" at bounding box center [640, 239] width 181 height 20
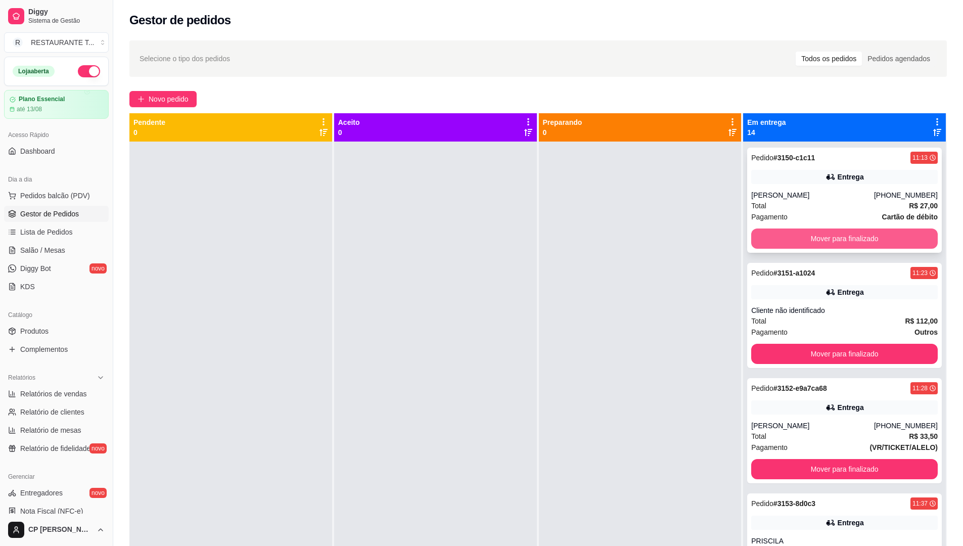
click at [838, 244] on button "Mover para finalizado" at bounding box center [845, 239] width 187 height 20
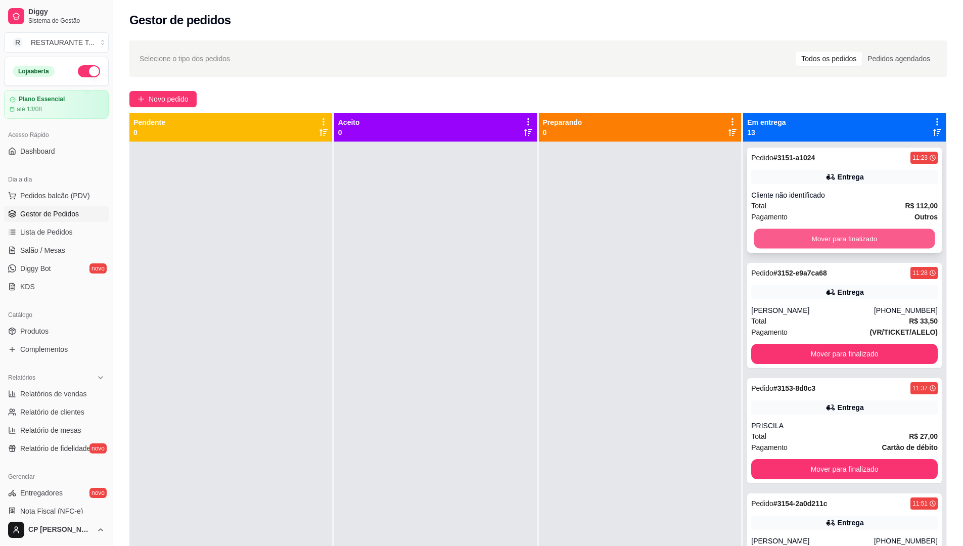
click at [833, 237] on button "Mover para finalizado" at bounding box center [845, 239] width 181 height 20
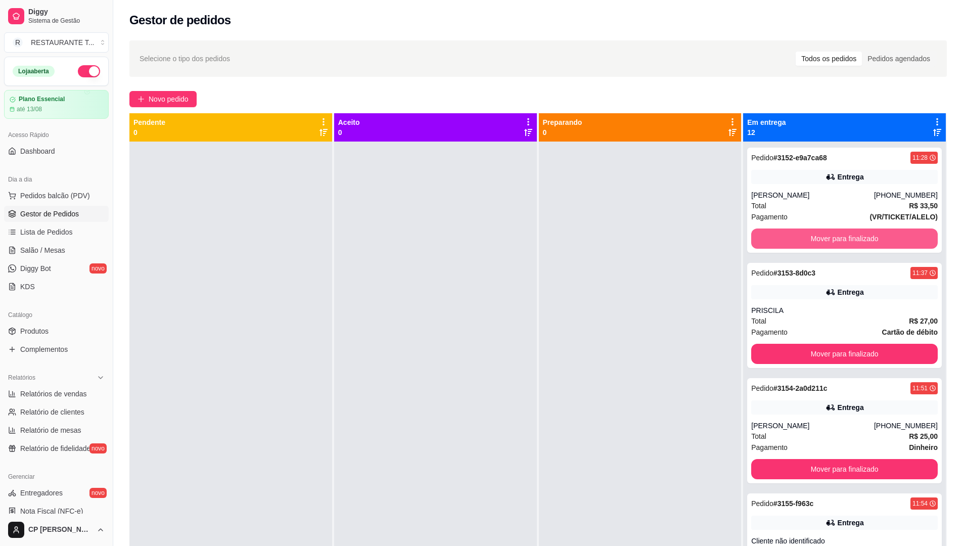
click at [833, 237] on button "Mover para finalizado" at bounding box center [845, 239] width 187 height 20
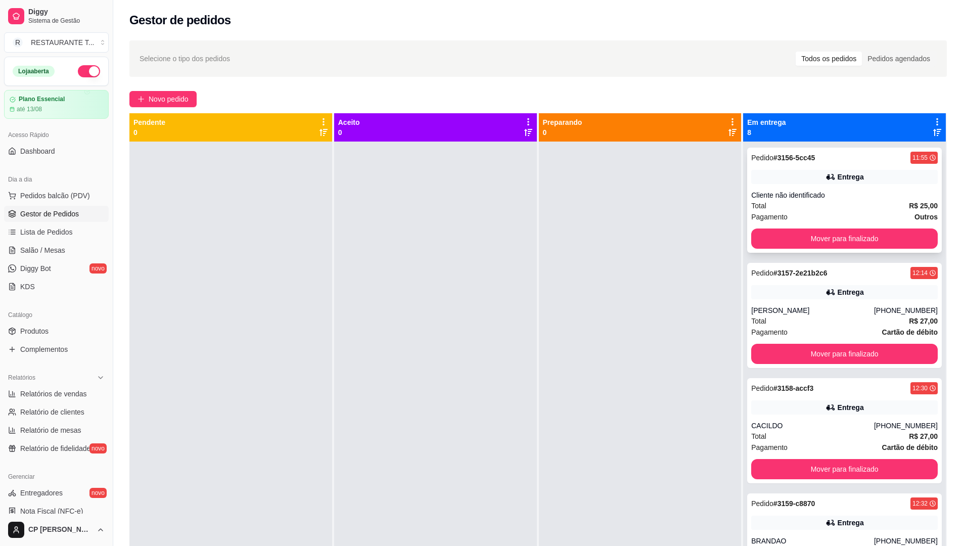
click at [839, 231] on div "Pedido # 3156-5cc45 11:55 Entrega Cliente não identificado Total R$ 25,00 Pagam…" at bounding box center [845, 200] width 195 height 105
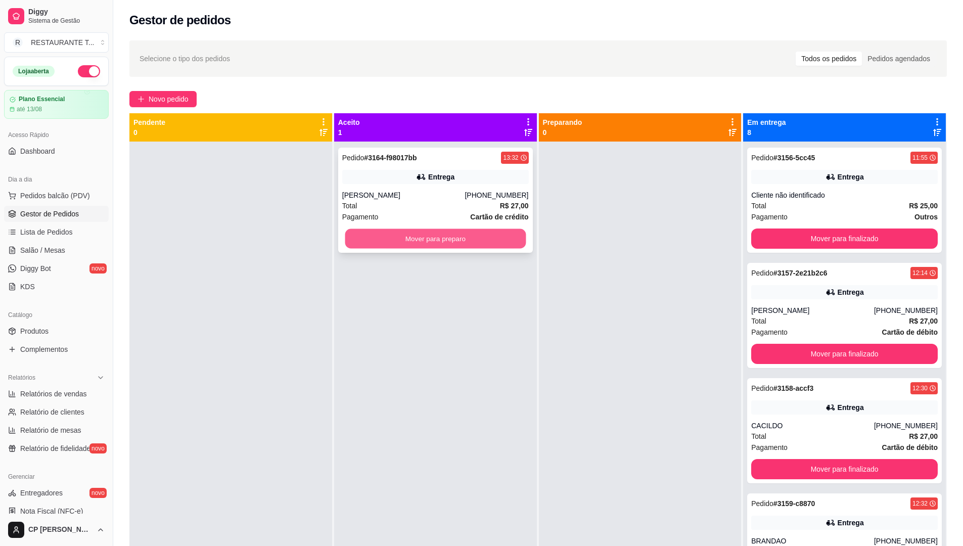
click at [467, 242] on button "Mover para preparo" at bounding box center [435, 239] width 181 height 20
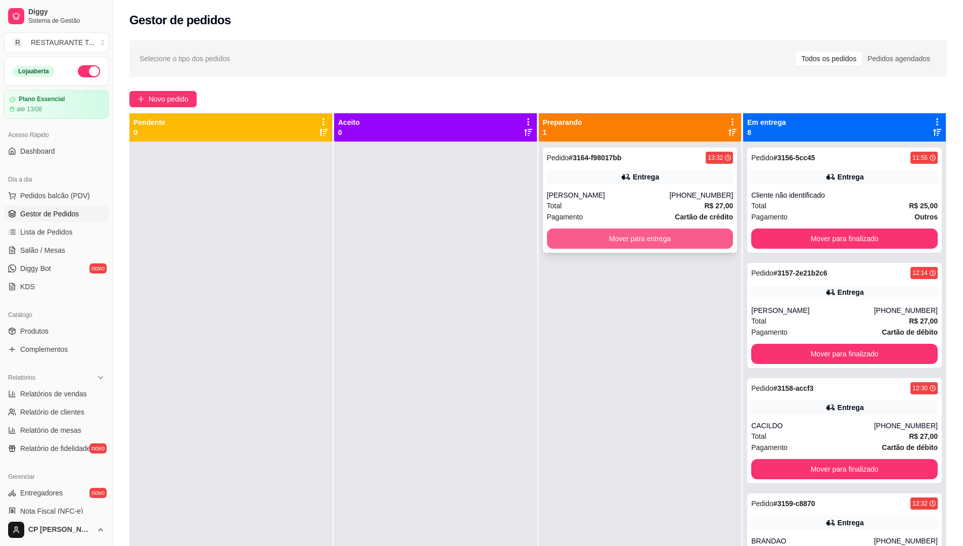
click at [670, 239] on button "Mover para entrega" at bounding box center [640, 239] width 187 height 20
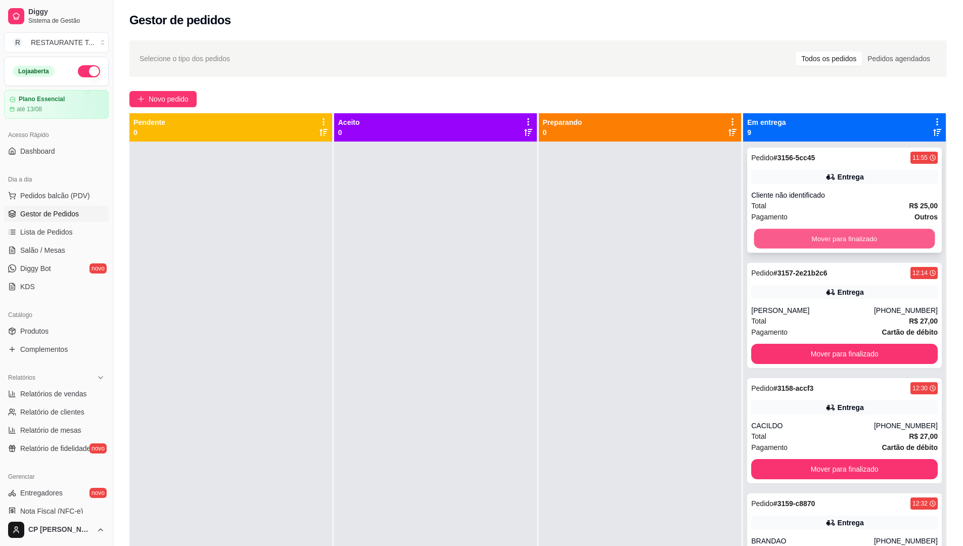
click at [819, 232] on button "Mover para finalizado" at bounding box center [845, 239] width 181 height 20
click at [815, 236] on button "Mover para finalizado" at bounding box center [845, 239] width 187 height 20
click at [815, 236] on button "Mover para finalizado" at bounding box center [845, 239] width 181 height 20
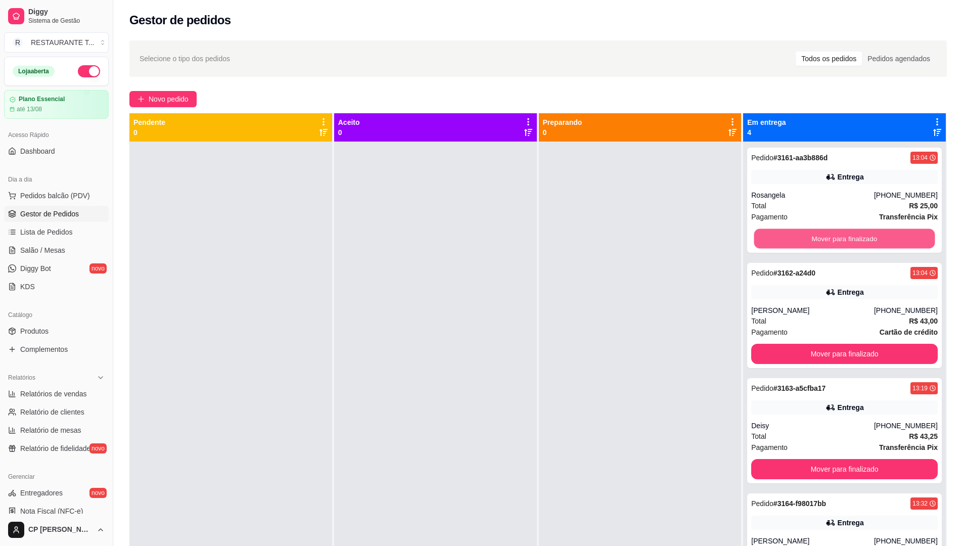
click at [815, 236] on button "Mover para finalizado" at bounding box center [845, 239] width 181 height 20
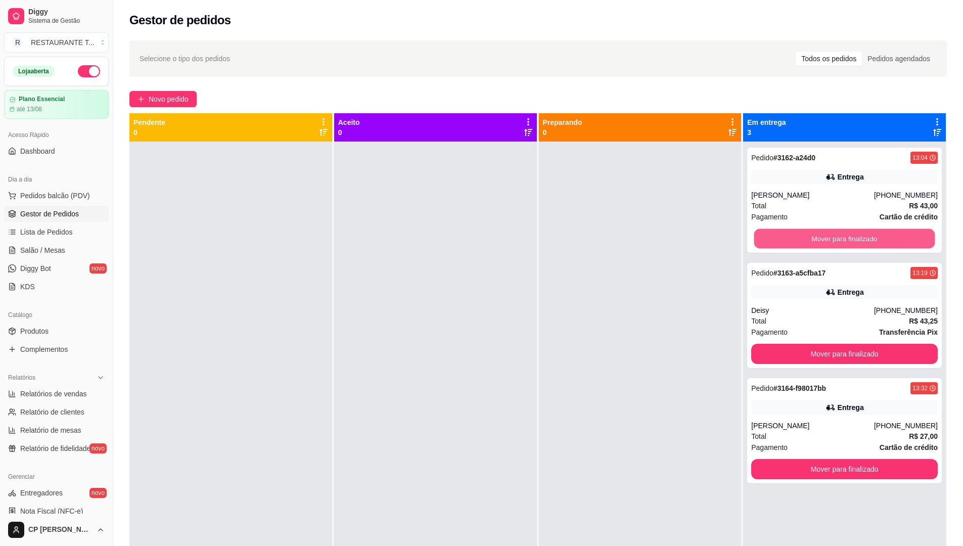
click at [815, 236] on button "Mover para finalizado" at bounding box center [845, 239] width 181 height 20
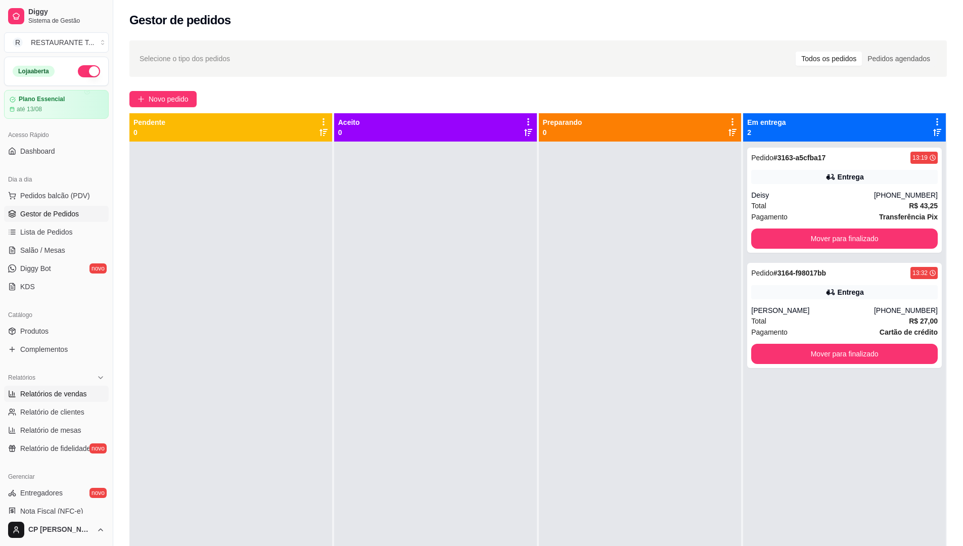
click at [49, 396] on span "Relatórios de vendas" at bounding box center [53, 394] width 67 height 10
select select "ALL"
select select "0"
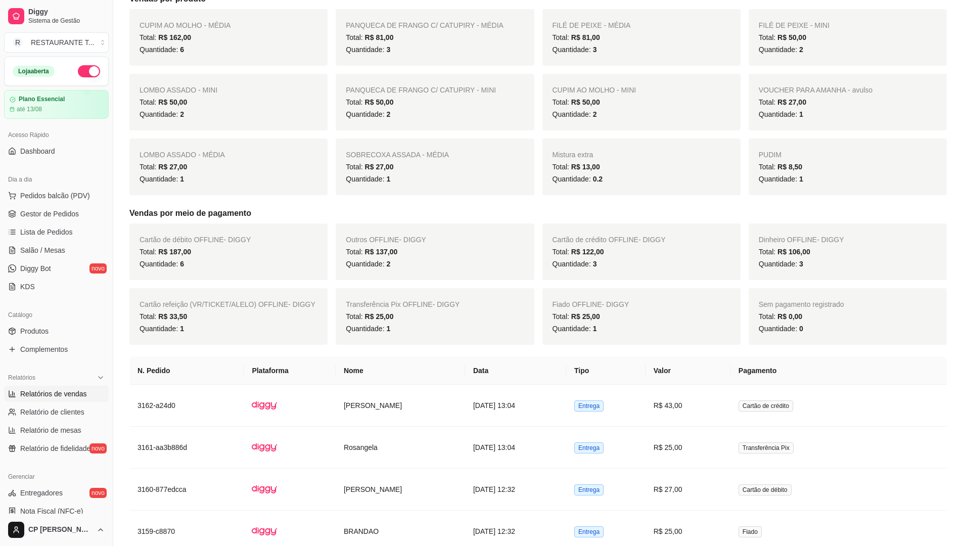
scroll to position [152, 0]
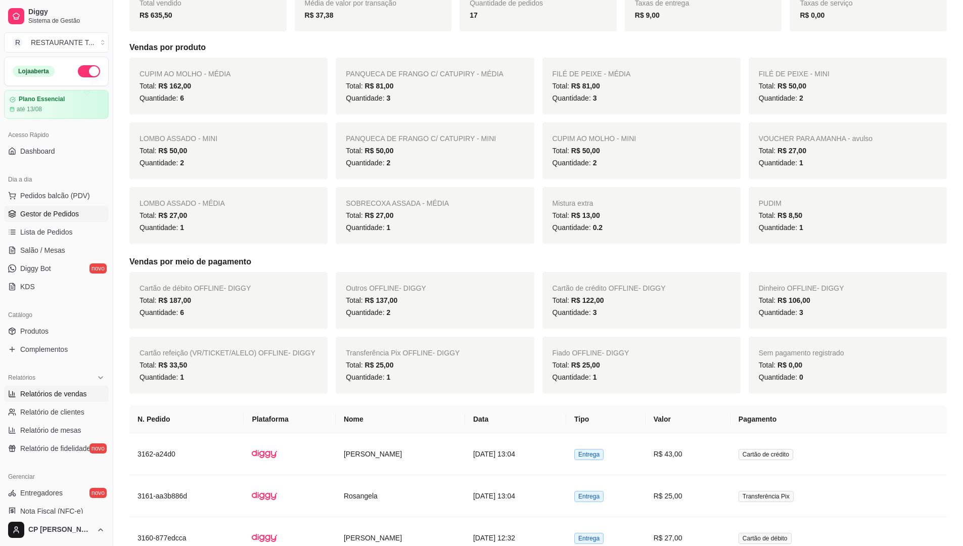
click at [41, 214] on span "Gestor de Pedidos" at bounding box center [49, 214] width 59 height 10
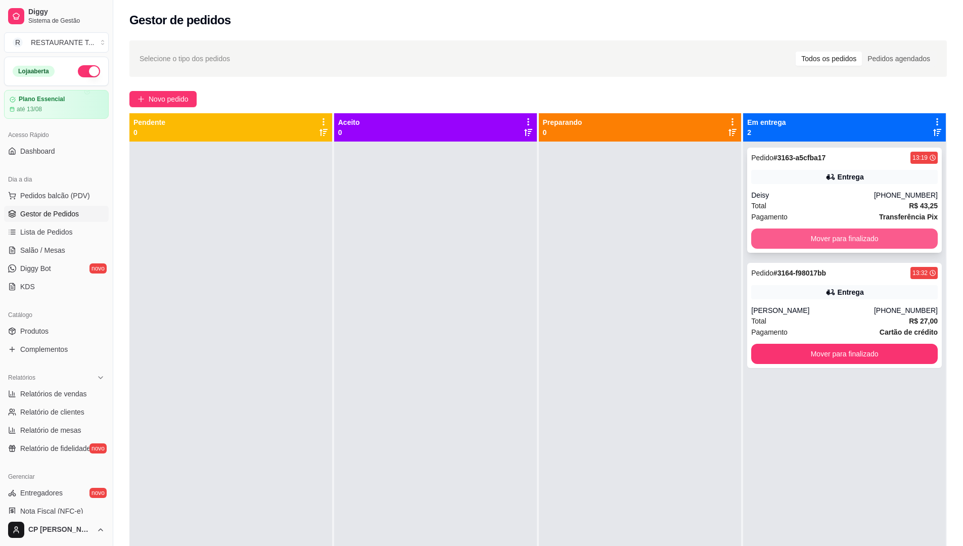
click at [828, 237] on button "Mover para finalizado" at bounding box center [845, 239] width 187 height 20
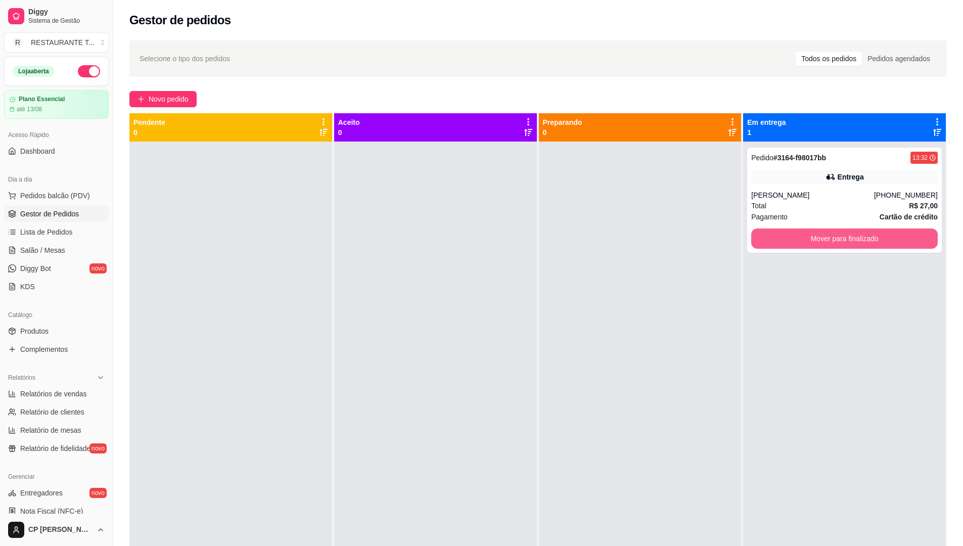
click at [828, 237] on button "Mover para finalizado" at bounding box center [845, 239] width 187 height 20
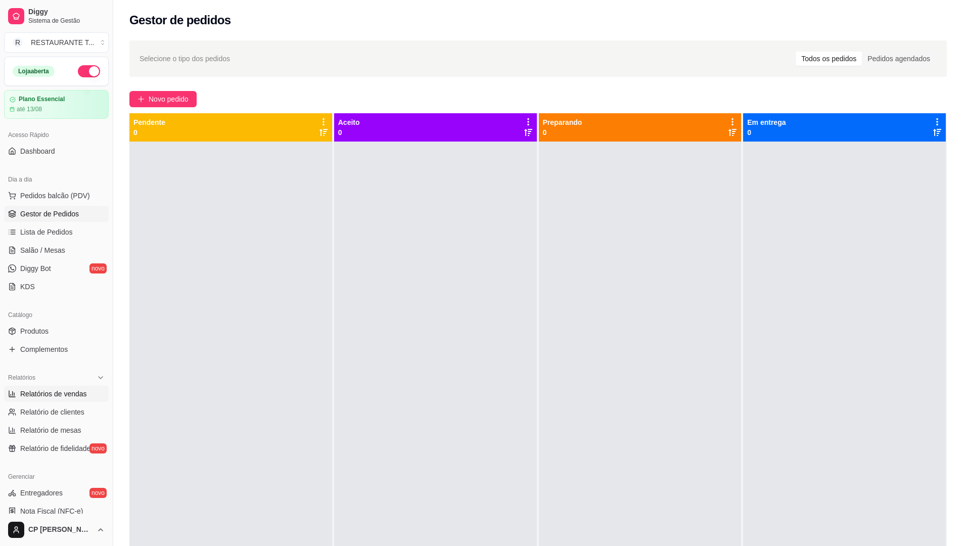
click at [64, 401] on link "Relatórios de vendas" at bounding box center [56, 394] width 105 height 16
select select "ALL"
select select "0"
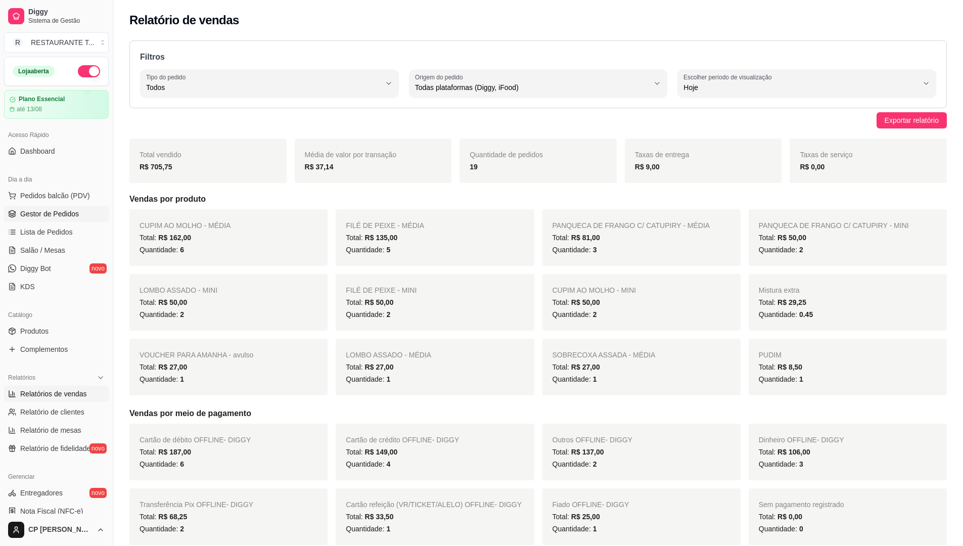
click at [37, 211] on span "Gestor de Pedidos" at bounding box center [49, 214] width 59 height 10
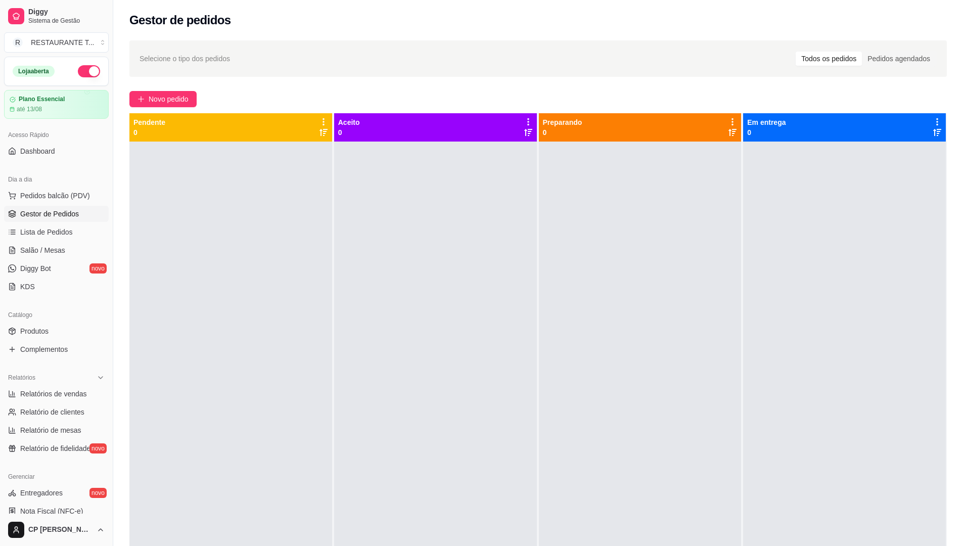
click at [37, 211] on span "Gestor de Pedidos" at bounding box center [49, 214] width 59 height 10
click at [57, 388] on link "Relatórios de vendas" at bounding box center [56, 394] width 105 height 16
select select "ALL"
select select "0"
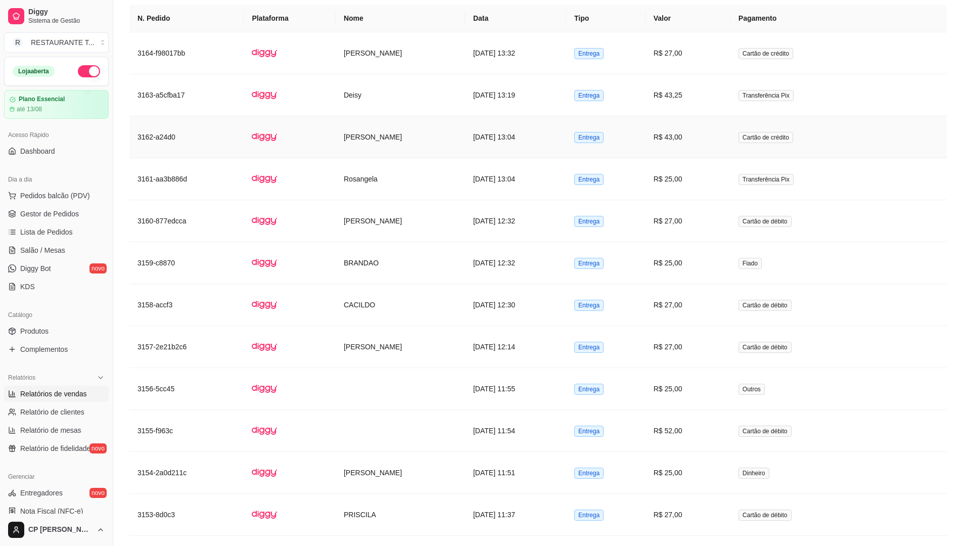
scroll to position [556, 0]
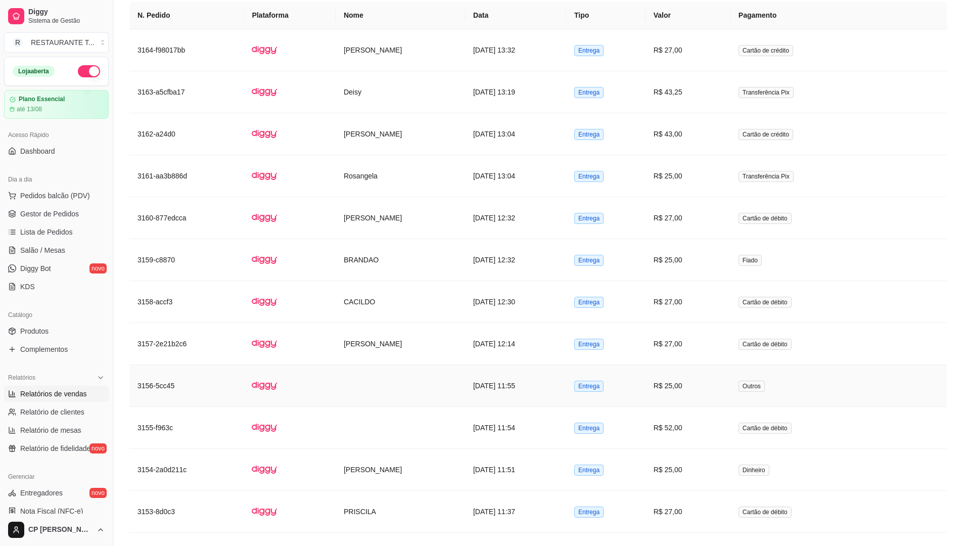
click at [529, 391] on td "[DATE] 11:55" at bounding box center [515, 386] width 101 height 42
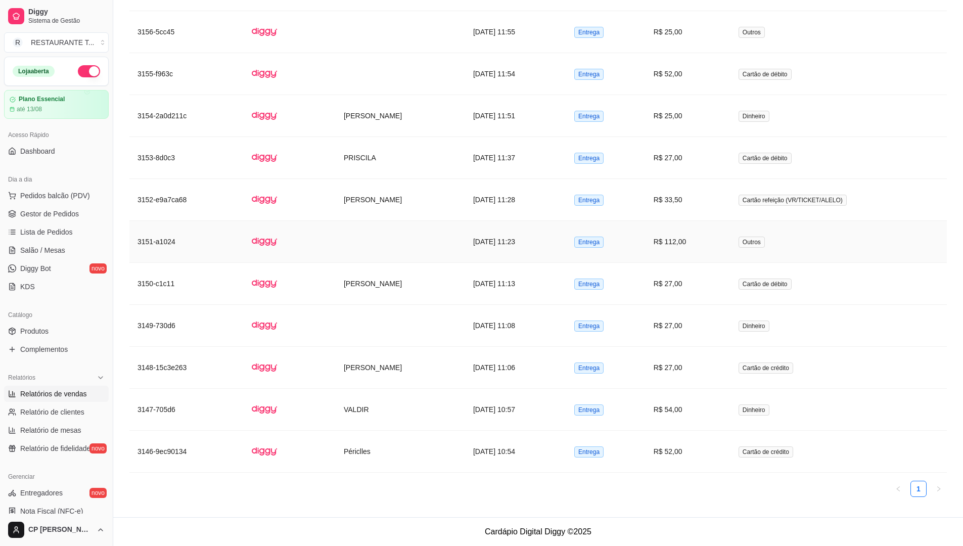
scroll to position [859, 0]
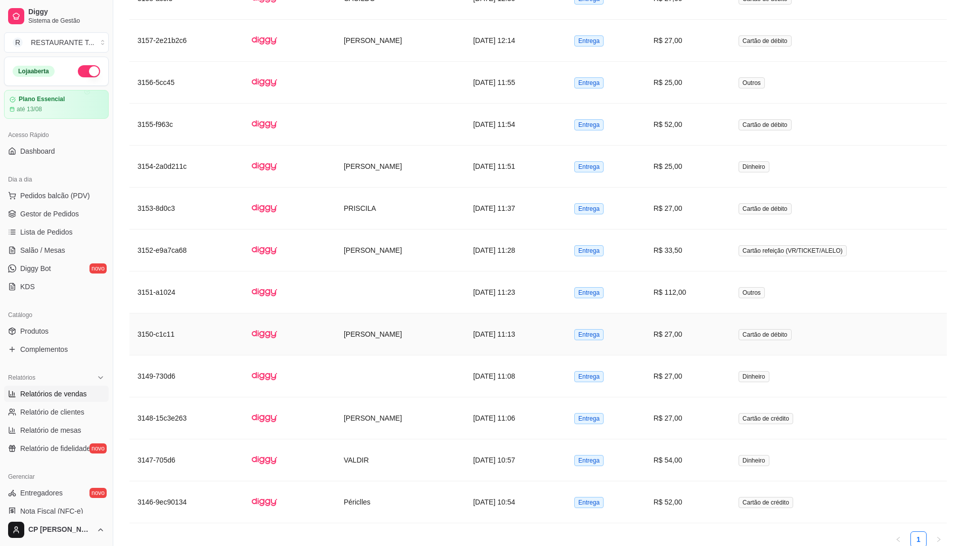
click at [405, 314] on td "[PERSON_NAME]" at bounding box center [400, 335] width 129 height 42
click at [420, 293] on td at bounding box center [400, 293] width 129 height 42
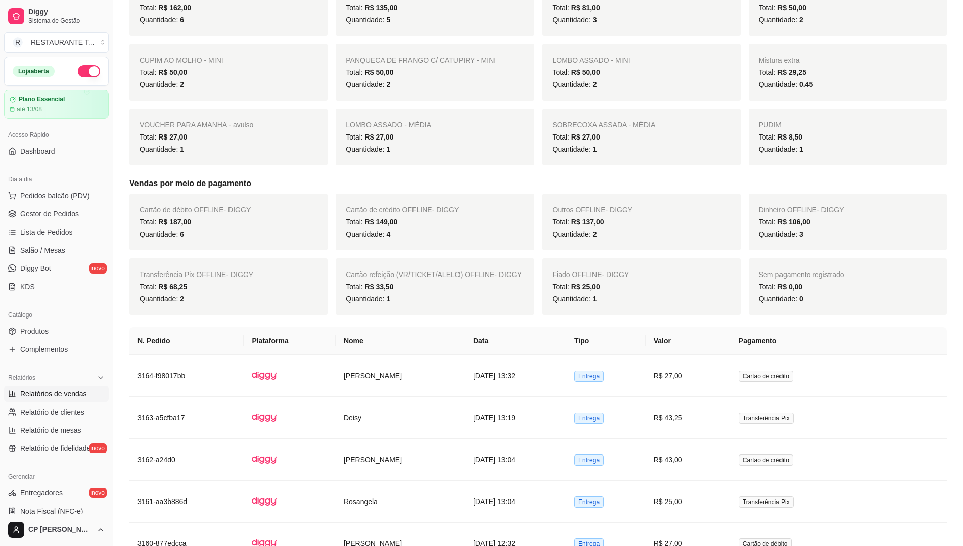
scroll to position [253, 0]
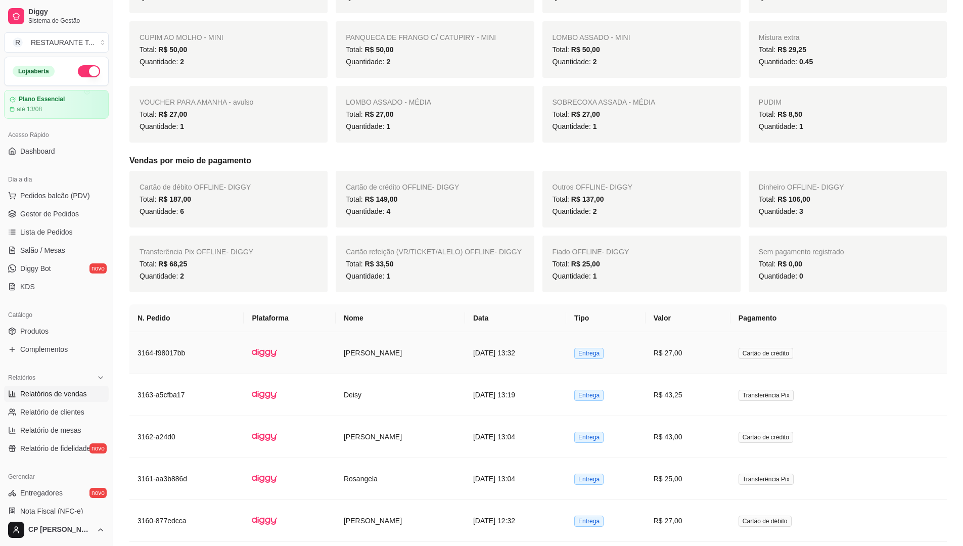
click at [713, 358] on td "R$ 27,00" at bounding box center [688, 353] width 85 height 42
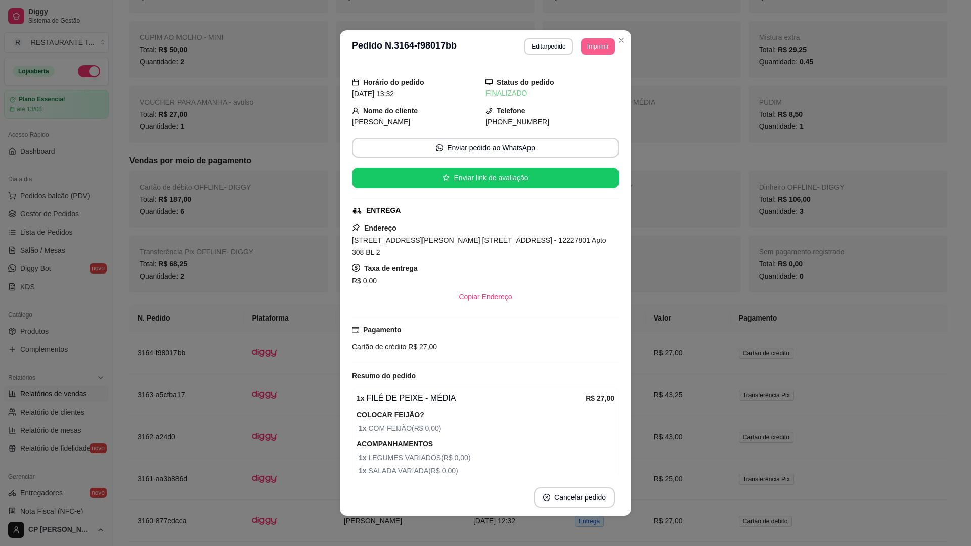
click at [595, 39] on button "Imprimir" at bounding box center [598, 46] width 34 height 16
click at [577, 82] on button "IMPRESSORA" at bounding box center [575, 82] width 71 height 16
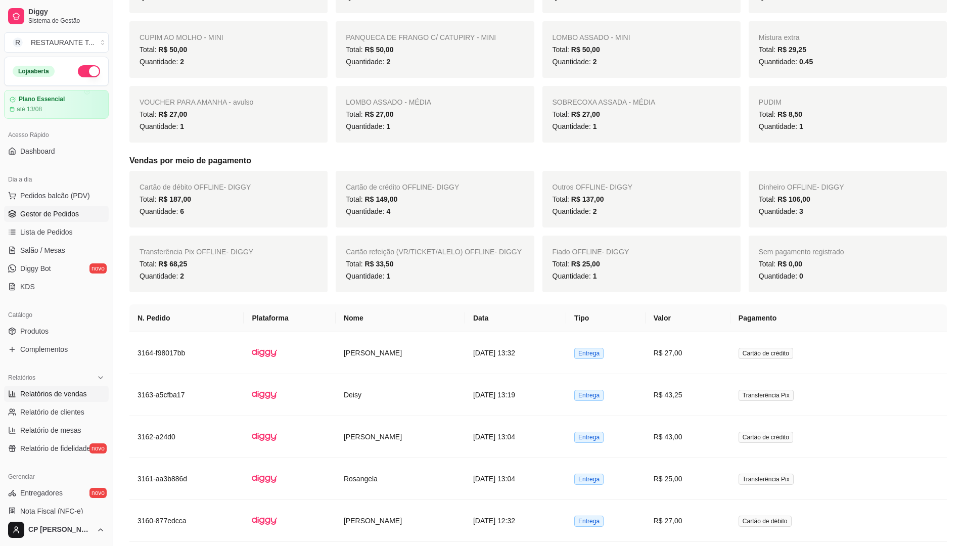
click at [40, 209] on span "Gestor de Pedidos" at bounding box center [49, 214] width 59 height 10
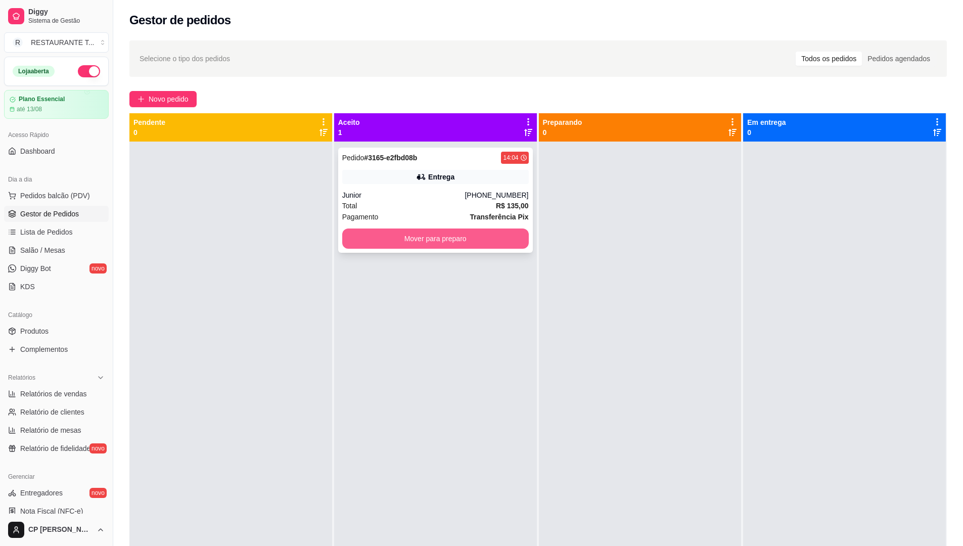
click at [434, 234] on button "Mover para preparo" at bounding box center [435, 239] width 187 height 20
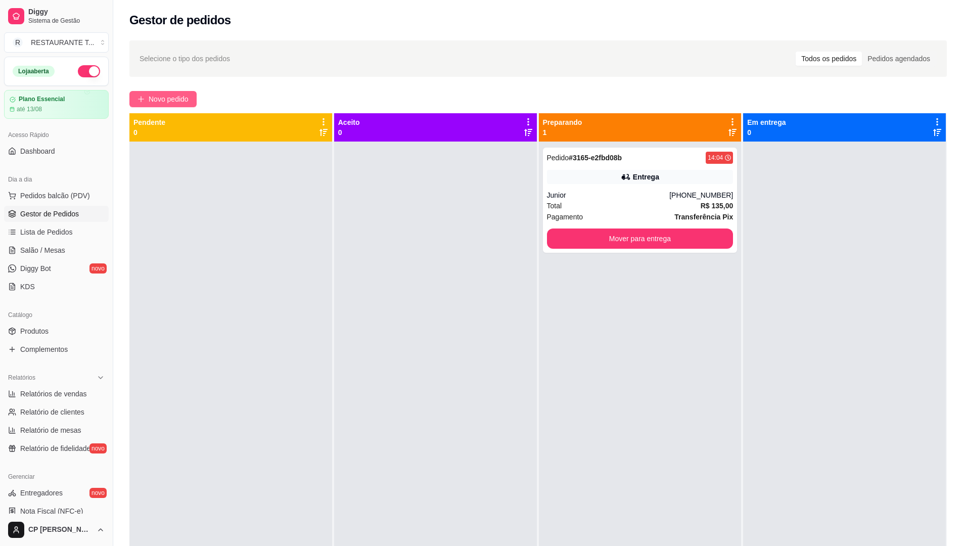
click at [167, 100] on span "Novo pedido" at bounding box center [169, 99] width 40 height 11
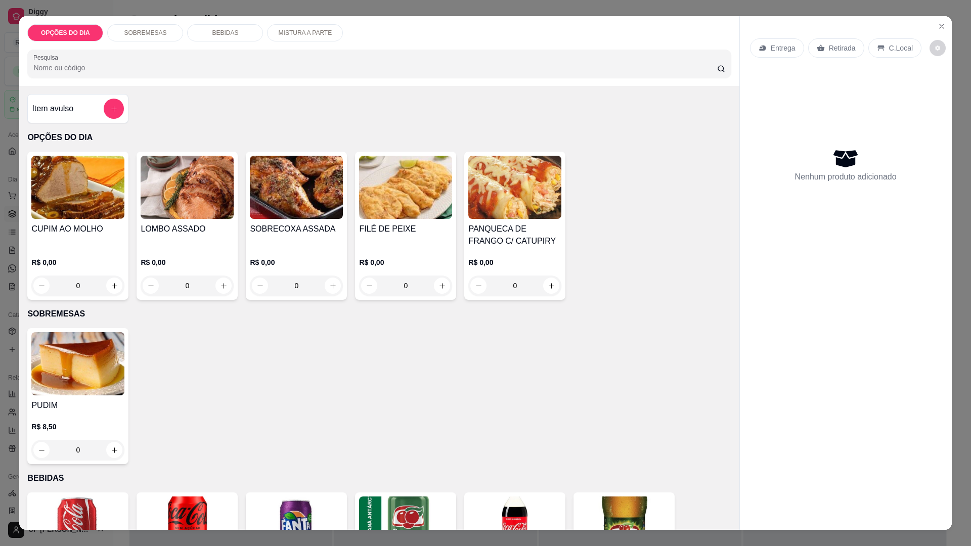
click at [104, 280] on div "0" at bounding box center [77, 286] width 93 height 20
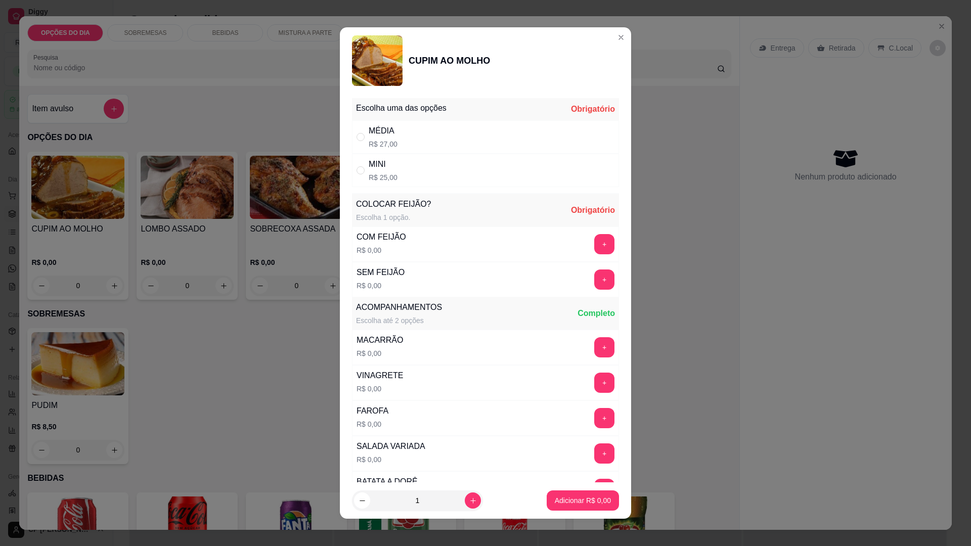
click at [404, 170] on div "MINI R$ 25,00" at bounding box center [485, 170] width 267 height 33
radio input "true"
click at [595, 242] on button "+" at bounding box center [605, 245] width 20 height 20
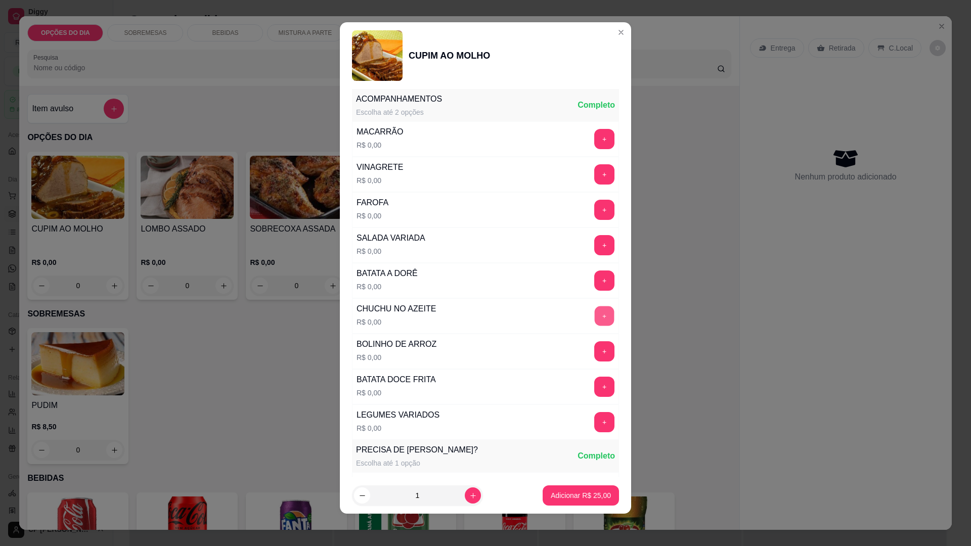
click at [595, 320] on button "+" at bounding box center [605, 316] width 20 height 20
click at [595, 277] on button "+" at bounding box center [605, 281] width 20 height 20
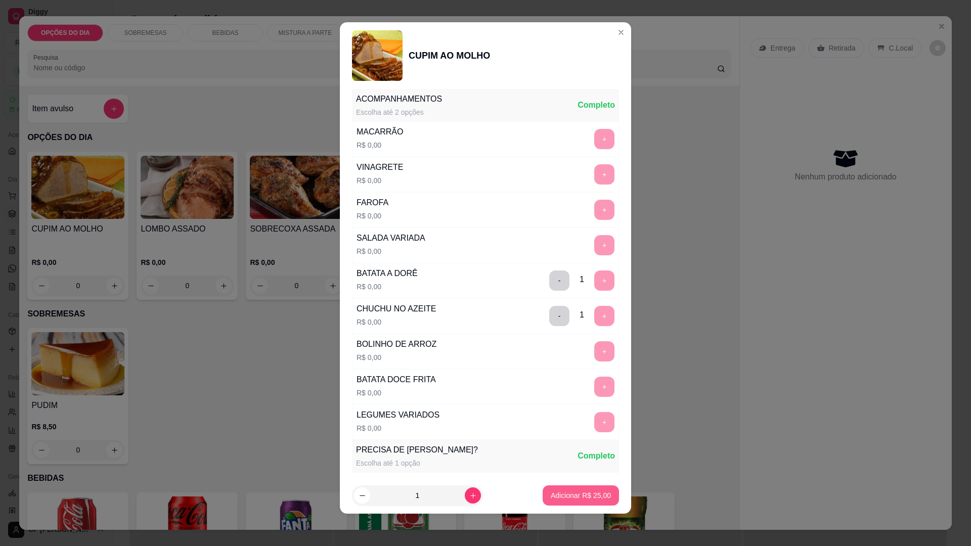
click at [589, 499] on p "Adicionar R$ 25,00" at bounding box center [581, 496] width 60 height 10
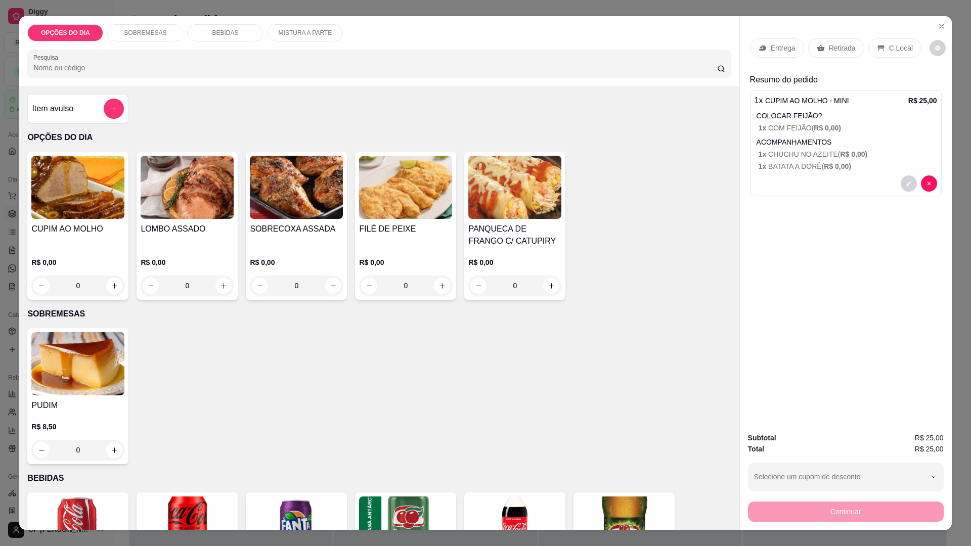
click at [781, 52] on p "Entrega" at bounding box center [783, 48] width 25 height 10
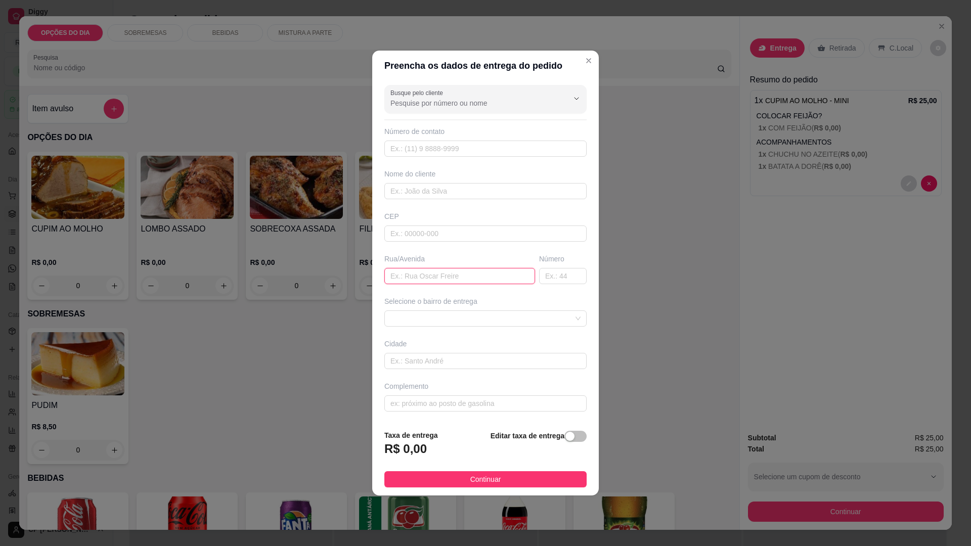
click at [438, 279] on input "text" at bounding box center [459, 276] width 151 height 16
type input "POSTO [PERSON_NAME]"
click at [432, 192] on input "text" at bounding box center [485, 191] width 202 height 16
click at [493, 318] on span at bounding box center [485, 318] width 190 height 15
type input "[PERSON_NAME]"
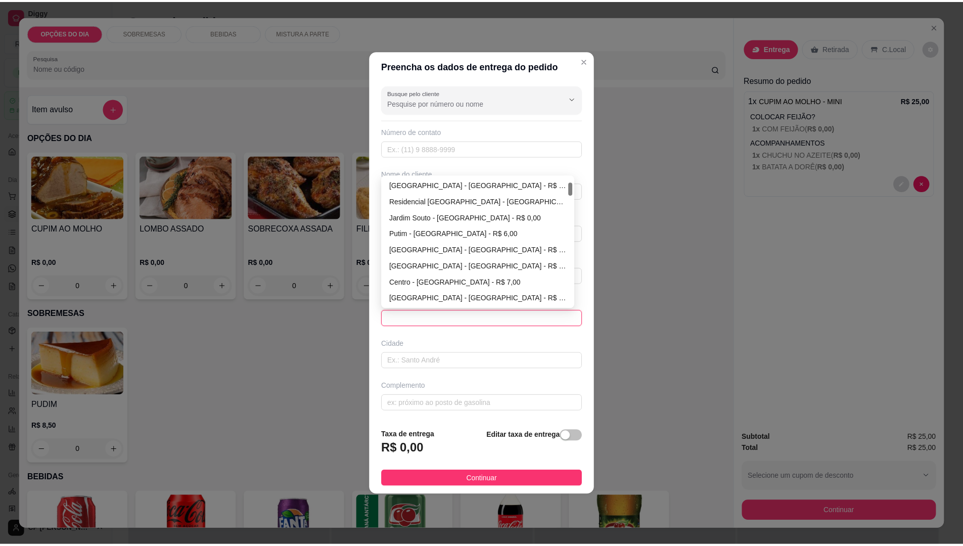
scroll to position [49, 0]
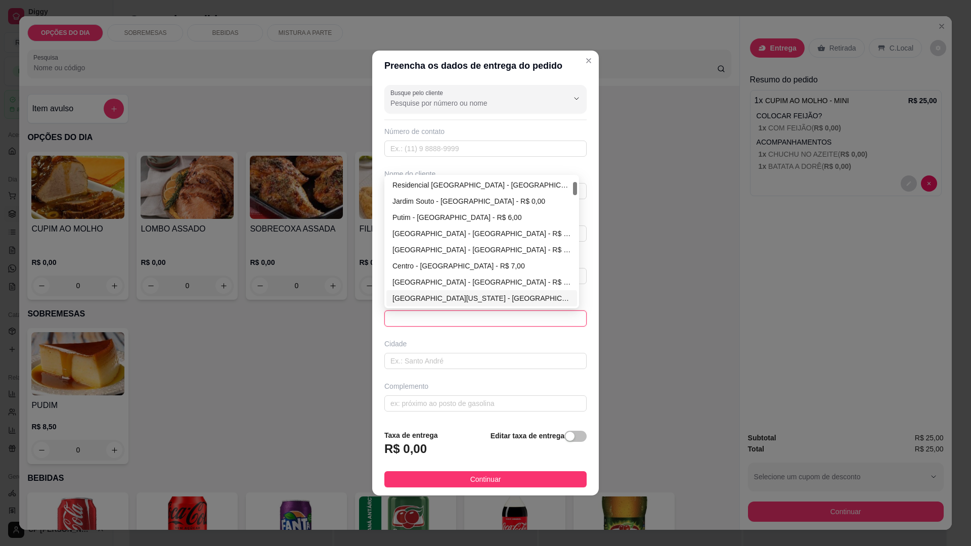
click at [467, 297] on div "[GEOGRAPHIC_DATA][US_STATE] - [GEOGRAPHIC_DATA] - R$ 0,00" at bounding box center [481, 298] width 179 height 11
type input "[GEOGRAPHIC_DATA]"
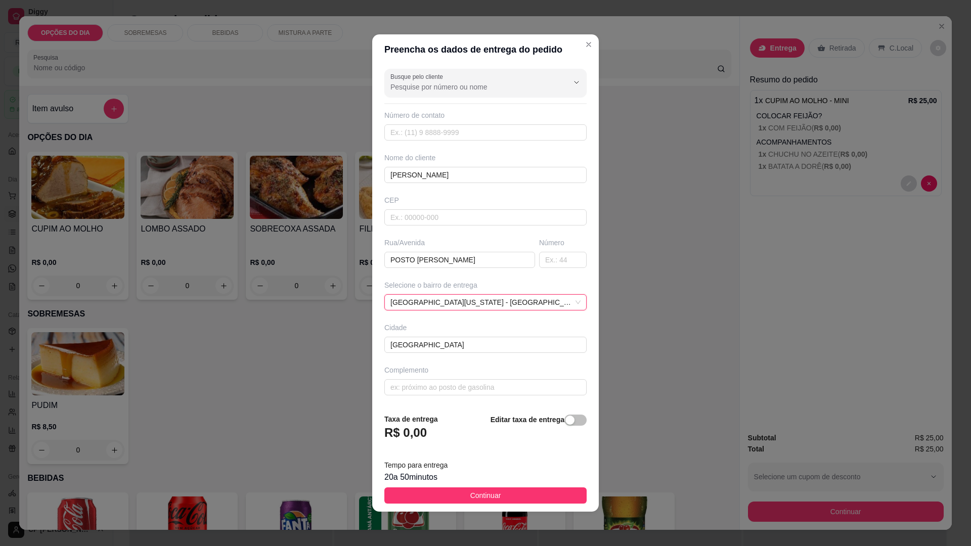
click at [488, 497] on span "Continuar" at bounding box center [485, 495] width 31 height 11
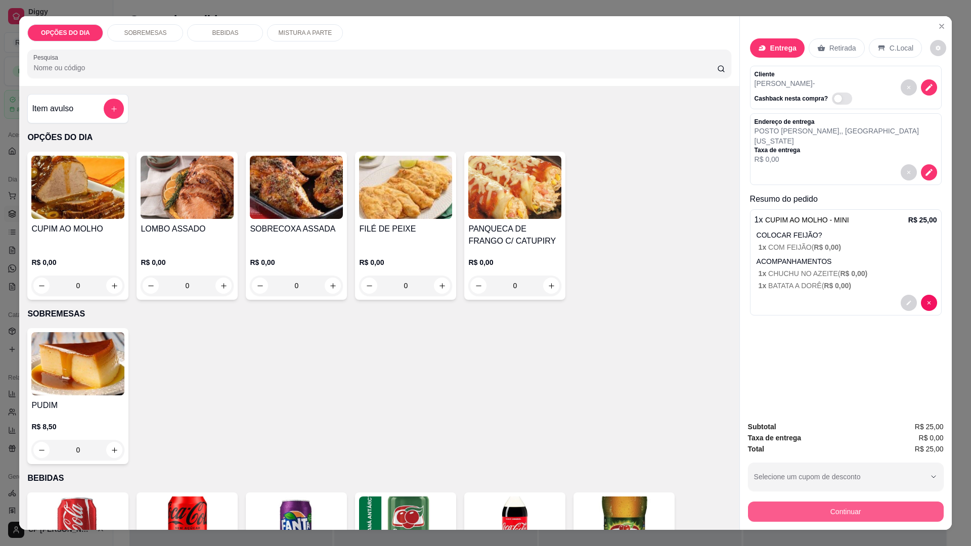
click at [803, 512] on button "Continuar" at bounding box center [846, 512] width 196 height 20
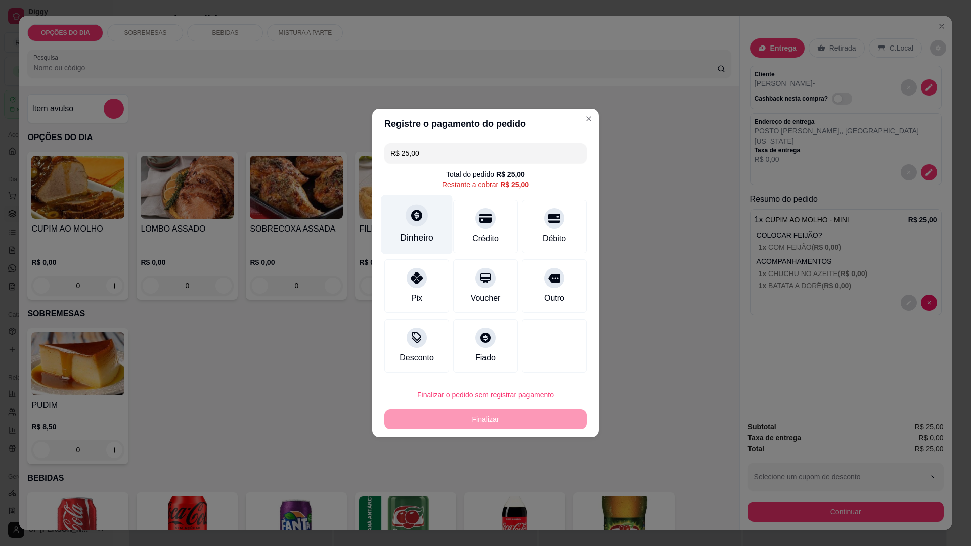
click at [418, 221] on icon at bounding box center [416, 215] width 13 height 13
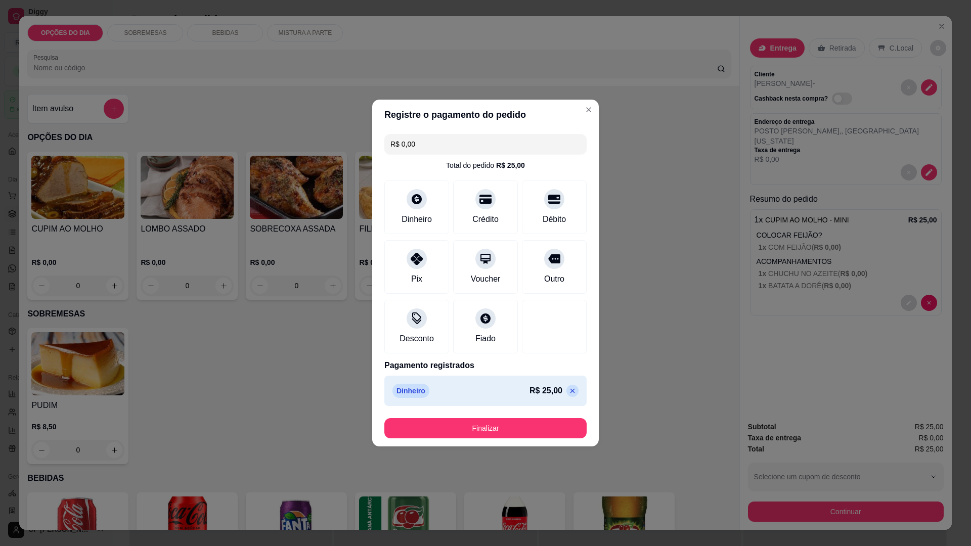
type input "R$ 0,00"
click at [495, 427] on button "Finalizar" at bounding box center [485, 429] width 196 height 20
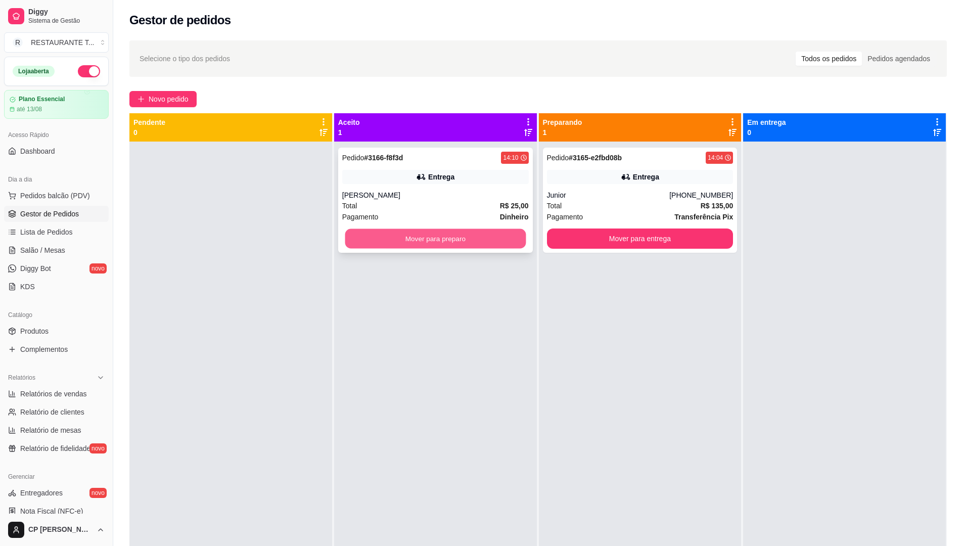
click at [428, 239] on button "Mover para preparo" at bounding box center [435, 239] width 181 height 20
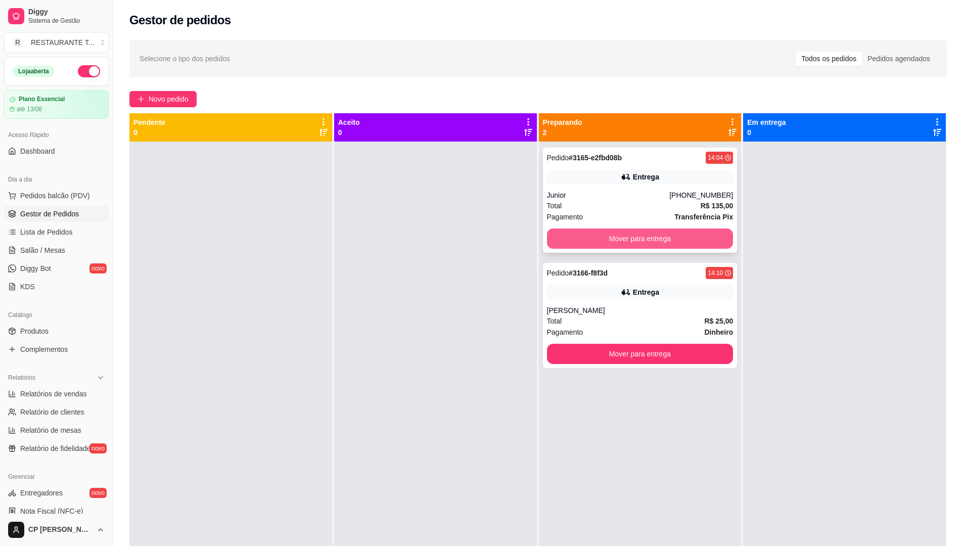
click at [645, 239] on button "Mover para entrega" at bounding box center [640, 239] width 187 height 20
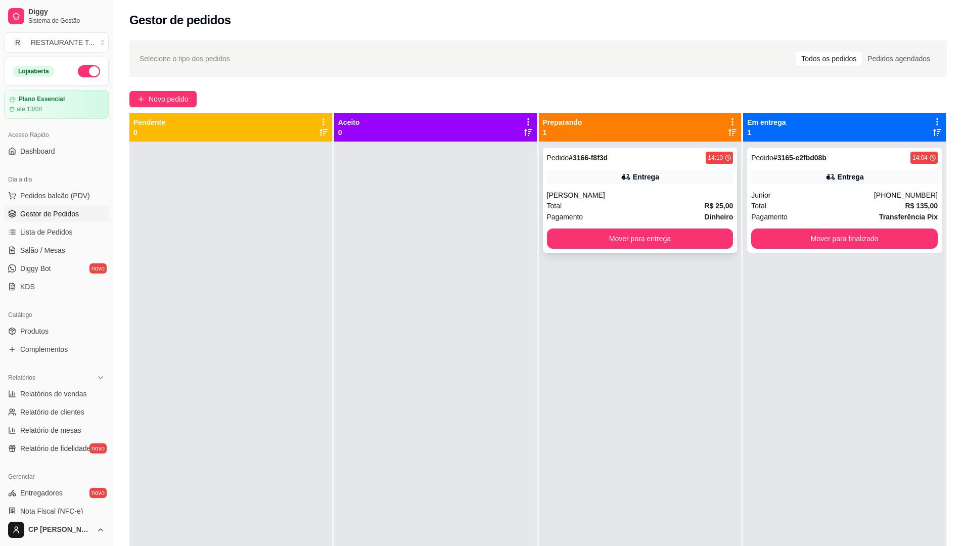
click at [669, 191] on div "[PERSON_NAME]" at bounding box center [640, 195] width 187 height 10
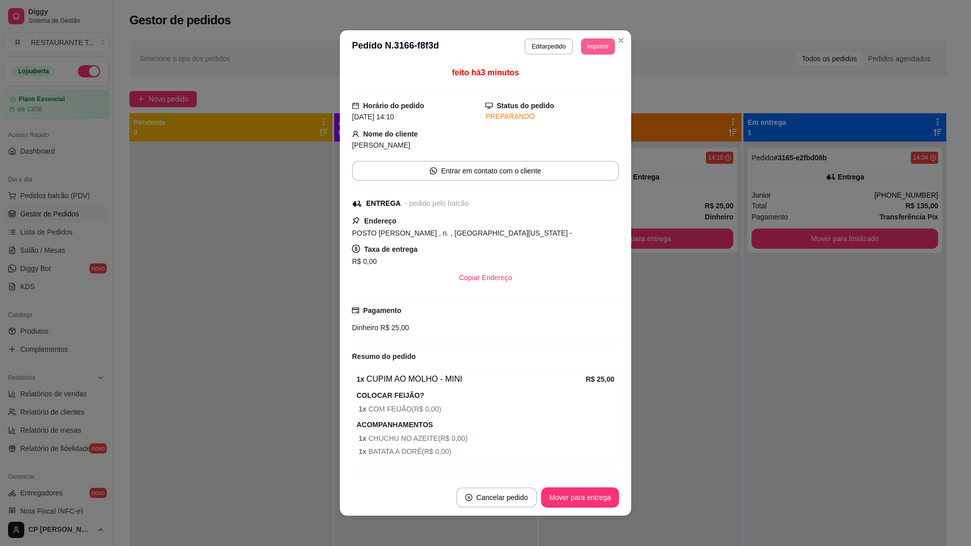
click at [600, 41] on button "Imprimir" at bounding box center [598, 46] width 34 height 16
click at [568, 77] on button "IMPRESSORA" at bounding box center [575, 82] width 73 height 16
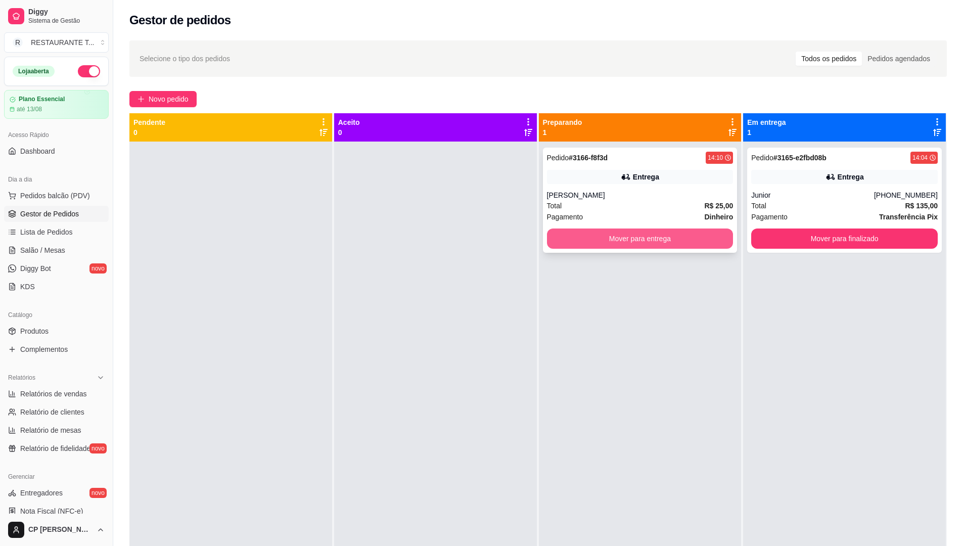
click at [610, 239] on button "Mover para entrega" at bounding box center [640, 239] width 187 height 20
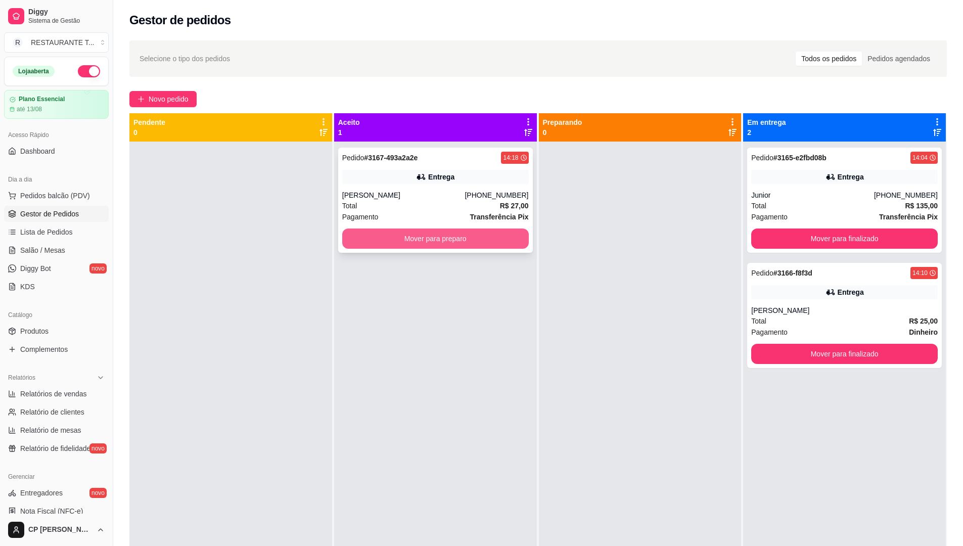
click at [458, 230] on button "Mover para preparo" at bounding box center [435, 239] width 187 height 20
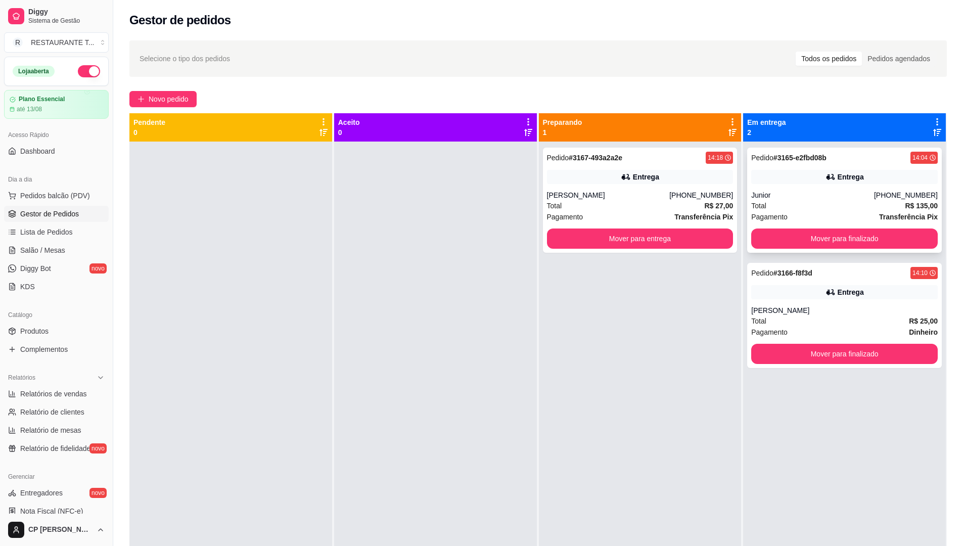
click at [857, 245] on button "Mover para finalizado" at bounding box center [845, 239] width 187 height 20
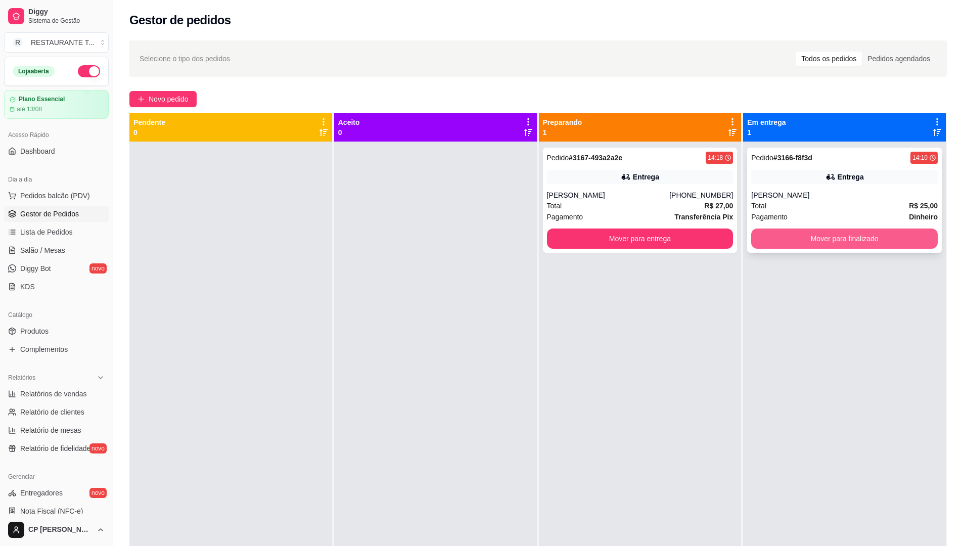
click at [856, 239] on button "Mover para finalizado" at bounding box center [845, 239] width 187 height 20
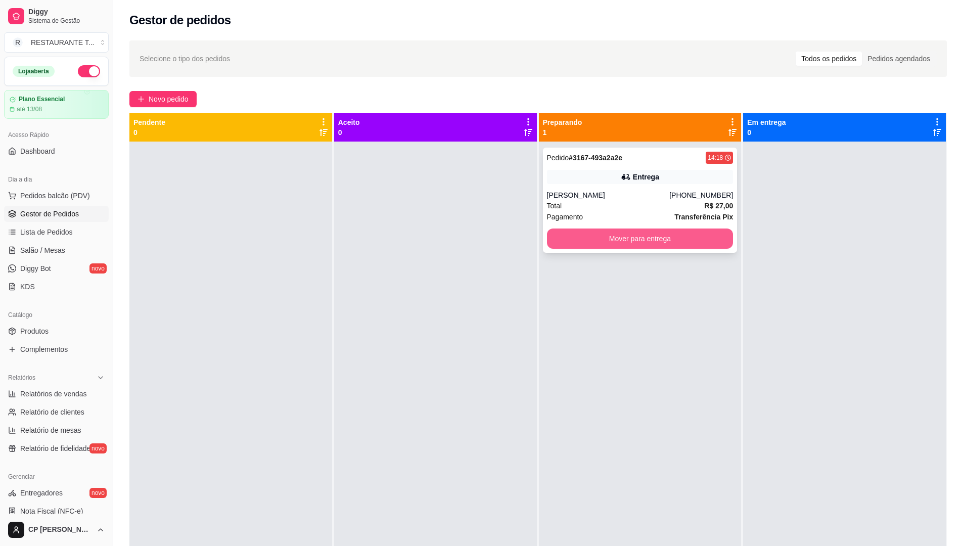
click at [646, 239] on button "Mover para entrega" at bounding box center [640, 239] width 187 height 20
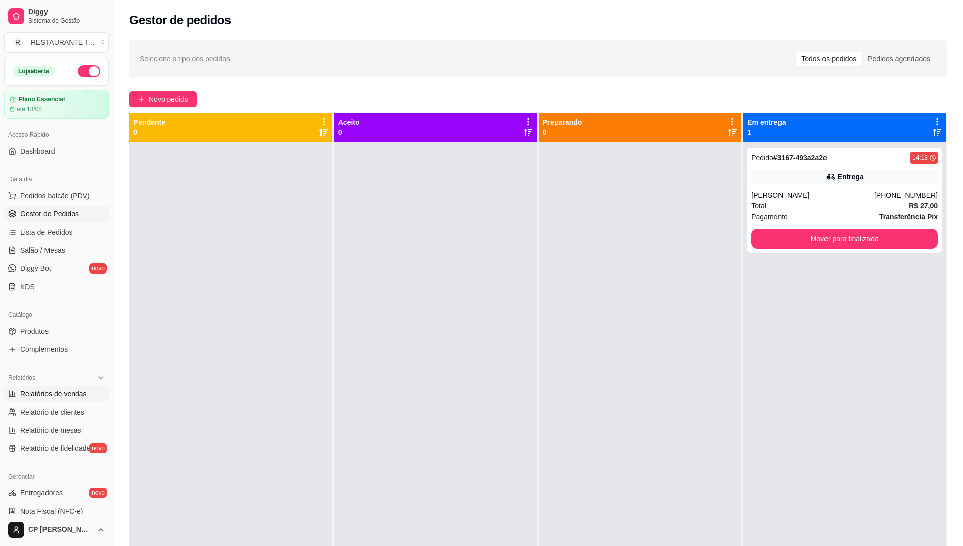
click at [40, 397] on span "Relatórios de vendas" at bounding box center [53, 394] width 67 height 10
select select "ALL"
select select "0"
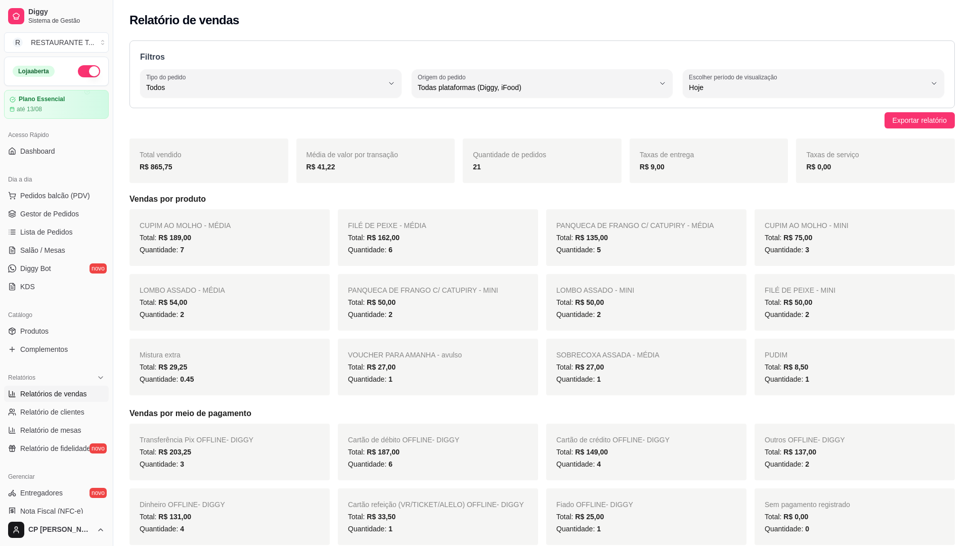
click at [84, 68] on button "button" at bounding box center [89, 71] width 22 height 12
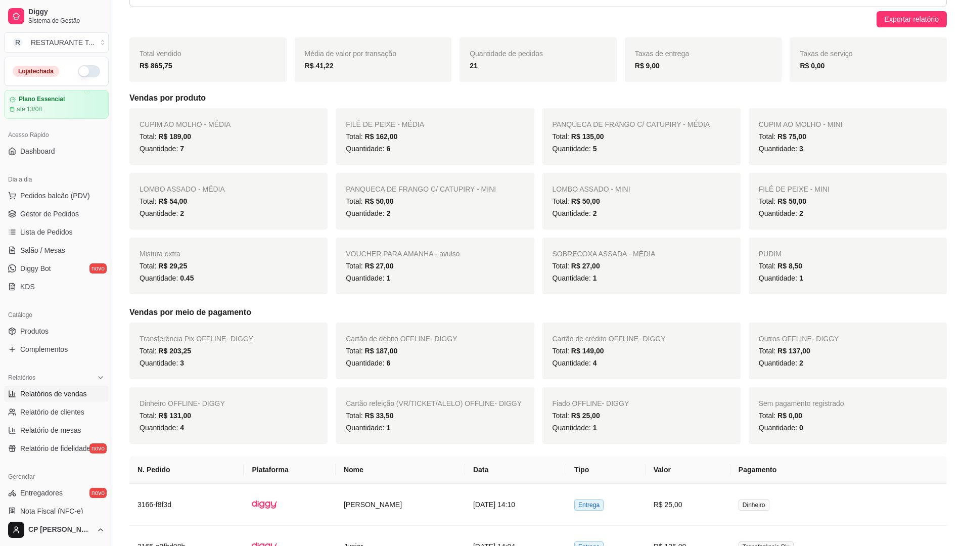
scroll to position [51, 0]
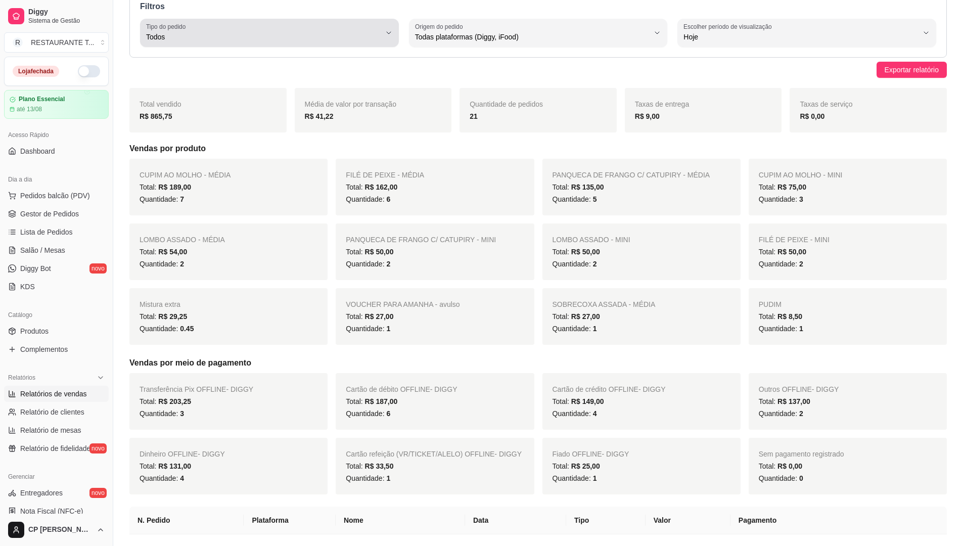
click at [304, 26] on div "Todos" at bounding box center [263, 33] width 235 height 20
click at [213, 80] on span "Entrega" at bounding box center [264, 78] width 223 height 10
type input "DELIVERY"
select select "DELIVERY"
click at [282, 36] on span "Entrega" at bounding box center [263, 37] width 235 height 10
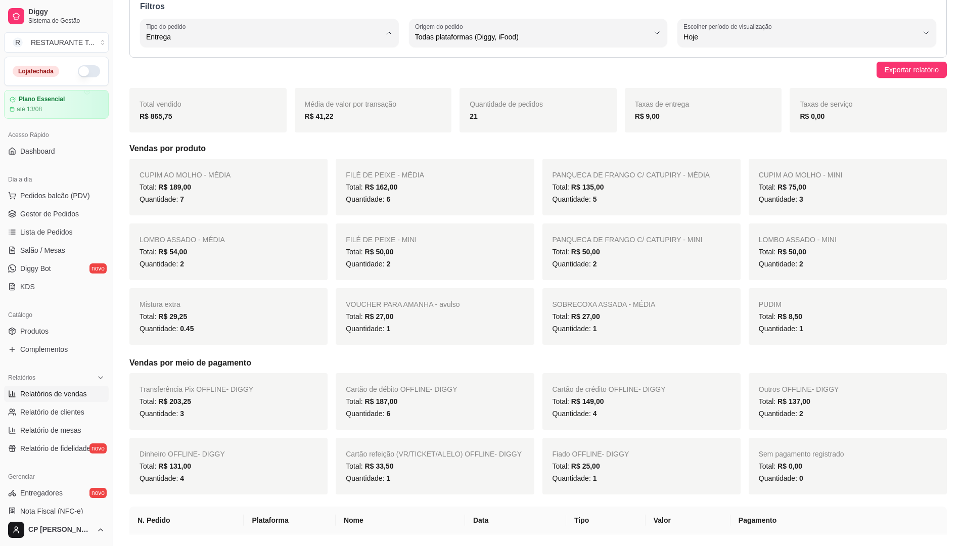
click at [209, 67] on li "Todos" at bounding box center [269, 62] width 241 height 16
type input "ALL"
select select "ALL"
click at [222, 32] on span "Todos" at bounding box center [263, 37] width 235 height 10
click at [200, 79] on span "Entrega" at bounding box center [264, 78] width 223 height 10
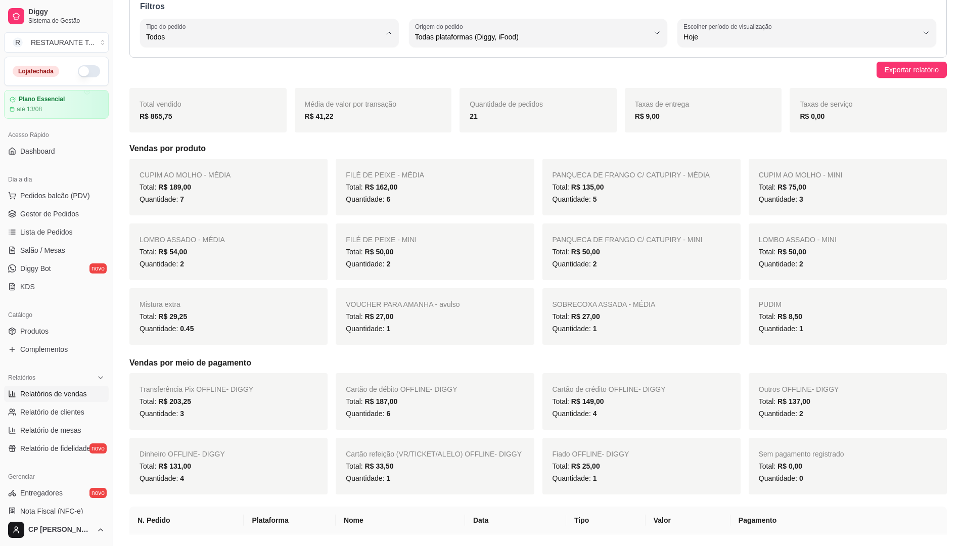
type input "DELIVERY"
select select "DELIVERY"
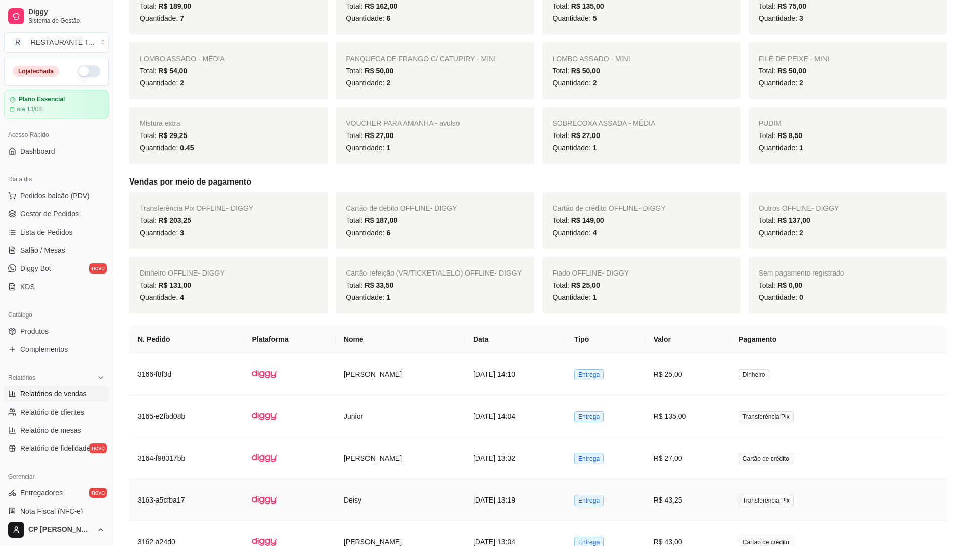
scroll to position [253, 0]
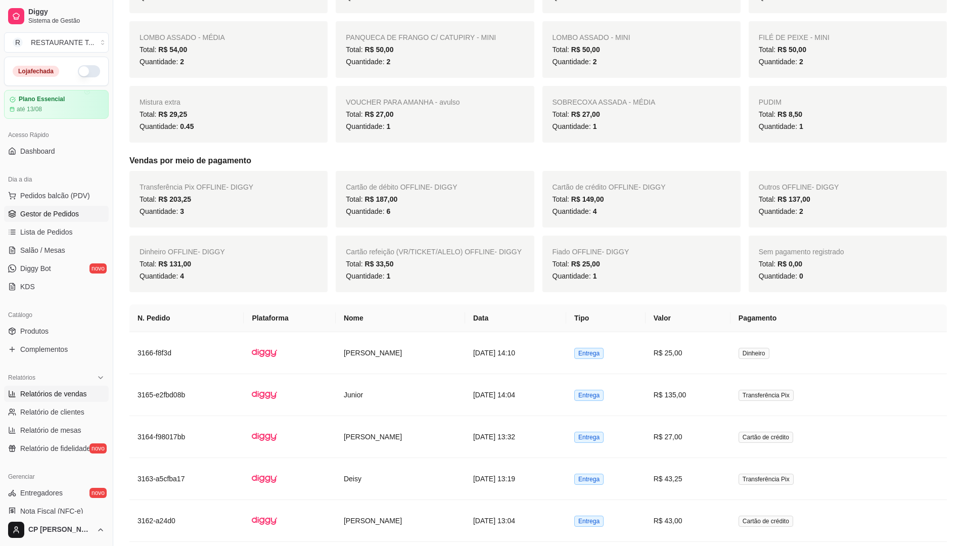
click at [39, 211] on span "Gestor de Pedidos" at bounding box center [49, 214] width 59 height 10
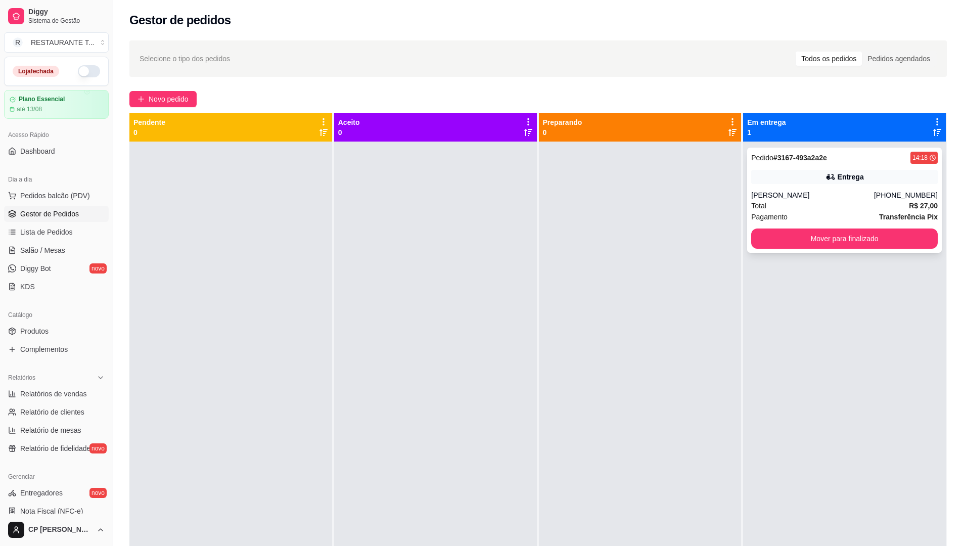
click at [851, 200] on div "Total R$ 27,00" at bounding box center [845, 205] width 187 height 11
click at [849, 238] on button "Mover para finalizado" at bounding box center [845, 239] width 187 height 20
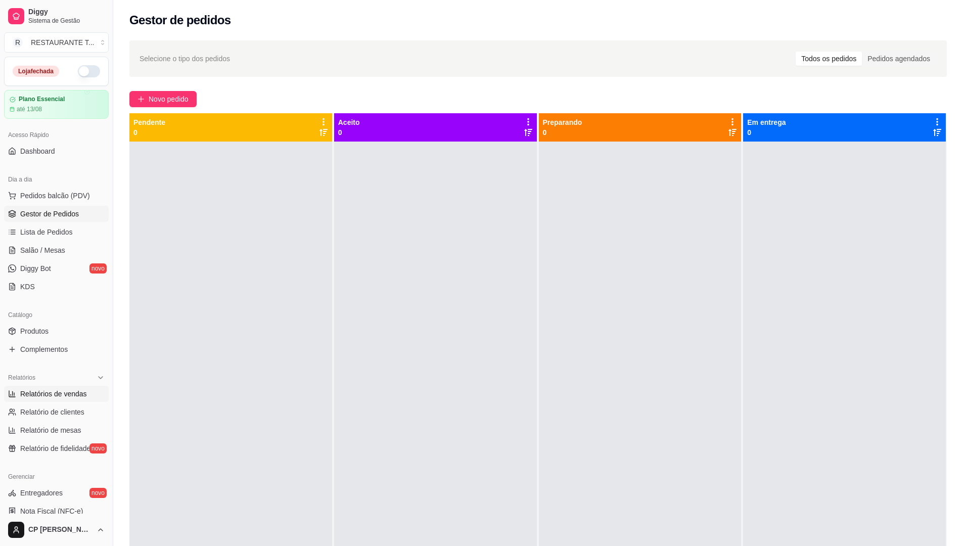
click at [59, 391] on span "Relatórios de vendas" at bounding box center [53, 394] width 67 height 10
select select "ALL"
select select "0"
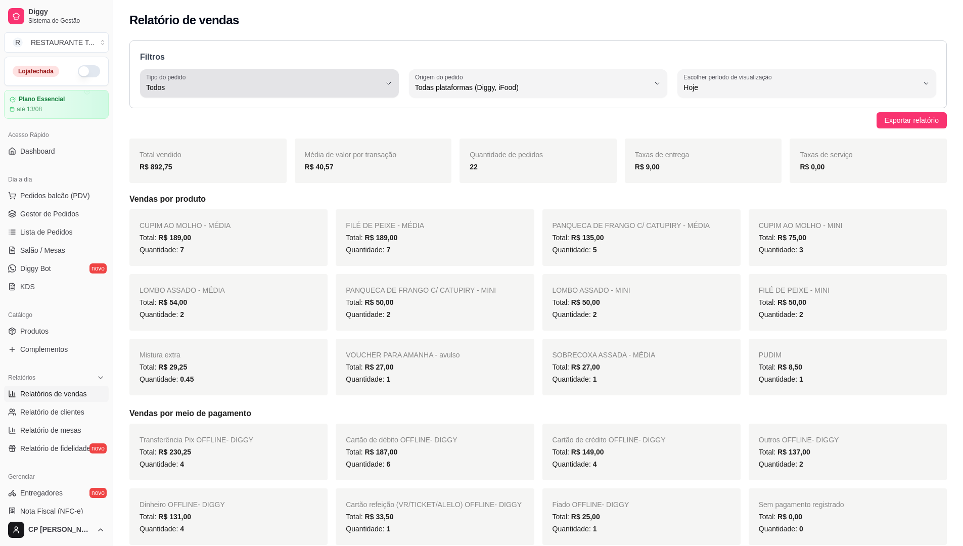
click at [339, 69] on button "Tipo do pedido Todos" at bounding box center [269, 83] width 259 height 28
click at [218, 127] on span "Entrega" at bounding box center [264, 128] width 223 height 10
type input "DELIVERY"
select select "DELIVERY"
click at [291, 73] on div "Entrega" at bounding box center [263, 83] width 235 height 20
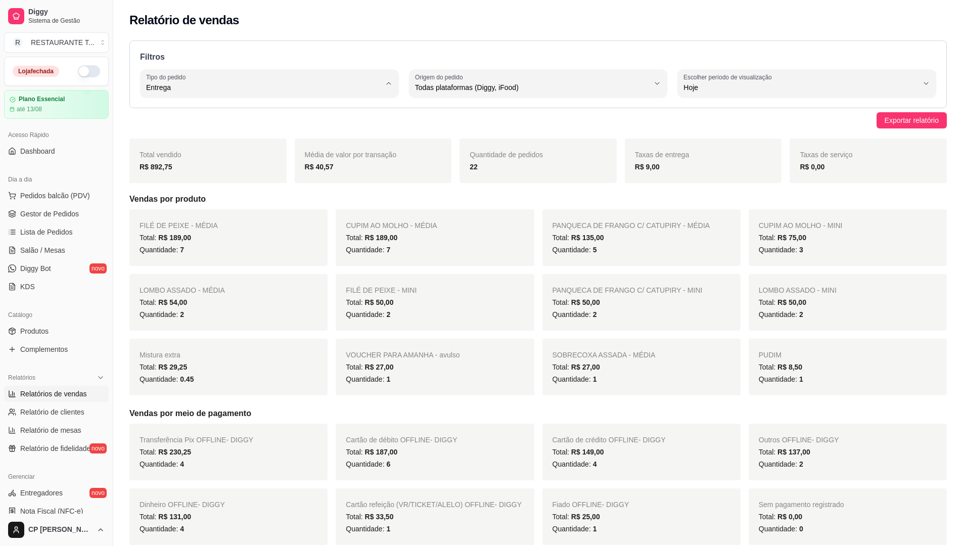
click at [269, 129] on span "Entrega" at bounding box center [264, 128] width 223 height 10
drag, startPoint x: 478, startPoint y: 169, endPoint x: 469, endPoint y: 173, distance: 10.0
click at [469, 173] on div "Quantidade de pedidos 22" at bounding box center [538, 161] width 157 height 45
